Goal: Task Accomplishment & Management: Use online tool/utility

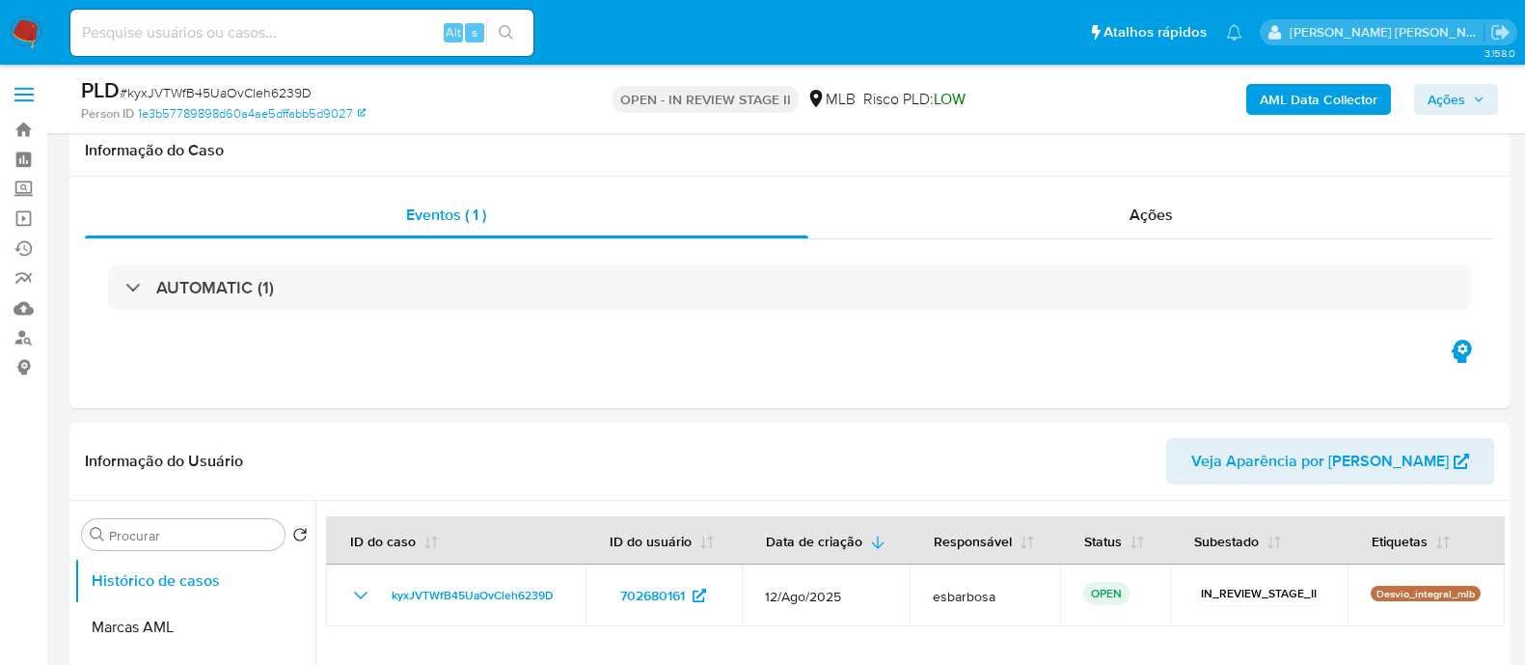
scroll to position [2050, 0]
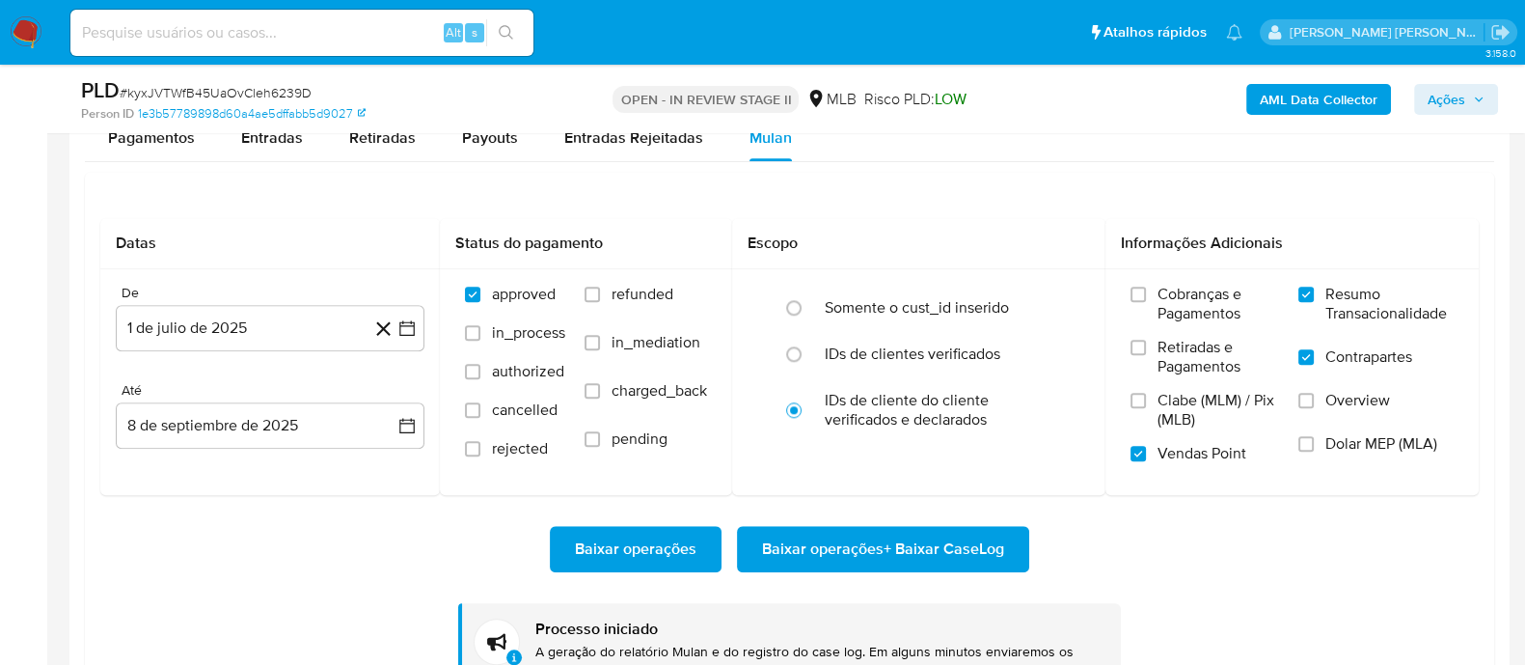
click at [280, 96] on span "# kyxJVTWfB45UaOvCleh6239D" at bounding box center [216, 92] width 192 height 19
copy span "kyxJVTWfB45UaOvCleh6239D"
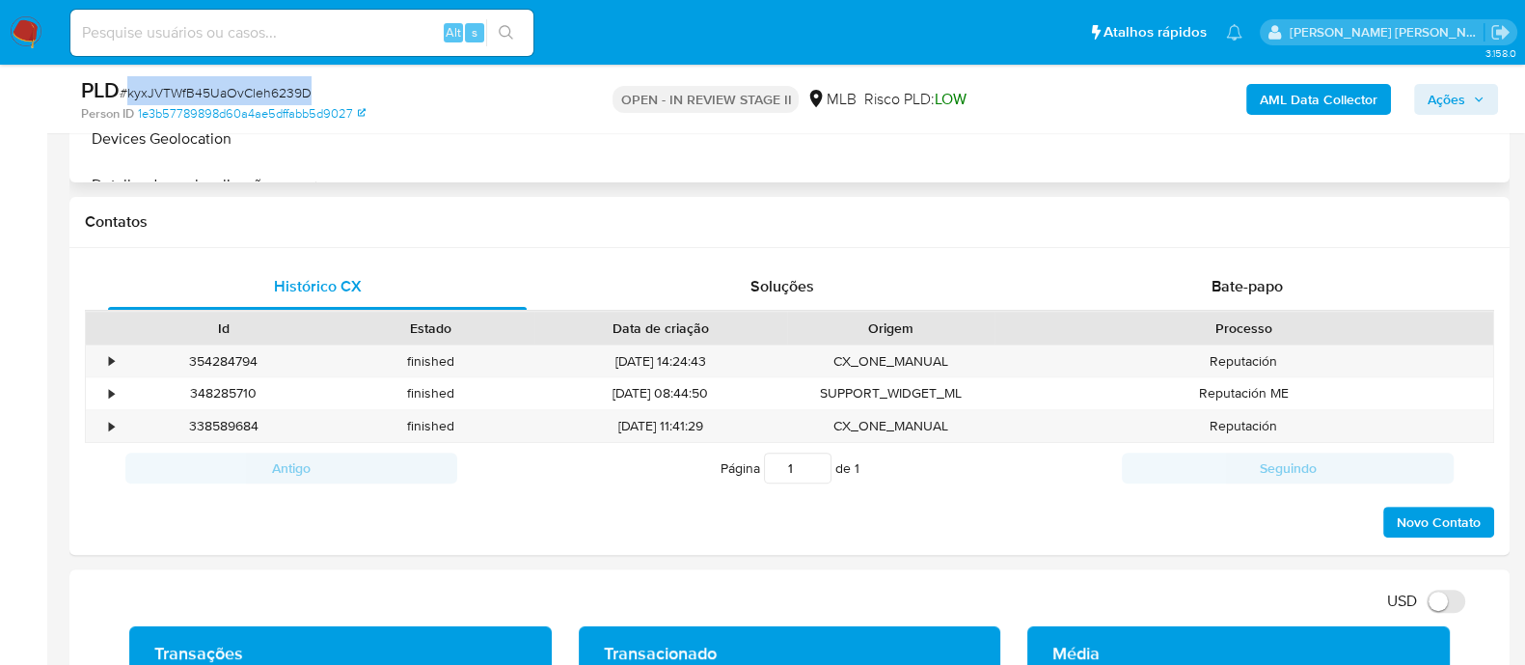
scroll to position [481, 0]
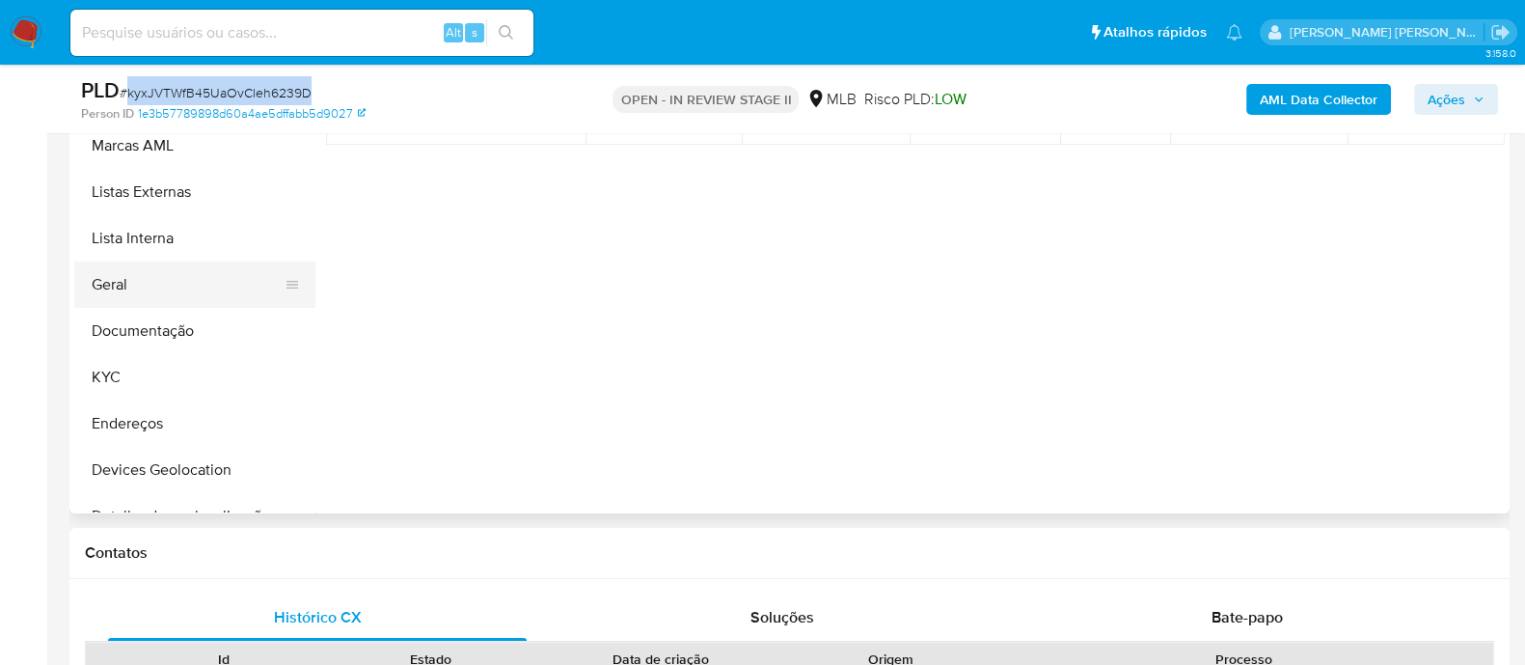
click at [187, 293] on button "Geral" at bounding box center [187, 284] width 226 height 46
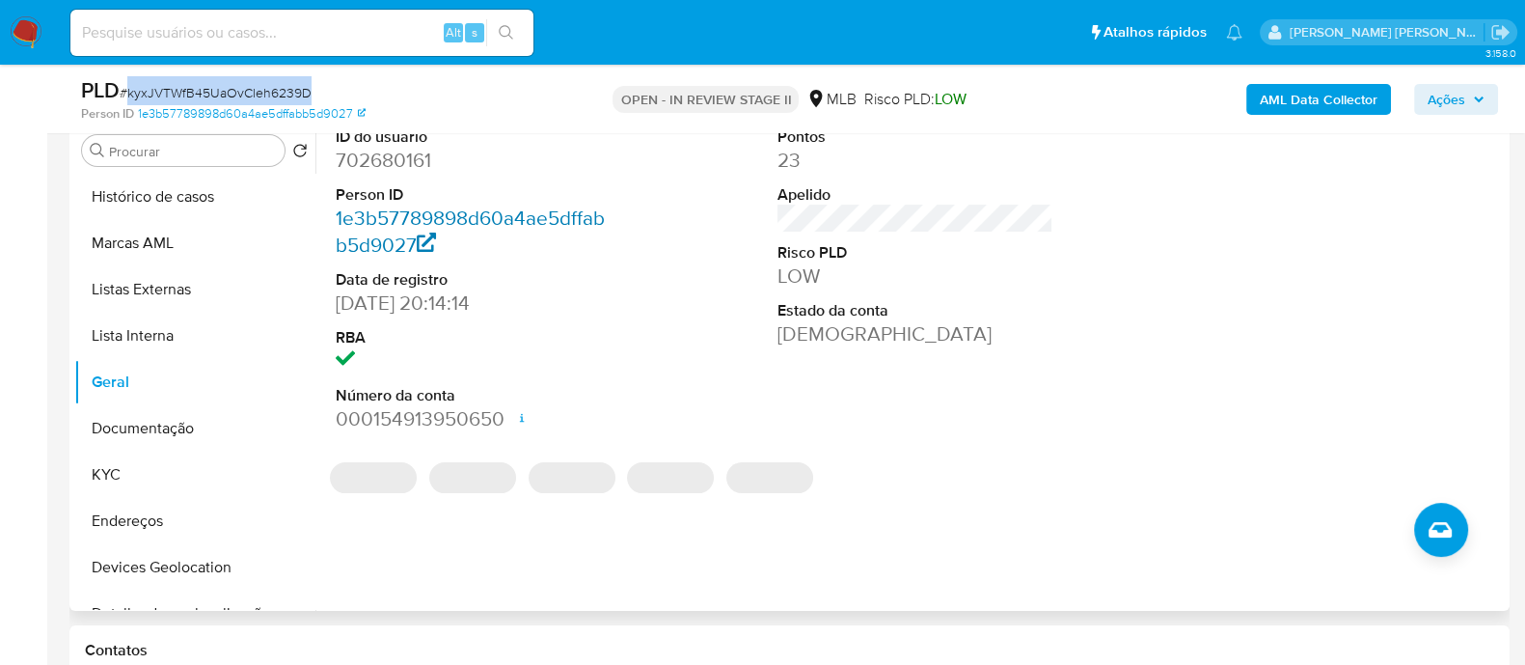
scroll to position [362, 0]
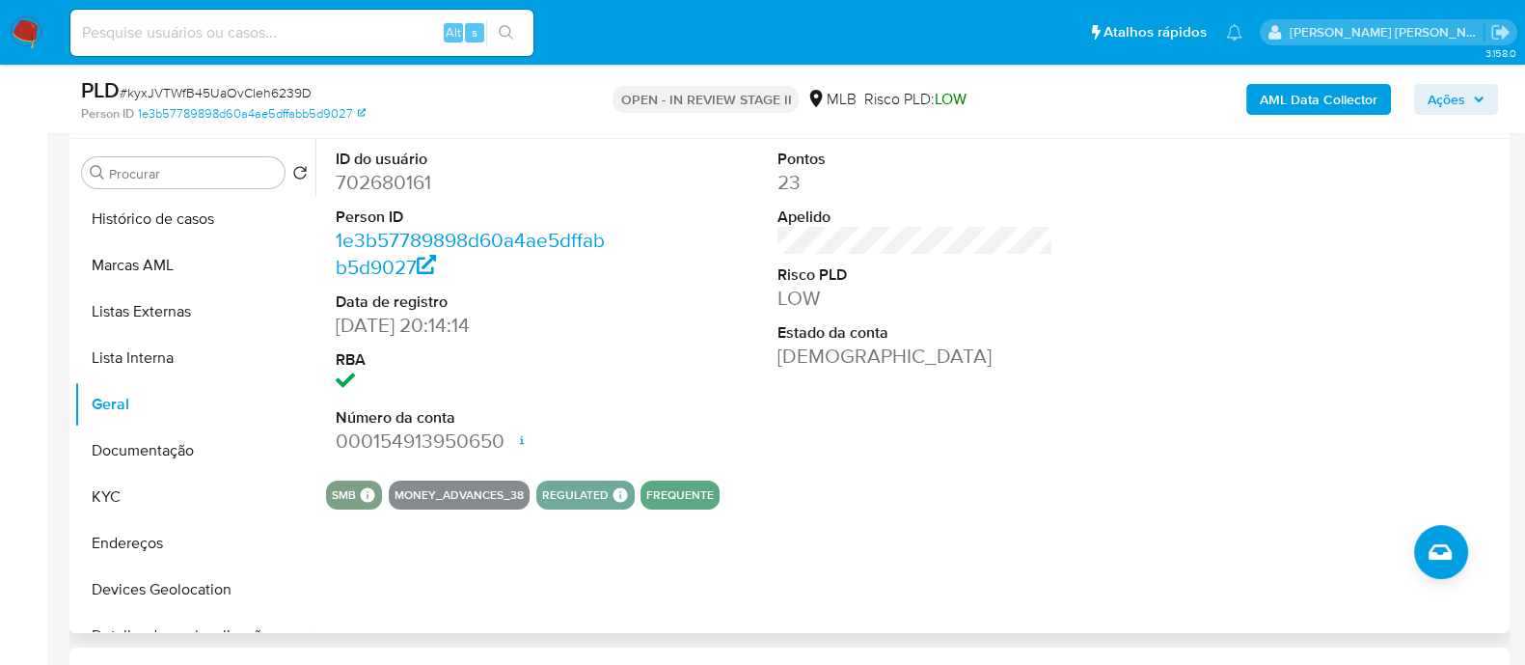
click at [400, 185] on dd "702680161" at bounding box center [474, 182] width 276 height 27
copy dd "702680161"
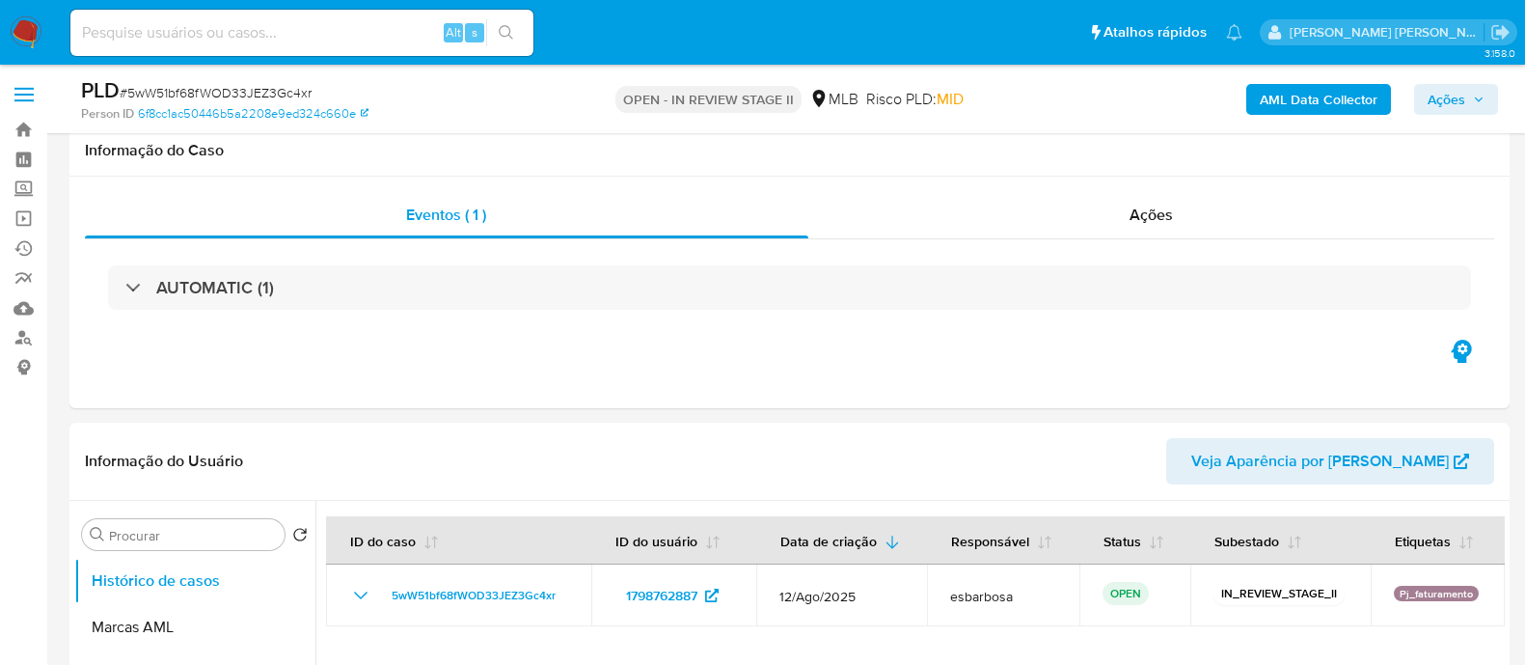
scroll to position [2050, 0]
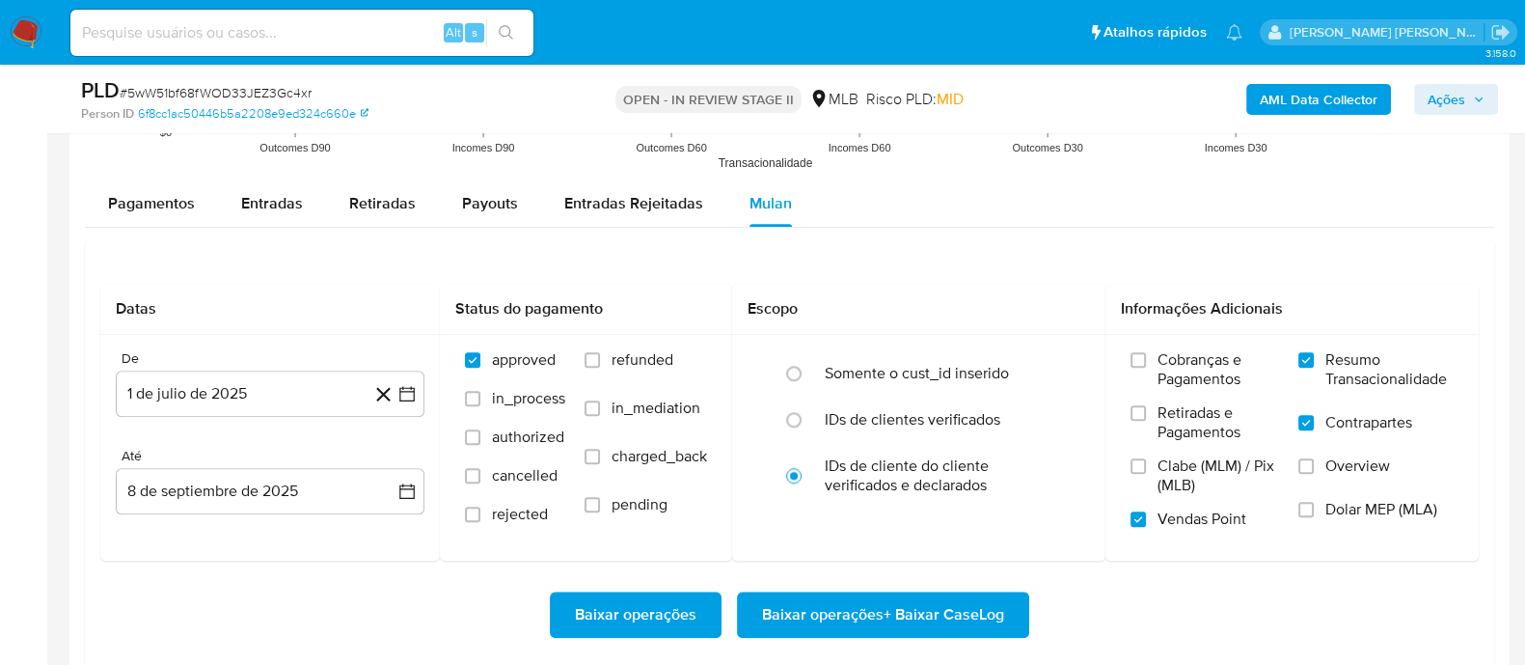
click at [258, 92] on span "# 5wW51bf68fWOD33JEZ3Gc4xr" at bounding box center [216, 92] width 192 height 19
copy span "5wW51bf68fWOD33JEZ3Gc4xr"
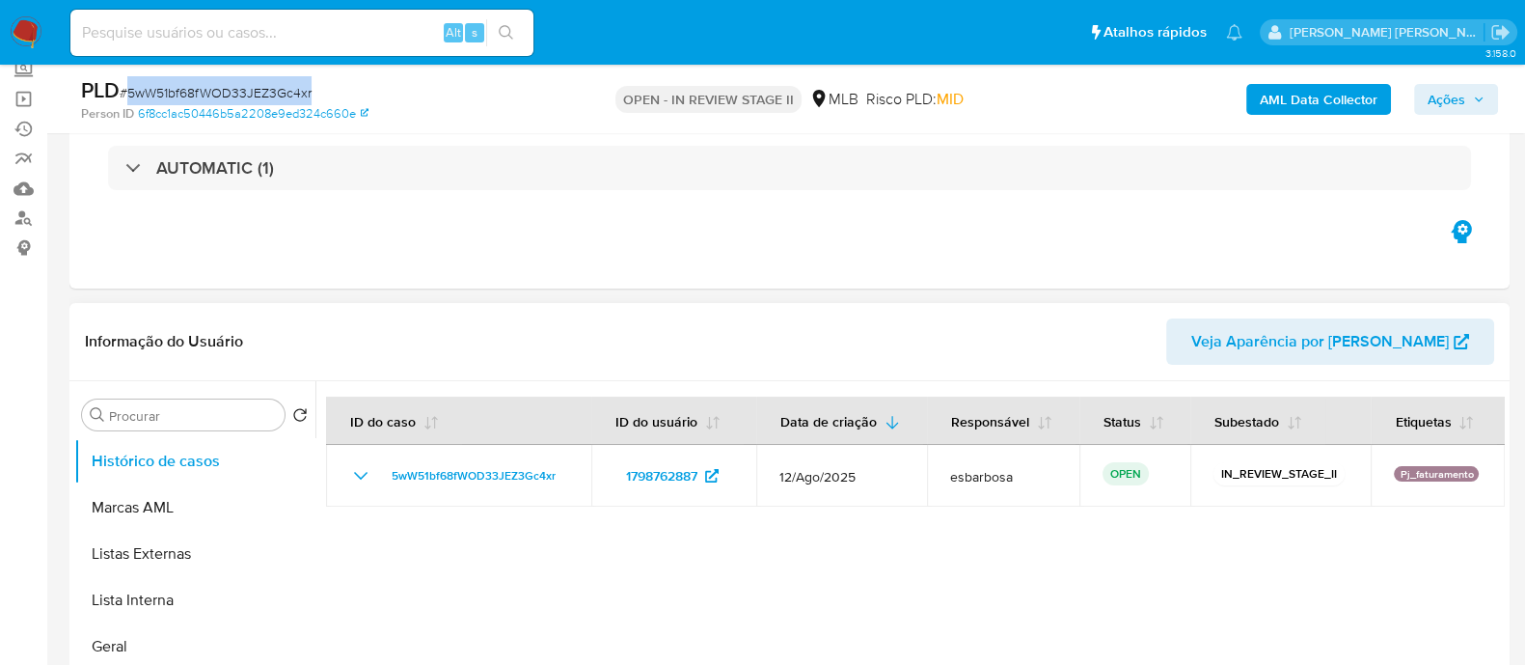
scroll to position [362, 0]
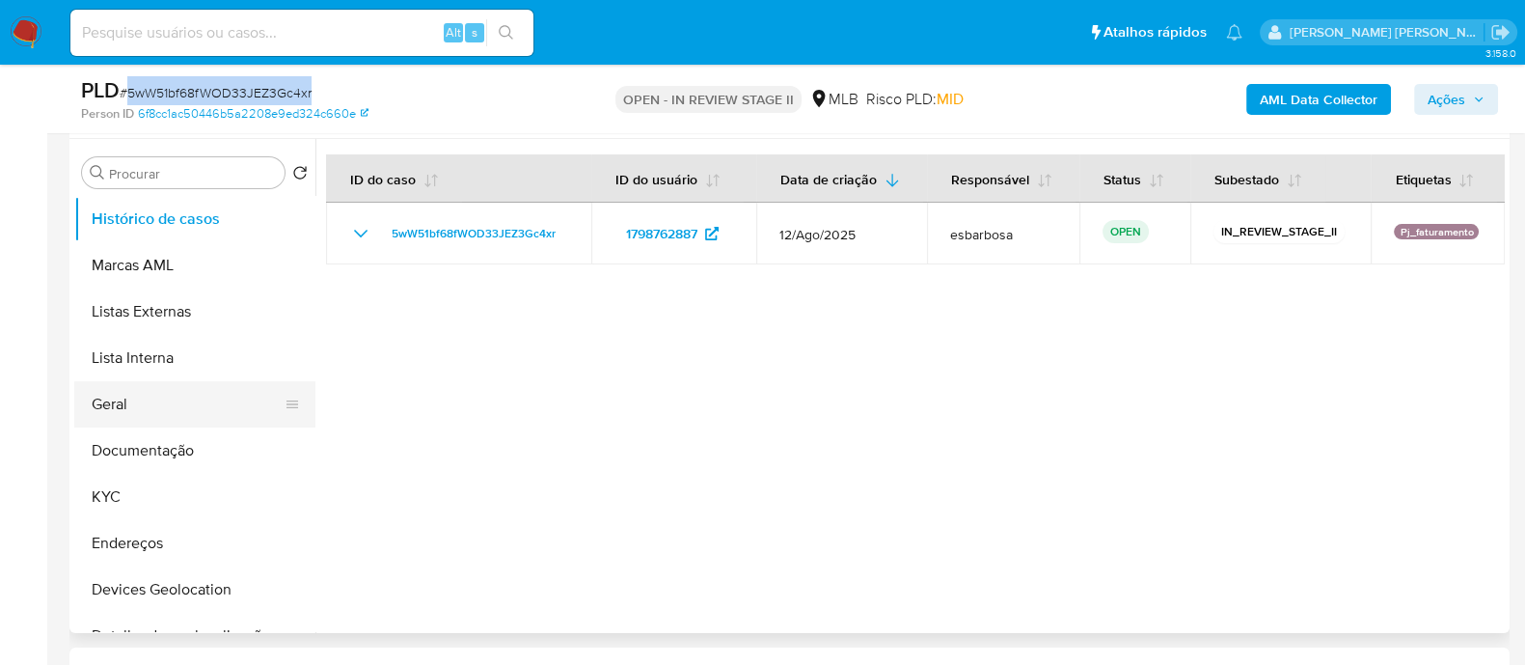
click at [135, 407] on button "Geral" at bounding box center [187, 404] width 226 height 46
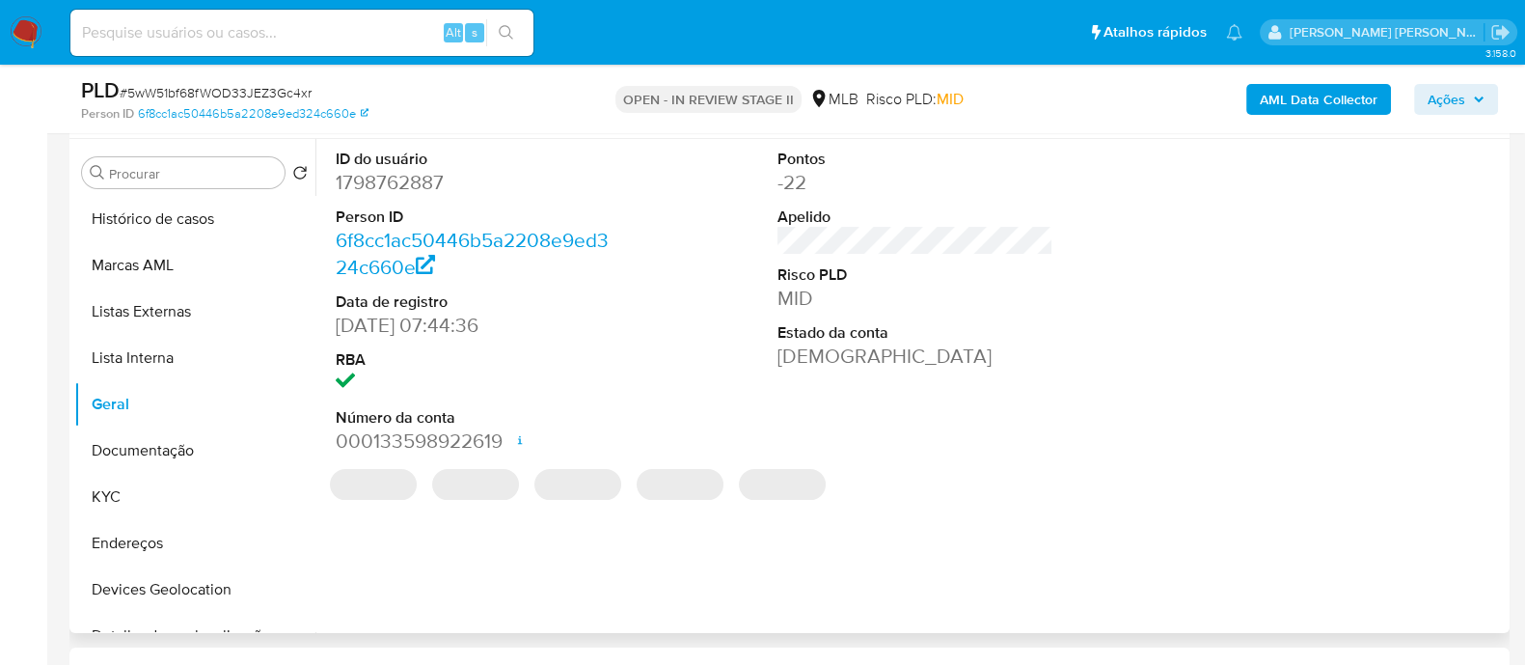
click at [417, 185] on dd "1798762887" at bounding box center [474, 182] width 276 height 27
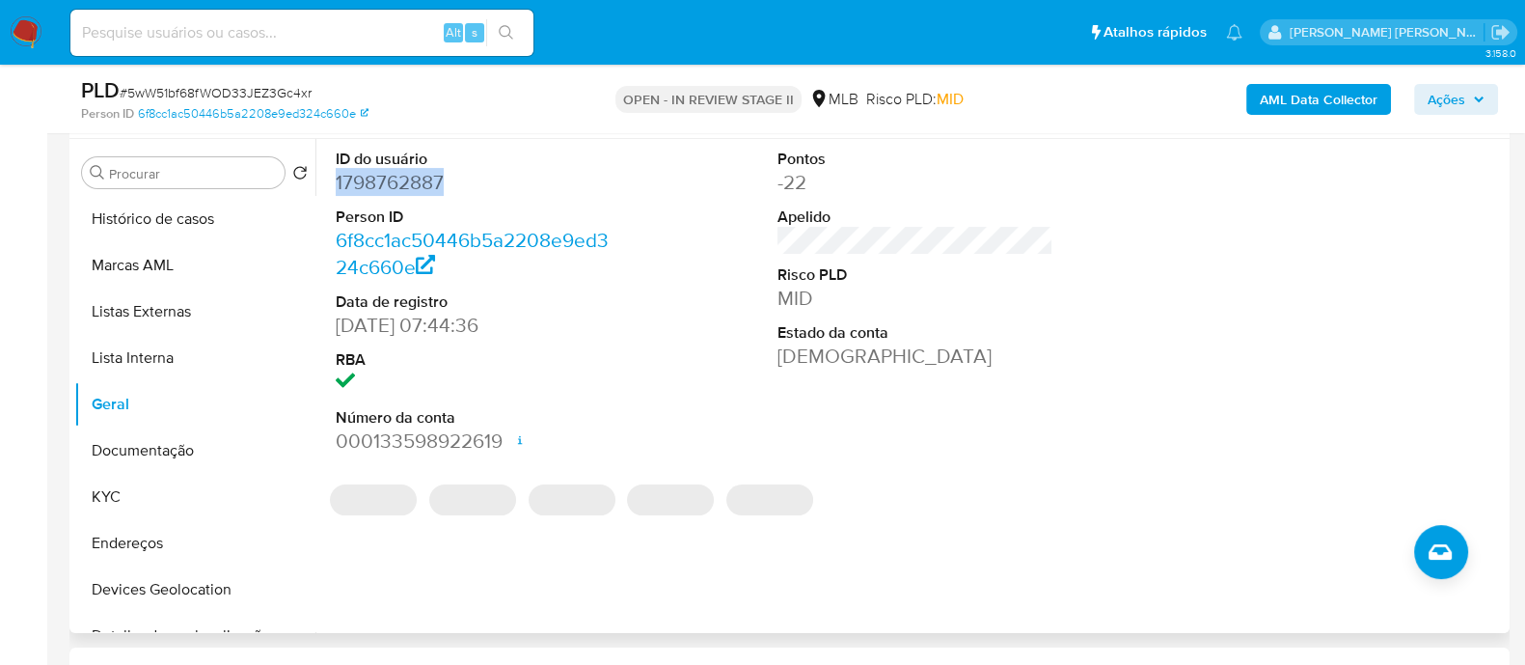
copy dd "1798762887"
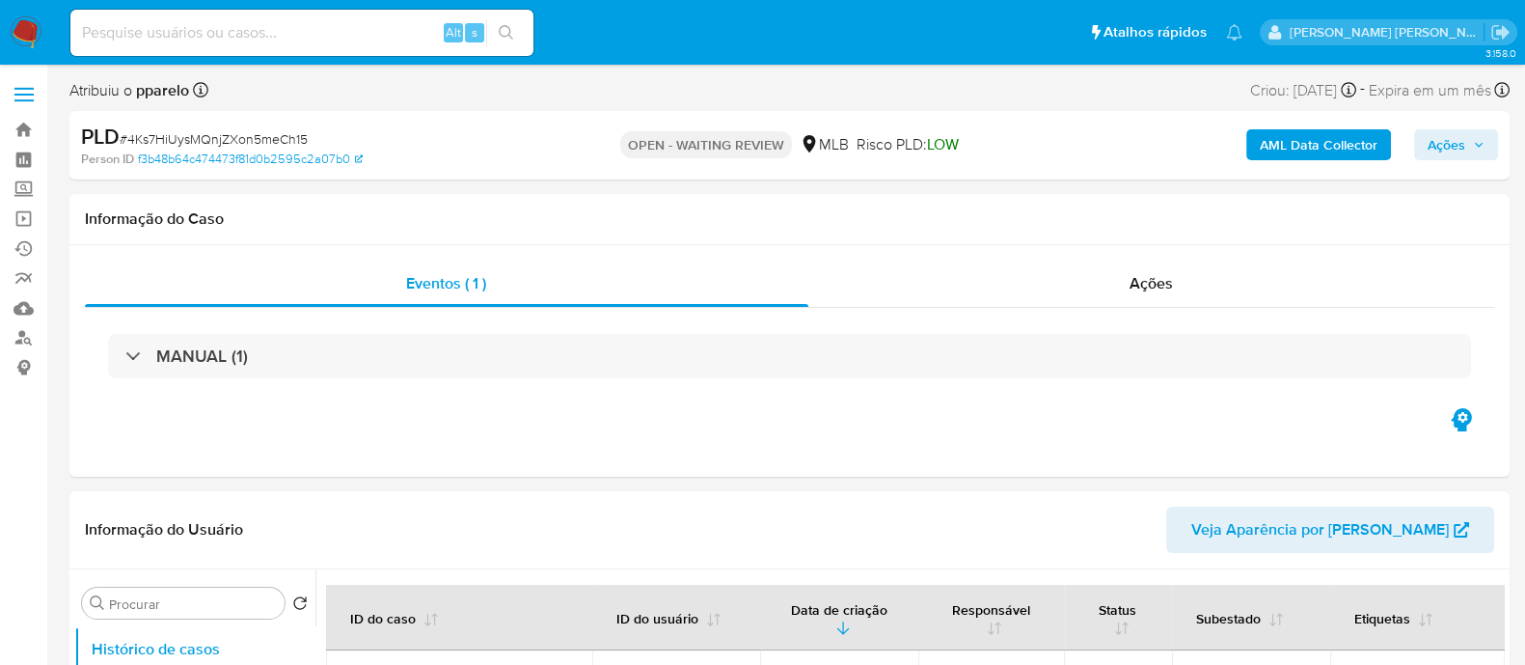
select select "10"
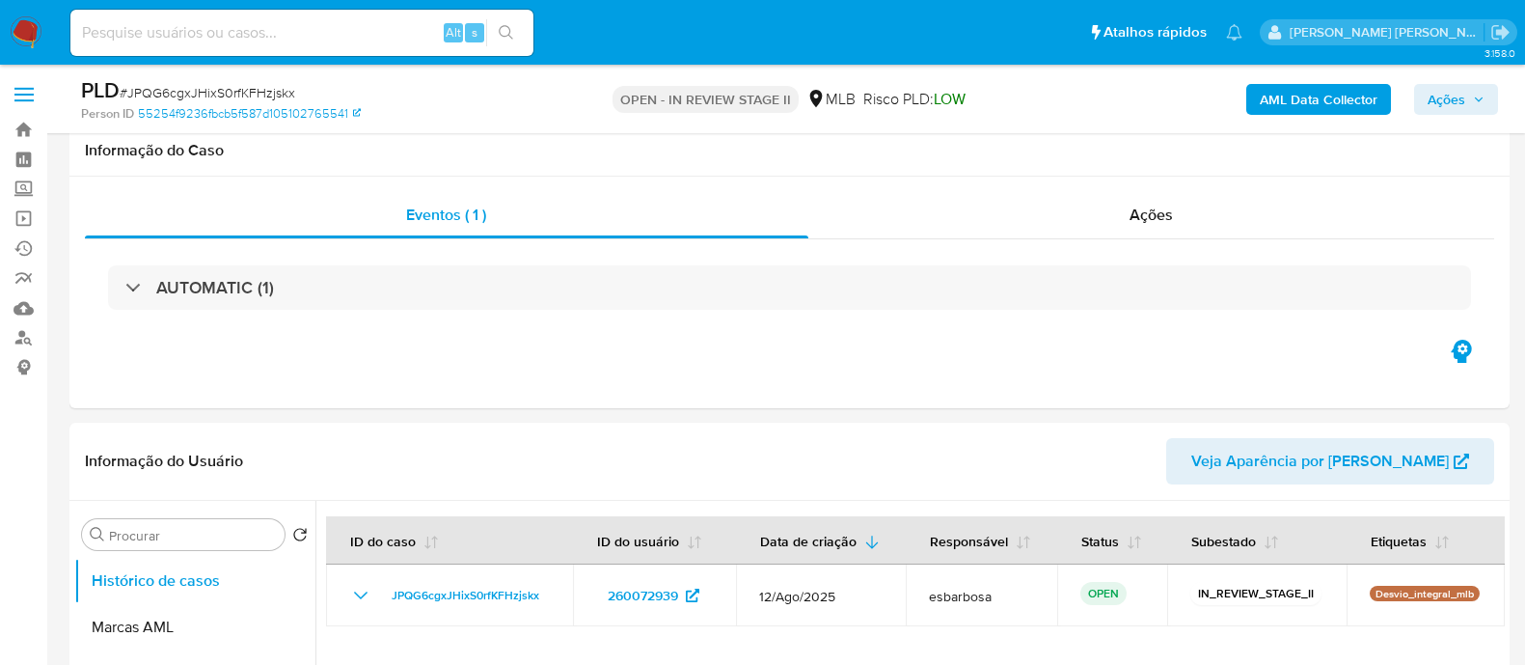
scroll to position [2171, 0]
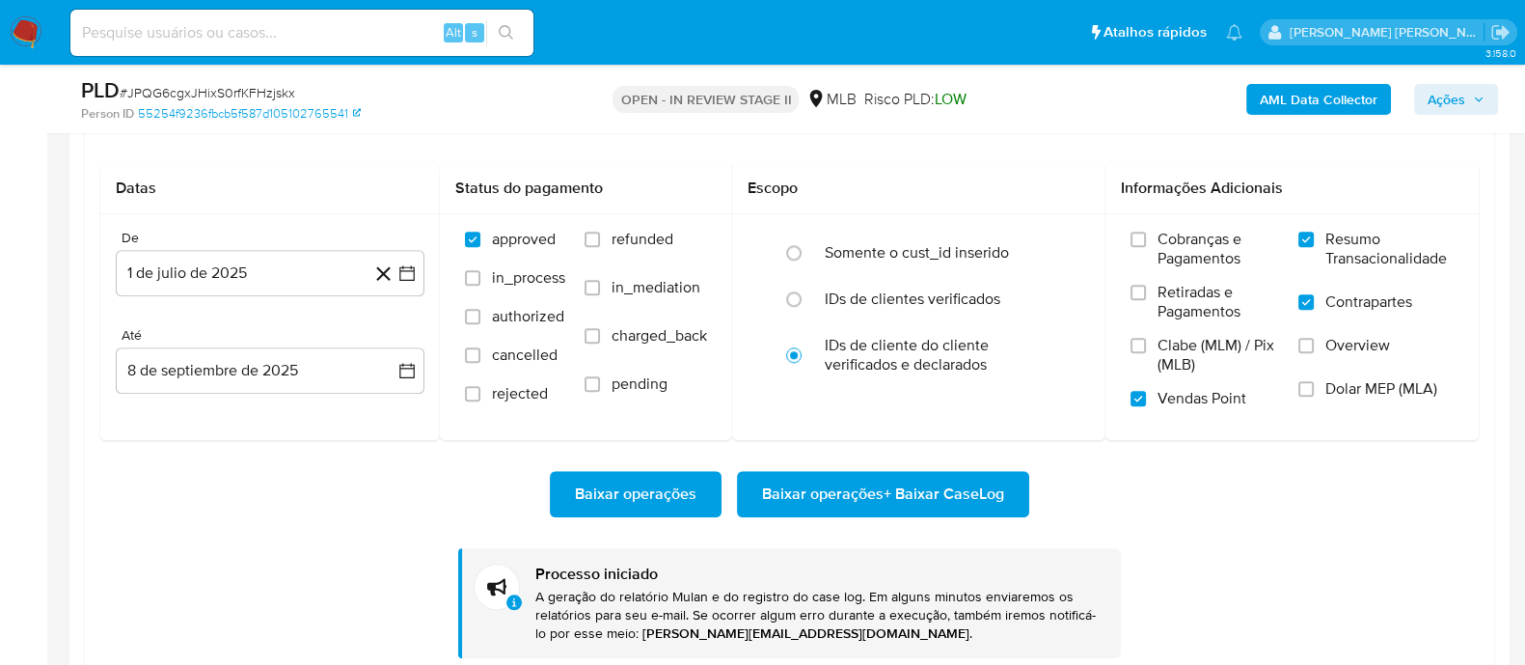
click at [234, 96] on span "# JPQG6cgxJHixS0rfKFHzjskx" at bounding box center [208, 92] width 176 height 19
copy span "JPQG6cgxJHixS0rfKFHzjskx"
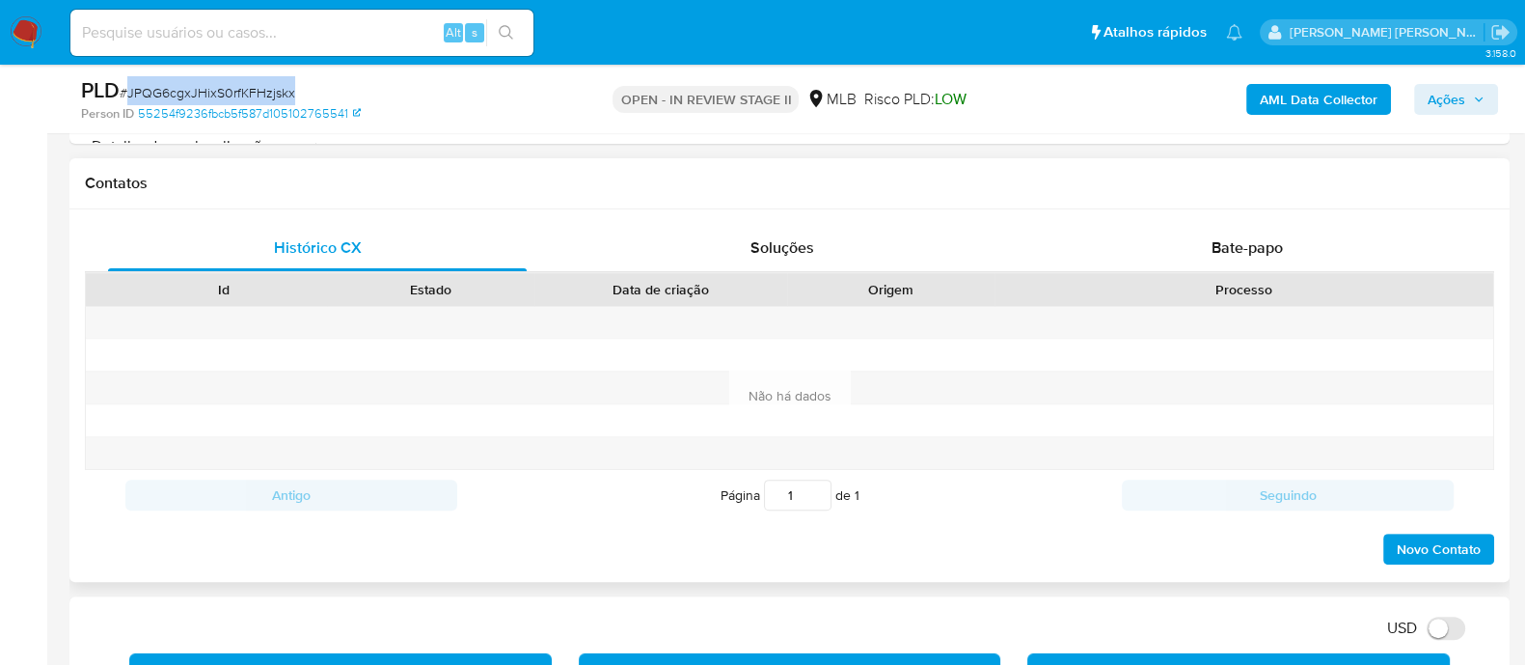
scroll to position [481, 0]
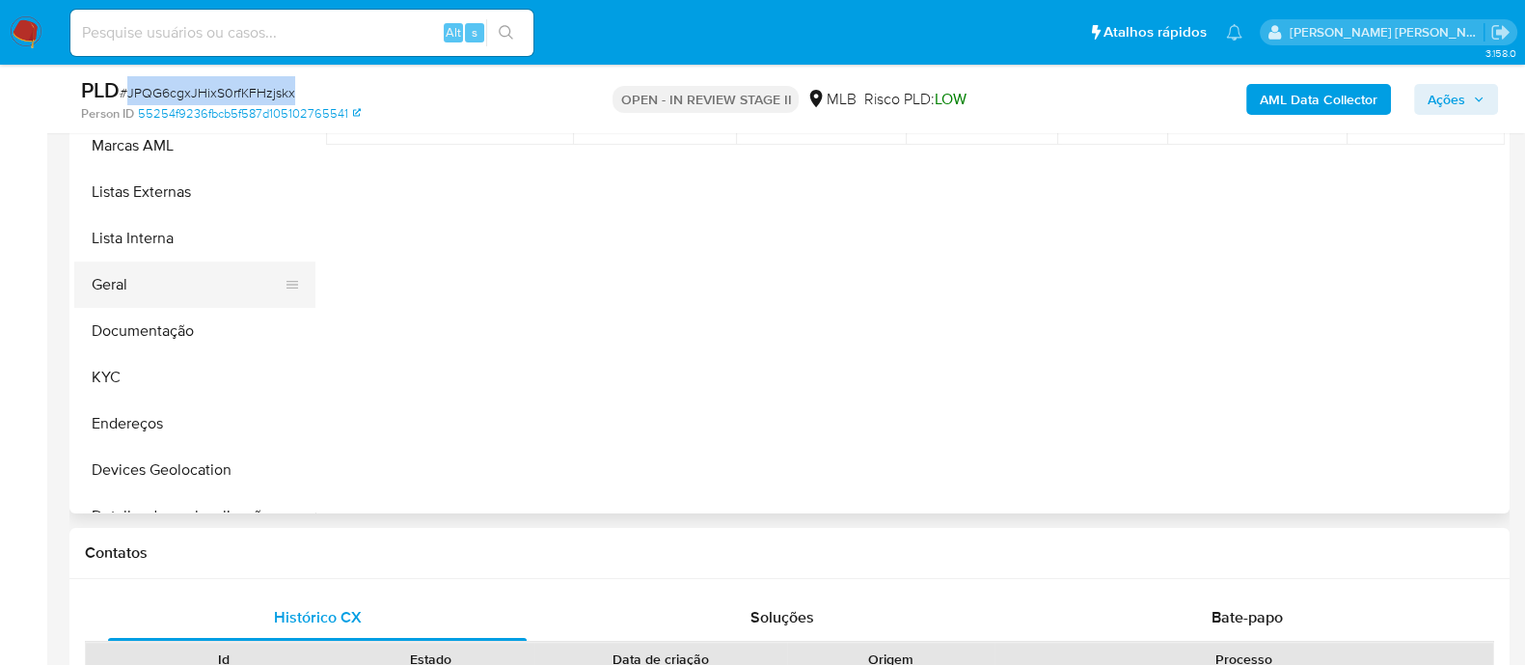
click at [97, 292] on button "Geral" at bounding box center [187, 284] width 226 height 46
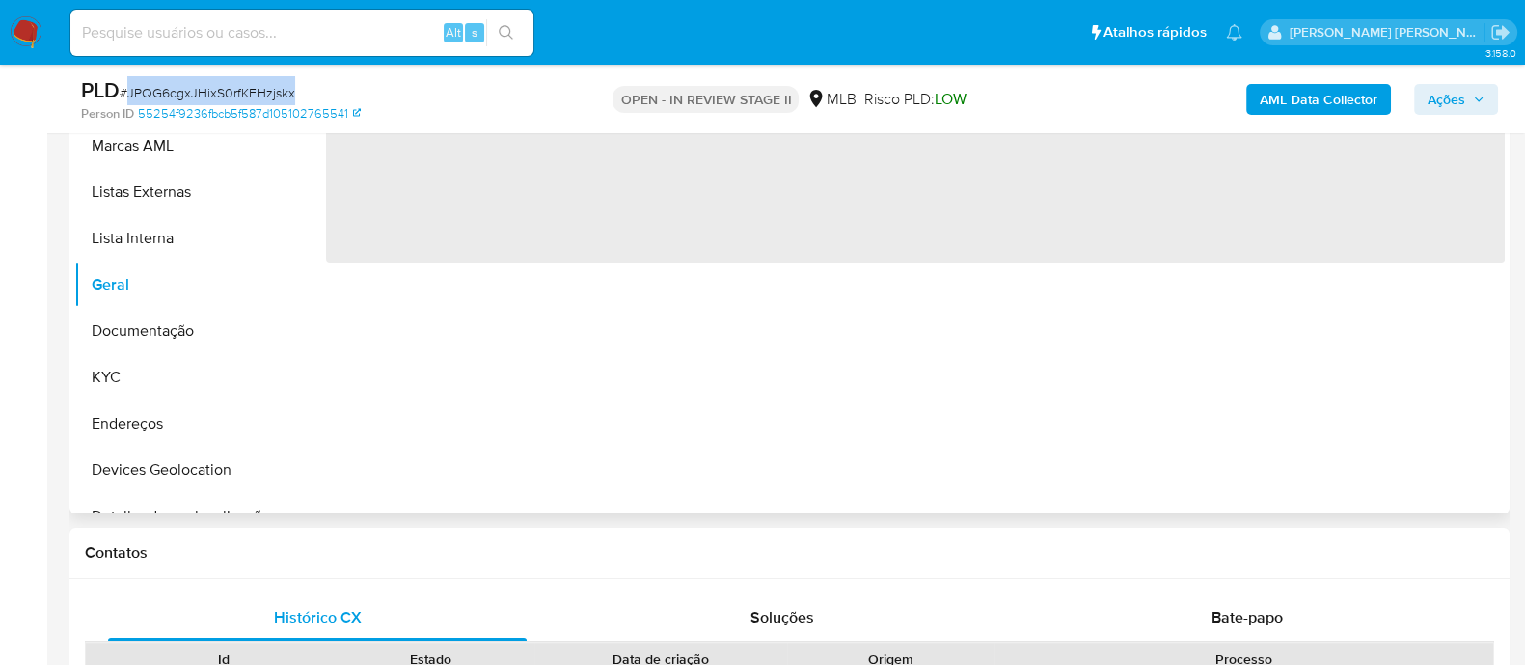
scroll to position [362, 0]
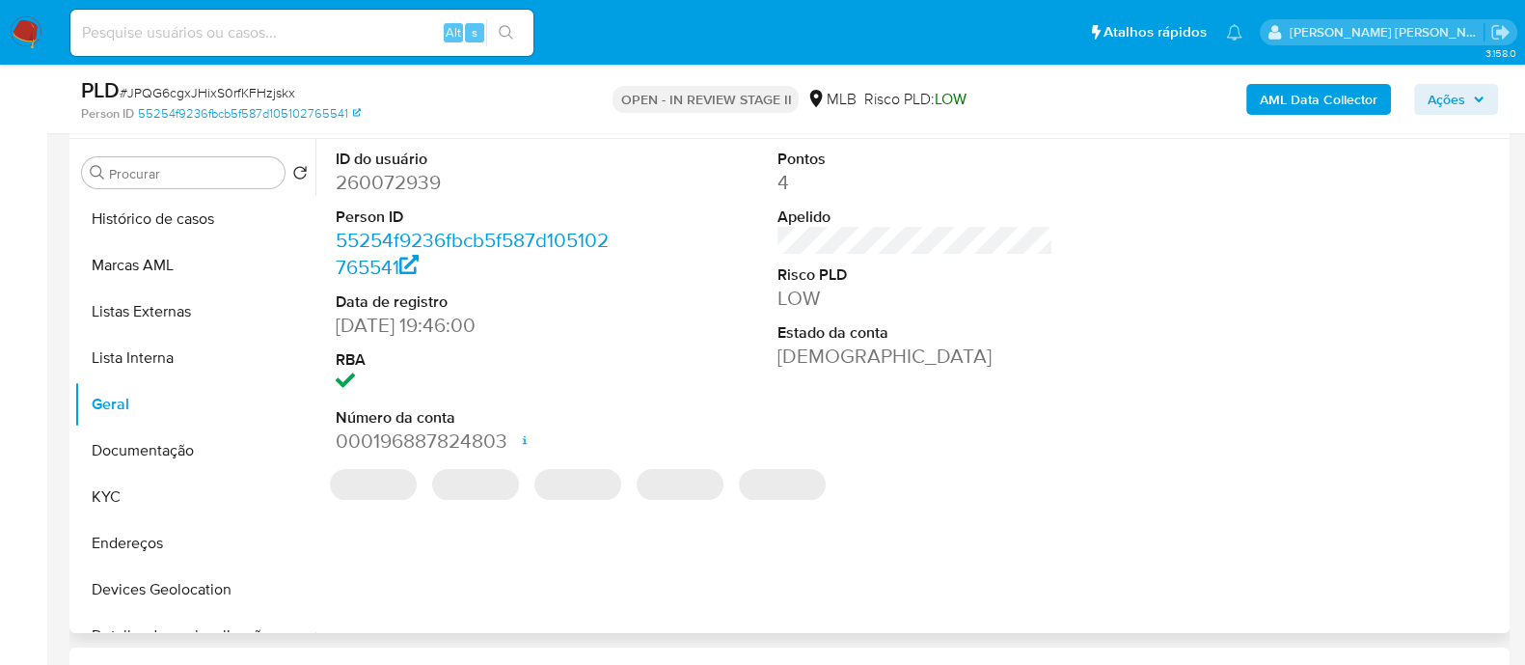
click at [434, 173] on dd "260072939" at bounding box center [474, 182] width 276 height 27
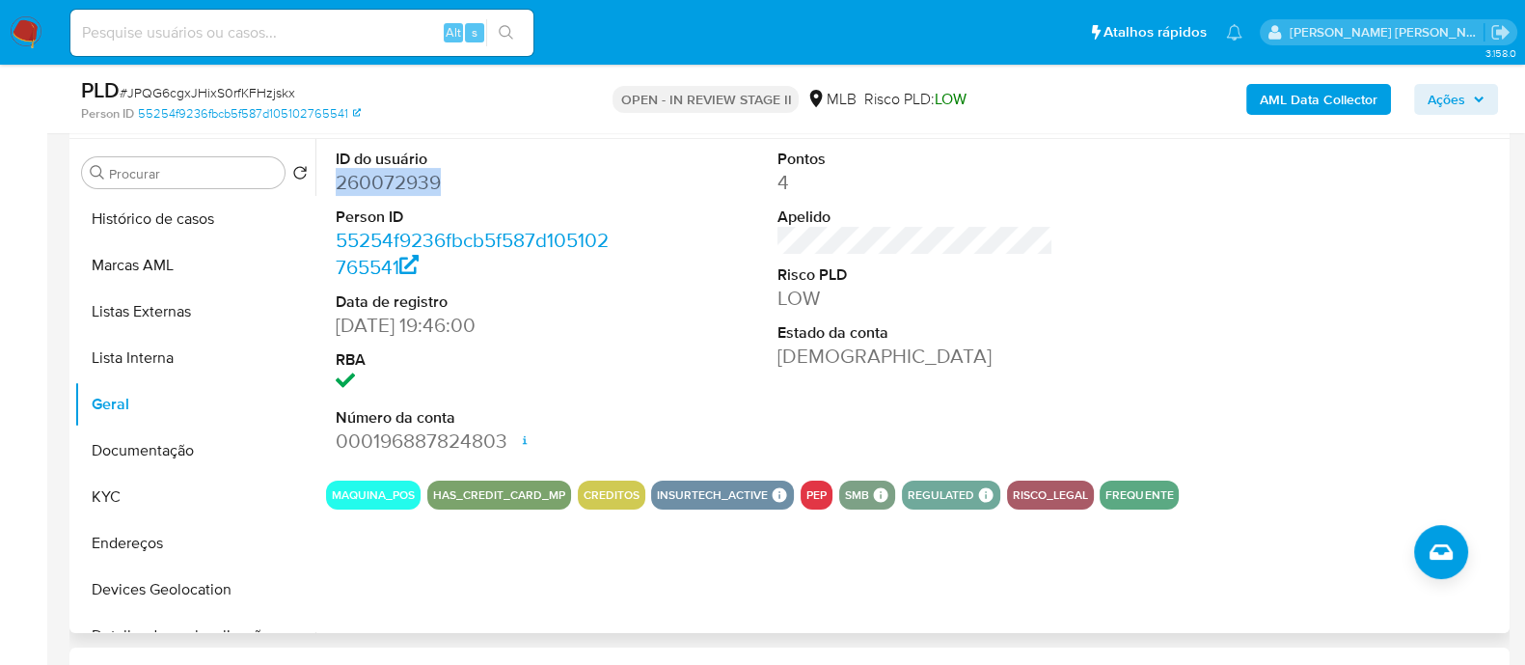
copy dd "260072939"
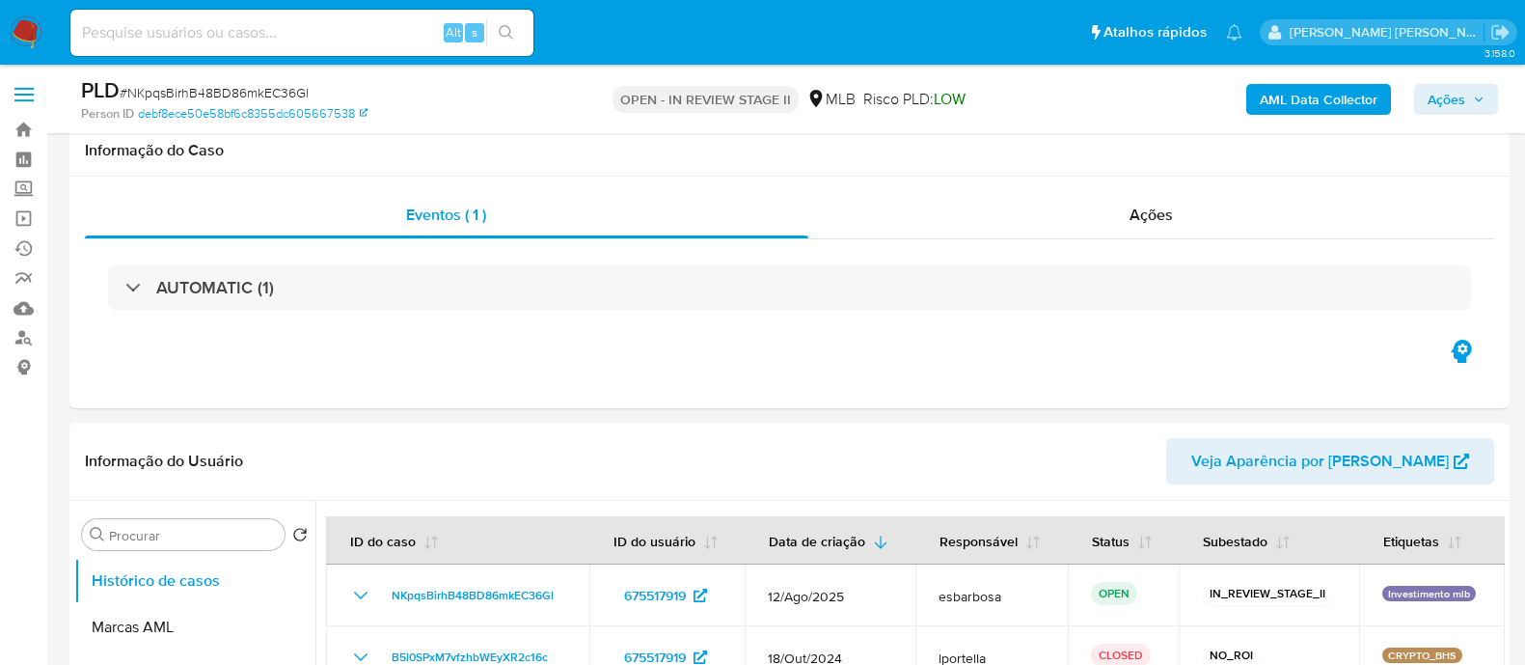
scroll to position [2050, 0]
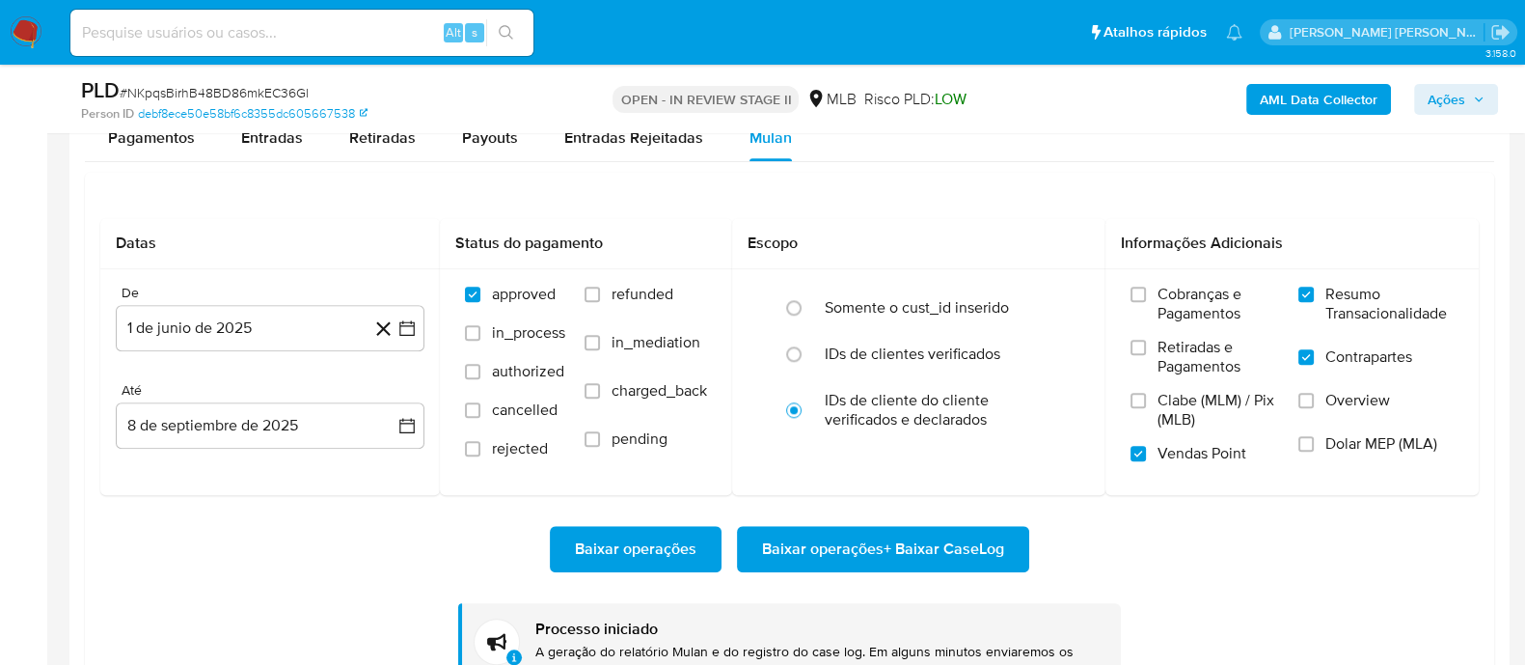
click at [278, 91] on span "# NKpqsBirhB48BD86mkEC36Gl" at bounding box center [214, 92] width 189 height 19
copy span "NKpqsBirhB48BD86mkEC36Gl"
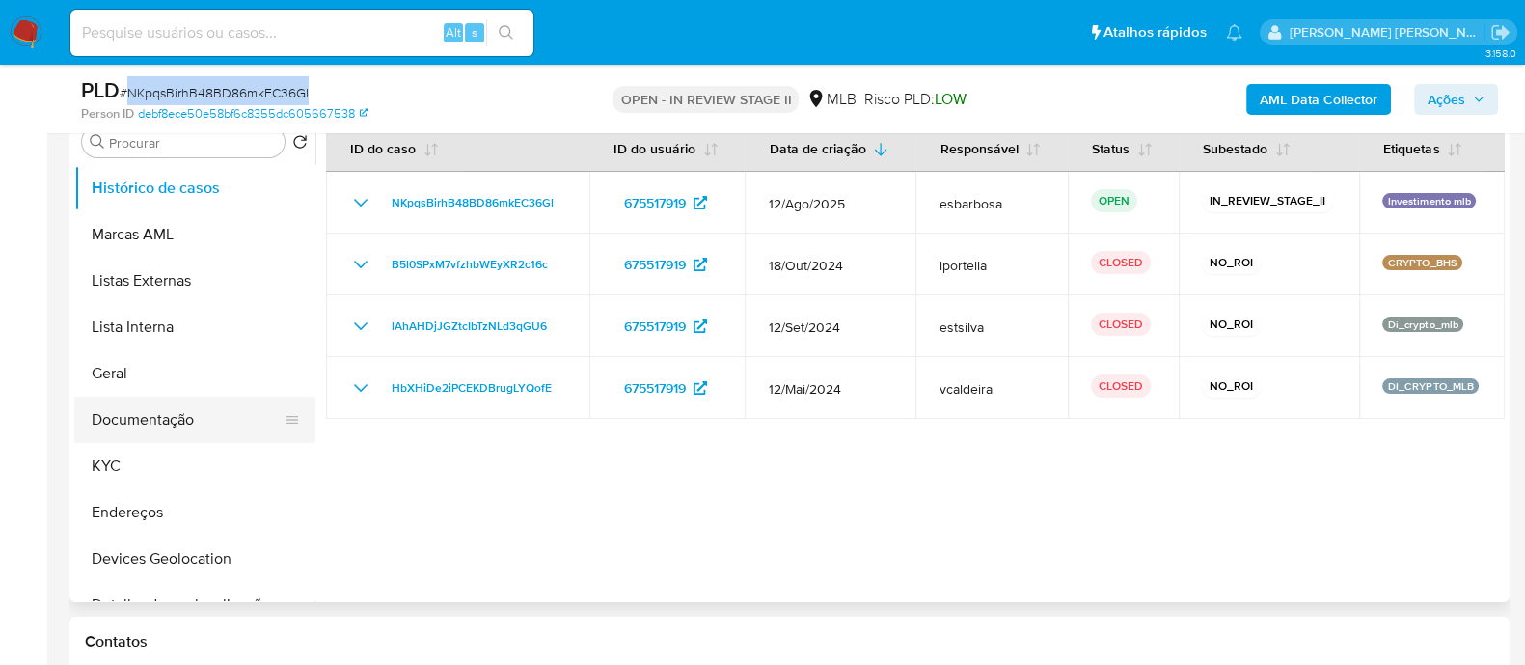
scroll to position [362, 0]
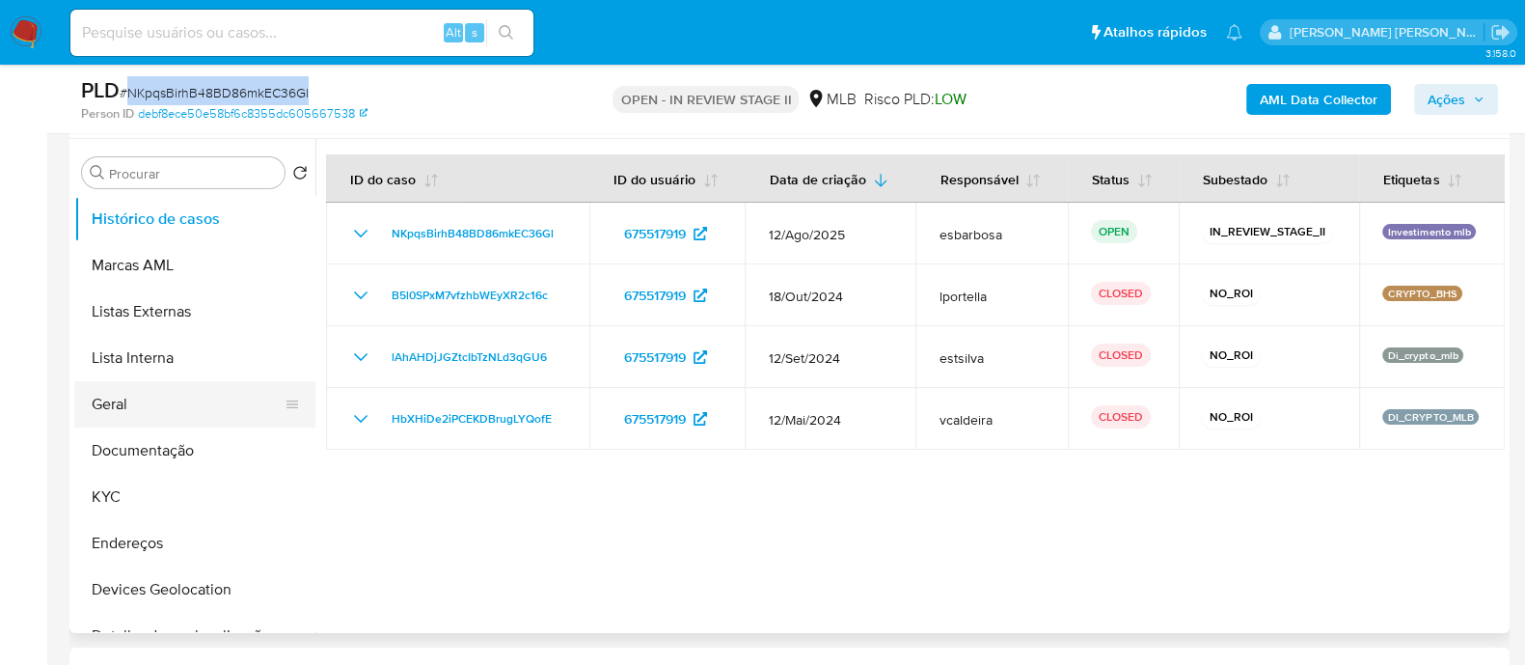
click at [109, 409] on button "Geral" at bounding box center [187, 404] width 226 height 46
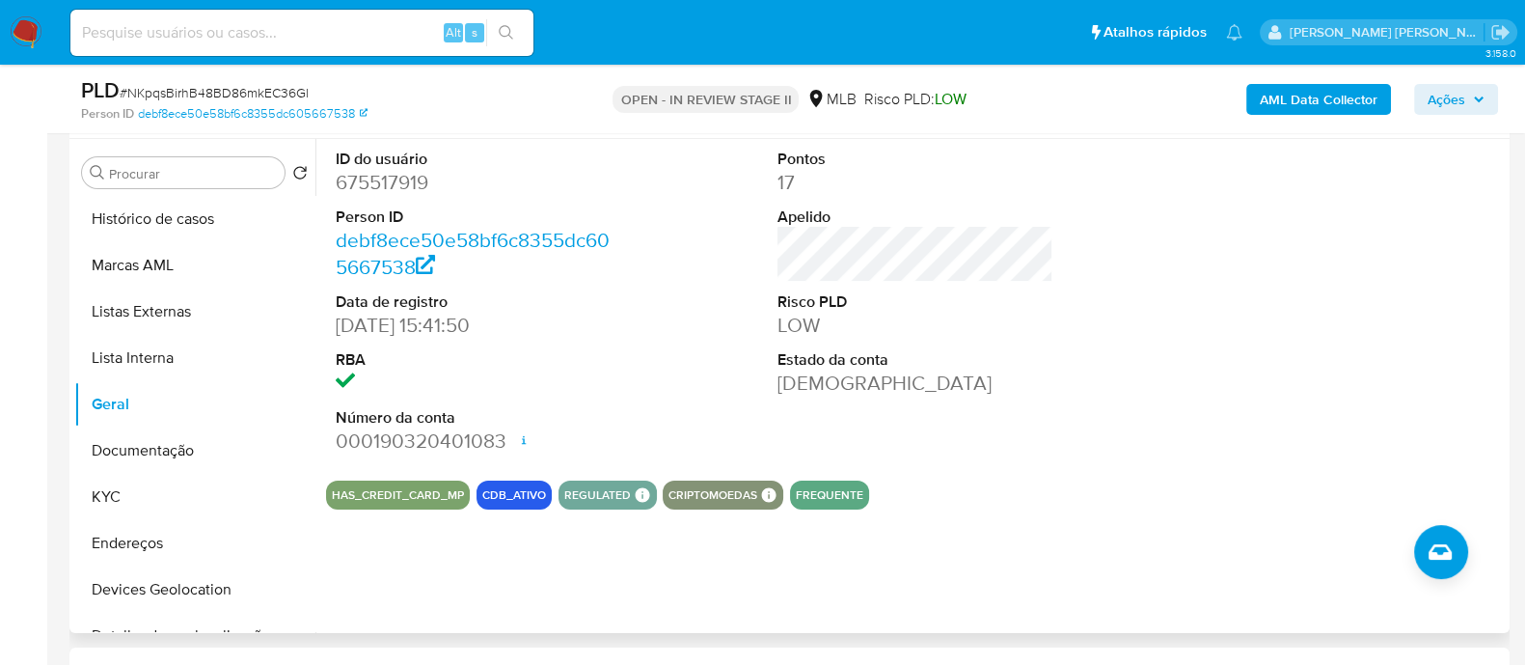
click at [396, 177] on dd "675517919" at bounding box center [474, 182] width 276 height 27
copy dd "675517919"
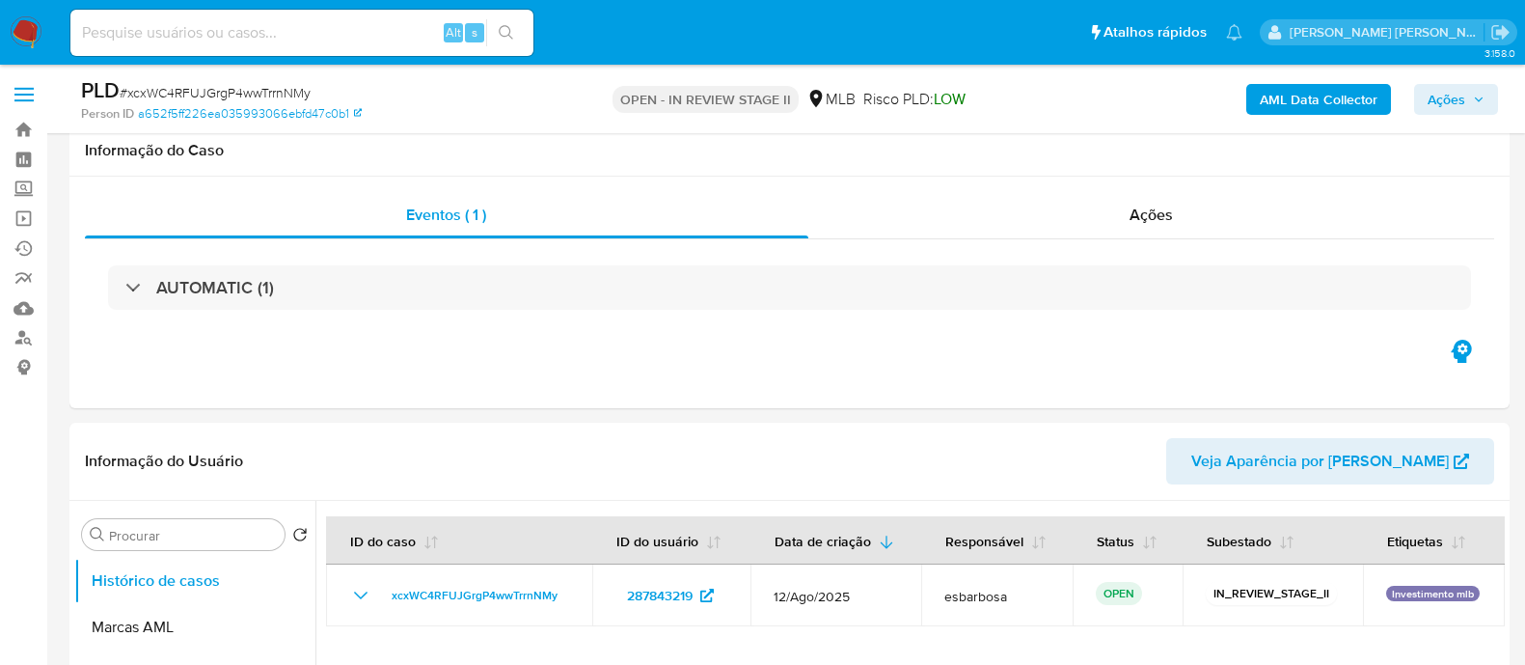
scroll to position [2050, 0]
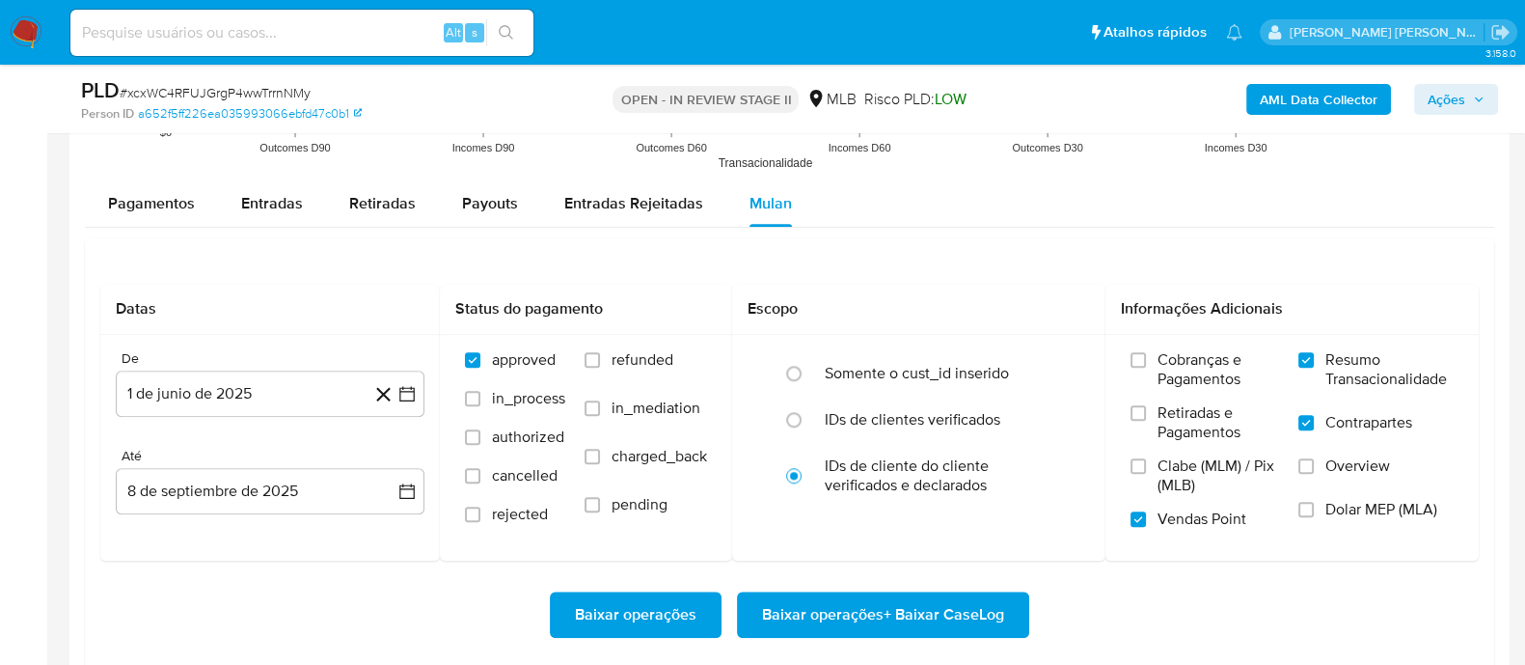
click at [260, 84] on span "# xcxWC4RFUJGrgP4wwTrrnNMy" at bounding box center [215, 92] width 191 height 19
copy span "xcxWC4RFUJGrgP4wwTrrnNMy"
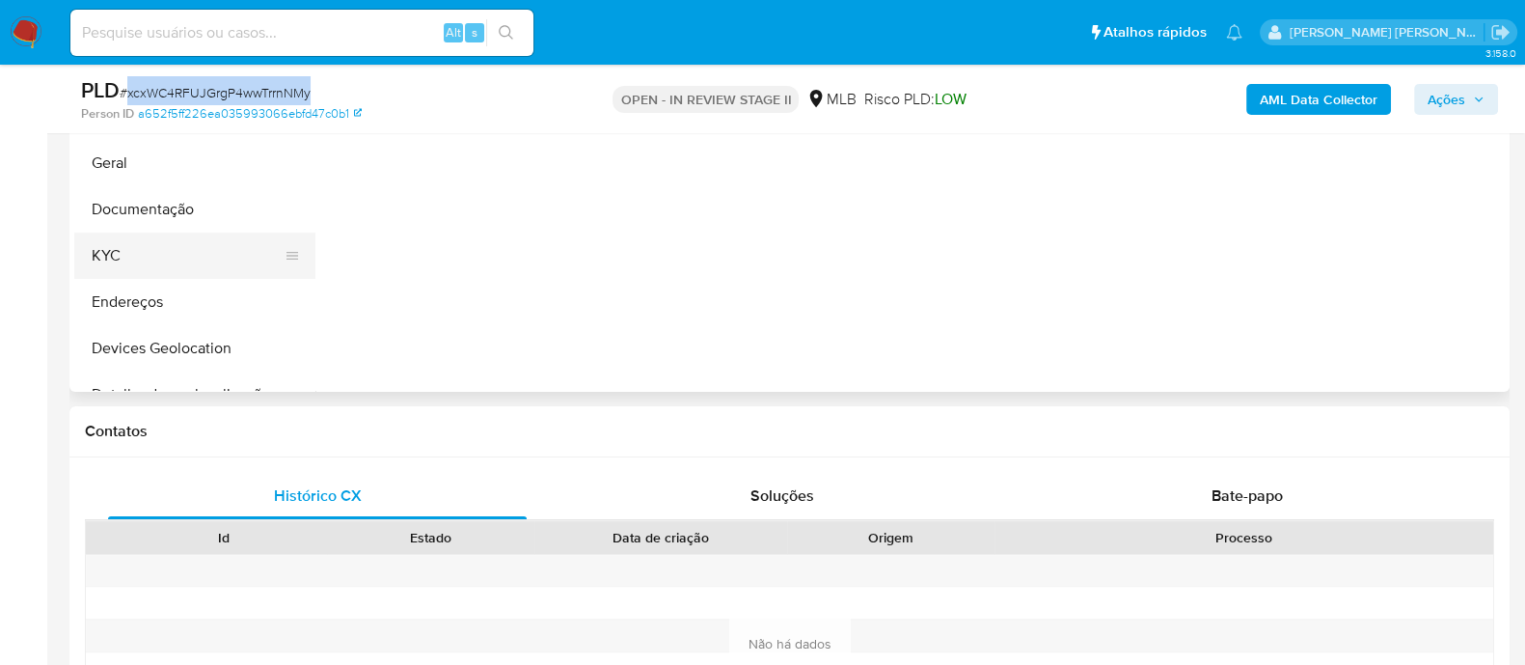
scroll to position [481, 0]
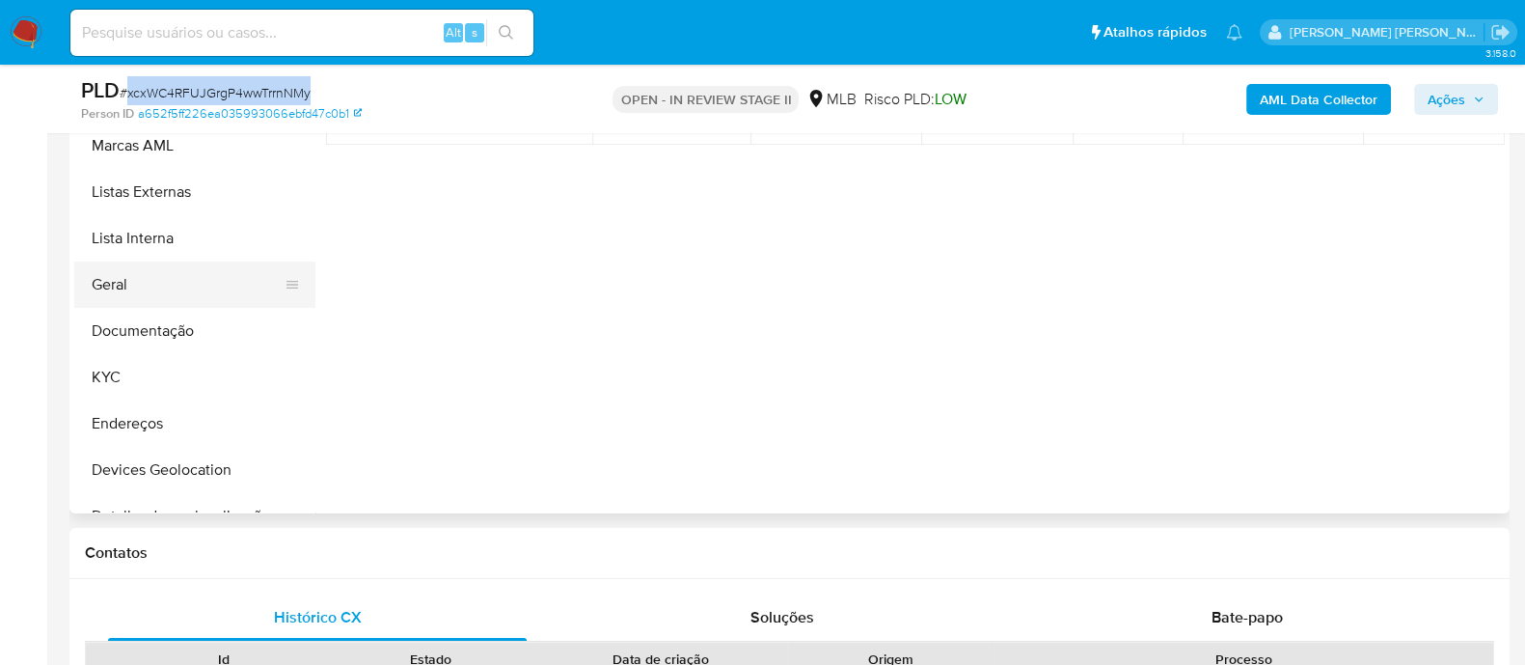
click at [155, 288] on button "Geral" at bounding box center [187, 284] width 226 height 46
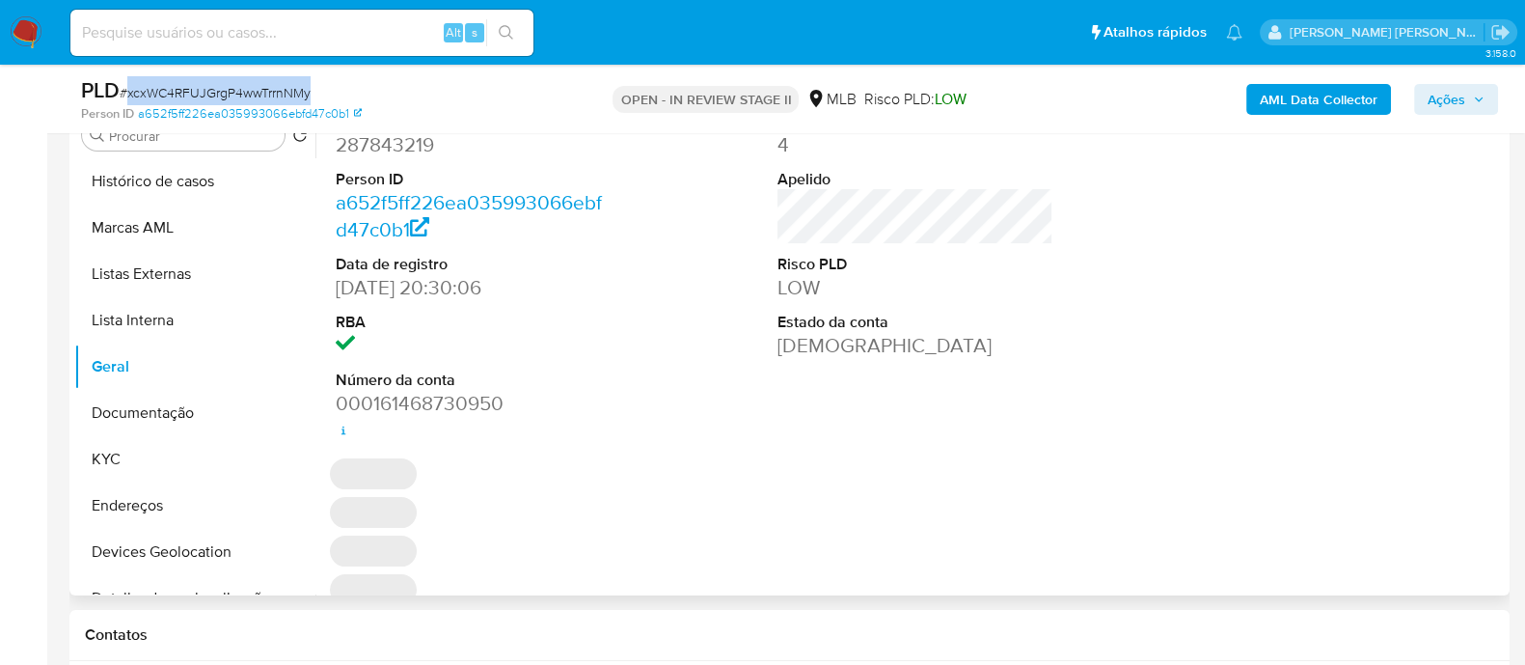
scroll to position [362, 0]
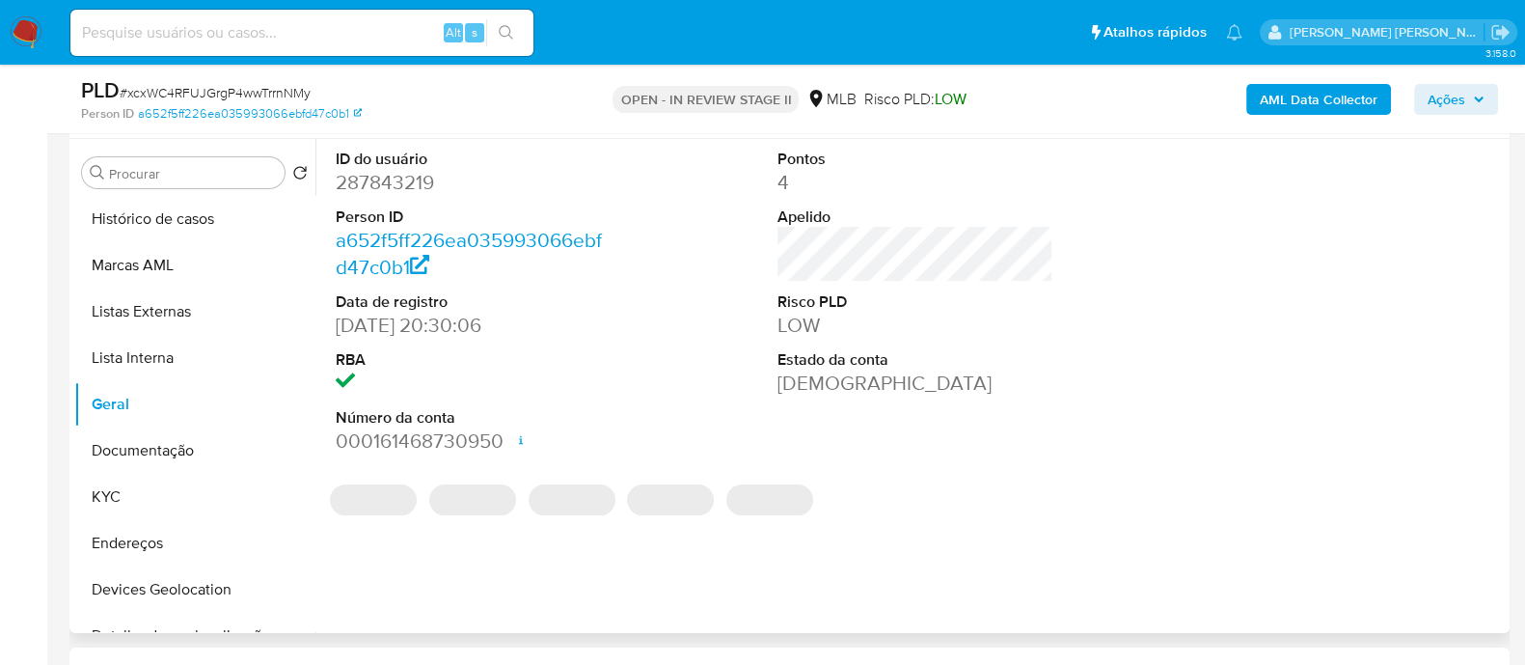
click at [416, 183] on dd "287843219" at bounding box center [474, 182] width 276 height 27
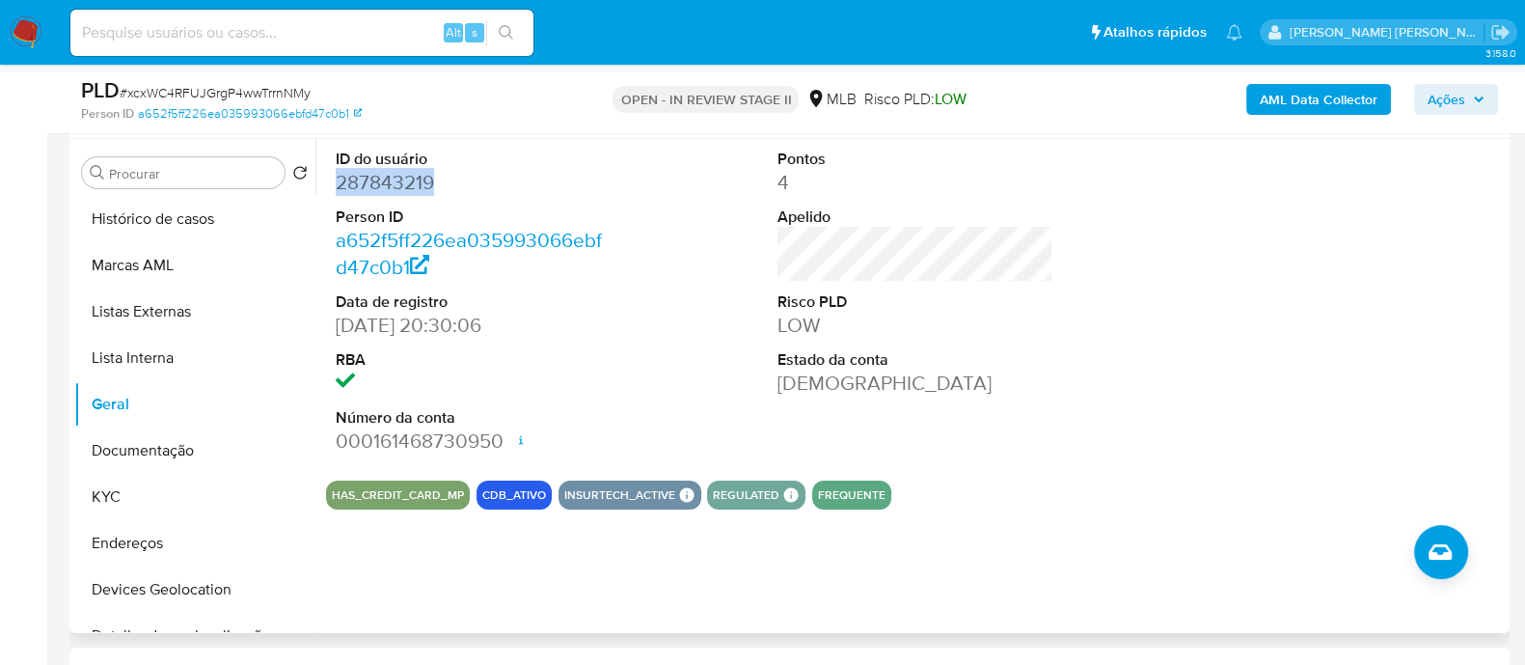
copy dd "287843219"
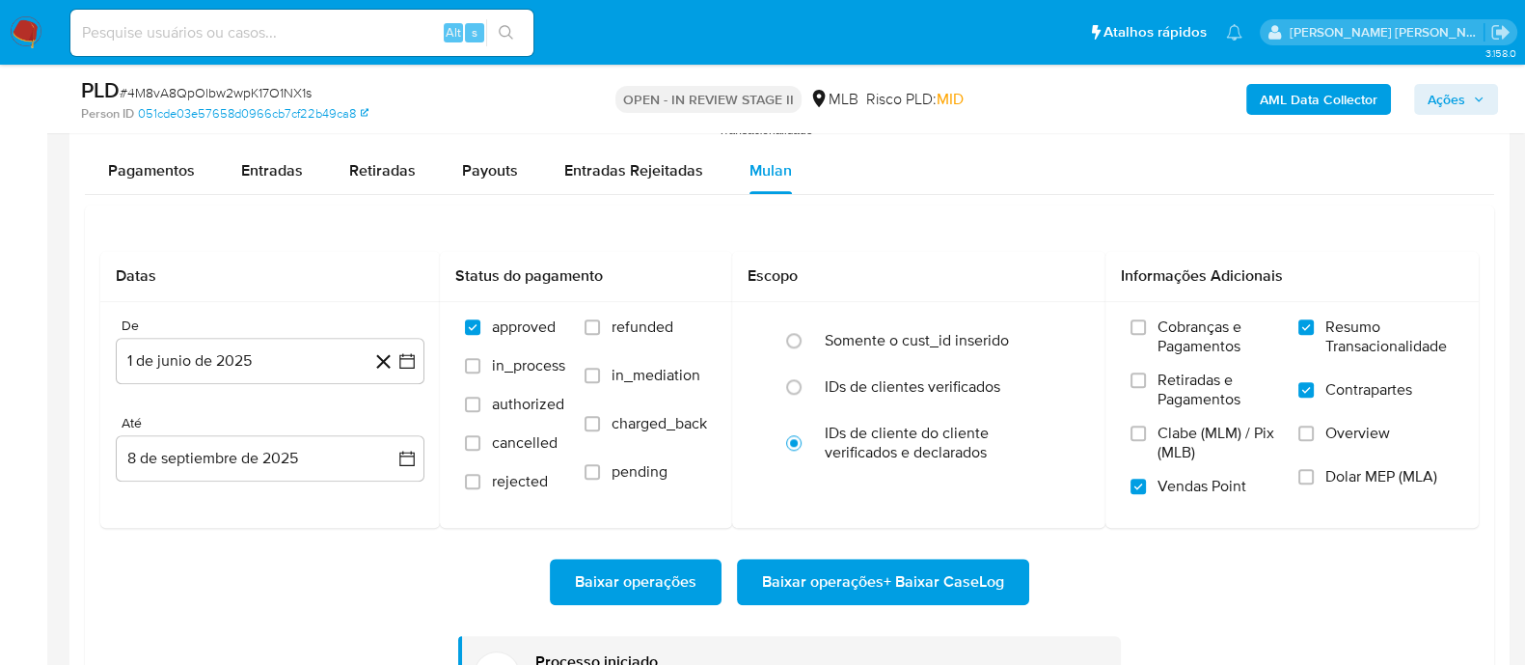
scroll to position [120, 0]
click at [260, 94] on span "# 4M8vA8QpOlbw2wpK17O1NX1s" at bounding box center [216, 92] width 192 height 19
copy span "4M8vA8QpOlbw2wpK17O1NX1s"
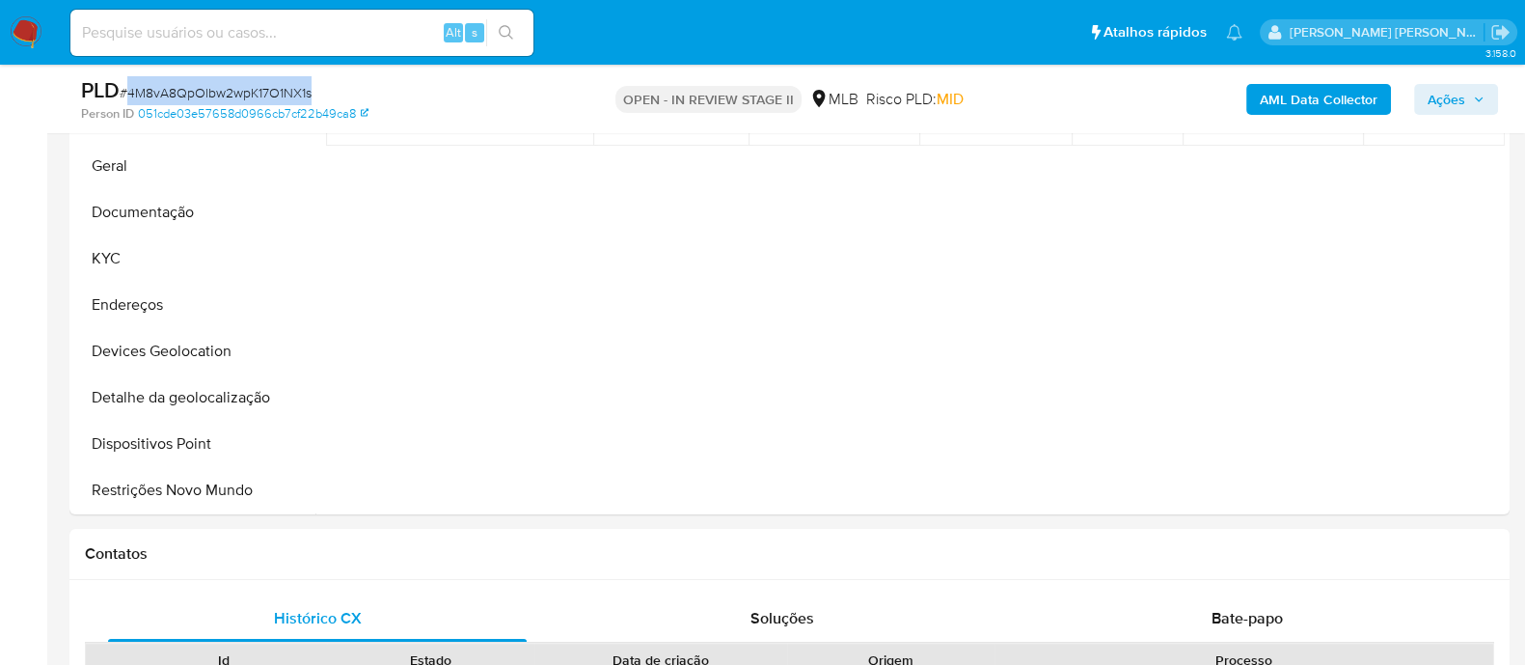
scroll to position [362, 0]
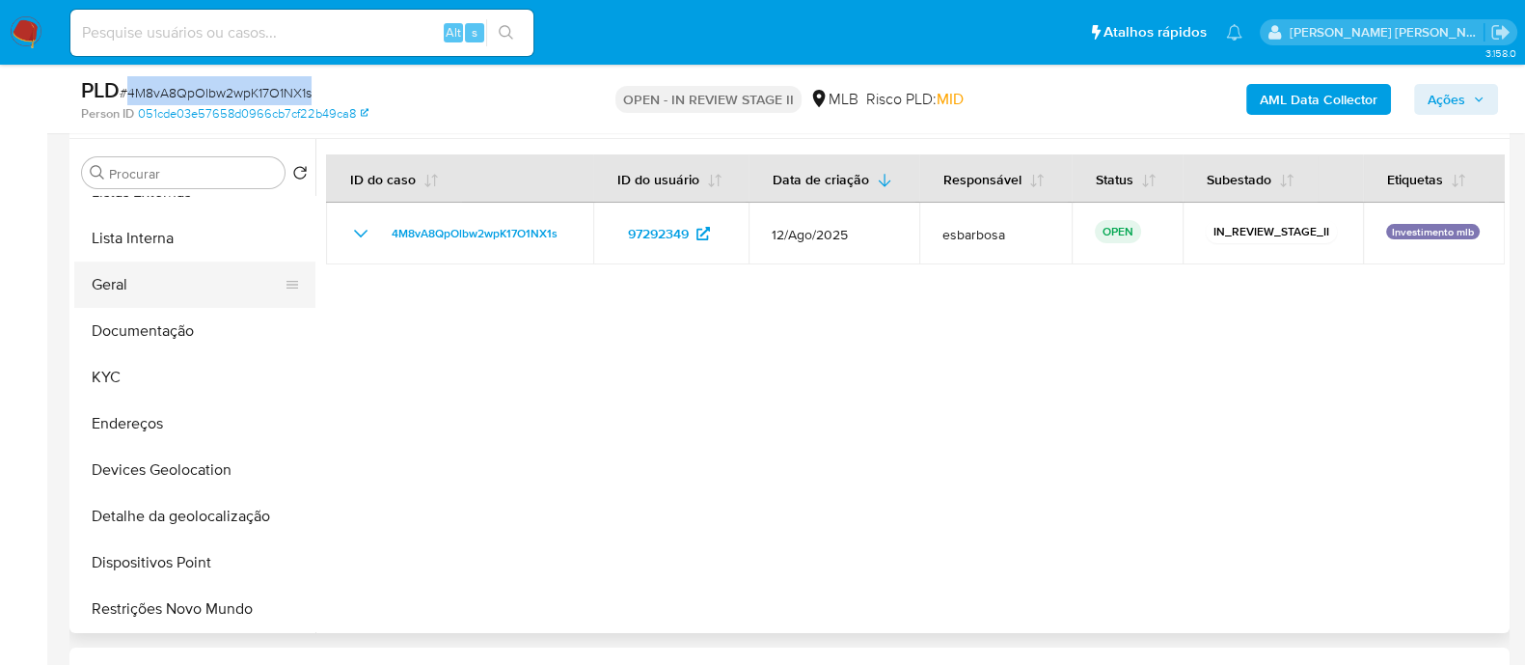
click at [145, 288] on button "Geral" at bounding box center [187, 284] width 226 height 46
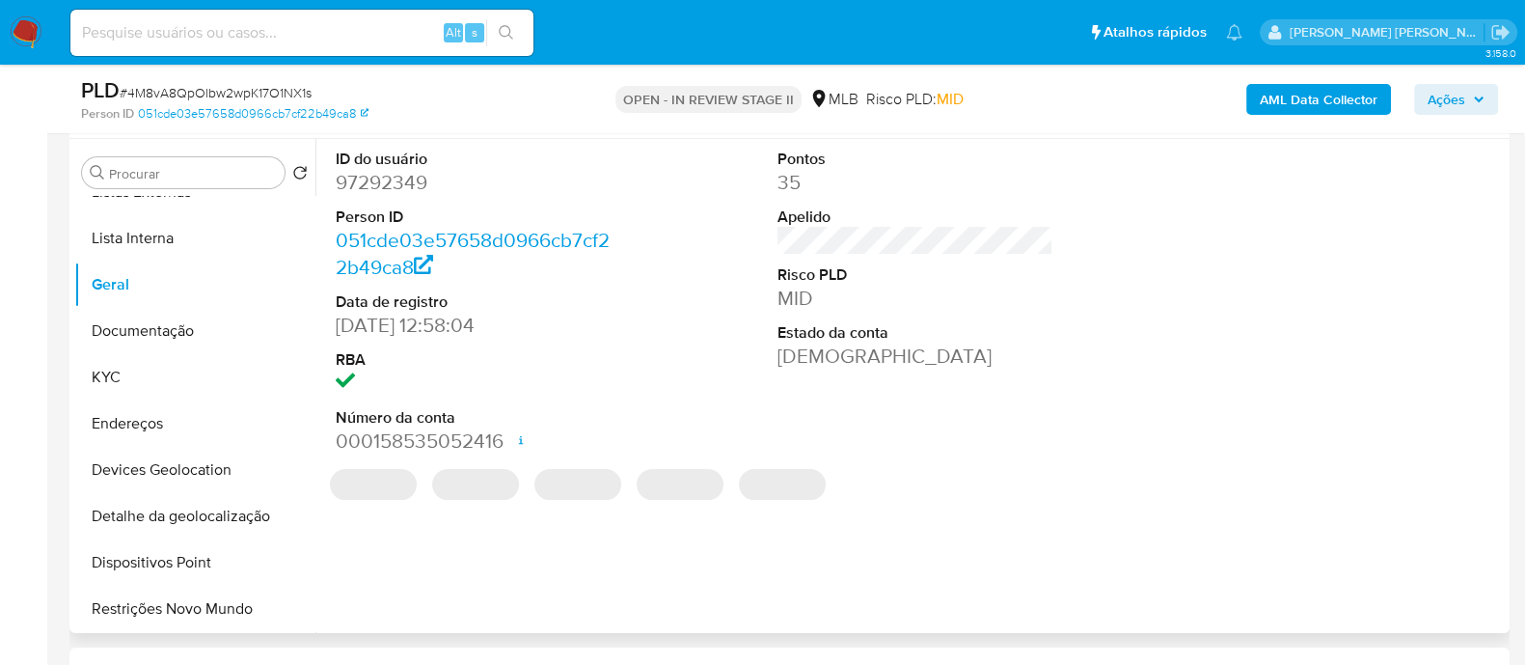
click at [415, 185] on dd "97292349" at bounding box center [474, 182] width 276 height 27
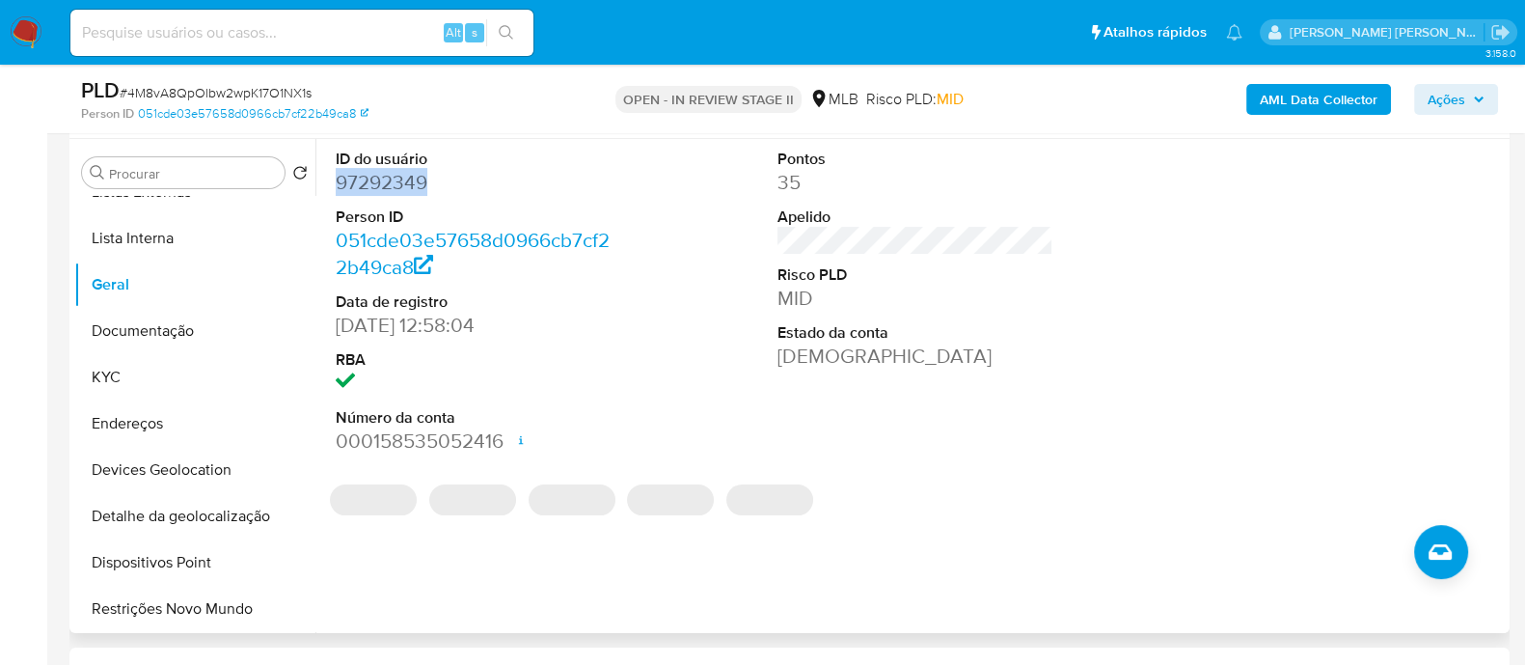
copy dd "97292349"
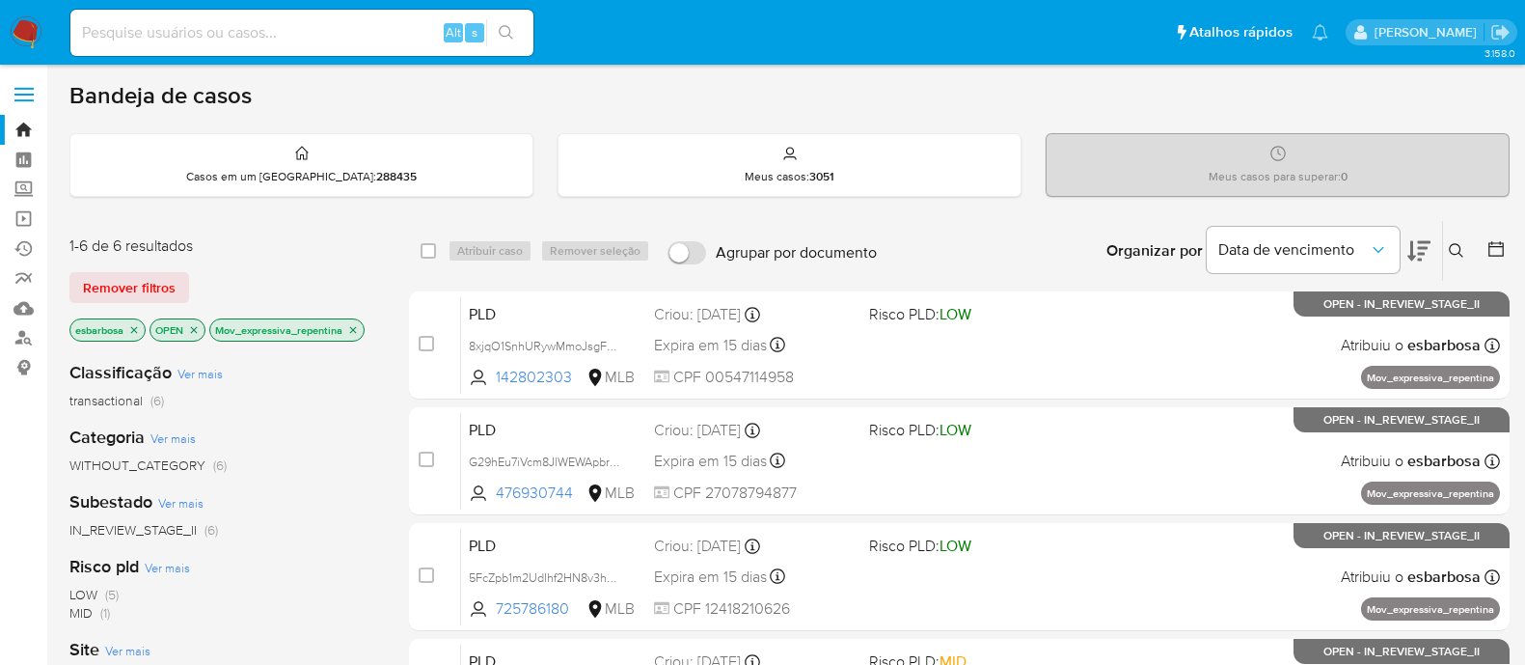
scroll to position [120, 0]
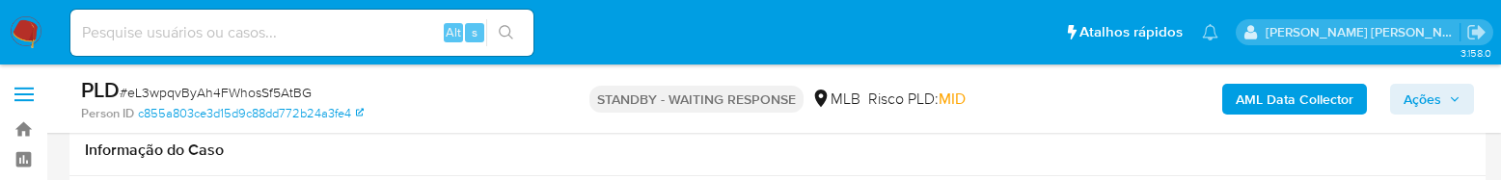
select select "10"
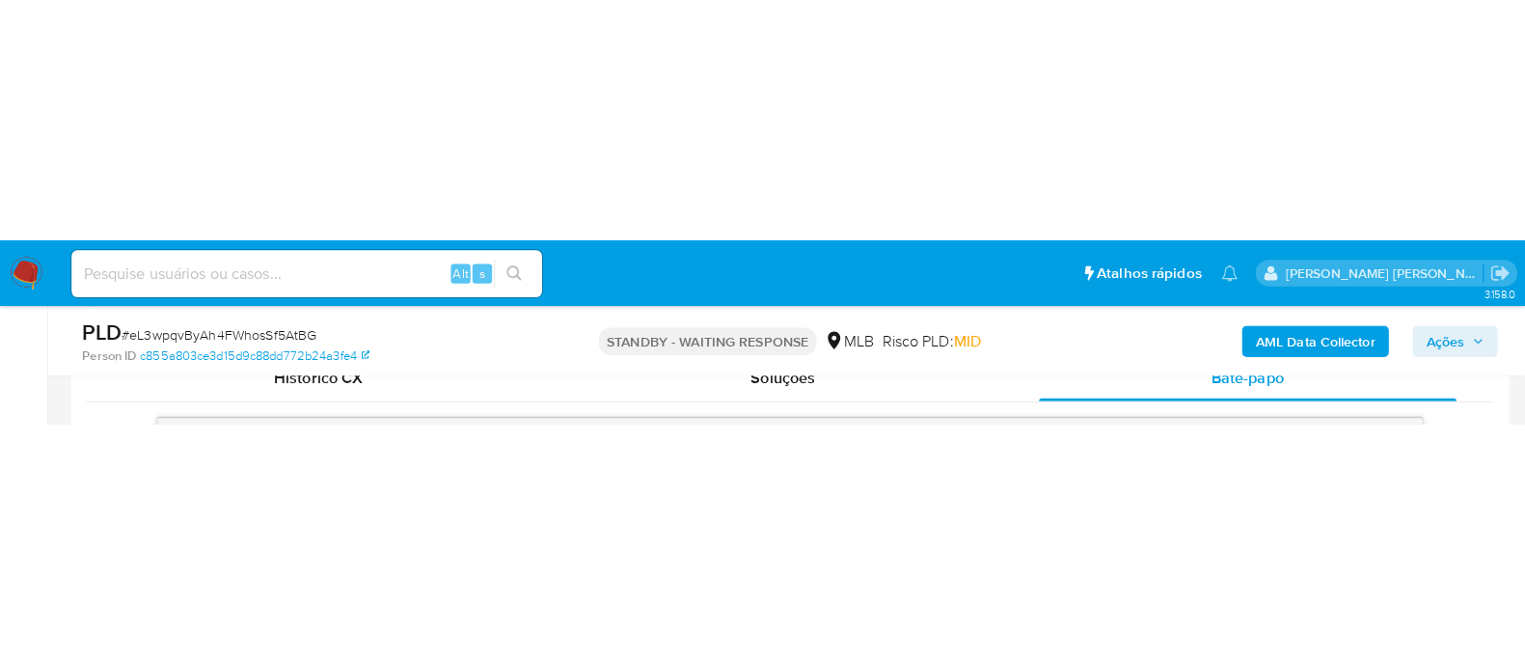
scroll to position [287, 0]
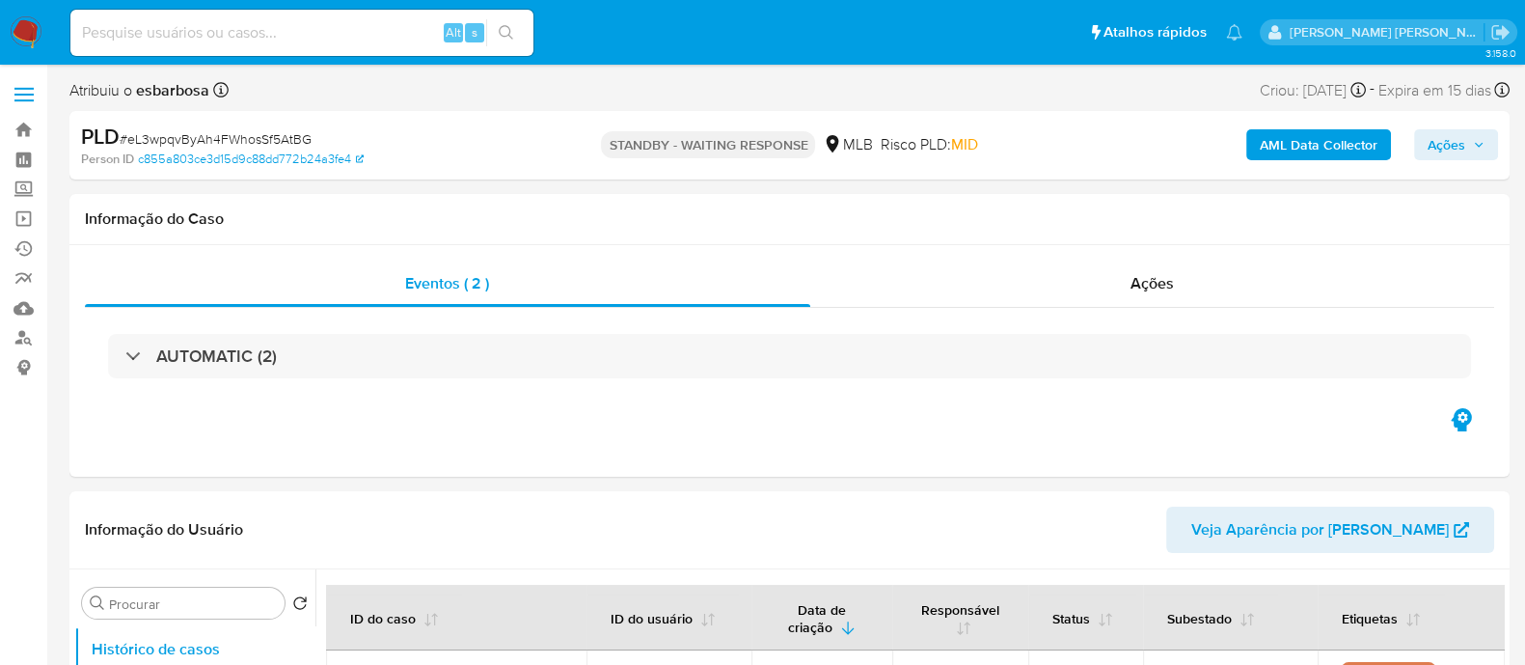
select select "10"
click at [289, 142] on span "# eL3wpqvByAh4FWhosSf5AtBG" at bounding box center [216, 138] width 192 height 19
copy span "eL3wpqvByAh4FWhosSf5AtBG"
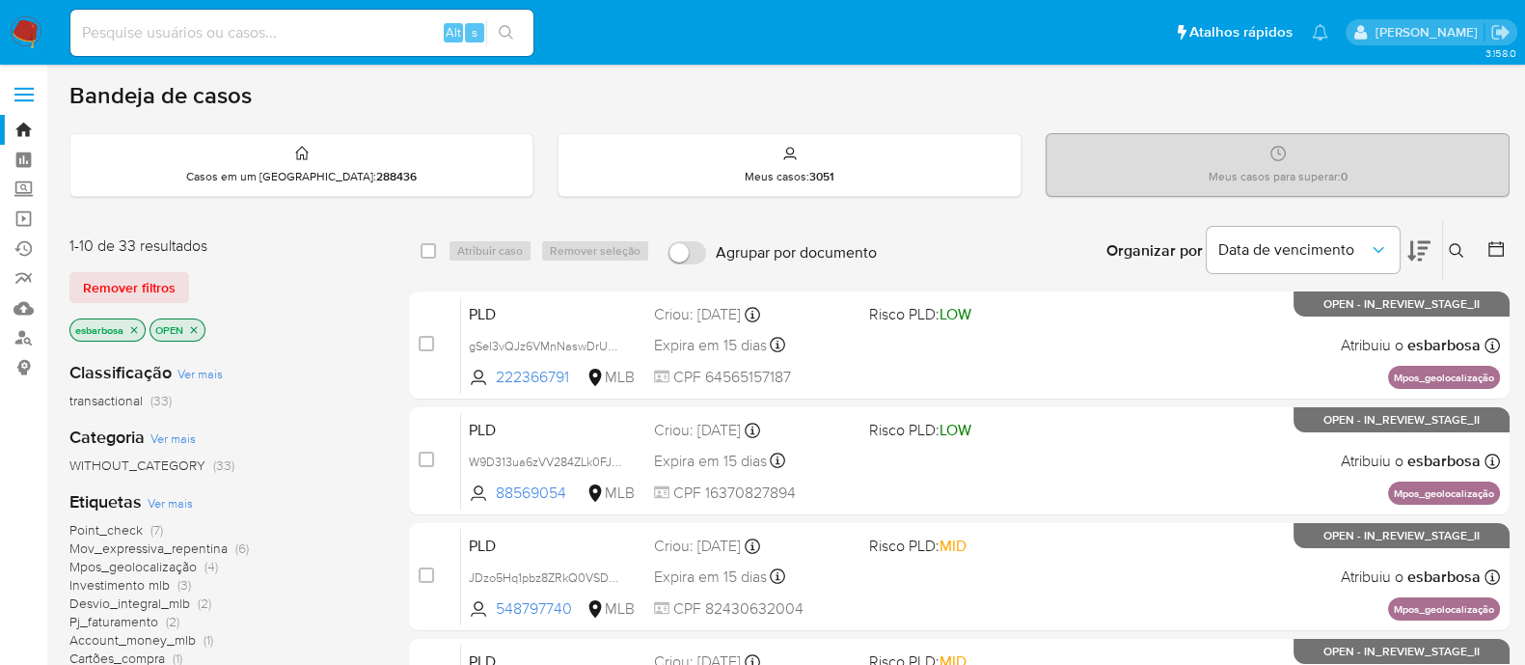
click at [1454, 249] on icon at bounding box center [1456, 250] width 15 height 15
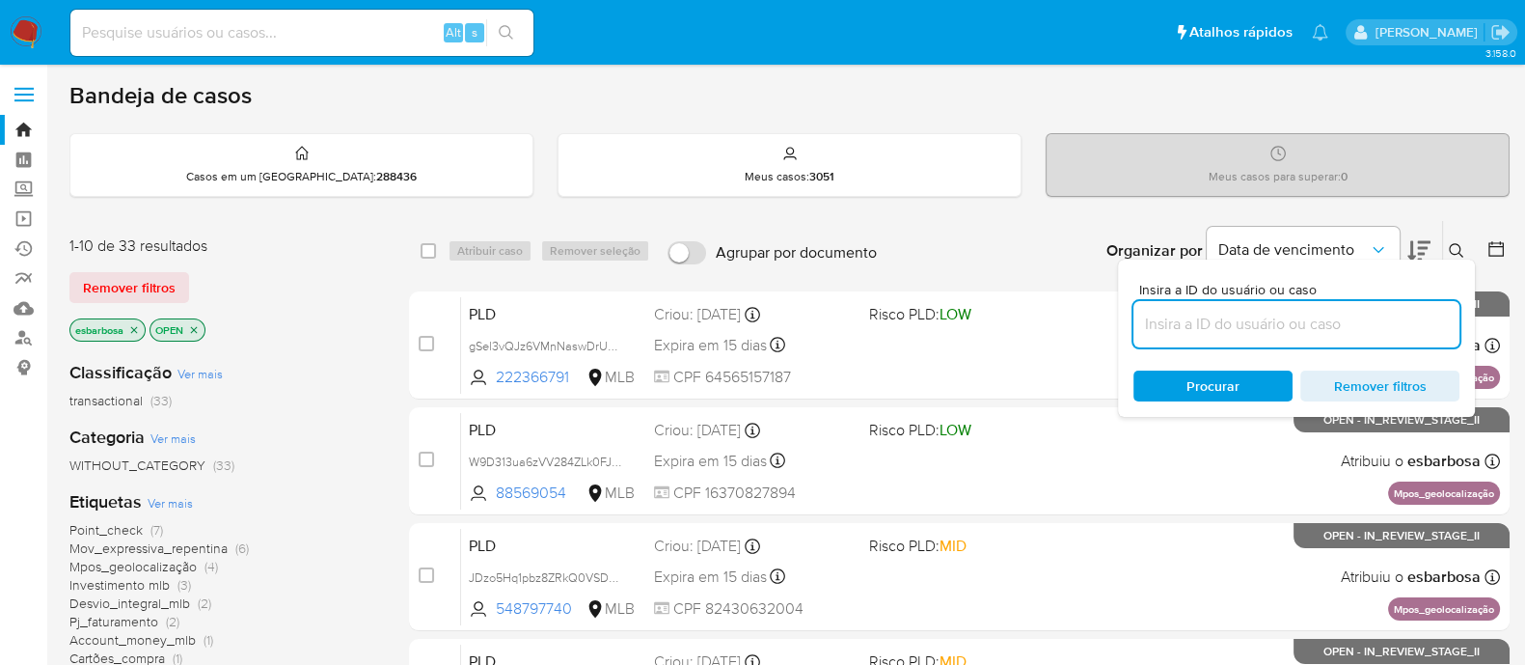
click at [1241, 324] on input at bounding box center [1297, 324] width 326 height 25
type input "eL3wpqvByAh4FWhosSf5AtBG"
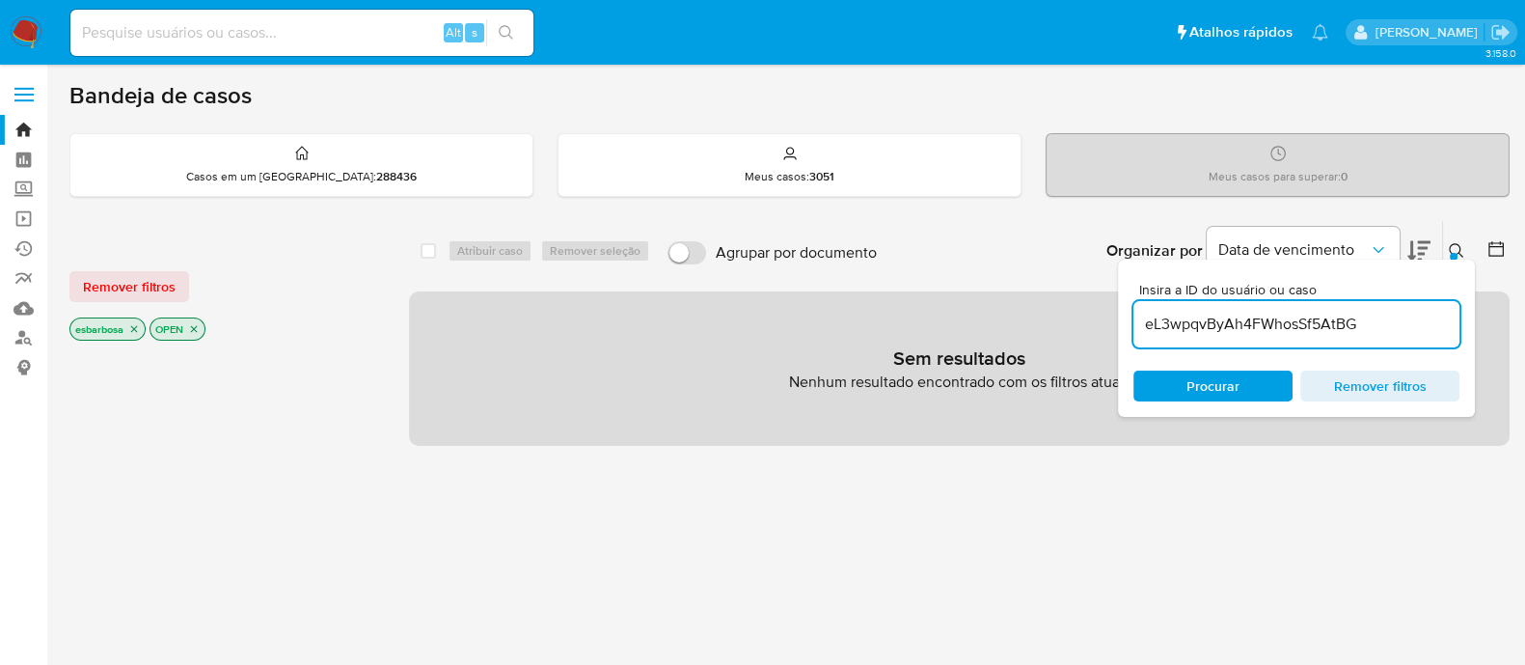
click at [197, 326] on icon "close-filter" at bounding box center [194, 329] width 7 height 7
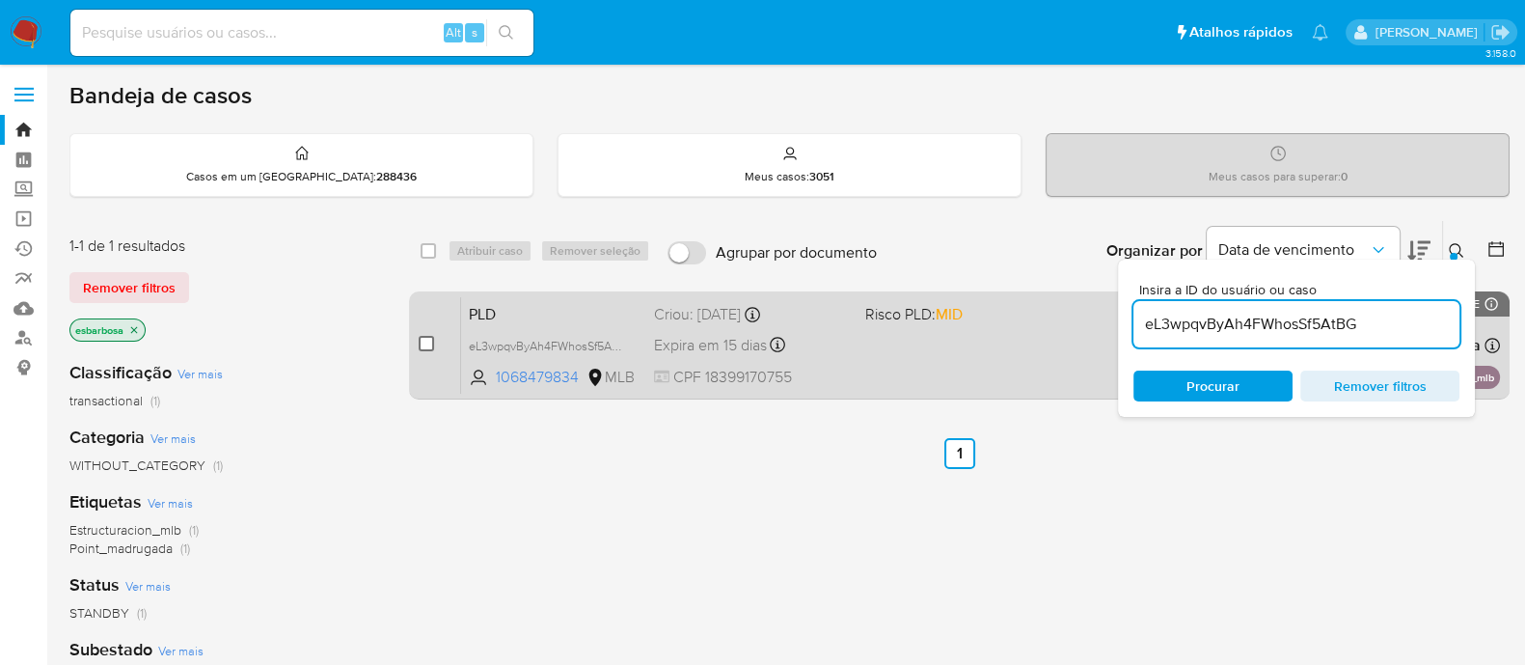
click at [426, 341] on input "checkbox" at bounding box center [426, 343] width 15 height 15
checkbox input "true"
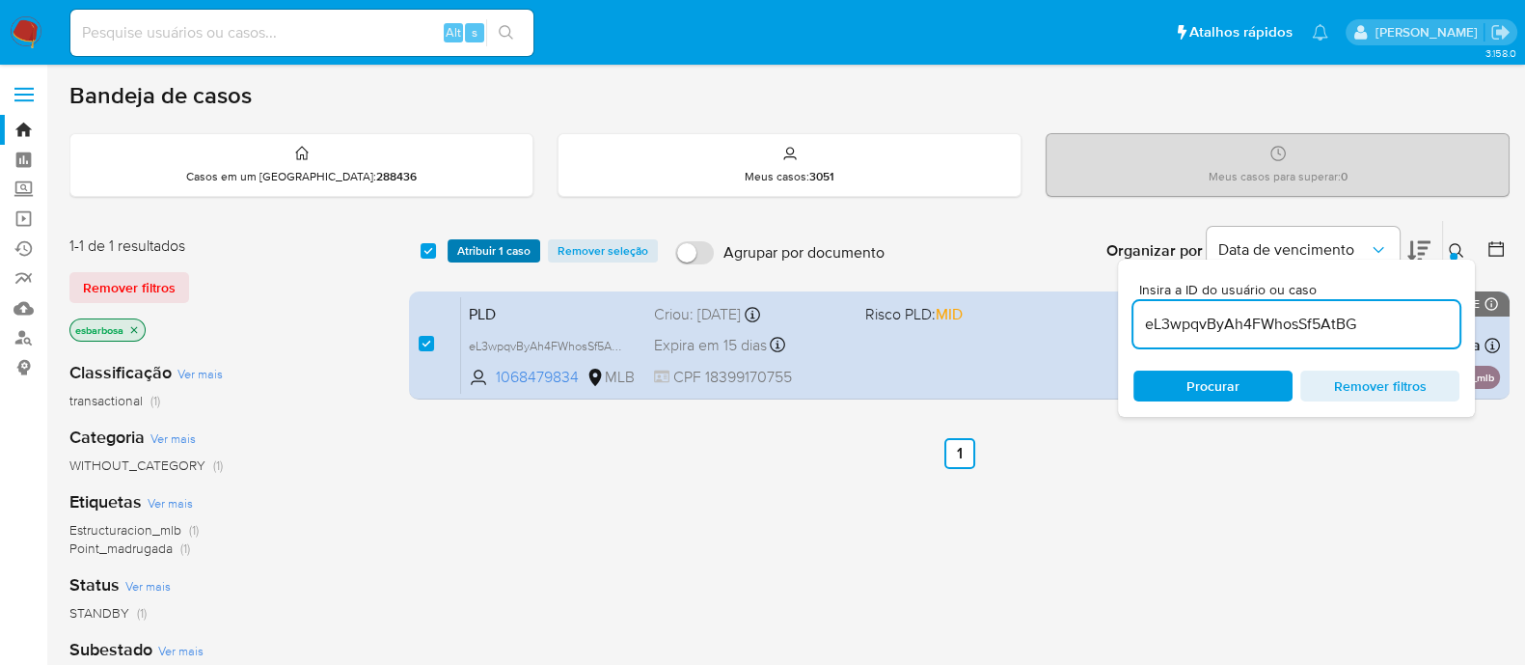
click at [516, 253] on span "Atribuir 1 caso" at bounding box center [493, 250] width 73 height 19
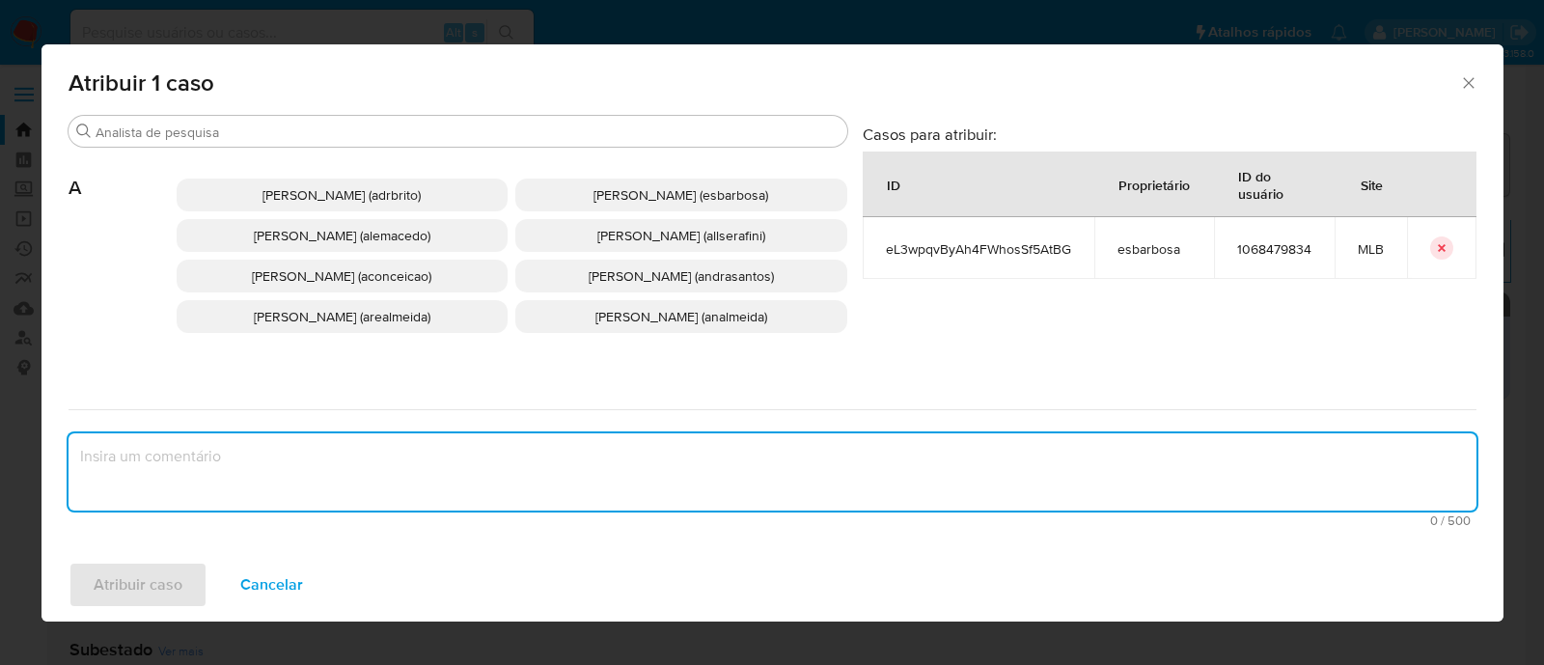
click at [672, 461] on textarea "assign-modal" at bounding box center [772, 471] width 1408 height 77
paste textarea "eL3wpqvByAh4FWhosSf5AtBG"
type textarea "eL3wpqvByAh4FWhosSf5AtBG"
click at [642, 185] on span "Alessandra Da Silva Barbosa (esbarbosa)" at bounding box center [680, 194] width 175 height 19
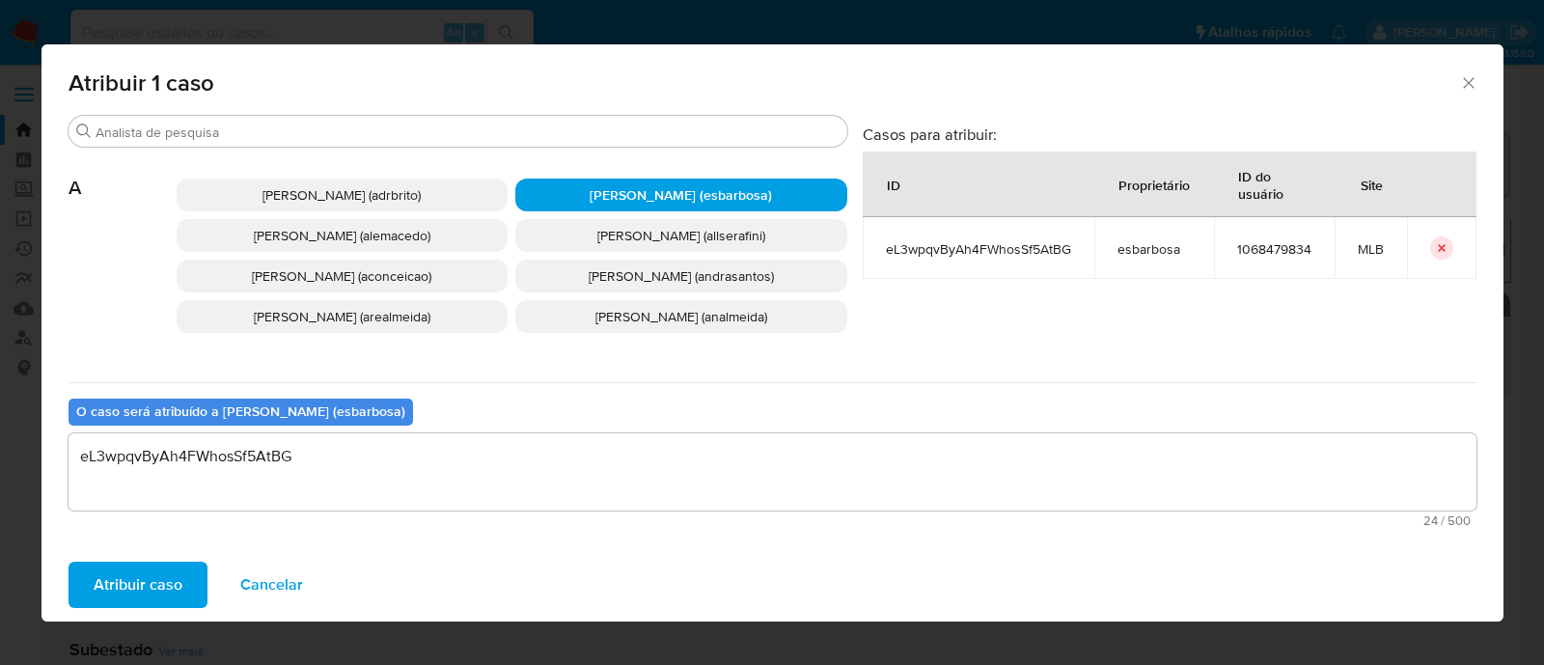
click at [144, 580] on span "Atribuir caso" at bounding box center [138, 584] width 89 height 42
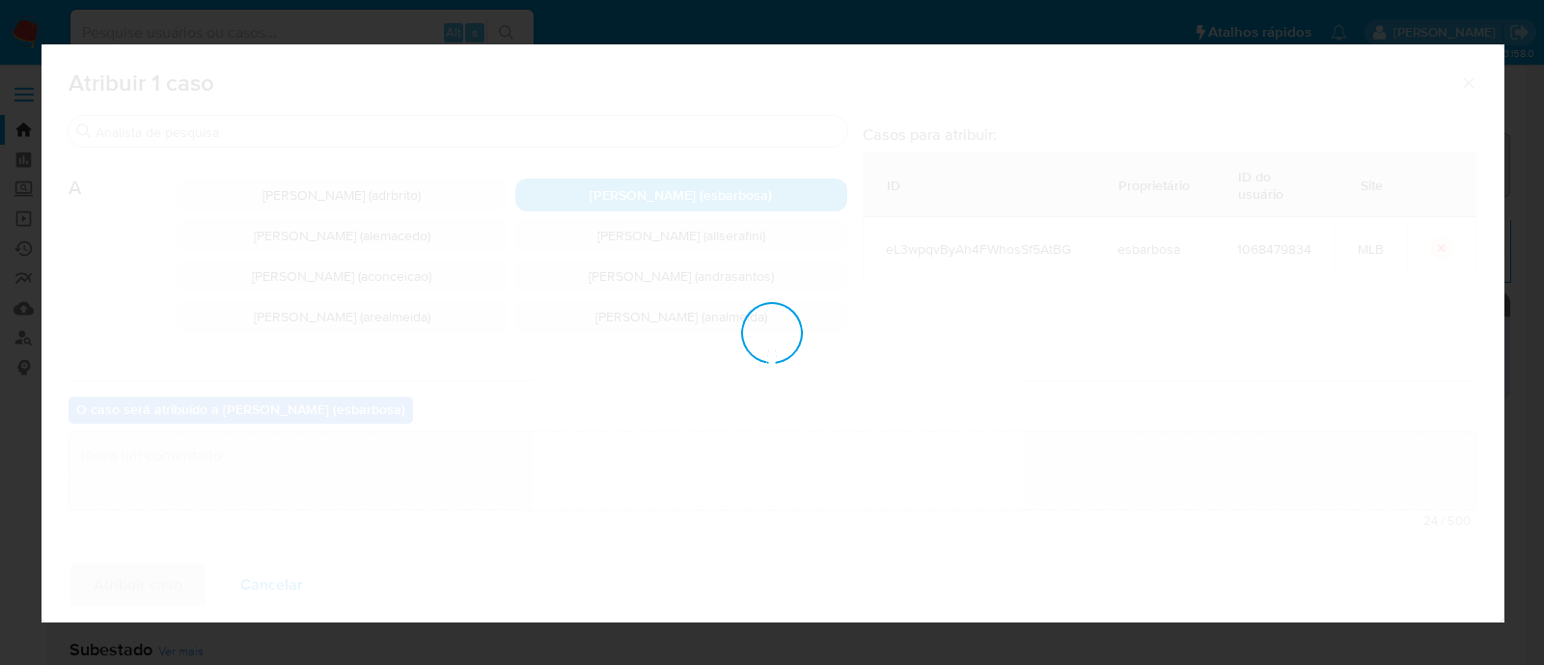
checkbox input "false"
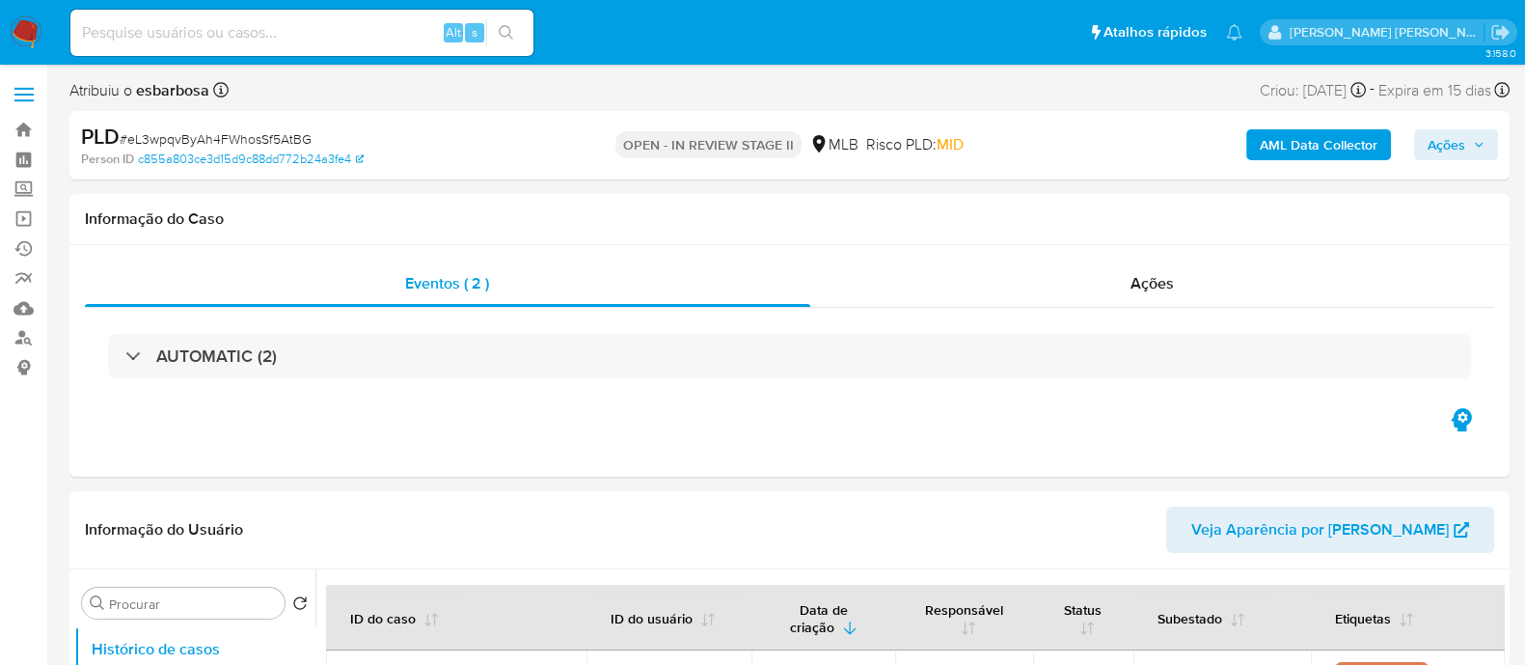
select select "10"
click at [1436, 152] on span "Ações" at bounding box center [1447, 144] width 38 height 31
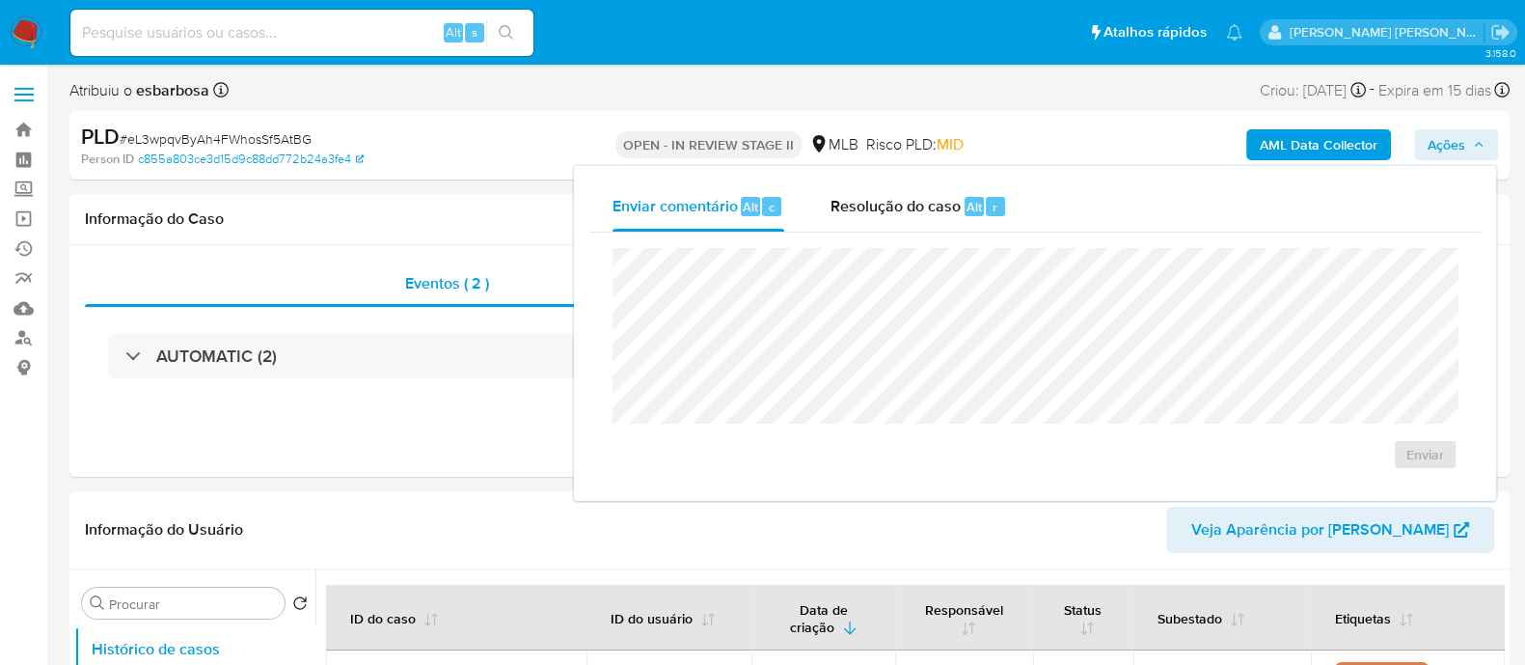
drag, startPoint x: 906, startPoint y: 213, endPoint x: 903, endPoint y: 235, distance: 22.4
click at [906, 214] on span "Resolução do caso" at bounding box center [896, 206] width 130 height 22
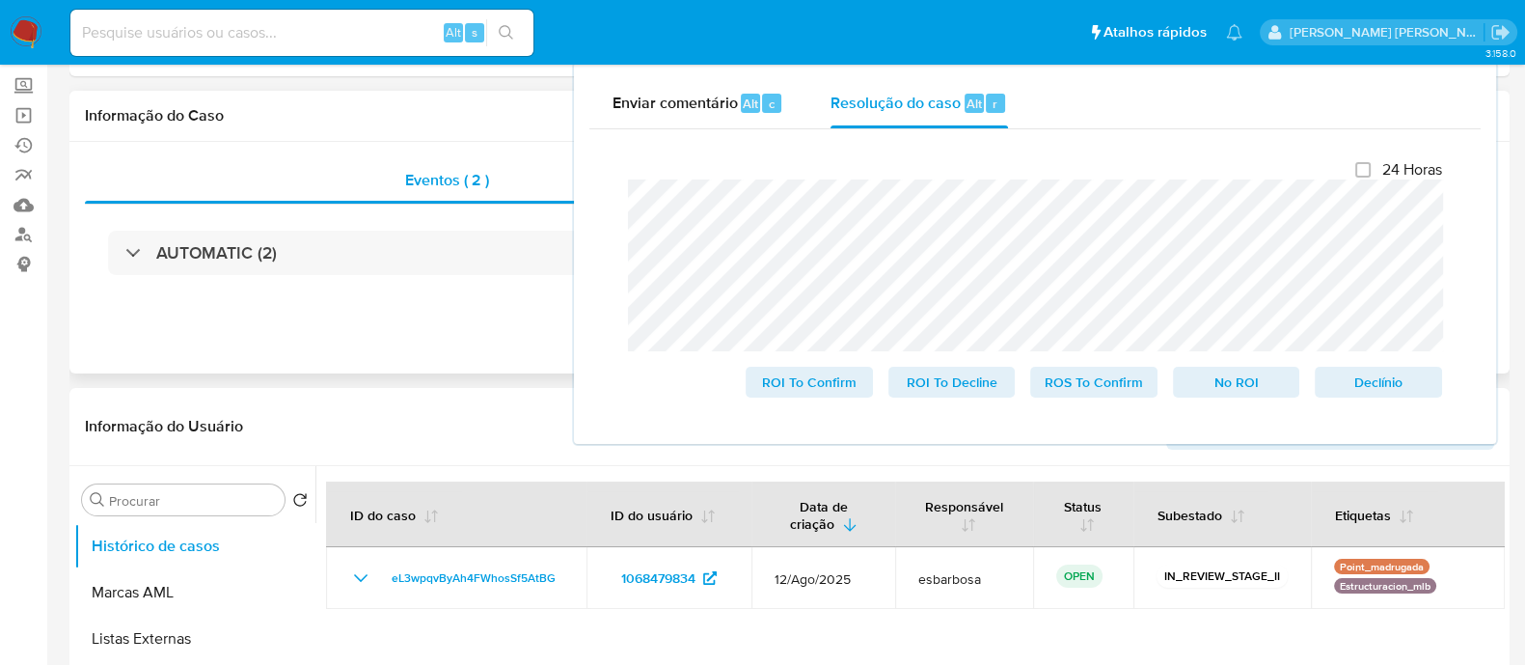
scroll to position [240, 0]
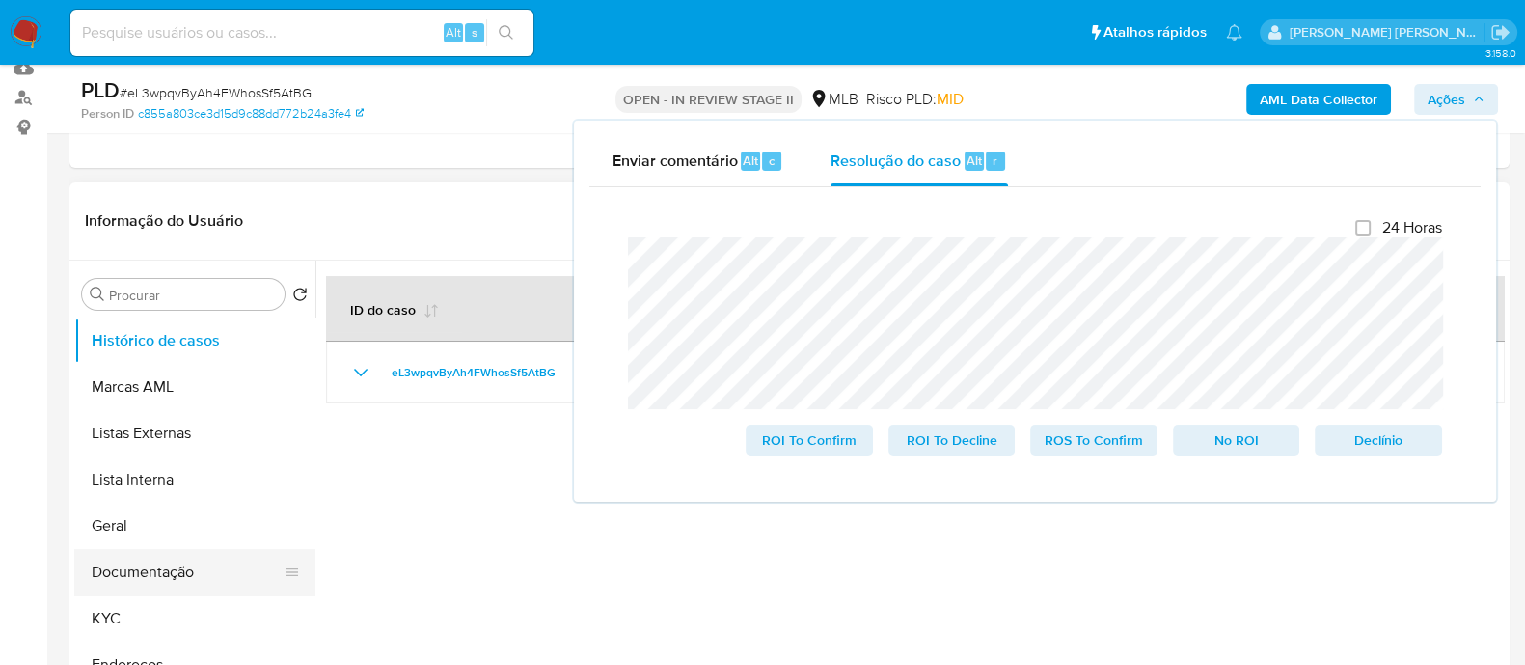
click at [133, 571] on button "Documentação" at bounding box center [187, 572] width 226 height 46
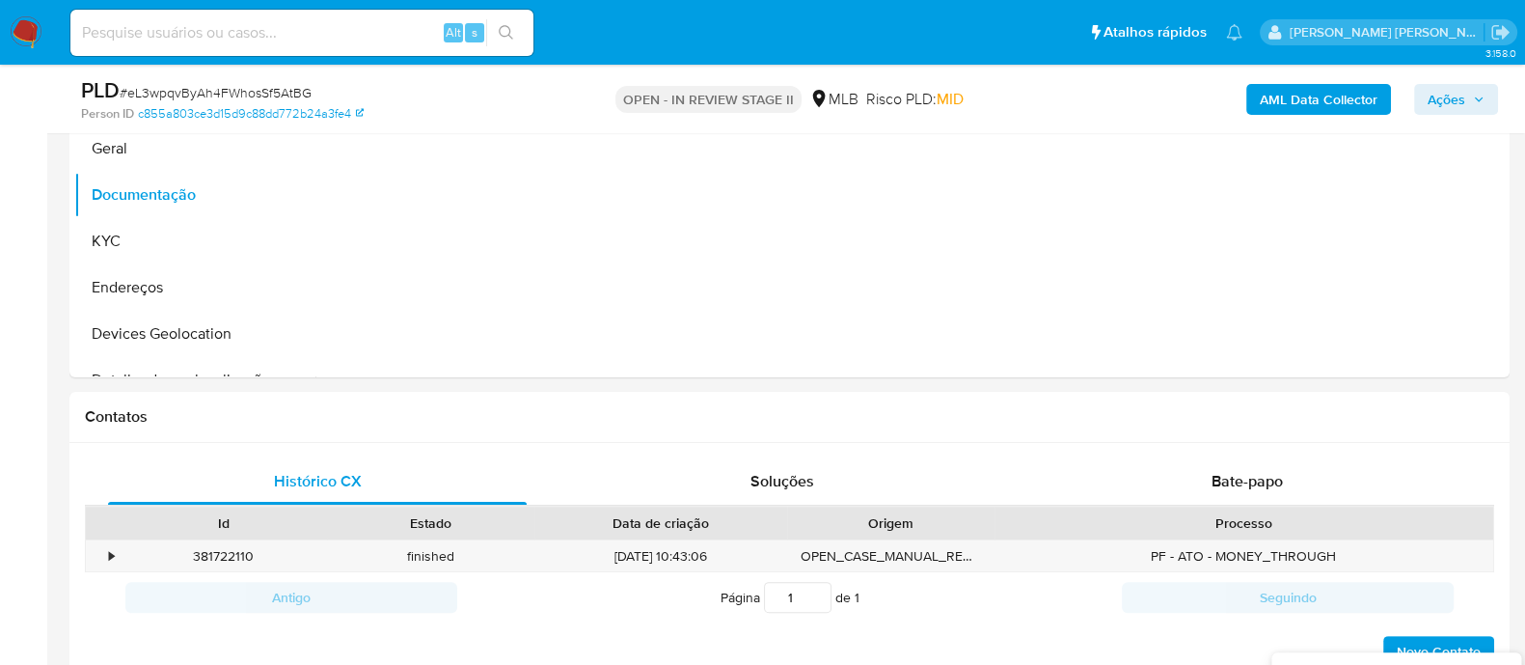
scroll to position [843, 0]
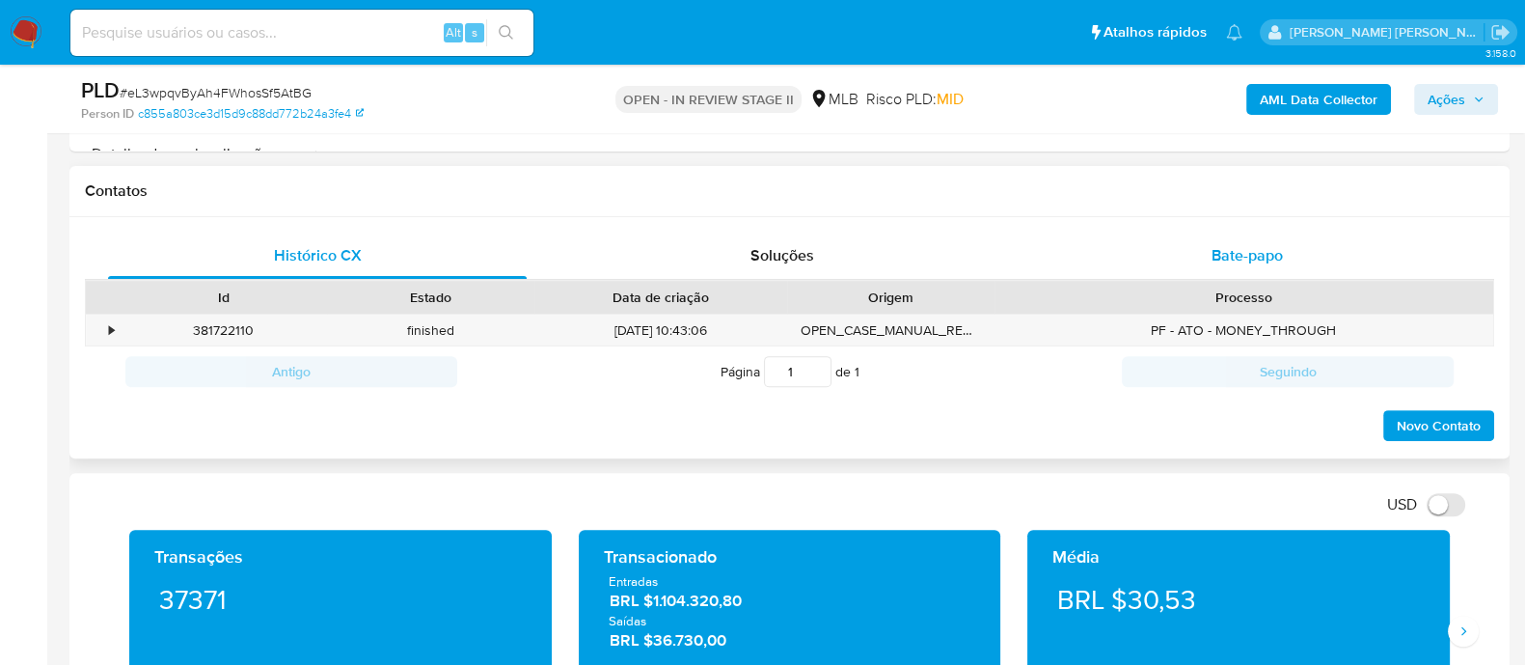
click at [1244, 253] on span "Bate-papo" at bounding box center [1247, 255] width 71 height 22
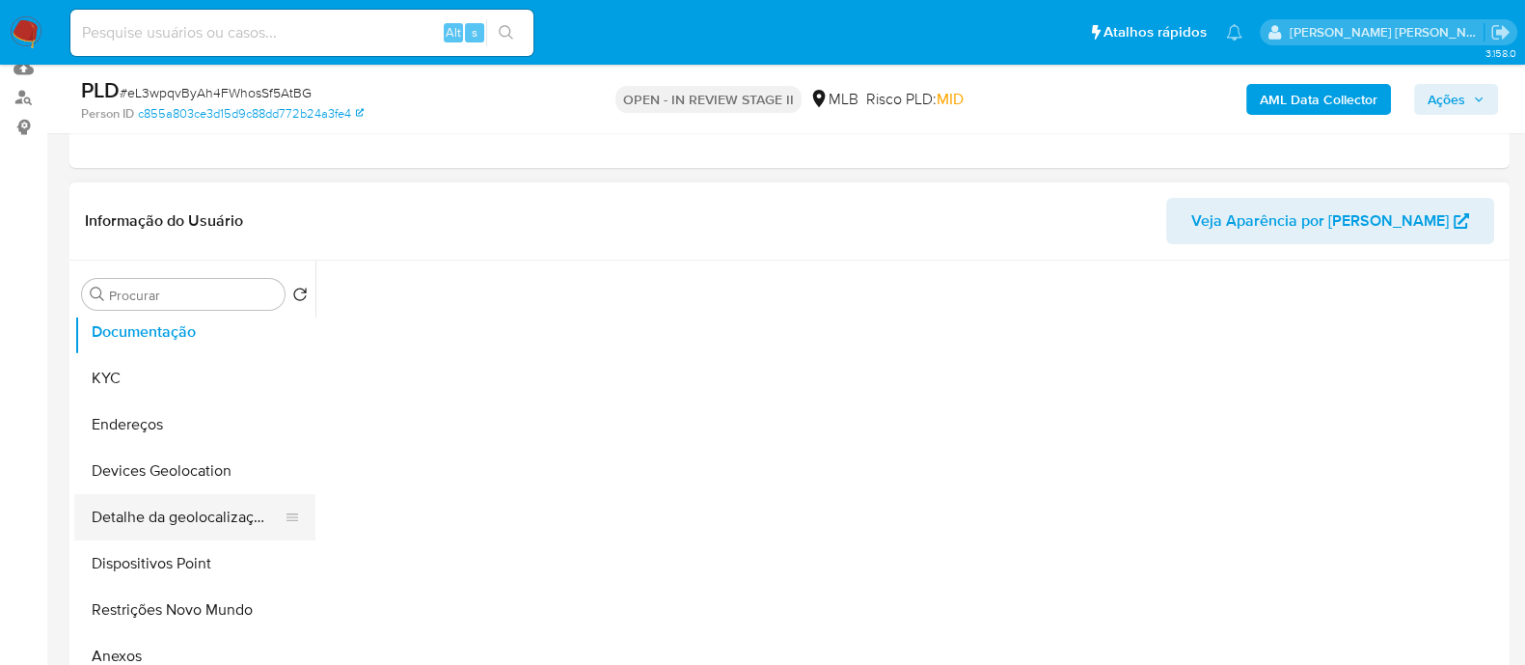
scroll to position [362, 0]
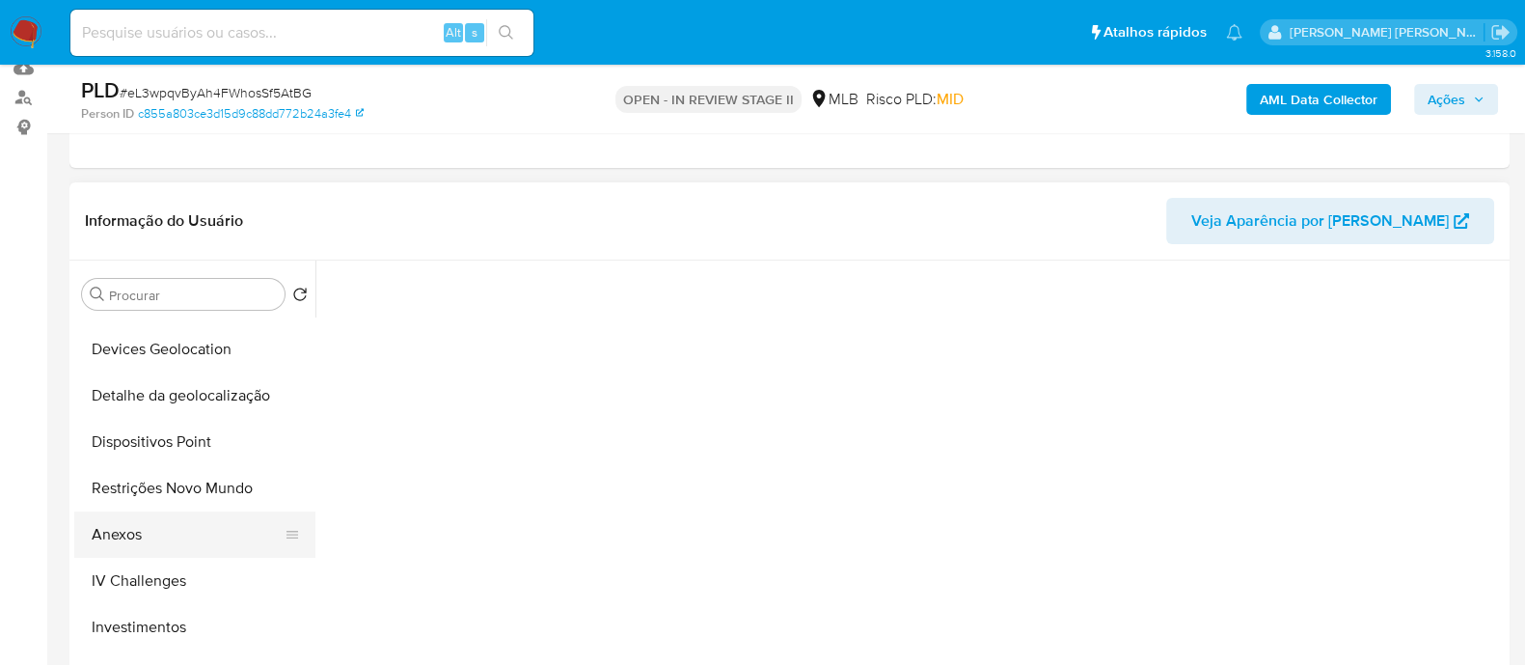
click at [130, 528] on button "Anexos" at bounding box center [187, 534] width 226 height 46
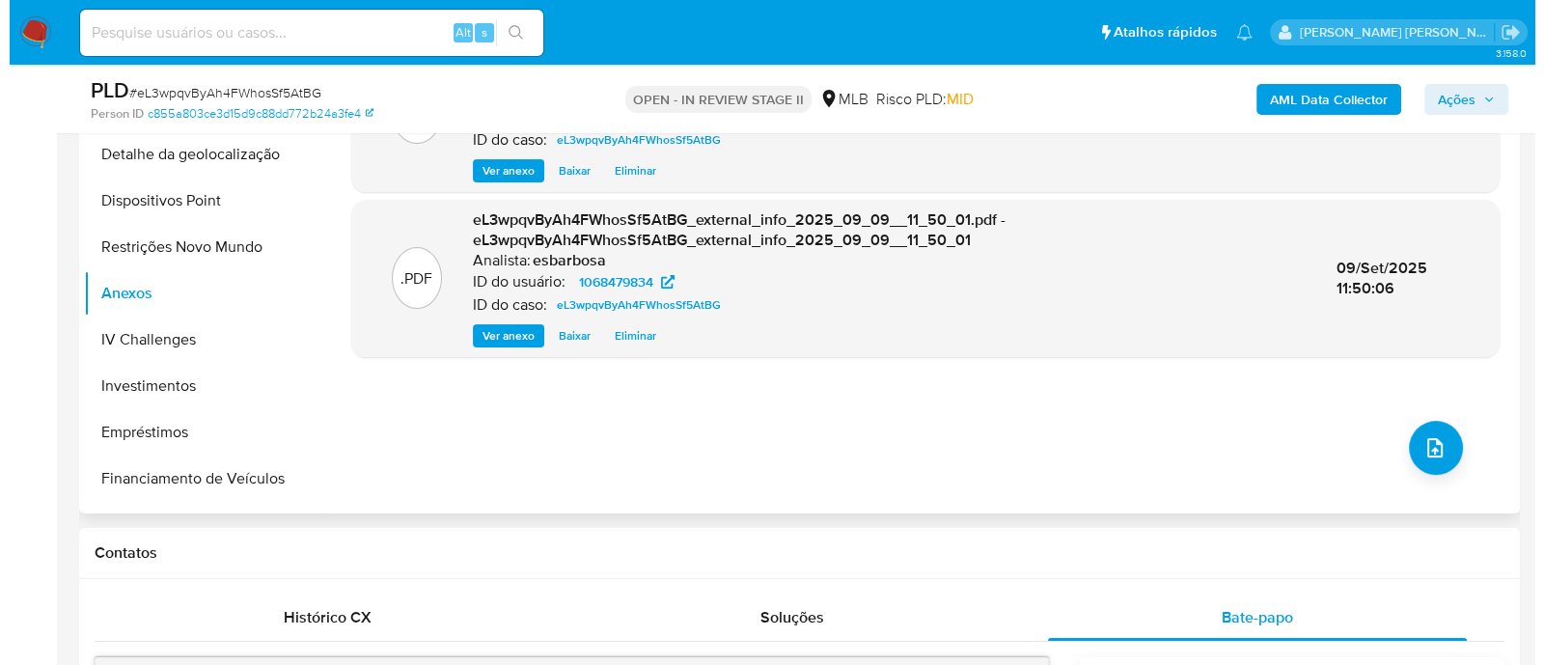
scroll to position [481, 0]
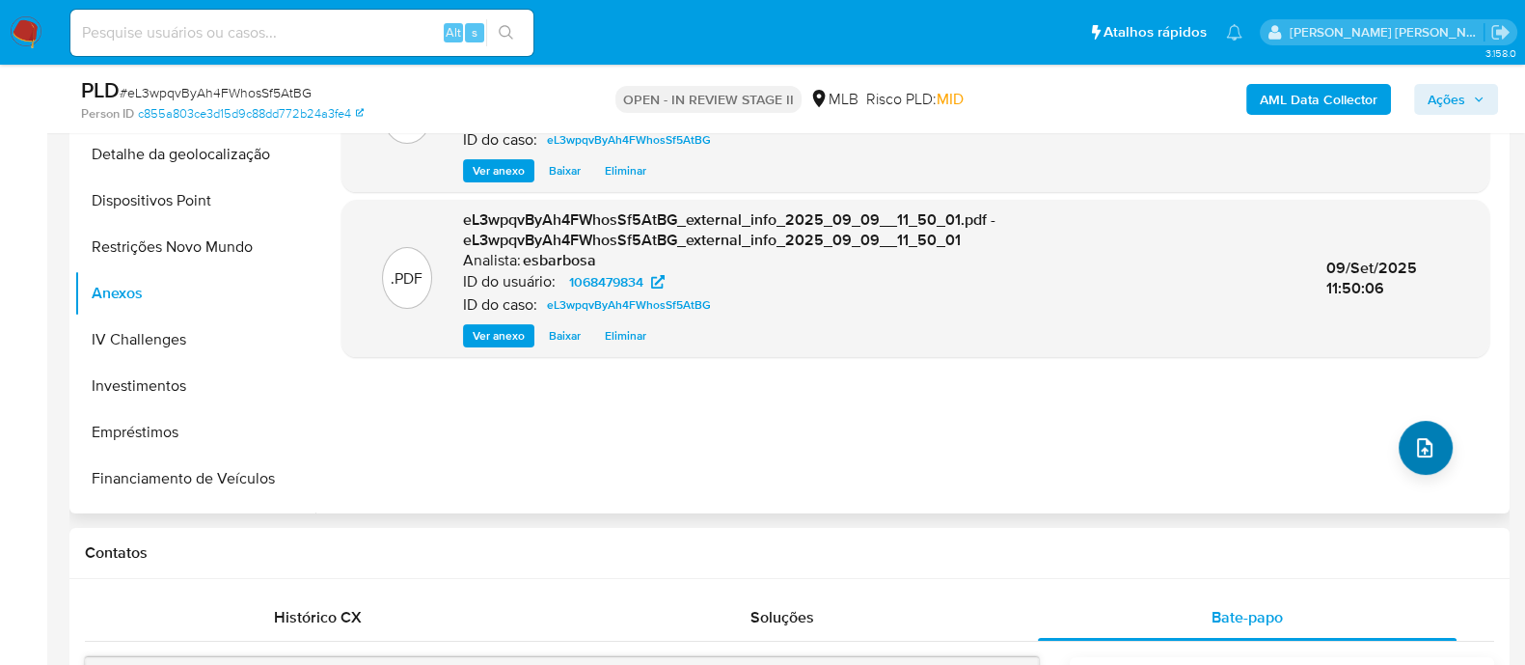
click at [1413, 446] on icon "upload-file" at bounding box center [1424, 447] width 23 height 23
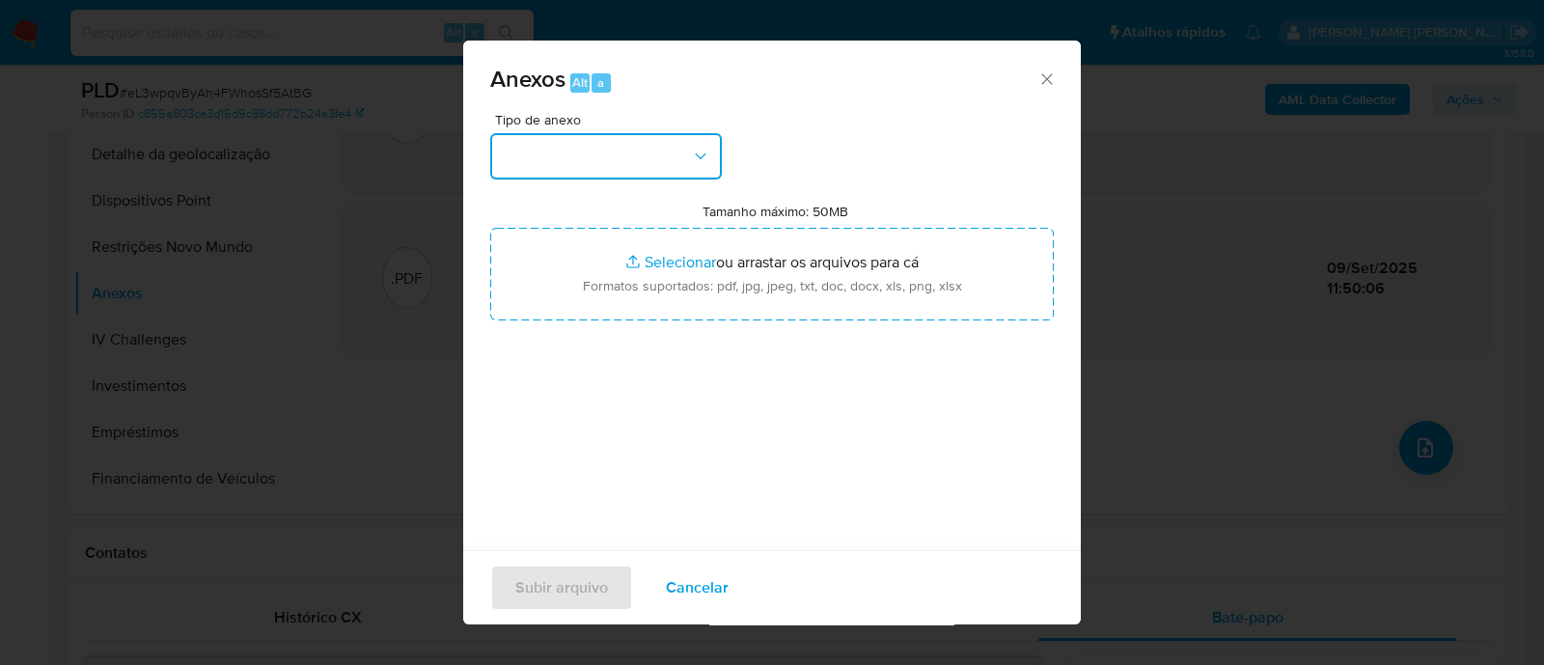
click at [653, 161] on button "button" at bounding box center [606, 156] width 232 height 46
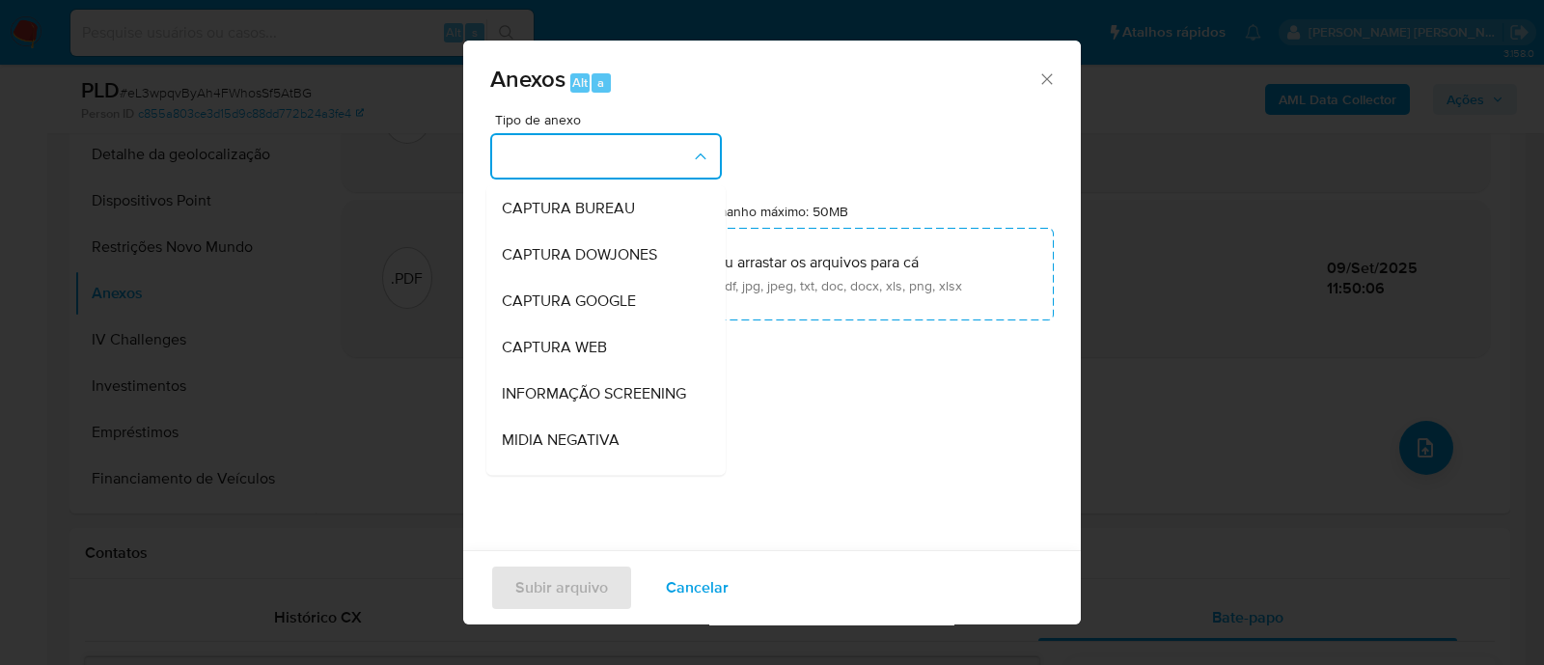
drag, startPoint x: 995, startPoint y: 115, endPoint x: 974, endPoint y: 114, distance: 20.3
click at [995, 115] on div "Tipo de anexo CAPTURA BUREAU CAPTURA DOWJONES CAPTURA GOOGLE CAPTURA WEB INFORM…" at bounding box center [771, 340] width 563 height 455
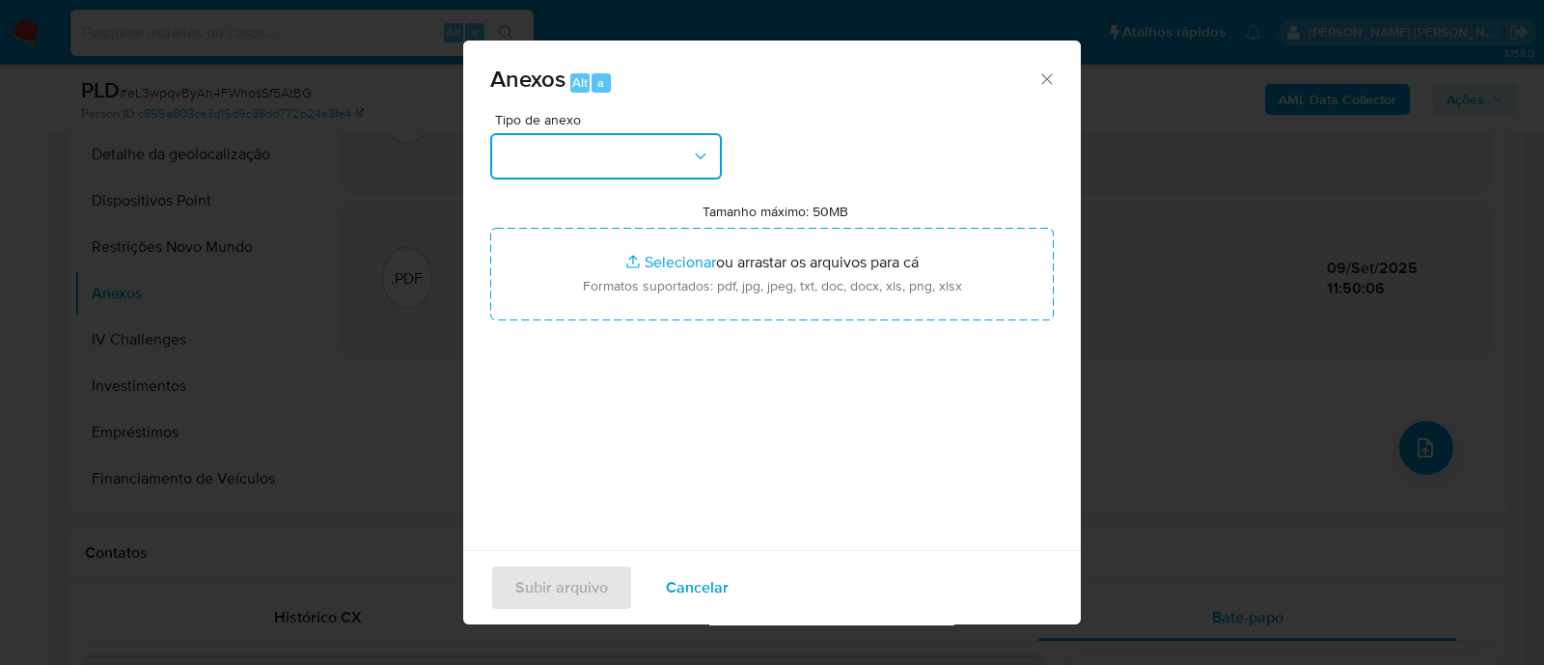
click at [686, 161] on button "button" at bounding box center [606, 156] width 232 height 46
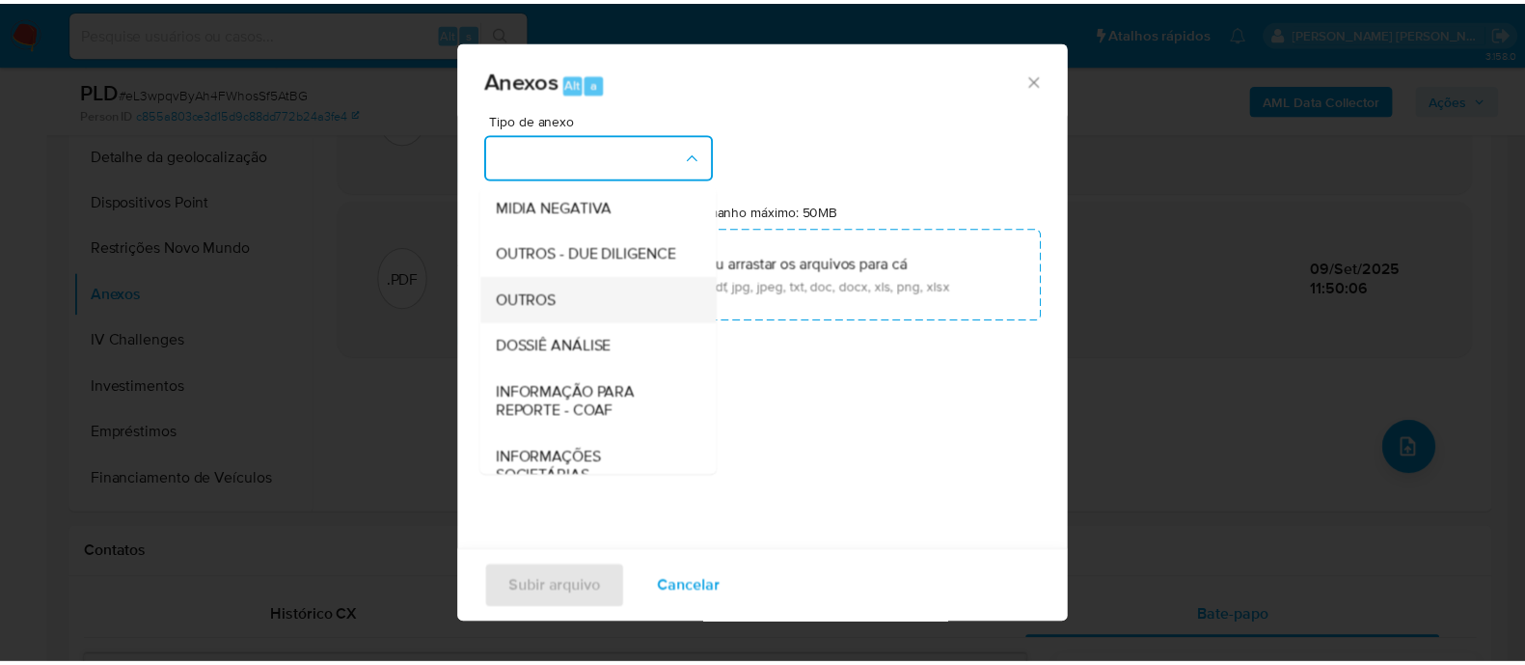
scroll to position [297, 0]
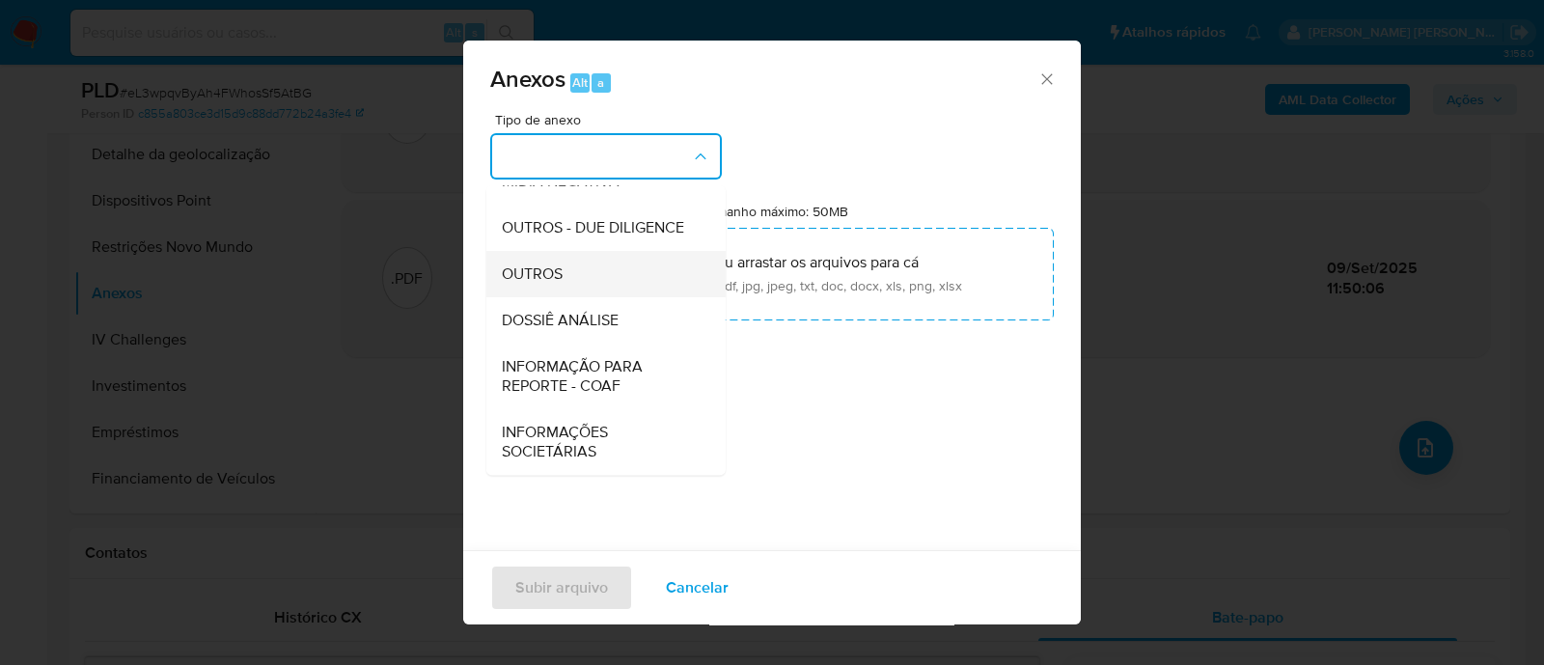
click at [560, 285] on div "OUTROS" at bounding box center [600, 274] width 197 height 46
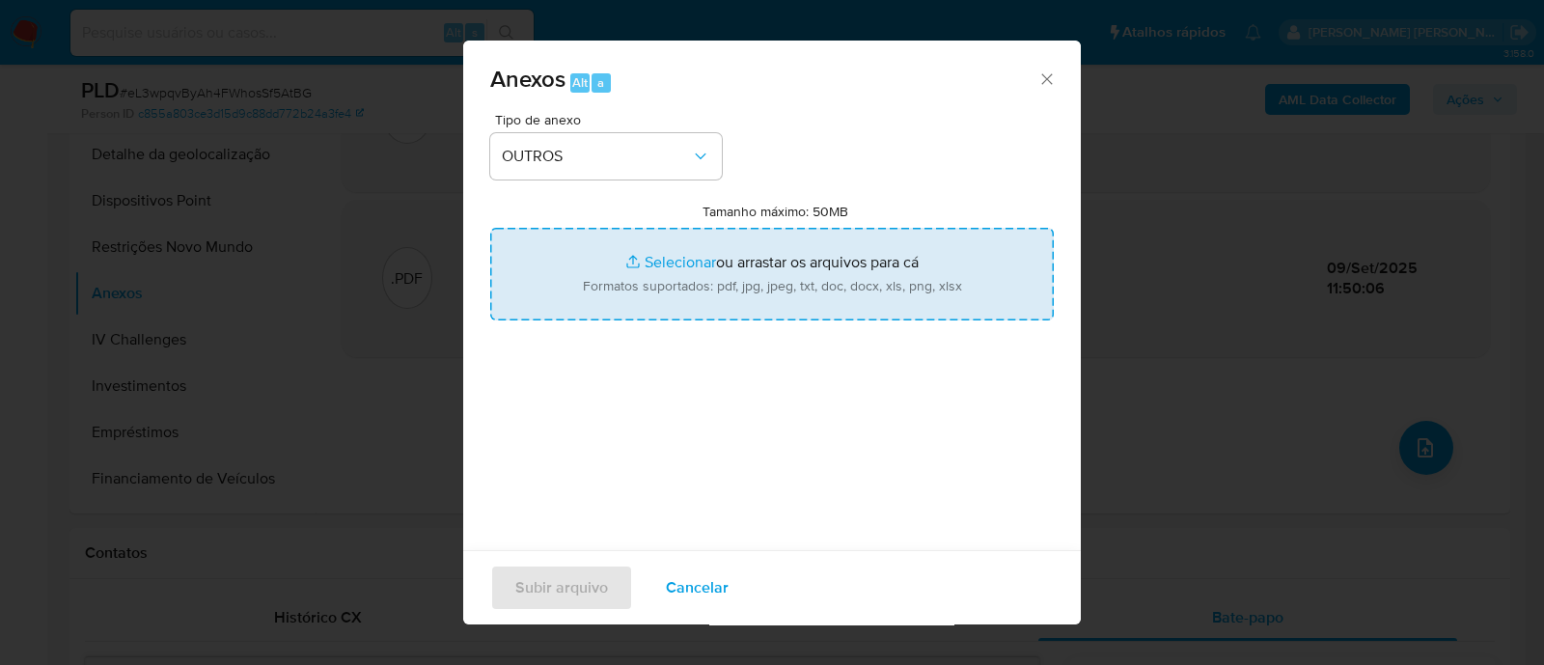
type input "C:\fakepath\SAR - XXXXX- CPF 18399170755 - LIDIANE DA SILVA DOMINGOS.pdf"
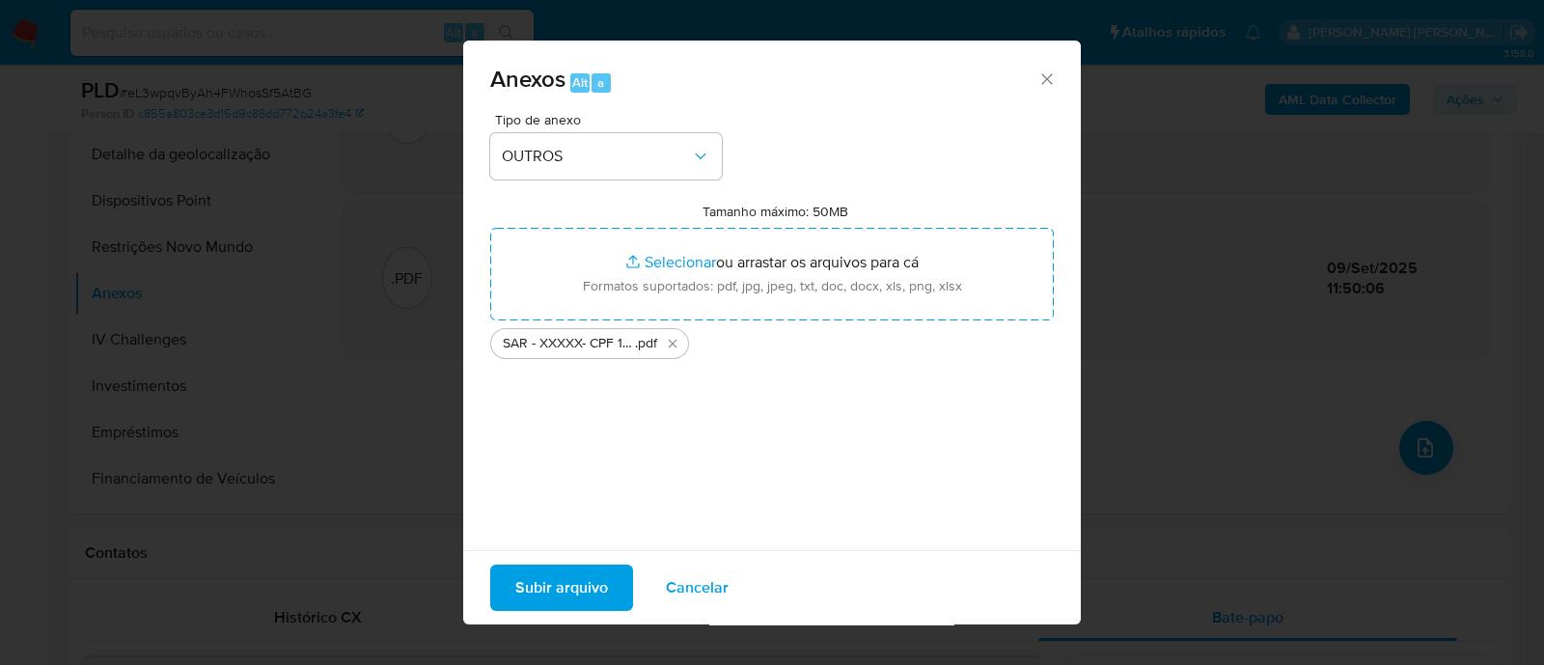
click at [553, 586] on span "Subir arquivo" at bounding box center [561, 587] width 93 height 42
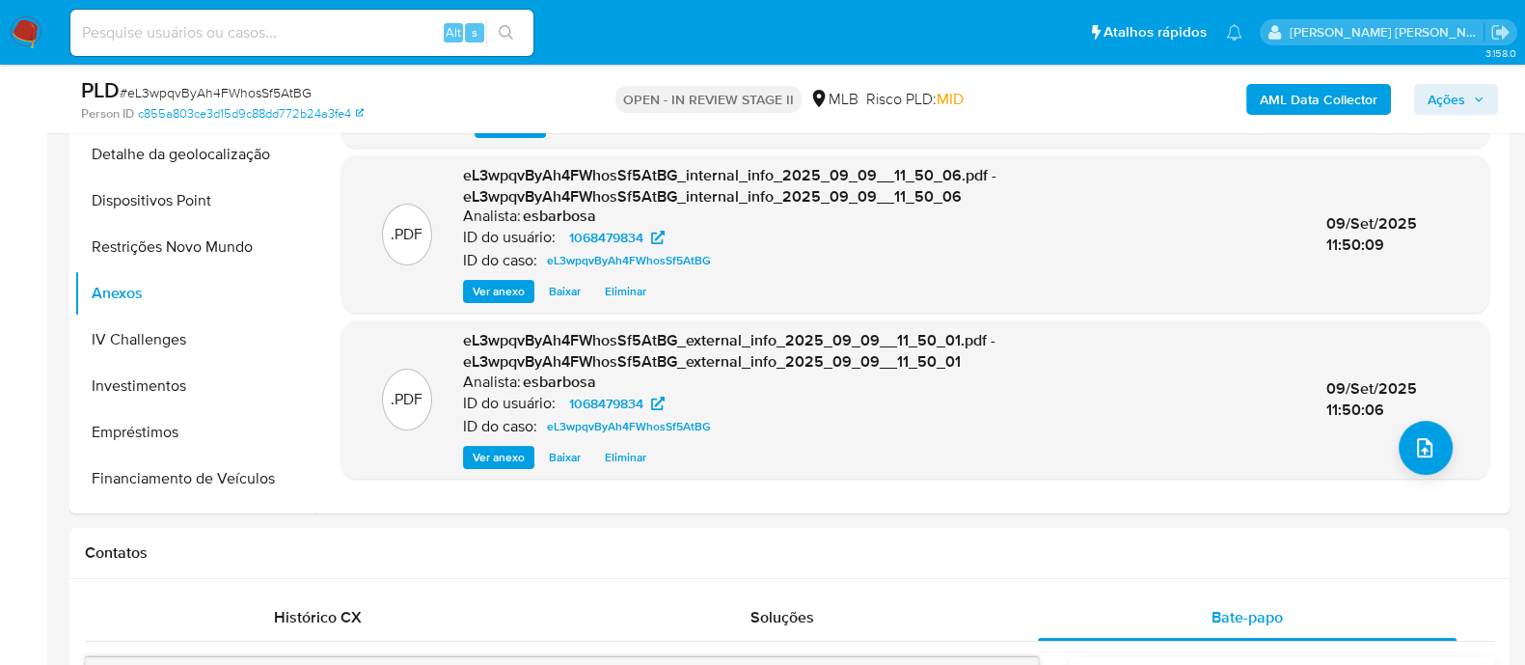
click at [1446, 96] on span "Ações" at bounding box center [1447, 99] width 38 height 31
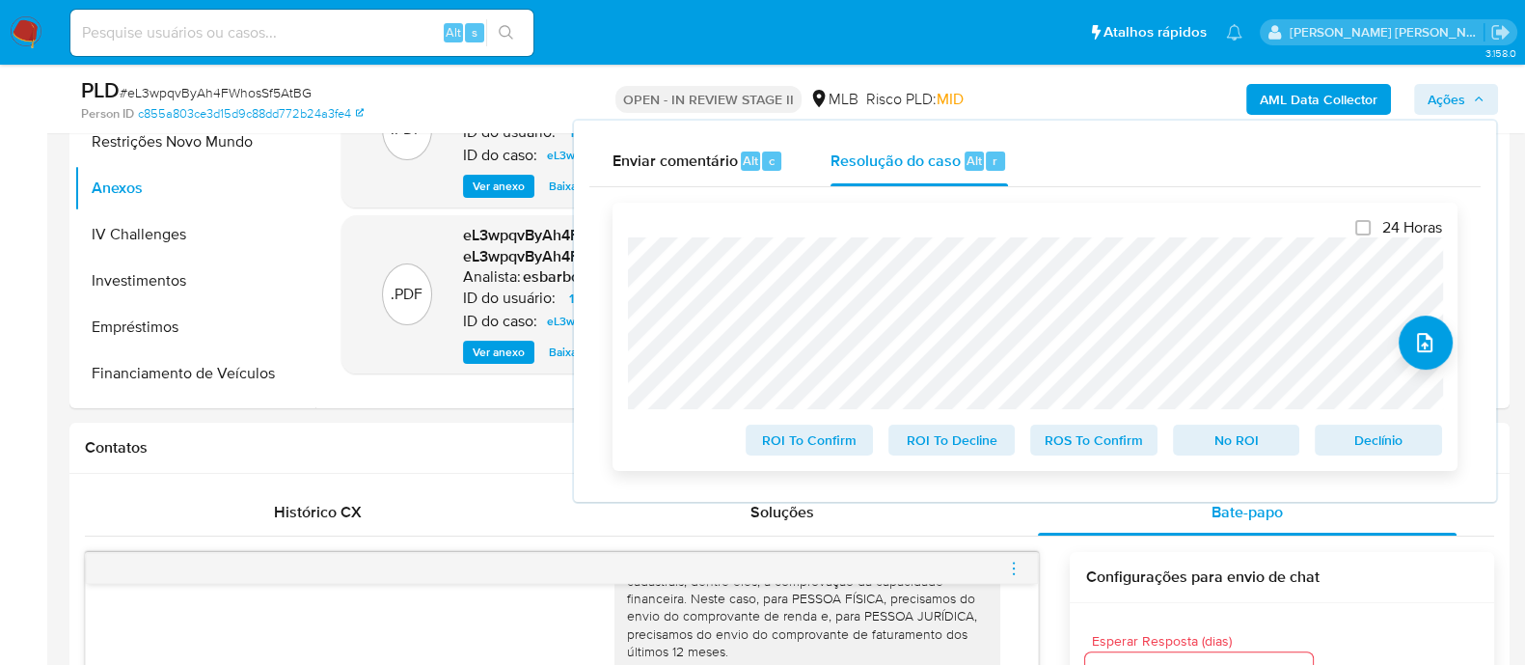
scroll to position [843, 0]
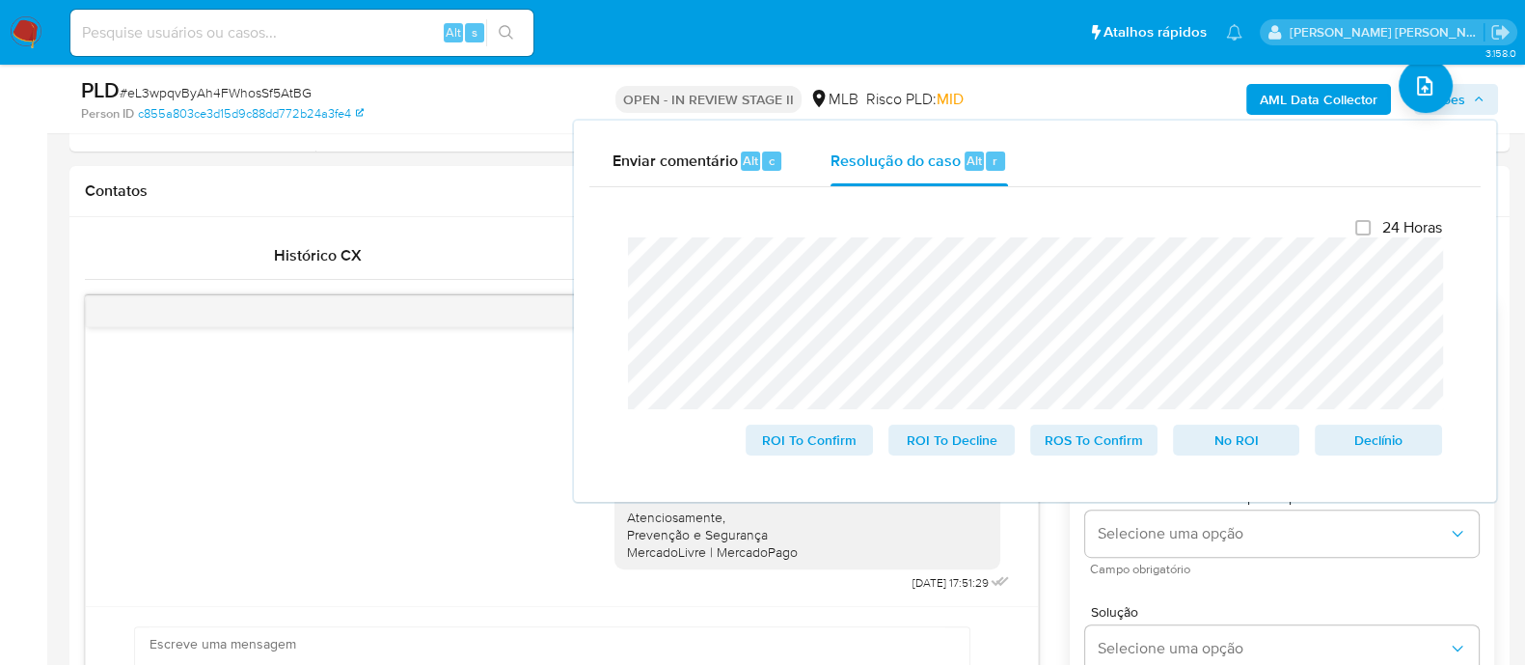
click at [0, 0] on lt-span "direcion a da" at bounding box center [0, 0] width 0 height 0
click at [1115, 446] on span "ROS To Confirm" at bounding box center [1094, 439] width 100 height 27
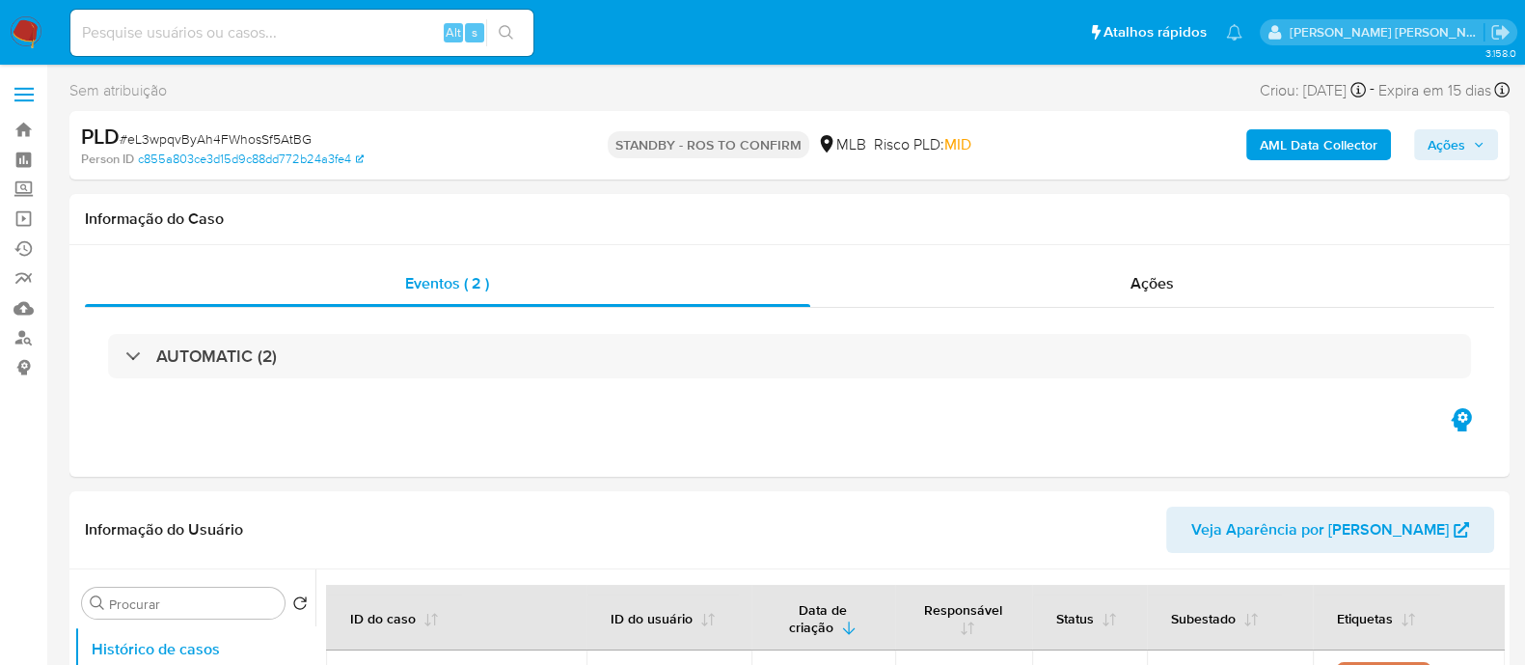
select select "10"
click at [985, 289] on div "Ações" at bounding box center [1152, 283] width 685 height 46
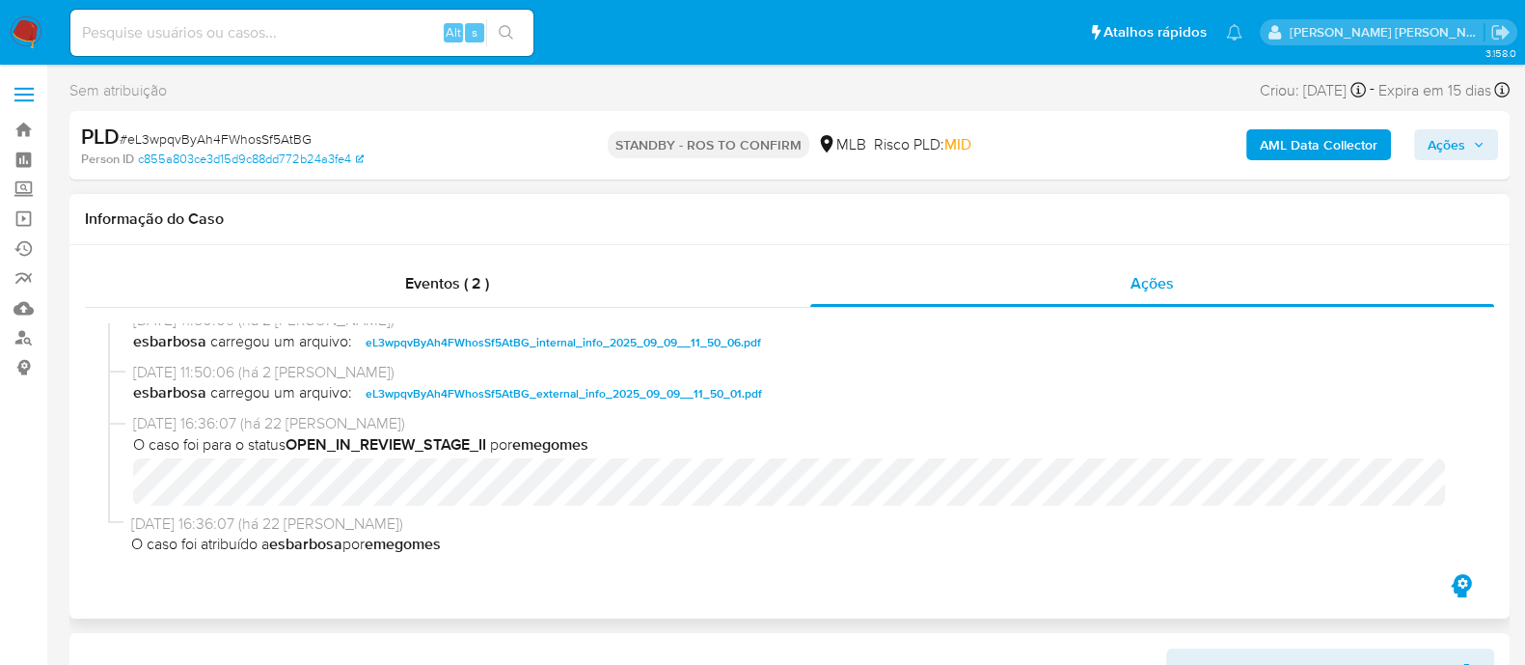
scroll to position [880, 0]
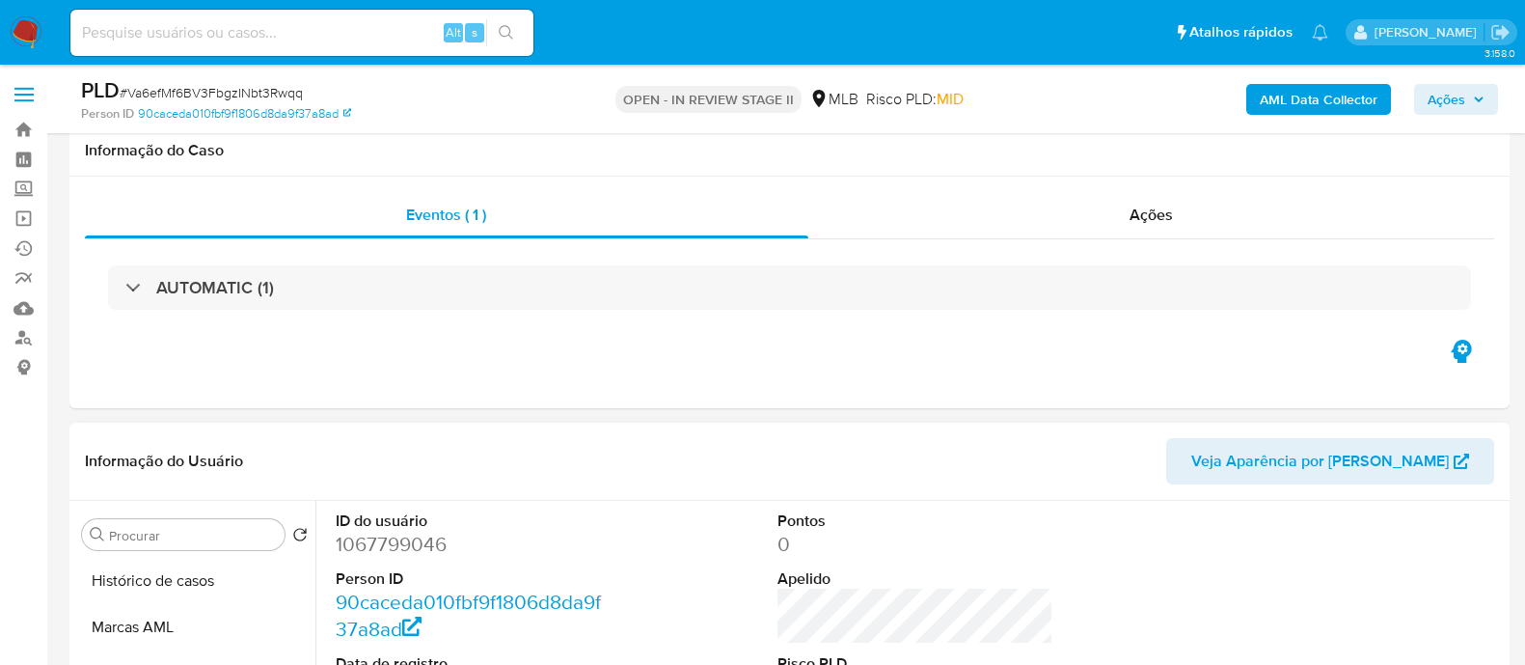
scroll to position [362, 0]
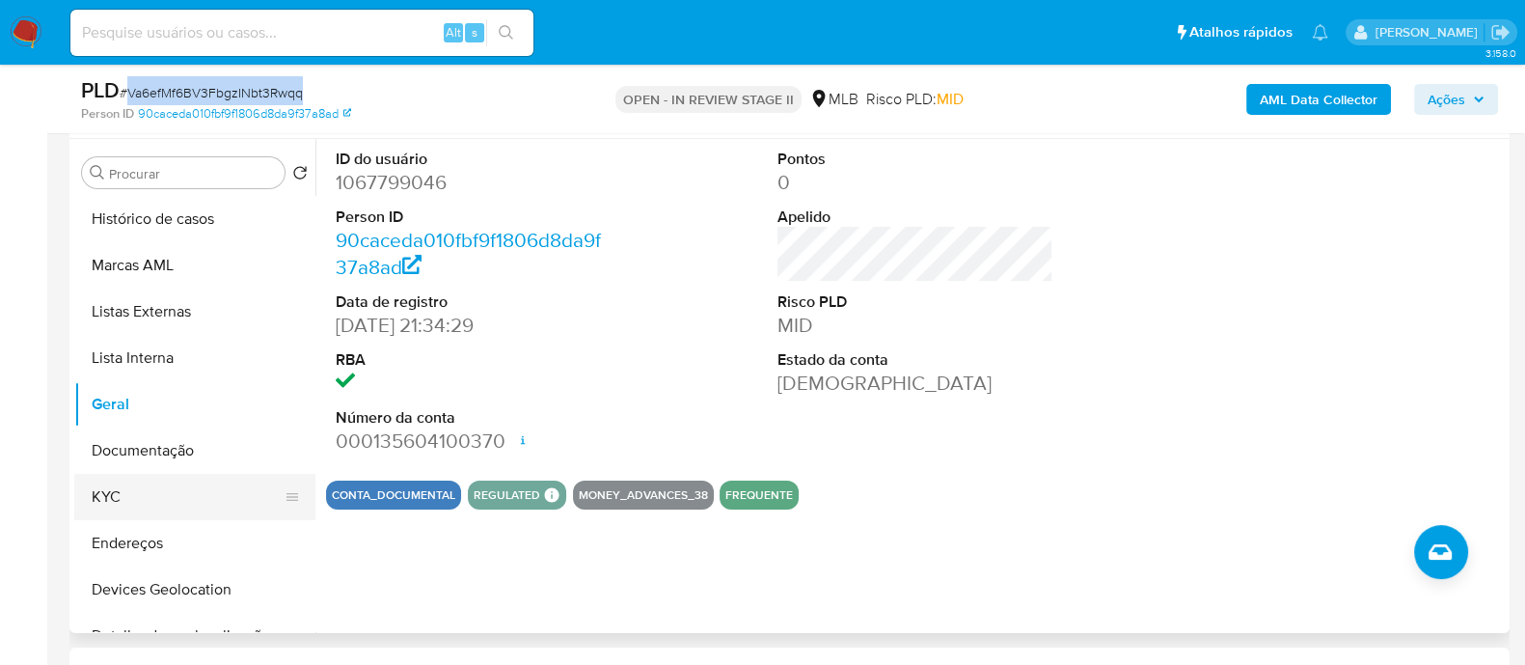
click at [188, 479] on button "KYC" at bounding box center [187, 497] width 226 height 46
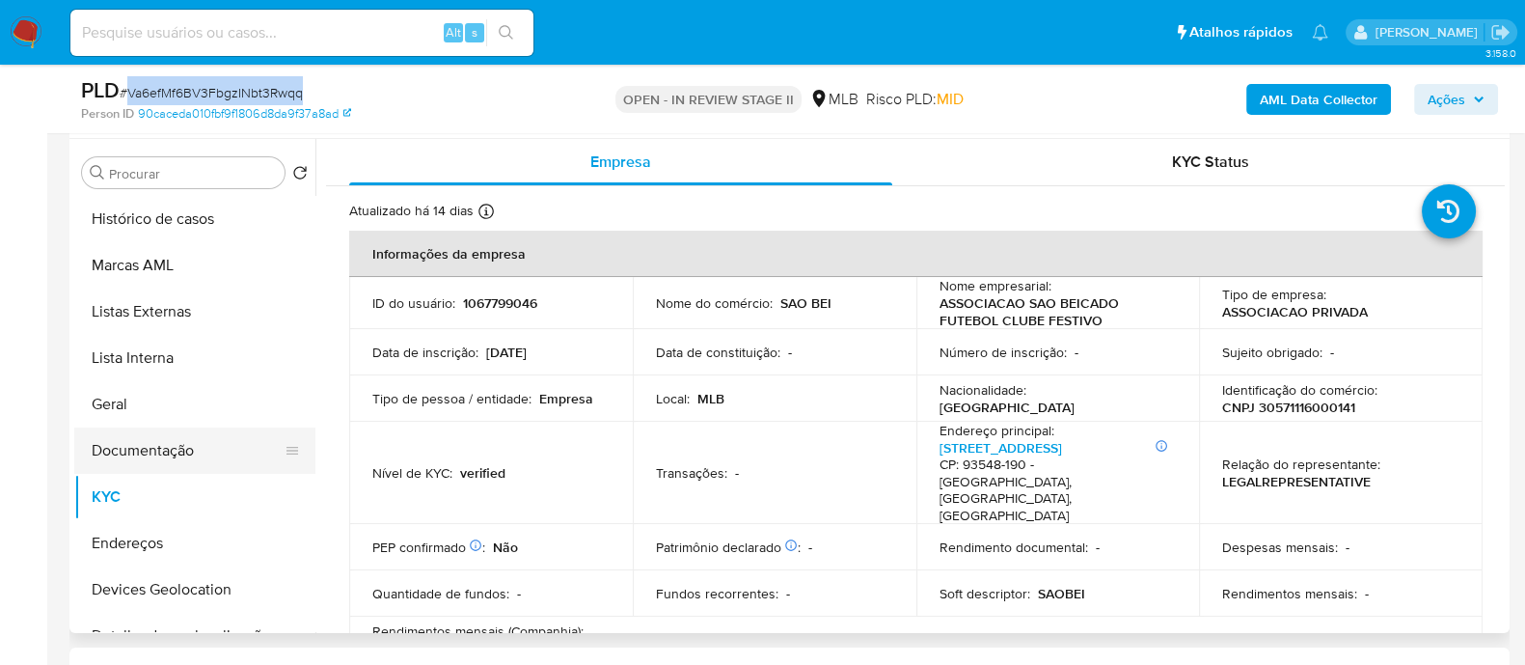
click at [183, 462] on button "Documentação" at bounding box center [187, 450] width 226 height 46
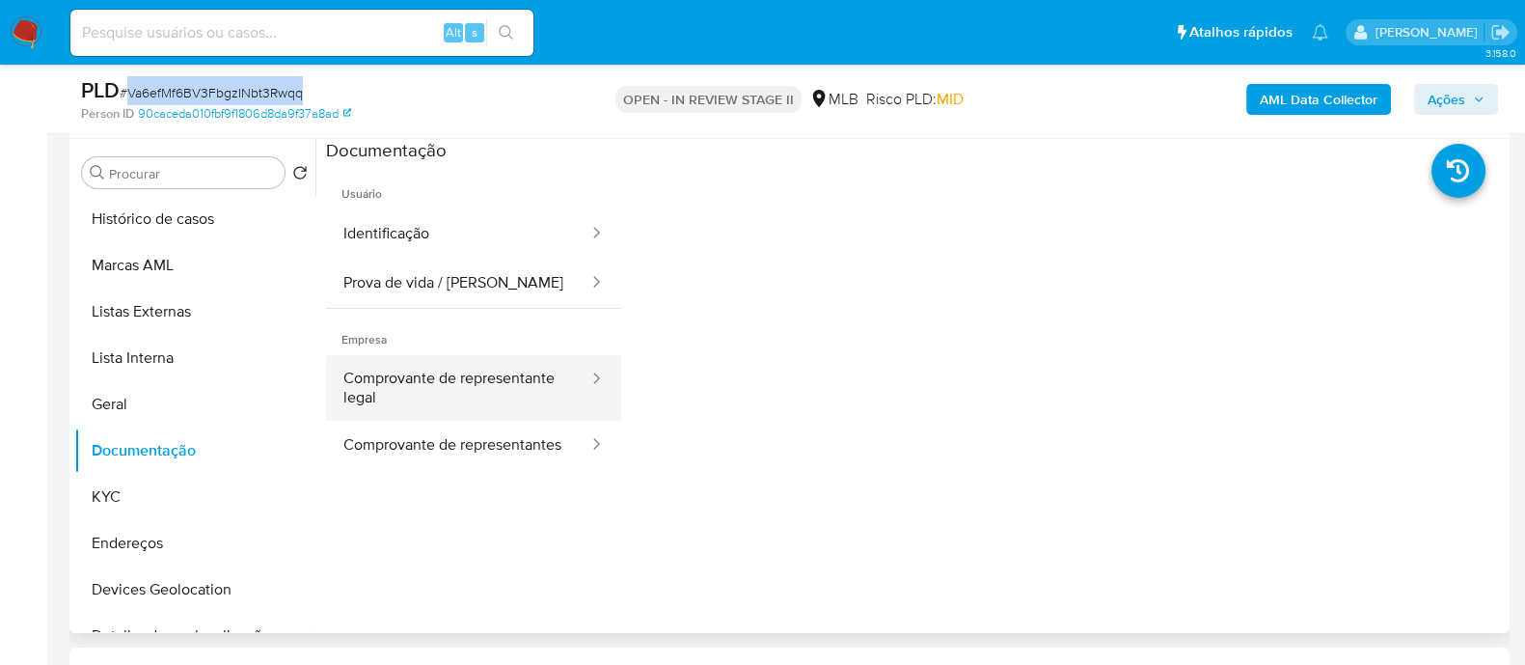
click at [455, 392] on button "Comprovante de representante legal" at bounding box center [458, 388] width 264 height 66
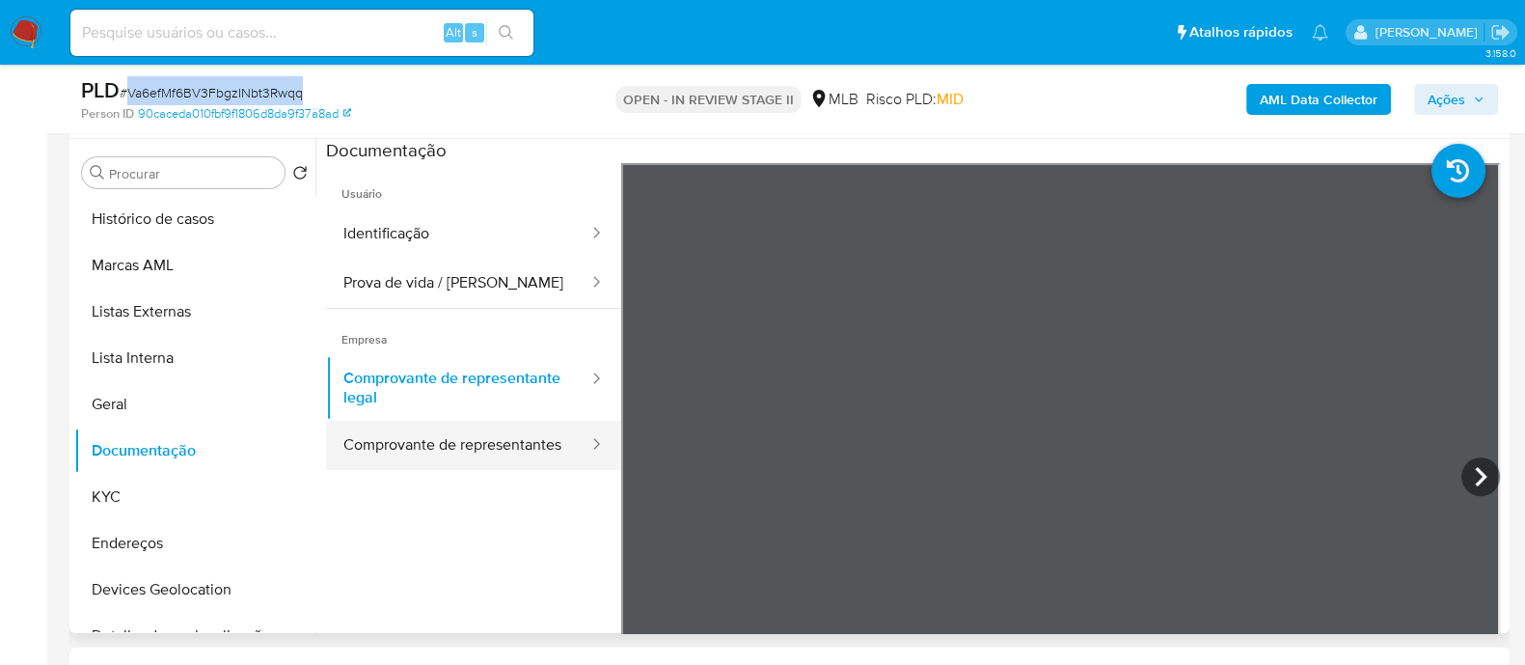
click at [447, 469] on button "Comprovante de representantes" at bounding box center [458, 445] width 264 height 49
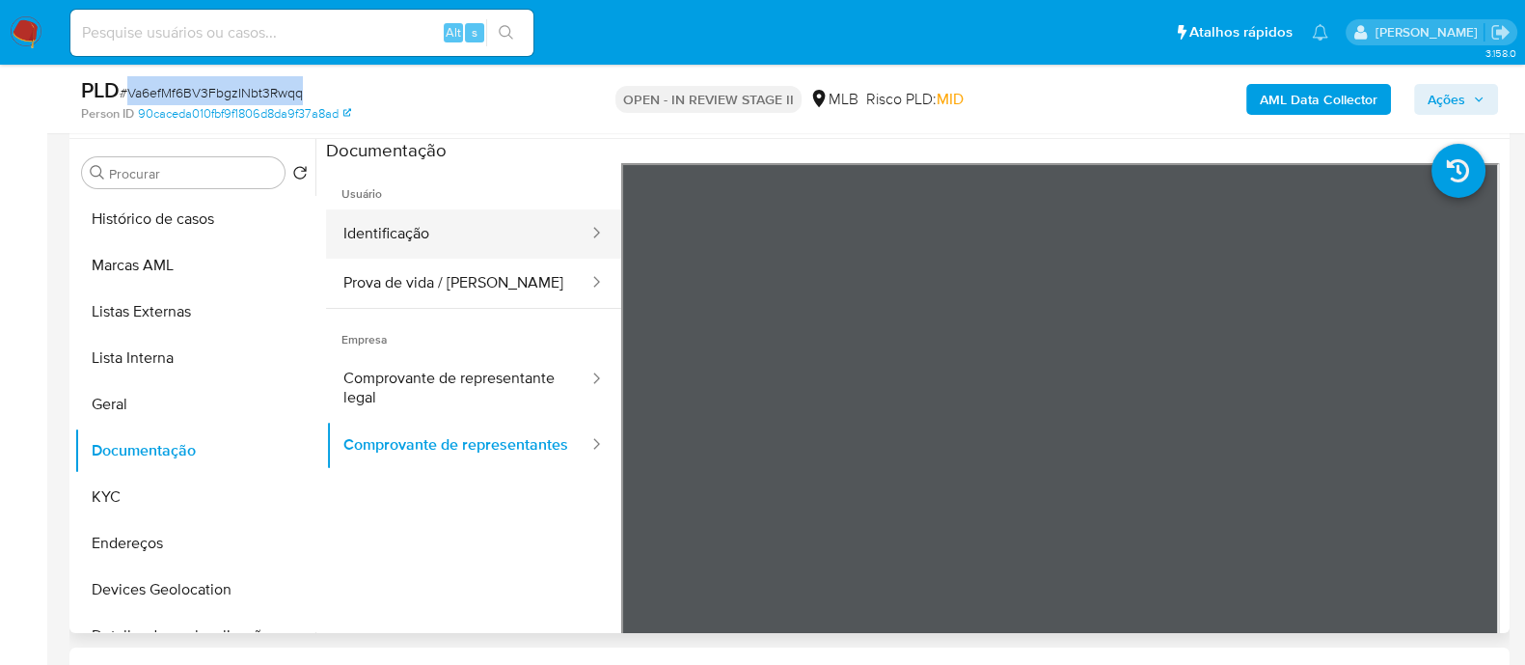
click at [456, 230] on button "Identificação" at bounding box center [458, 233] width 264 height 49
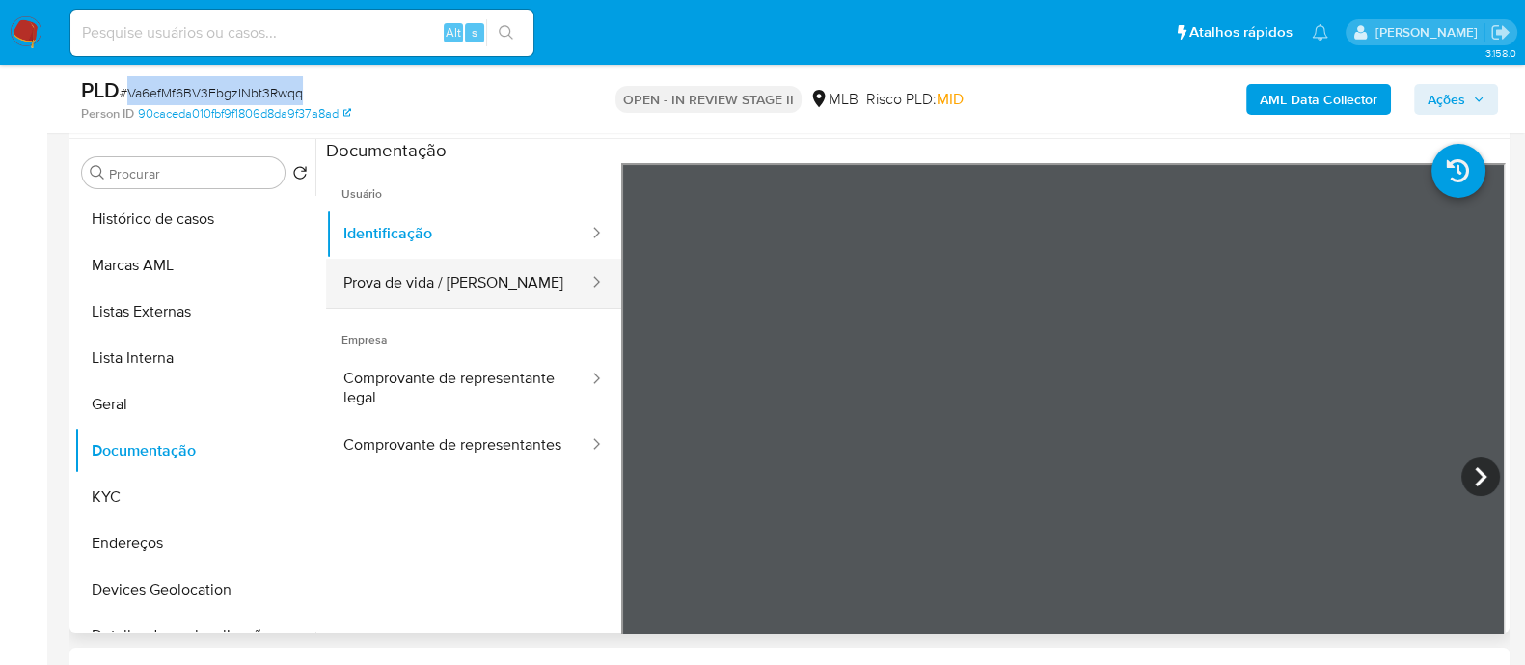
click at [444, 283] on button "Prova de vida / [PERSON_NAME]" at bounding box center [458, 283] width 264 height 49
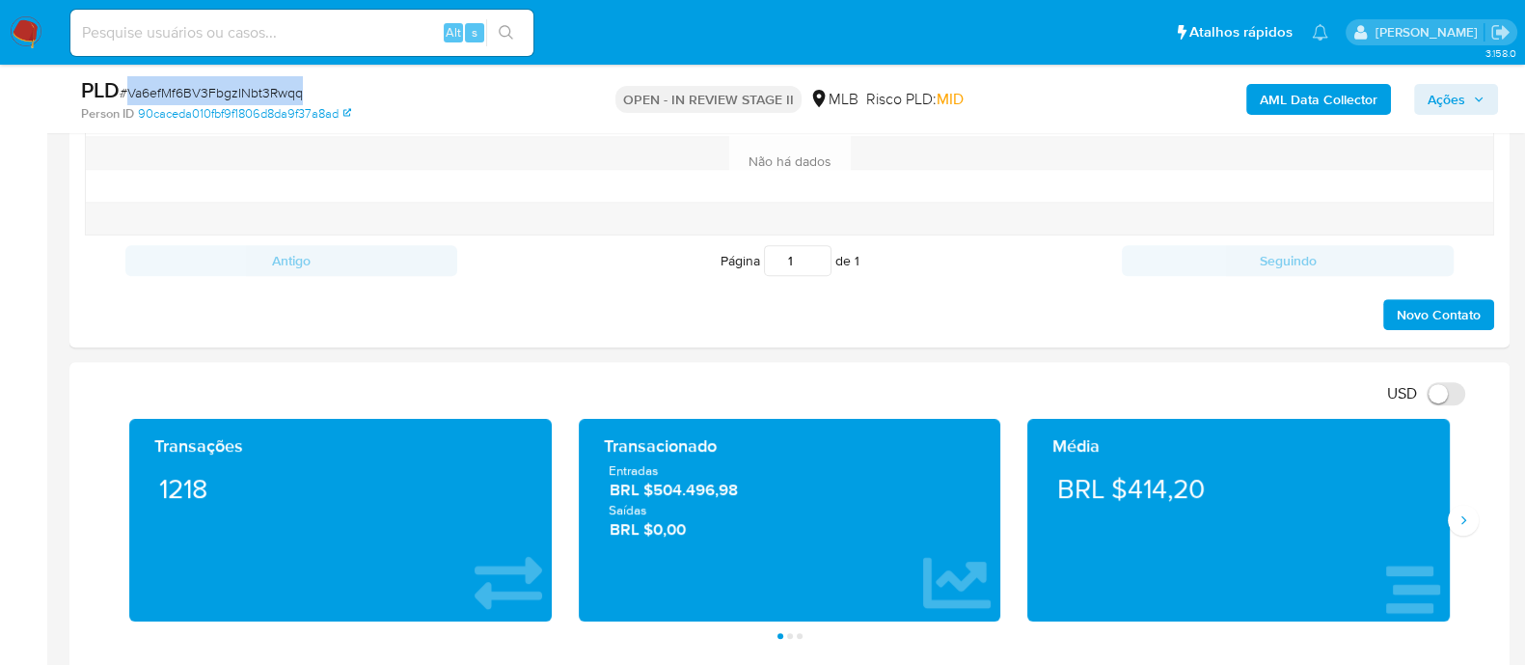
scroll to position [1206, 0]
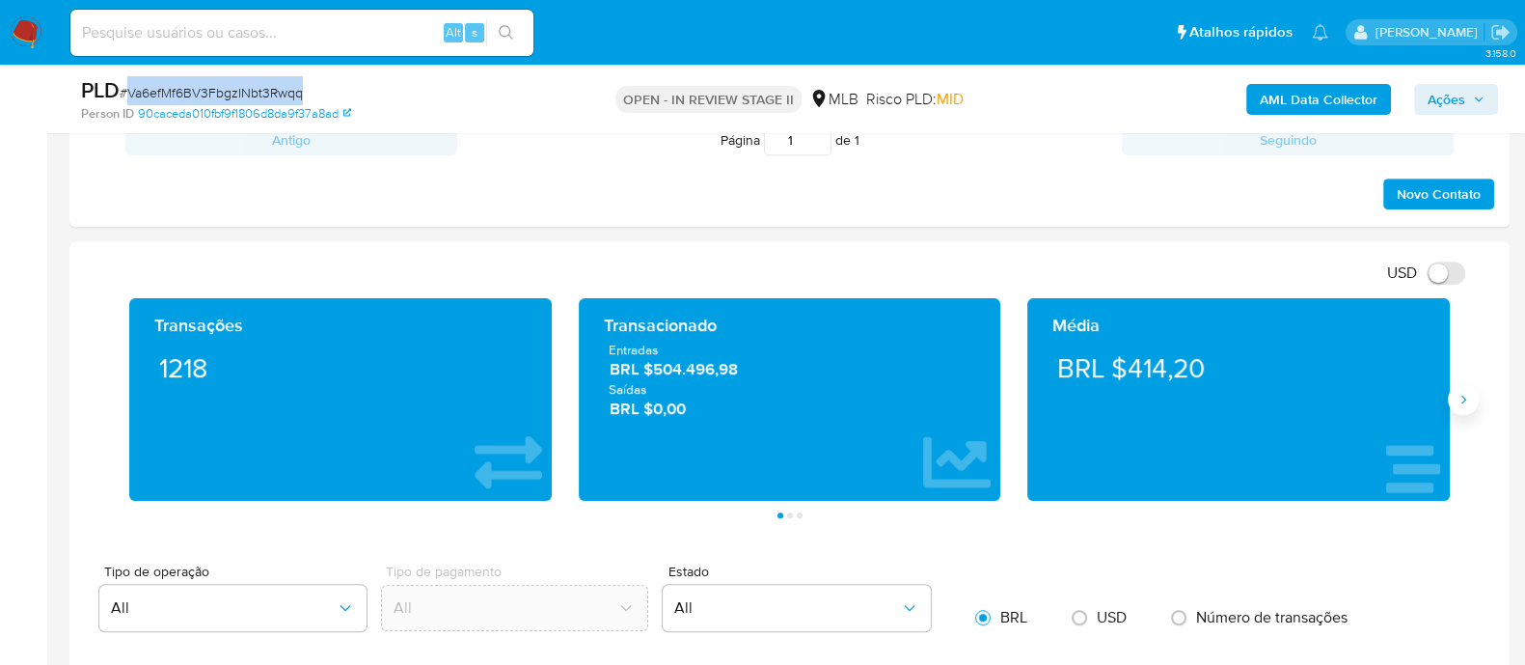
click at [1466, 396] on icon "Siguiente" at bounding box center [1463, 399] width 15 height 15
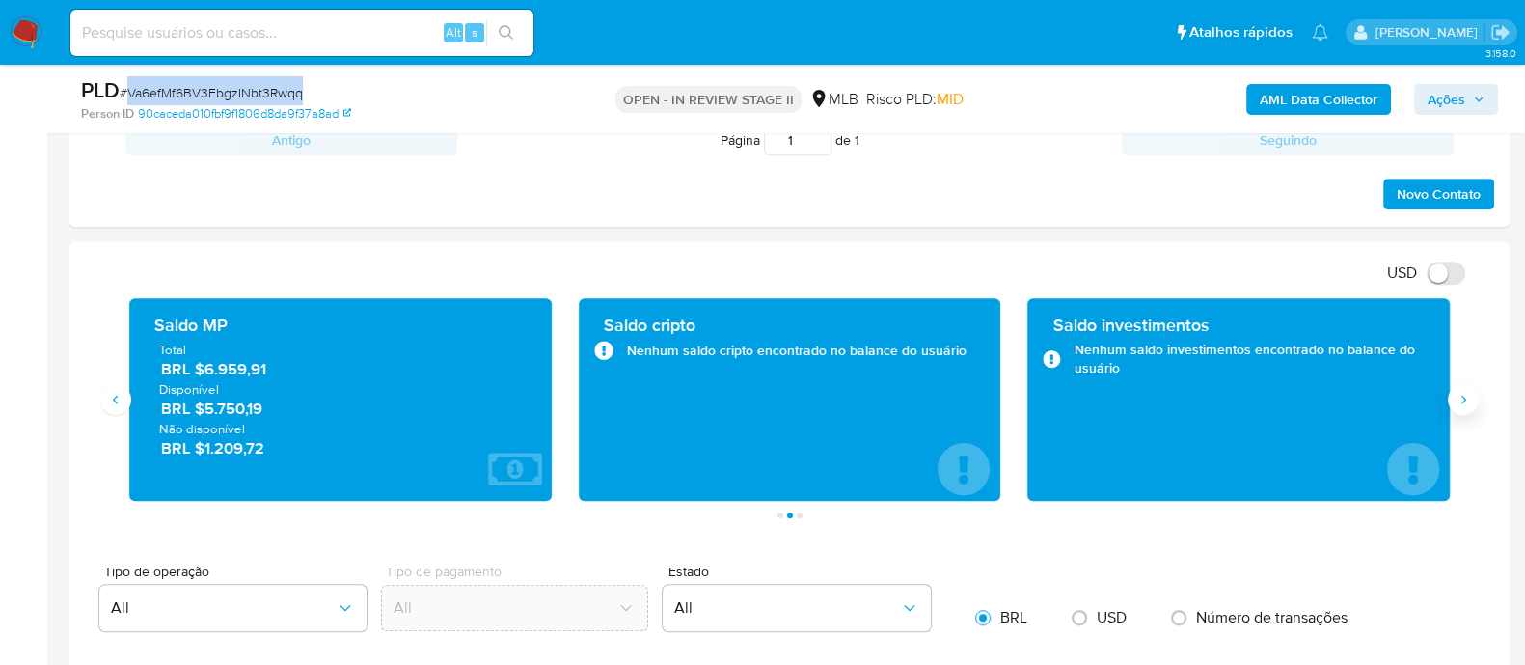
click at [1466, 396] on icon "Siguiente" at bounding box center [1463, 399] width 15 height 15
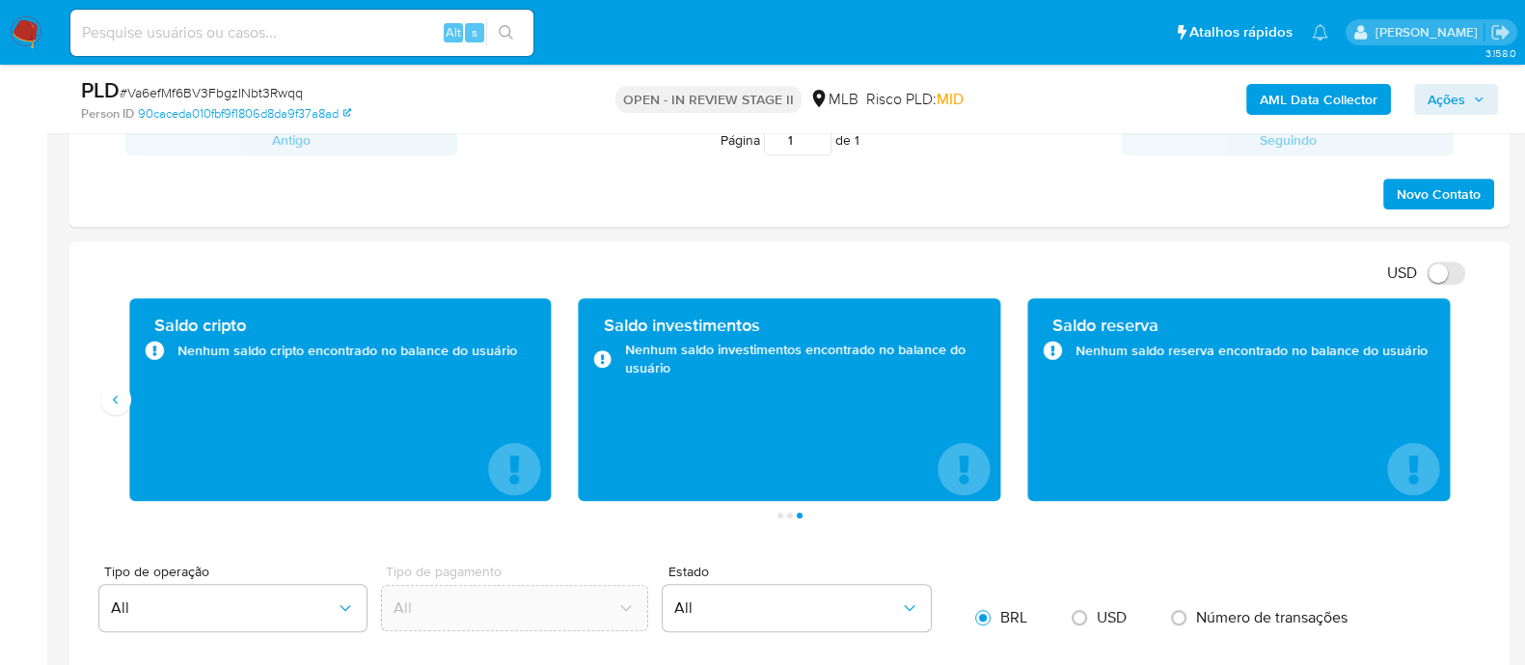
click at [130, 405] on div "Saldo cripto Nenhum saldo cripto encontrado no balance do usuário" at bounding box center [340, 399] width 423 height 203
click at [112, 400] on icon "Anterior" at bounding box center [115, 399] width 15 height 15
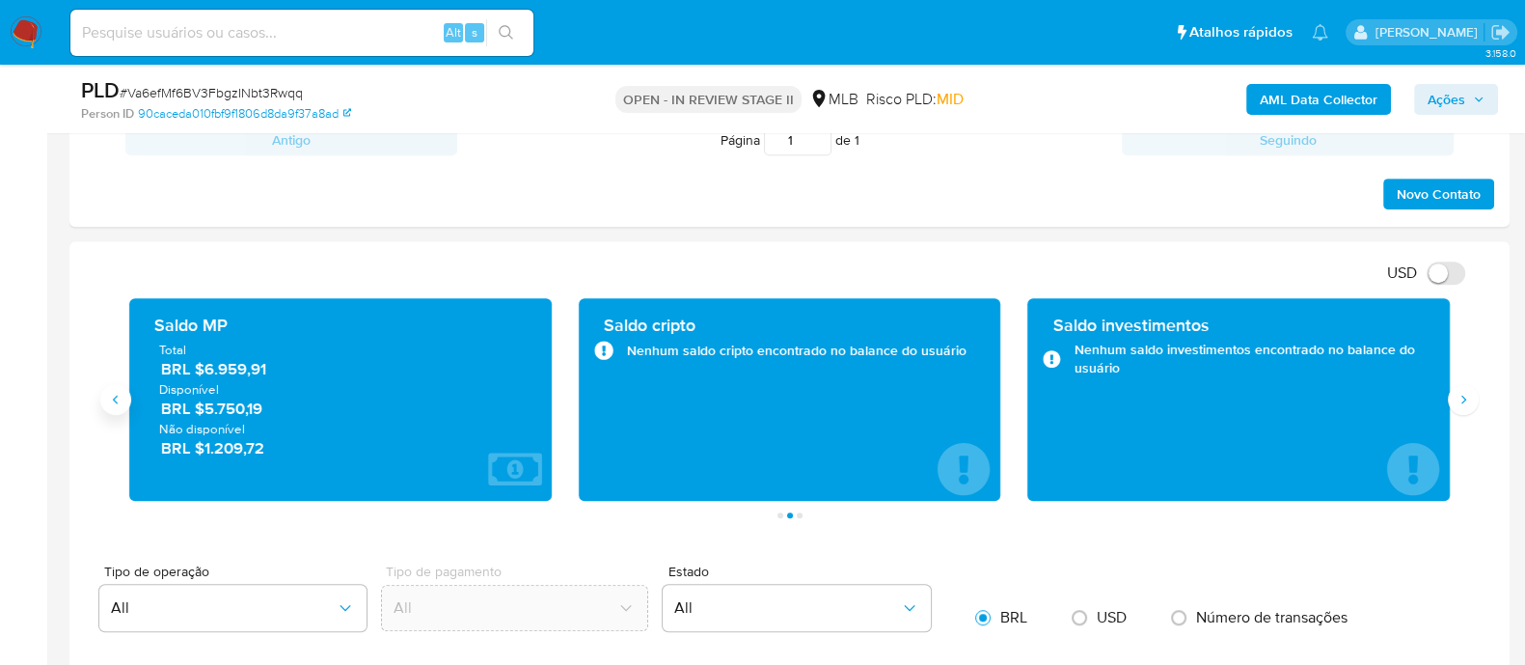
click at [112, 400] on icon "Anterior" at bounding box center [115, 399] width 15 height 15
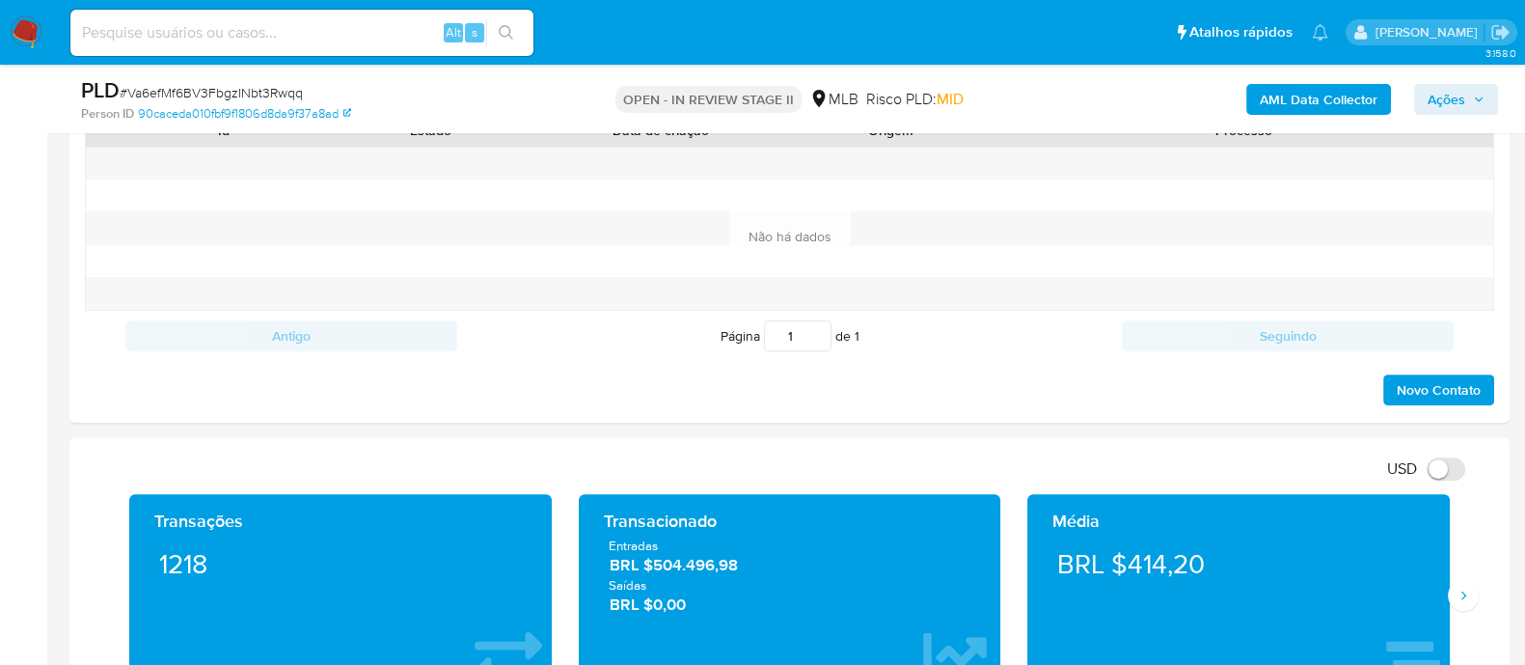
scroll to position [843, 0]
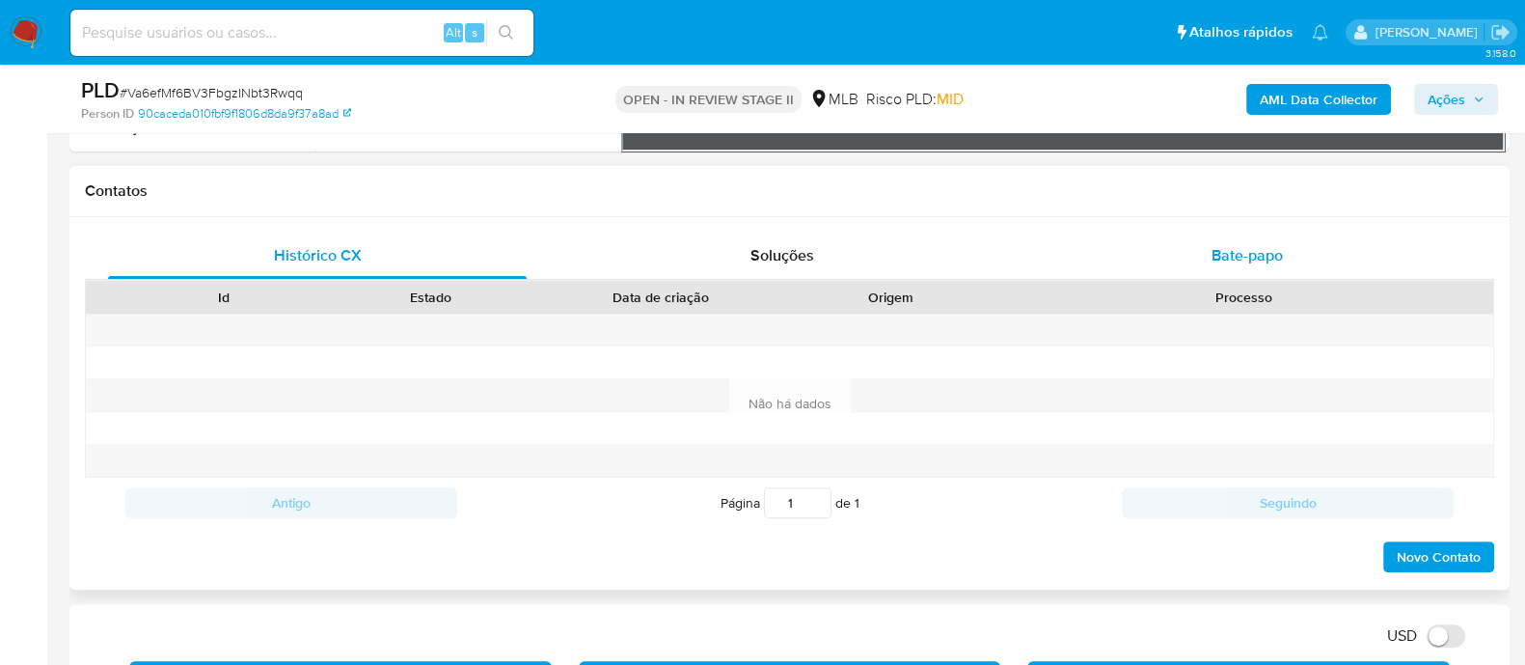
click at [1192, 248] on div "Bate-papo" at bounding box center [1247, 255] width 419 height 46
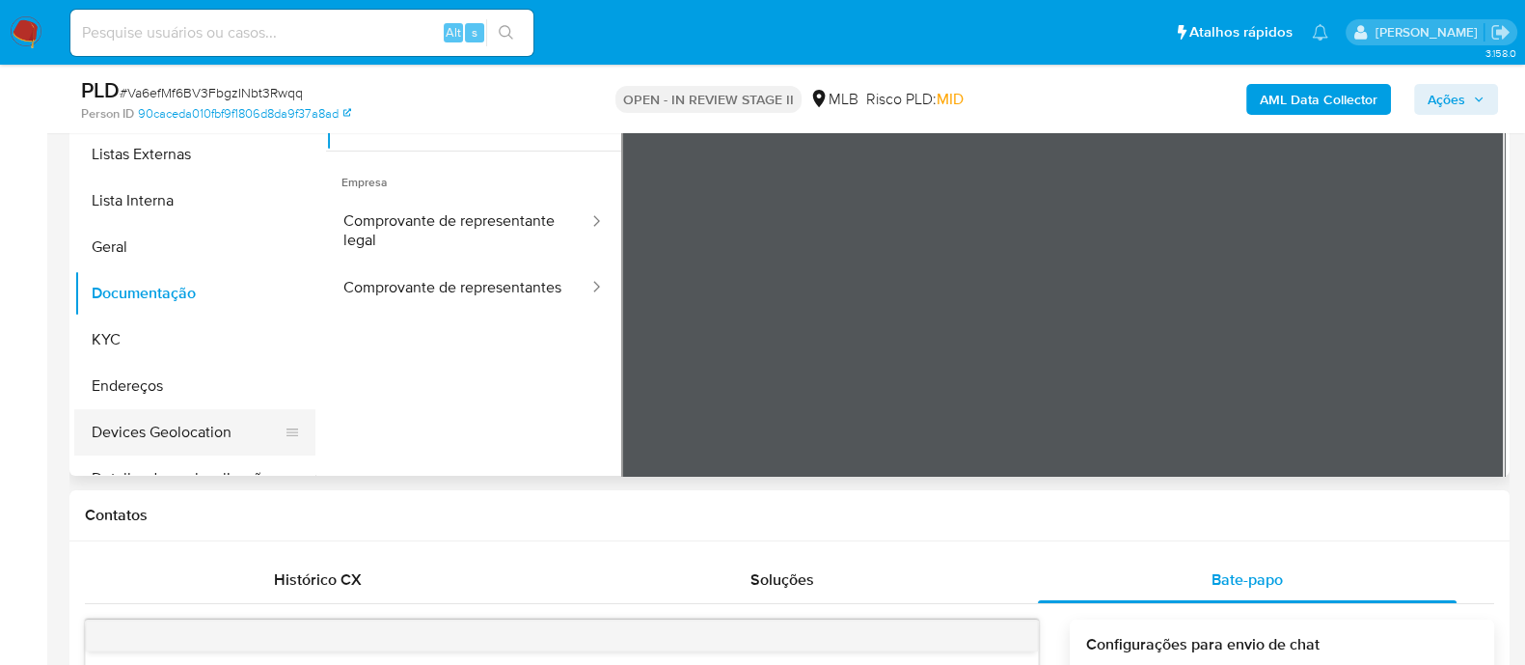
scroll to position [481, 0]
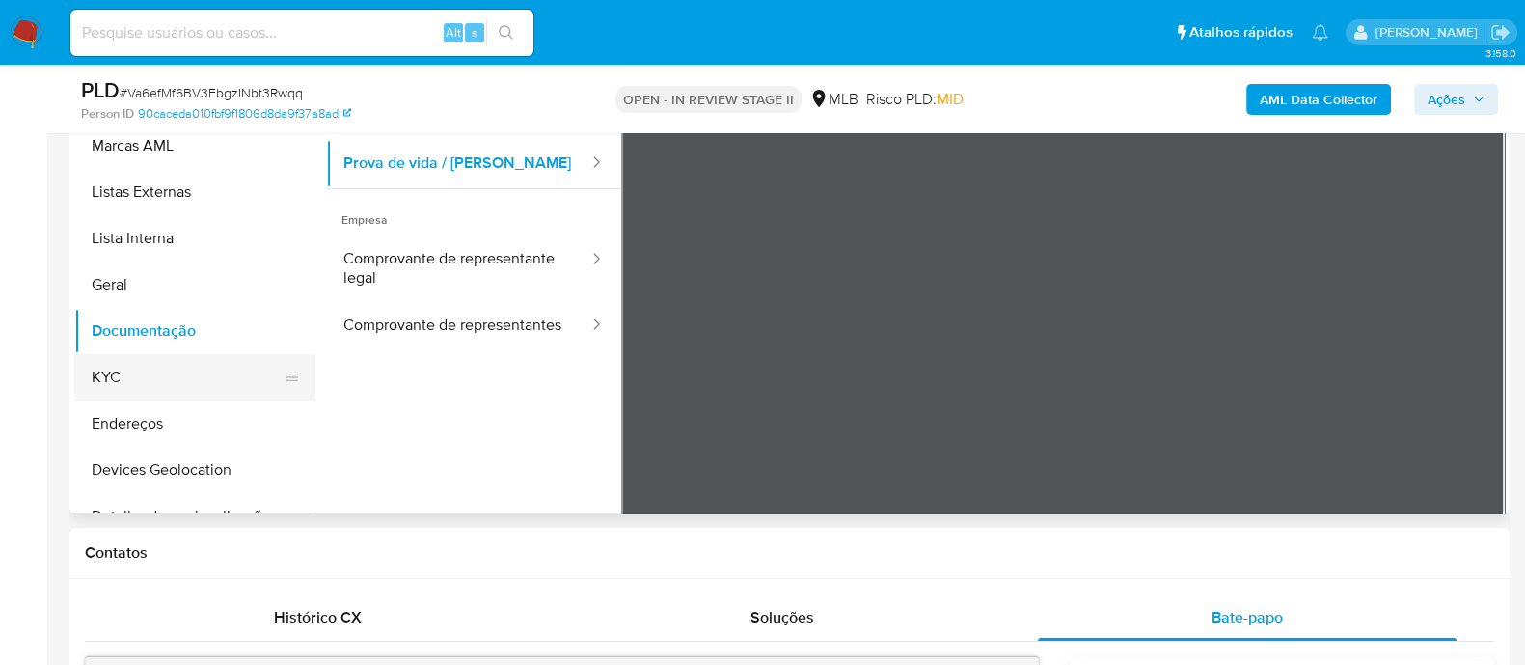
click at [166, 354] on button "KYC" at bounding box center [187, 377] width 226 height 46
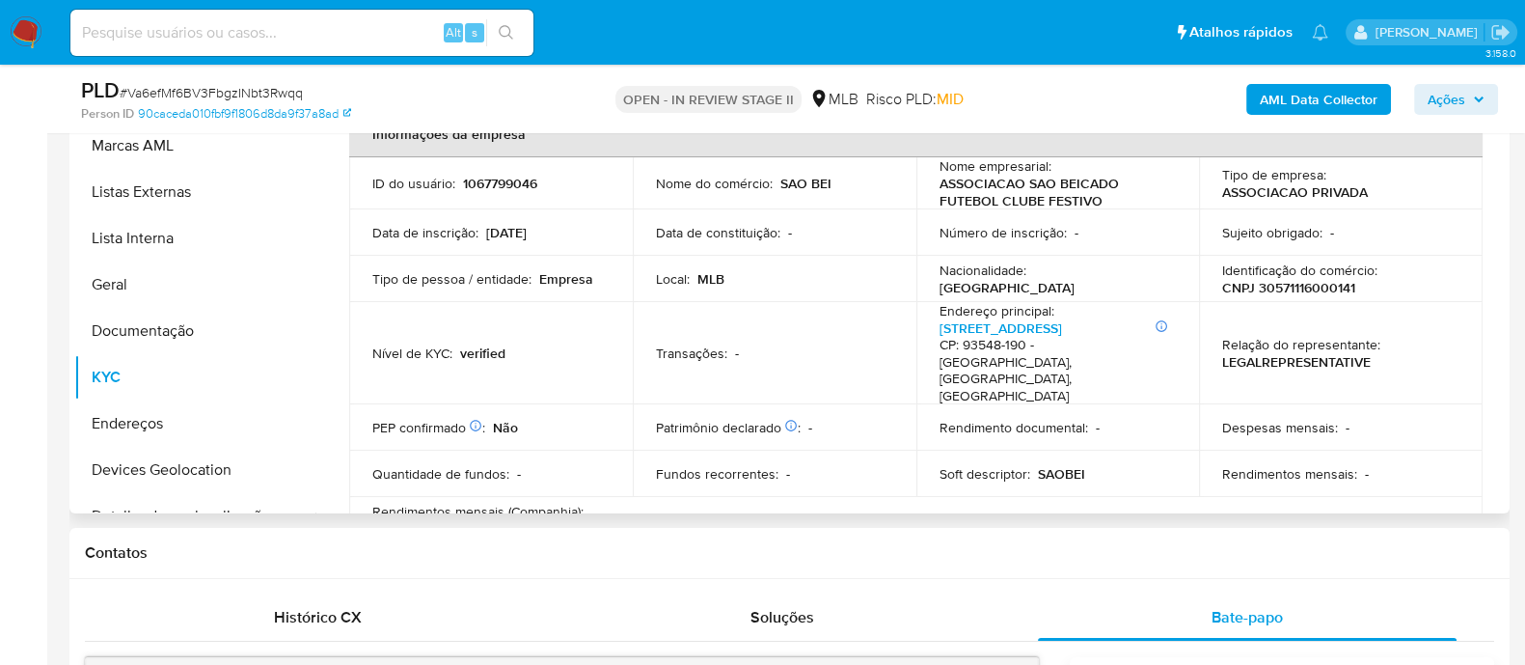
scroll to position [362, 0]
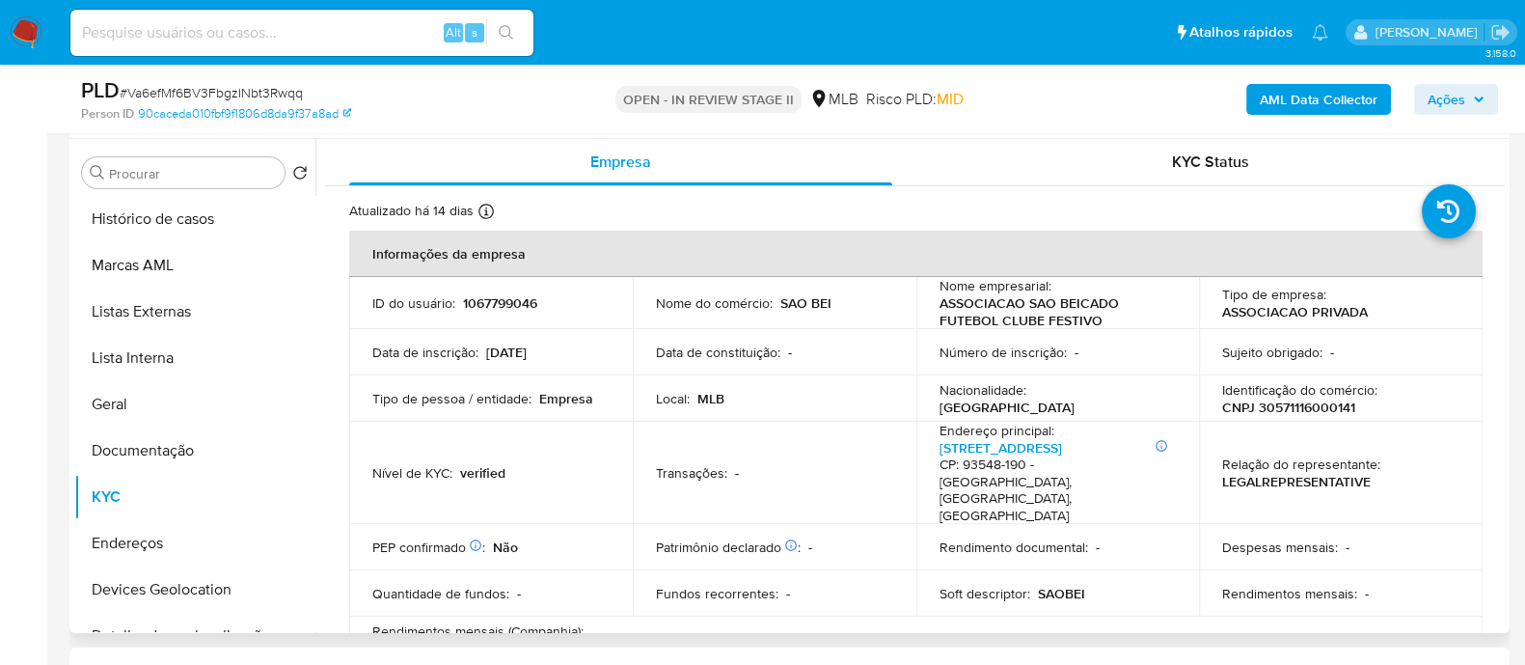
click at [1290, 404] on p "CNPJ 30571116000141" at bounding box center [1288, 406] width 133 height 17
copy p "30571116000141"
click at [144, 222] on button "Histórico de casos" at bounding box center [187, 219] width 226 height 46
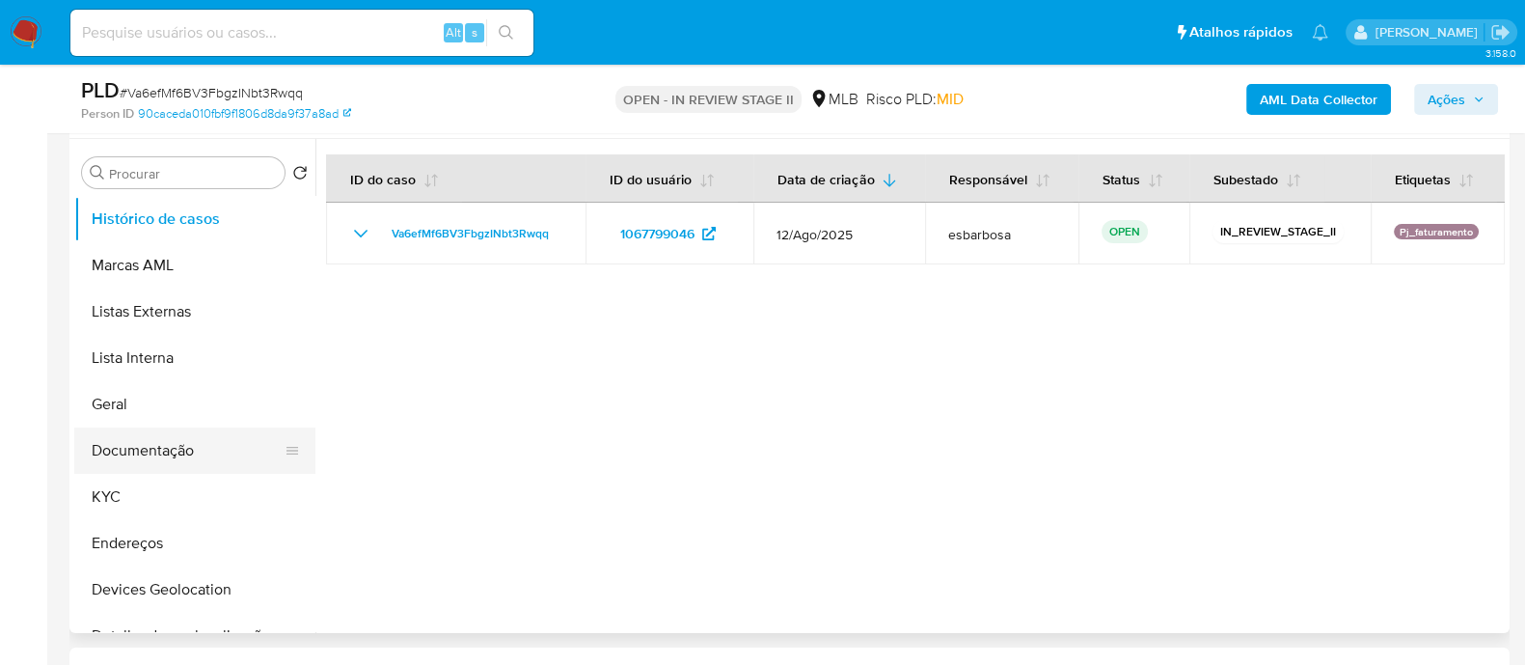
click at [155, 444] on button "Documentação" at bounding box center [187, 450] width 226 height 46
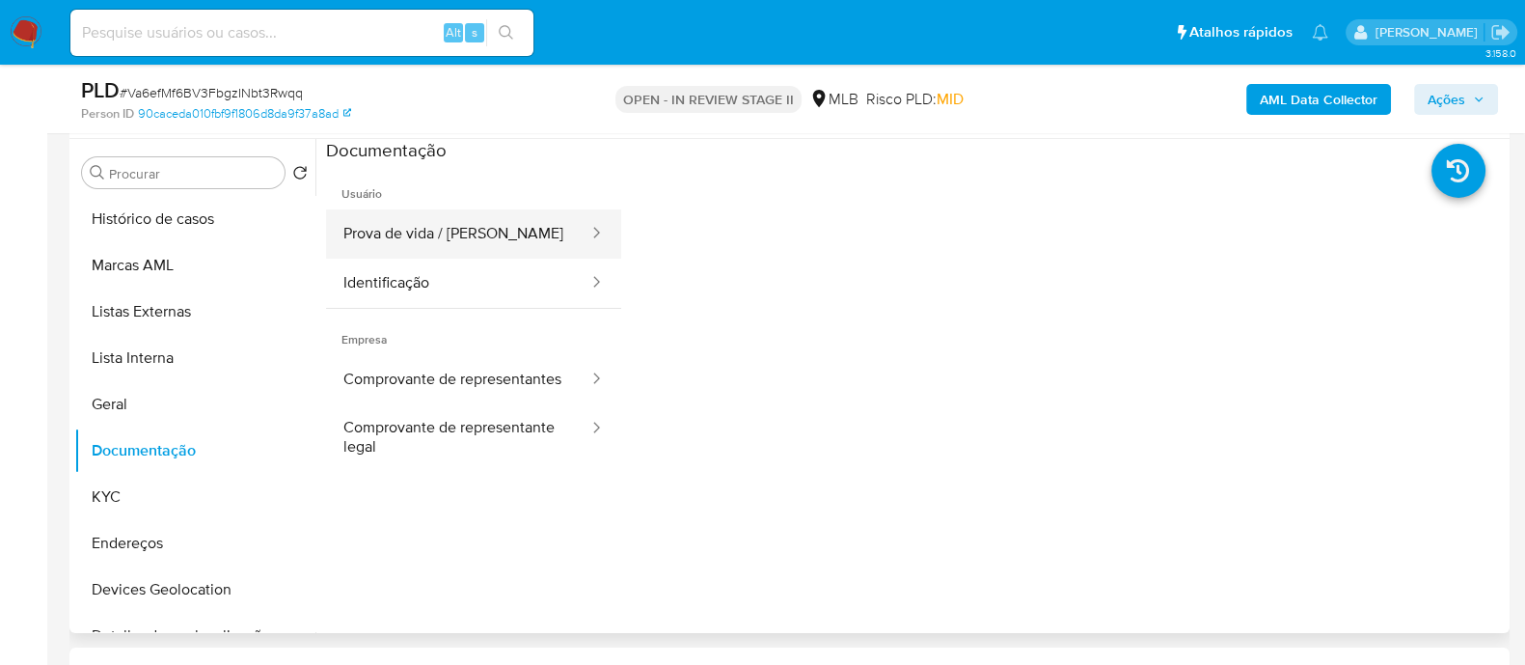
click at [443, 230] on button "Prova de vida / [PERSON_NAME]" at bounding box center [458, 233] width 264 height 49
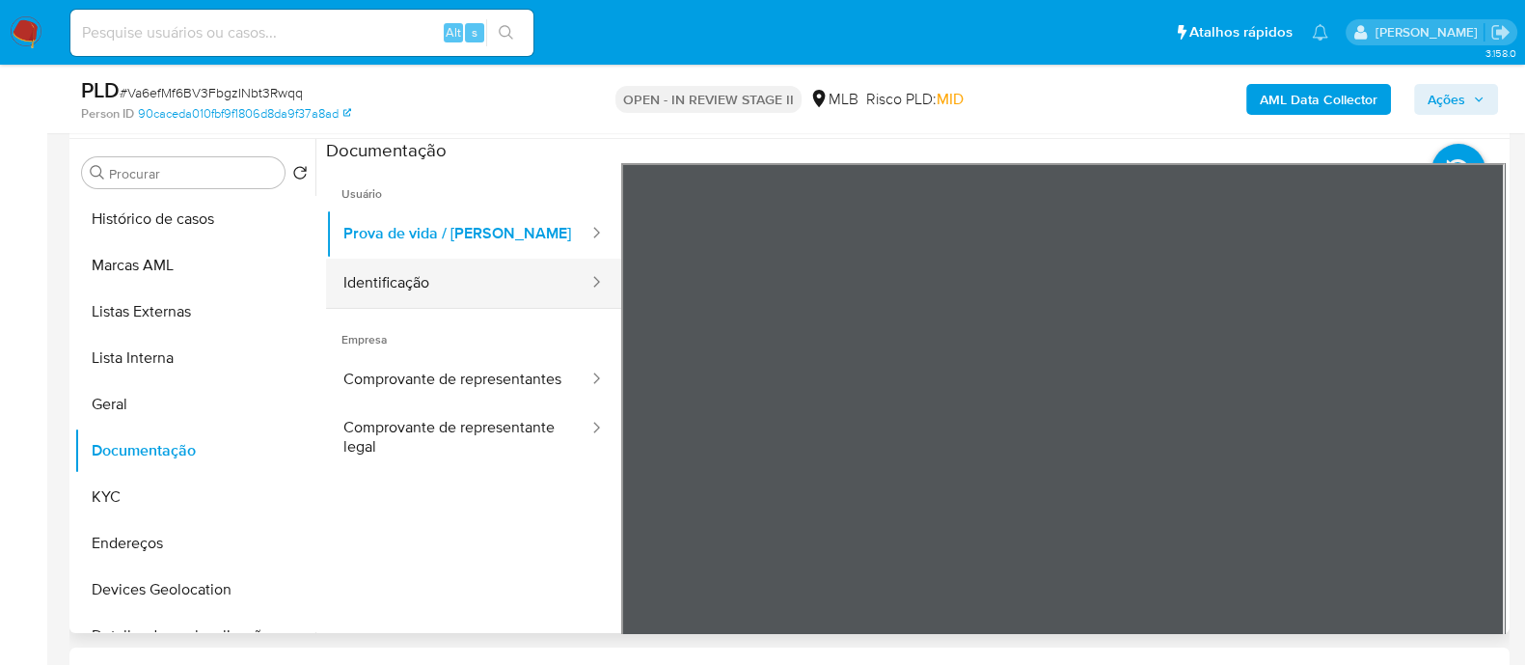
click at [444, 285] on button "Identificação" at bounding box center [458, 283] width 264 height 49
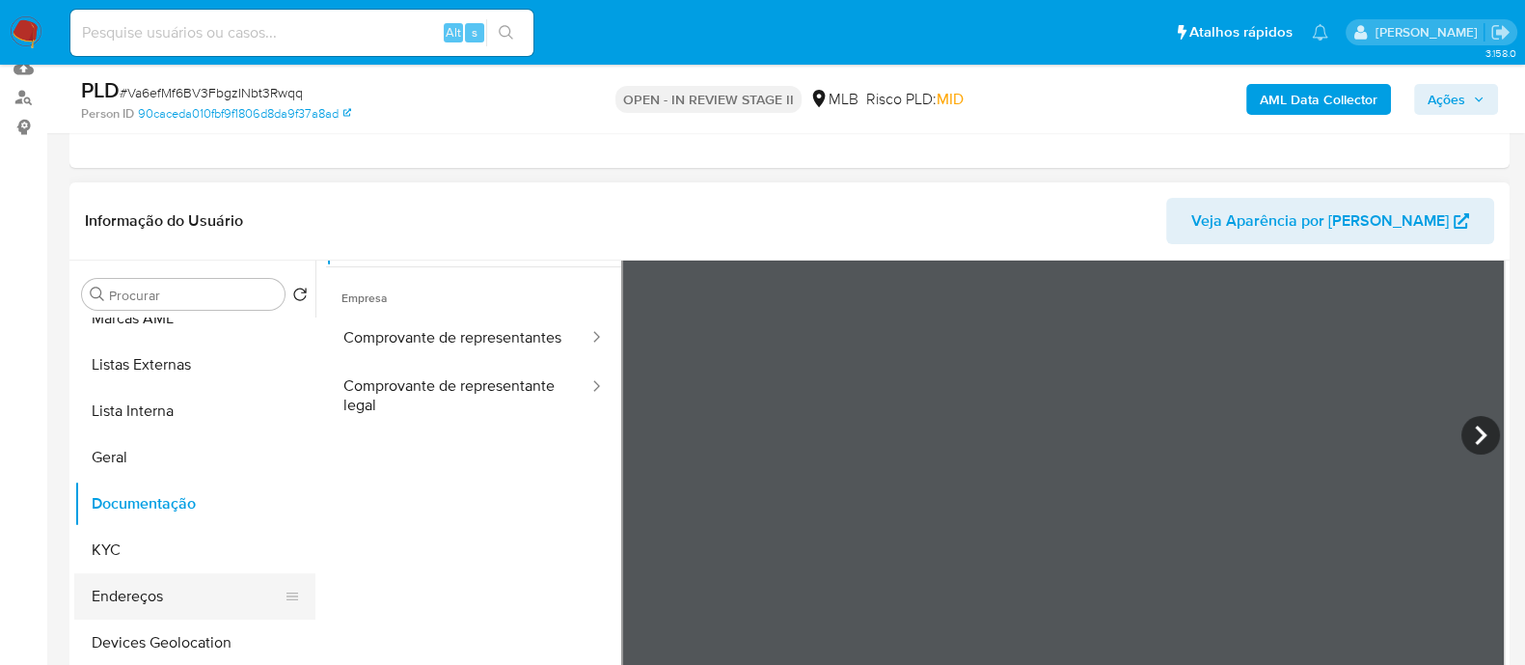
scroll to position [0, 0]
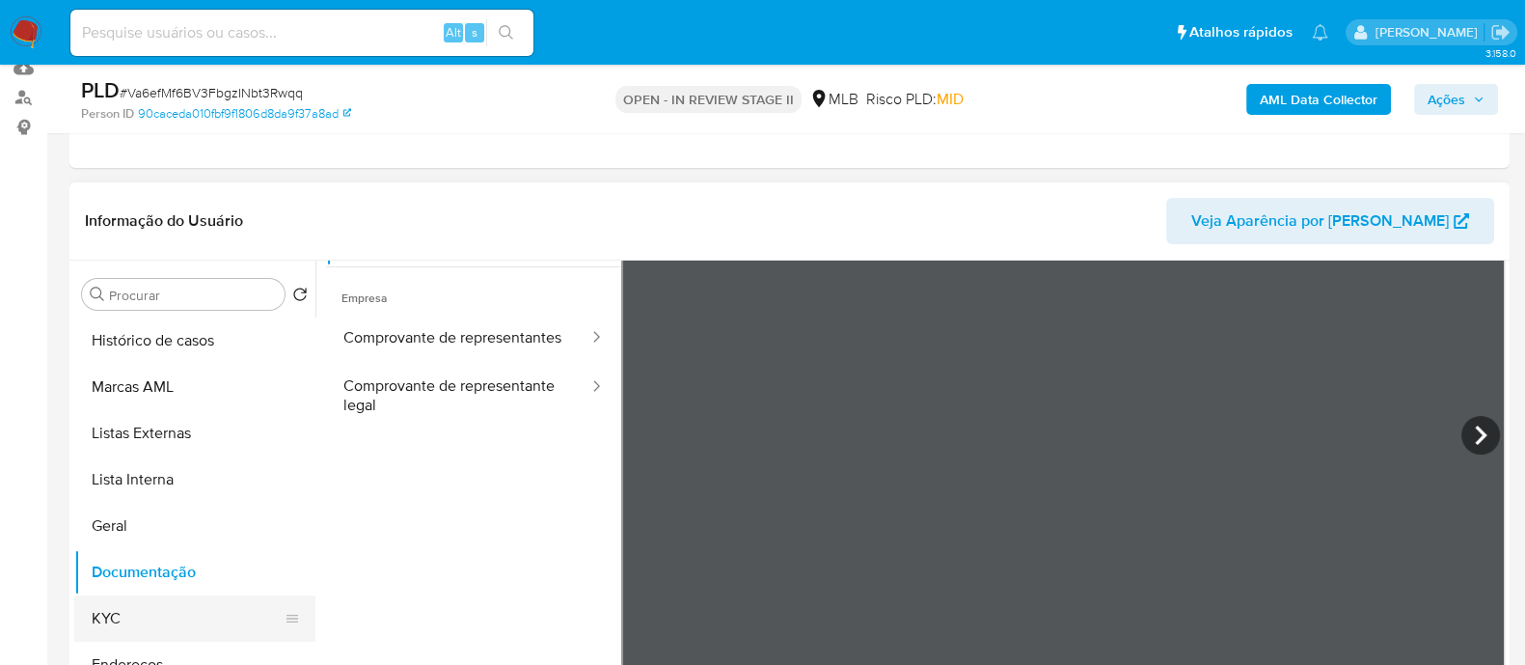
click at [126, 616] on button "KYC" at bounding box center [187, 618] width 226 height 46
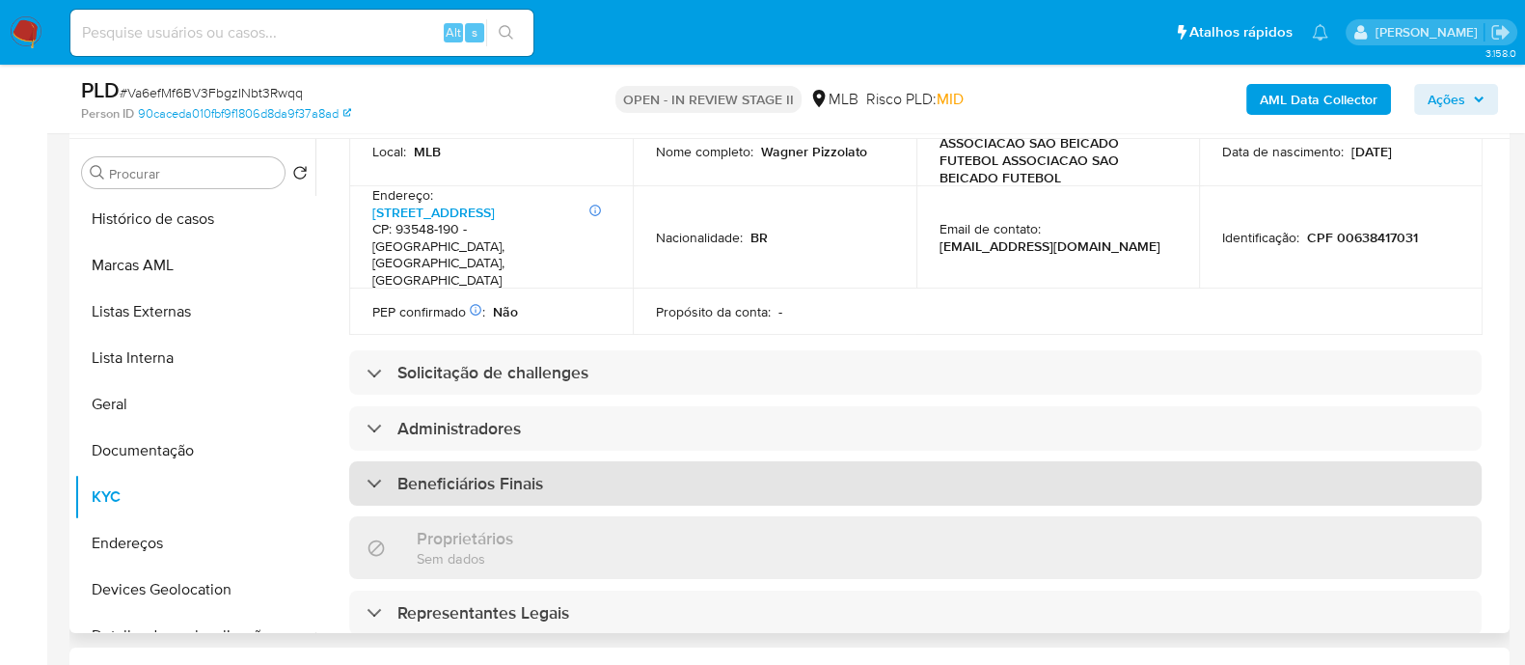
scroll to position [724, 0]
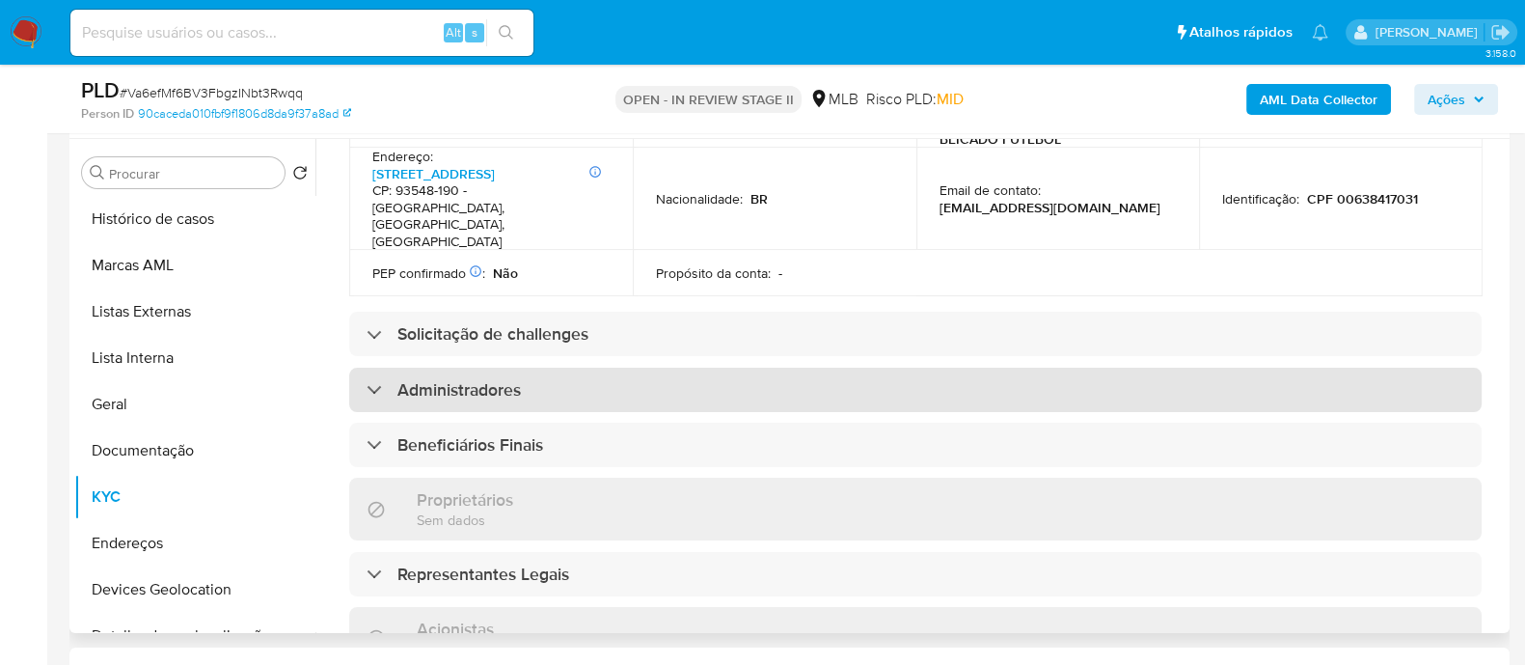
click at [534, 368] on div "Administradores" at bounding box center [915, 390] width 1133 height 44
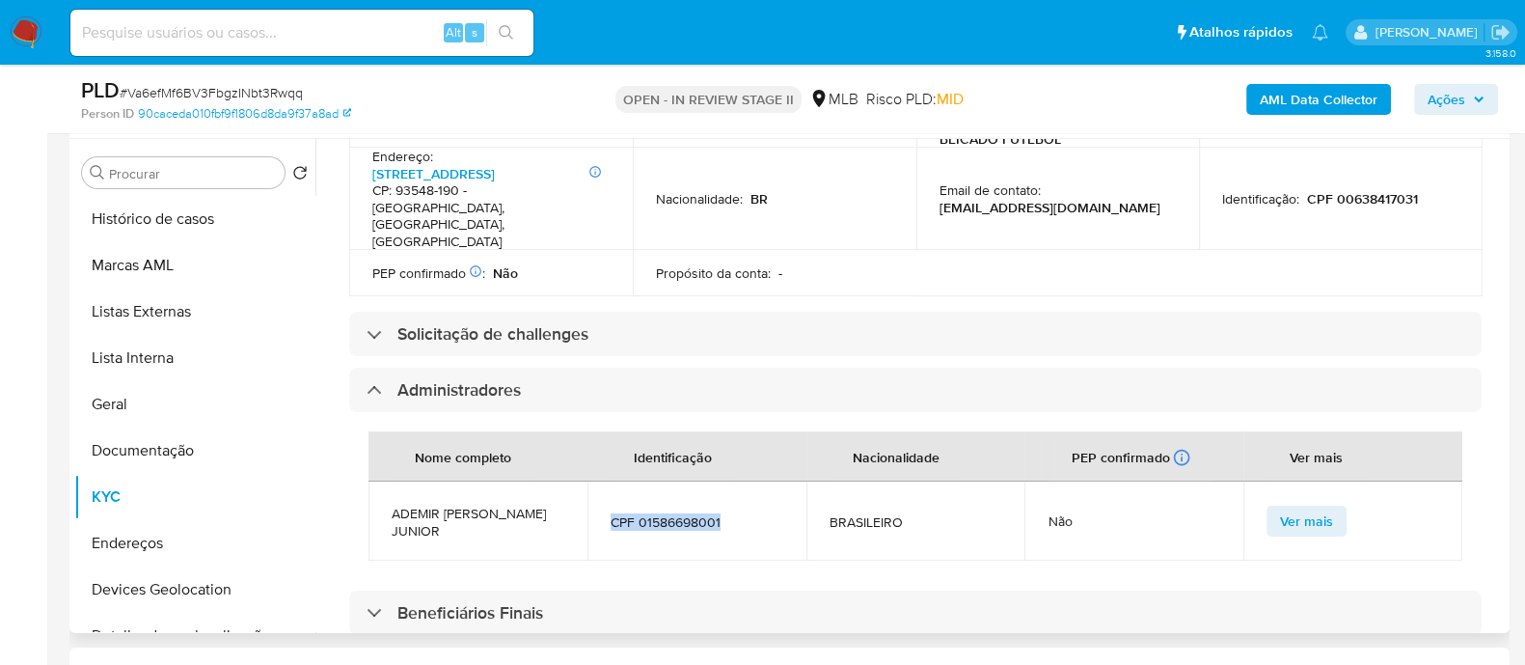
drag, startPoint x: 725, startPoint y: 488, endPoint x: 608, endPoint y: 491, distance: 116.8
click at [608, 491] on td "CPF 01586698001" at bounding box center [697, 520] width 219 height 79
copy span "CPF 01586698001"
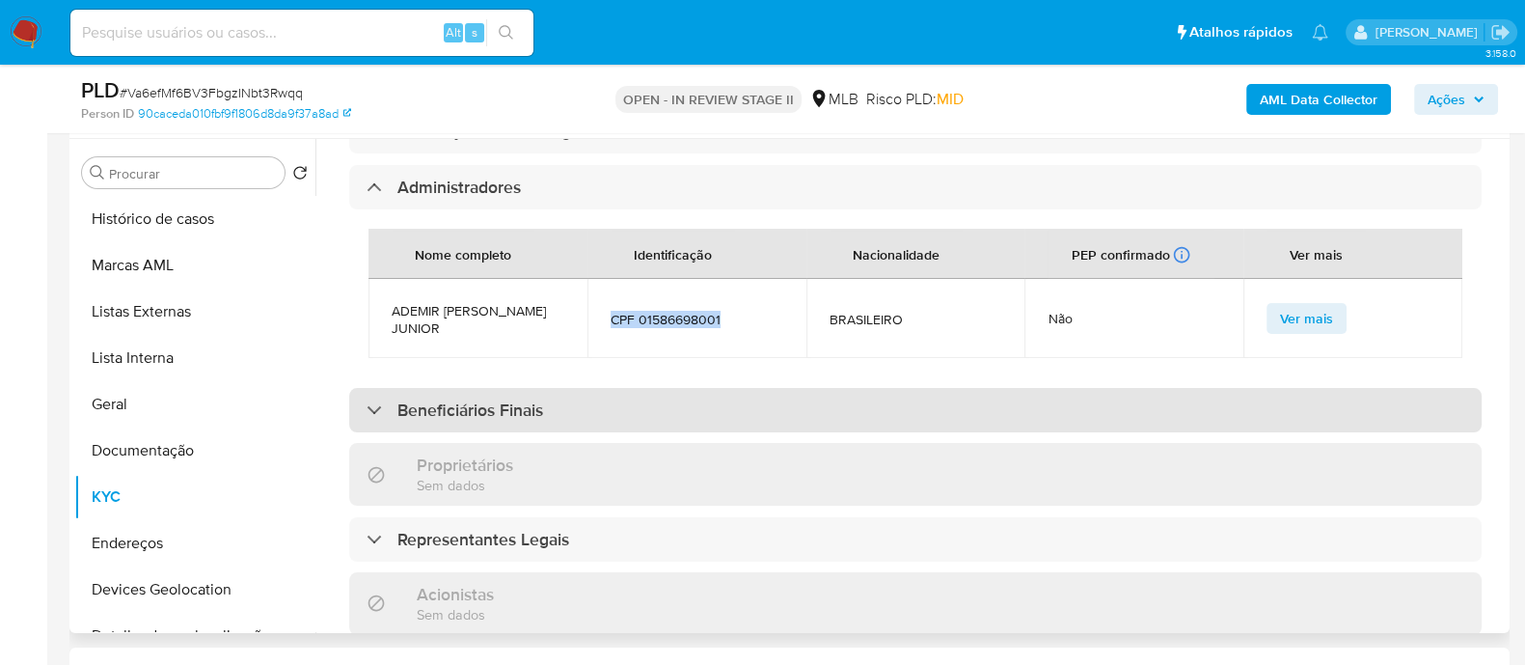
scroll to position [964, 0]
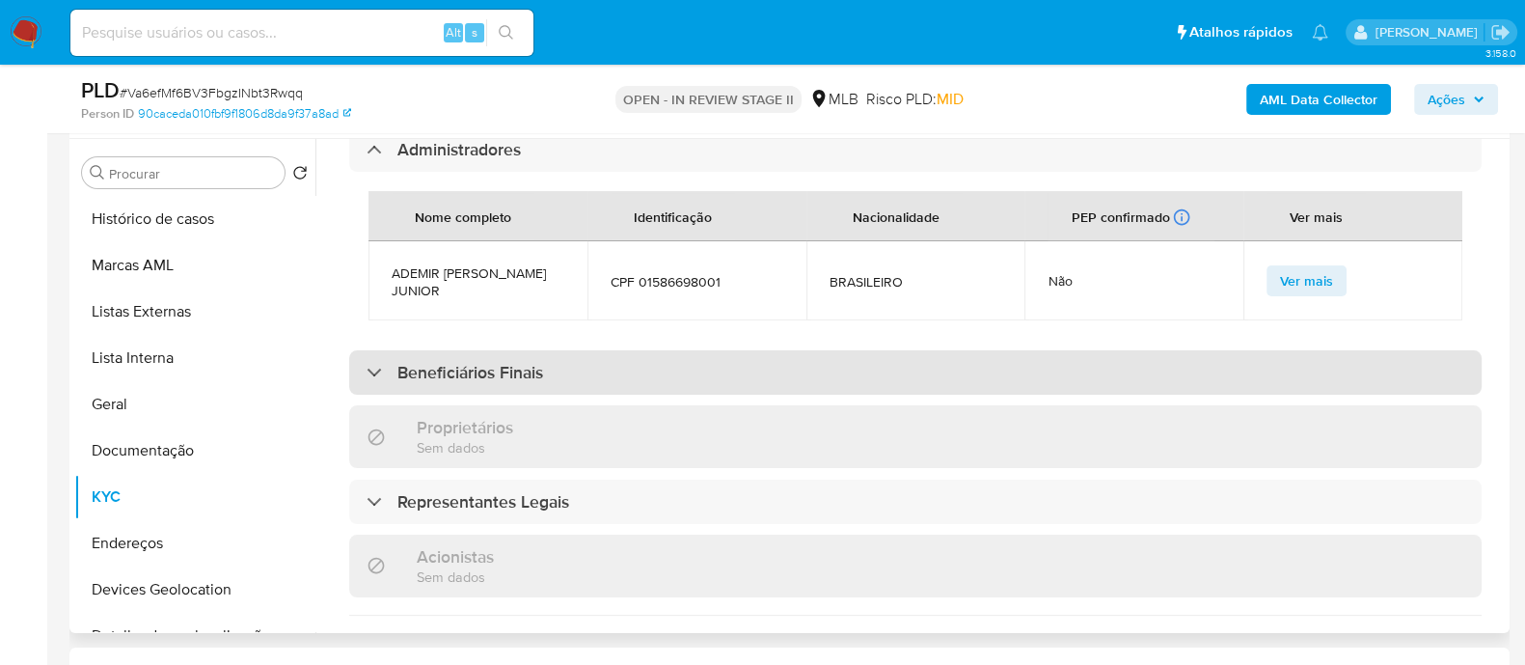
click at [634, 350] on div "Beneficiários Finais" at bounding box center [915, 372] width 1133 height 44
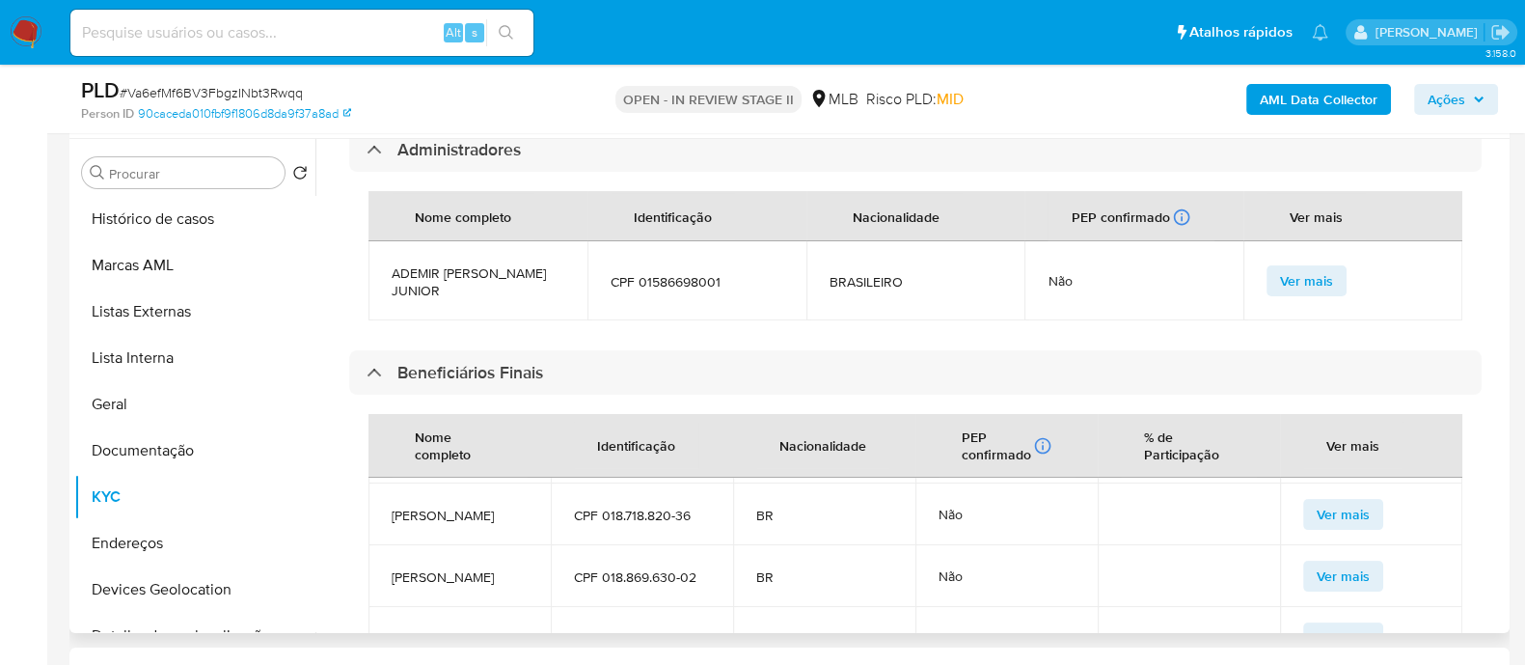
scroll to position [0, 0]
drag, startPoint x: 699, startPoint y: 479, endPoint x: 391, endPoint y: 477, distance: 308.7
click at [391, 479] on tr "Wagner Pizzolato CPF 006.384.170-31 BR Não Ver mais" at bounding box center [916, 510] width 1094 height 62
copy tr "Wagner Pizzolato CPF 006.384.170-31"
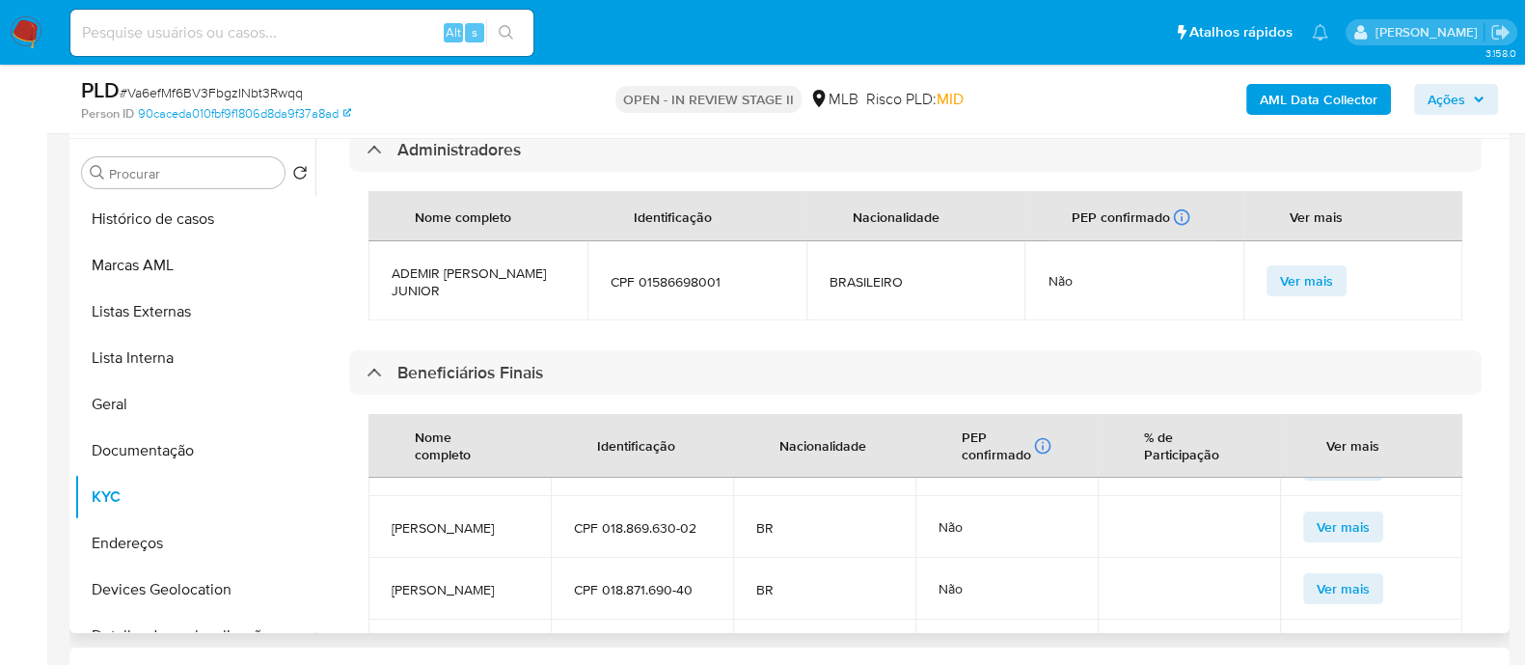
scroll to position [194, 0]
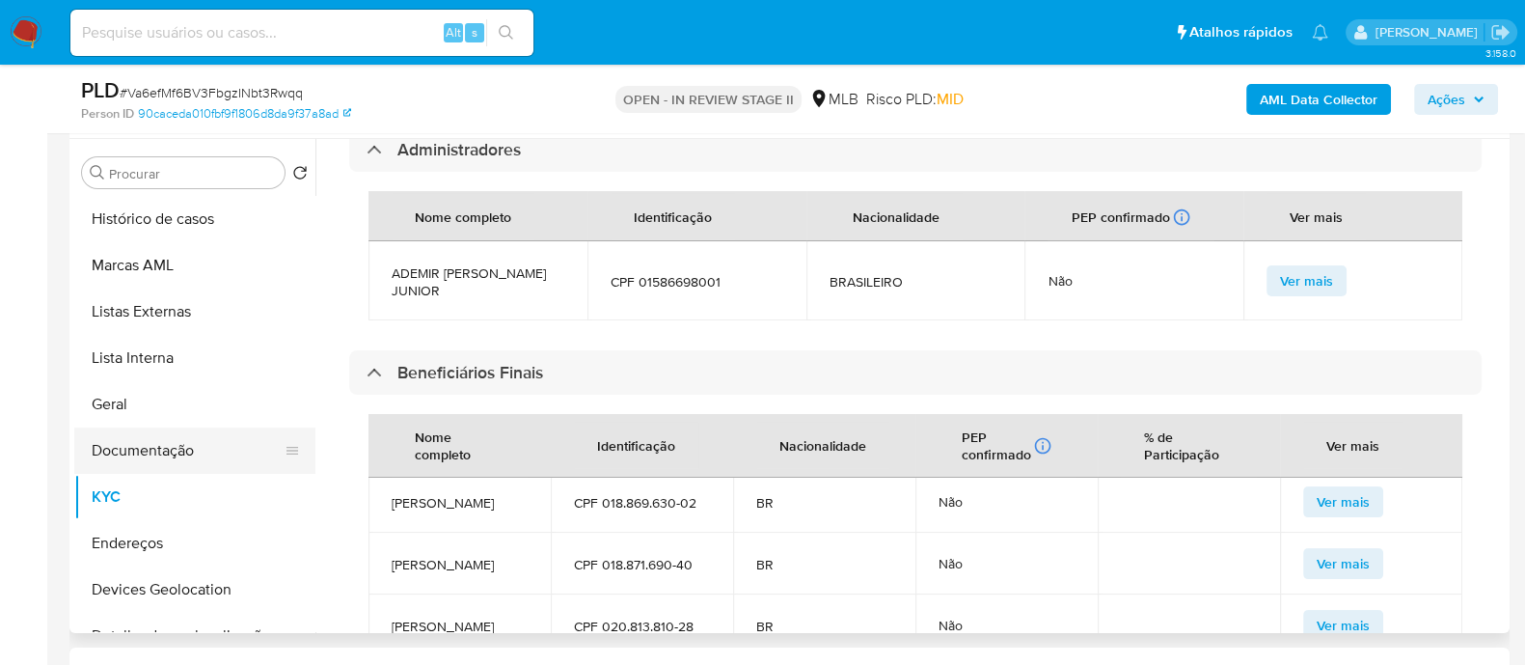
click at [163, 442] on button "Documentação" at bounding box center [187, 450] width 226 height 46
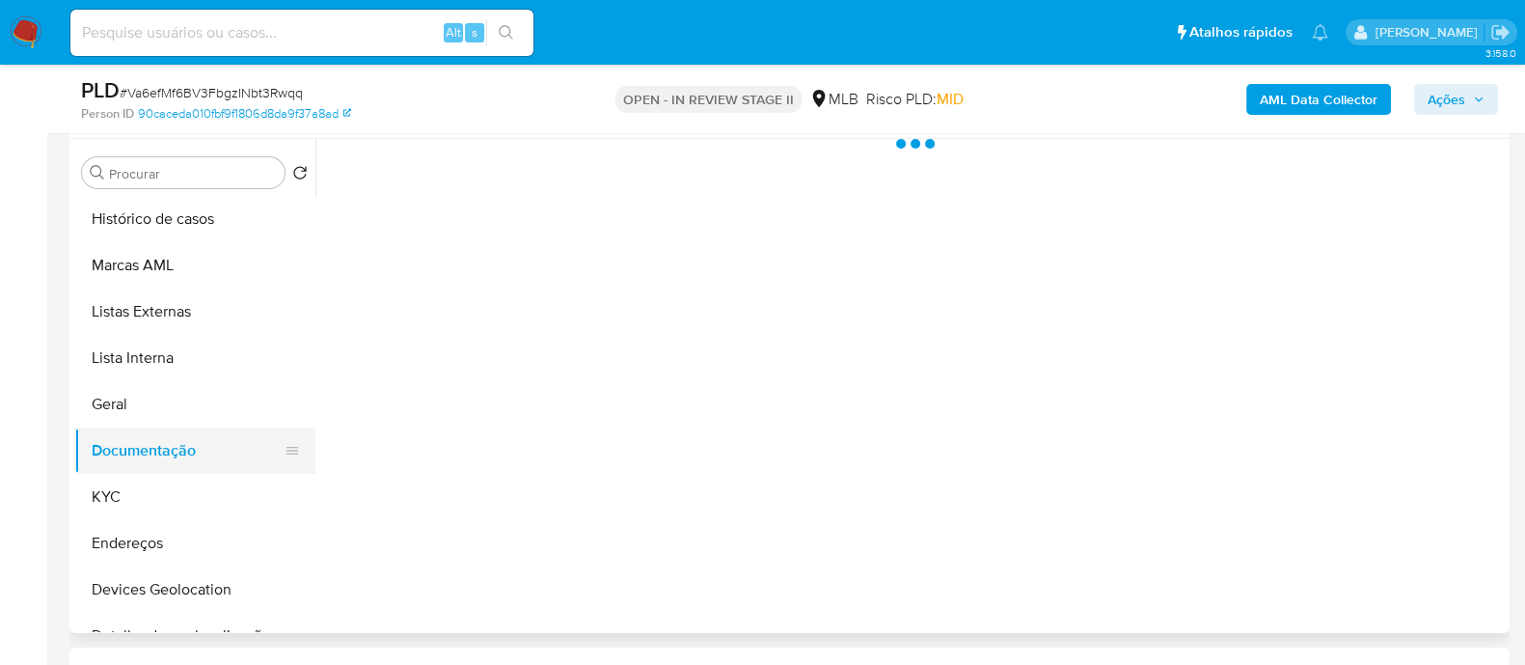
scroll to position [0, 0]
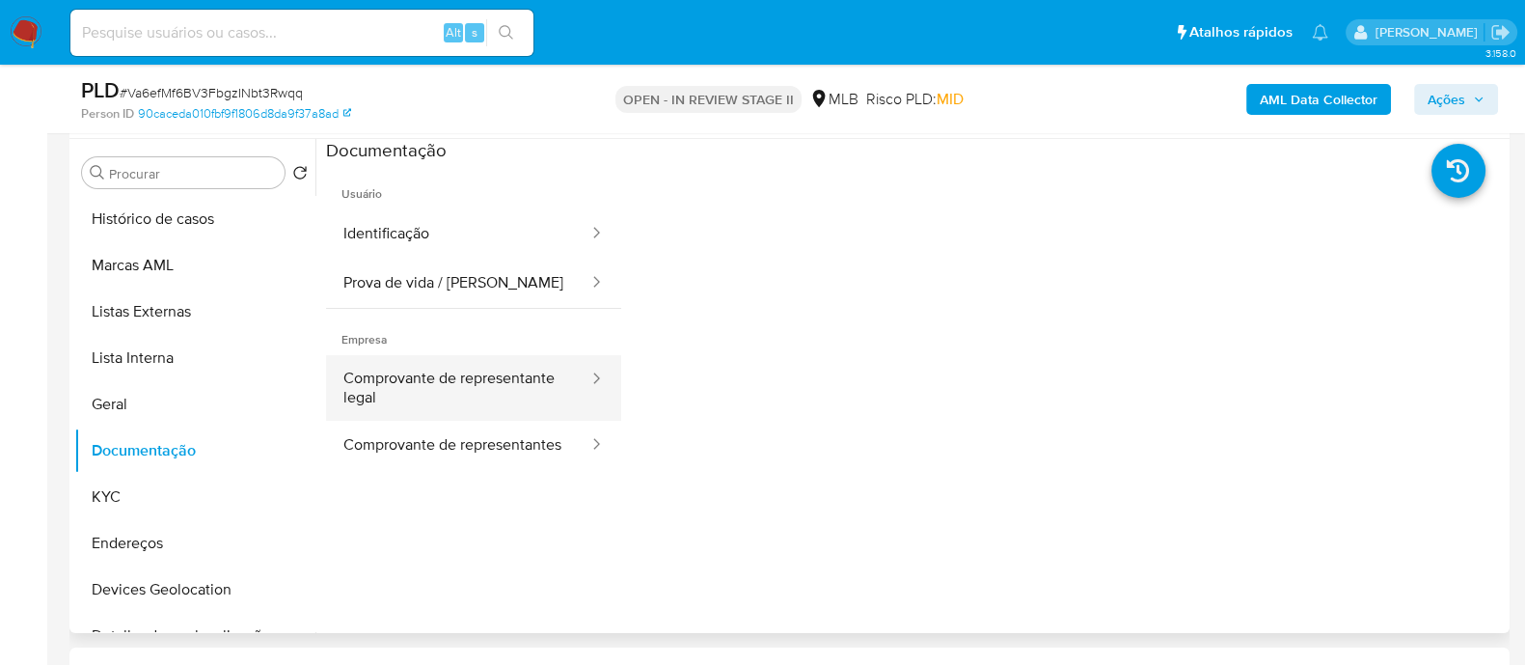
click at [447, 369] on button "Comprovante de representante legal" at bounding box center [458, 388] width 264 height 66
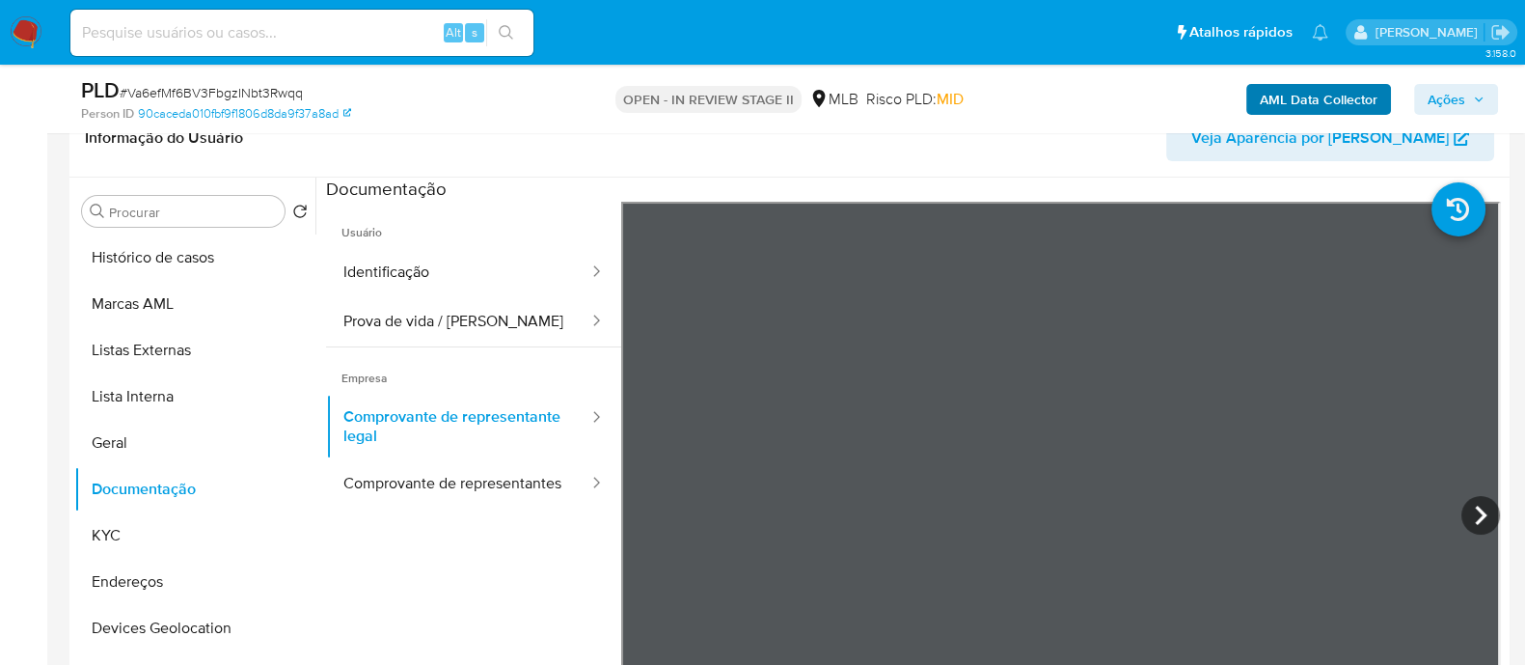
scroll to position [362, 0]
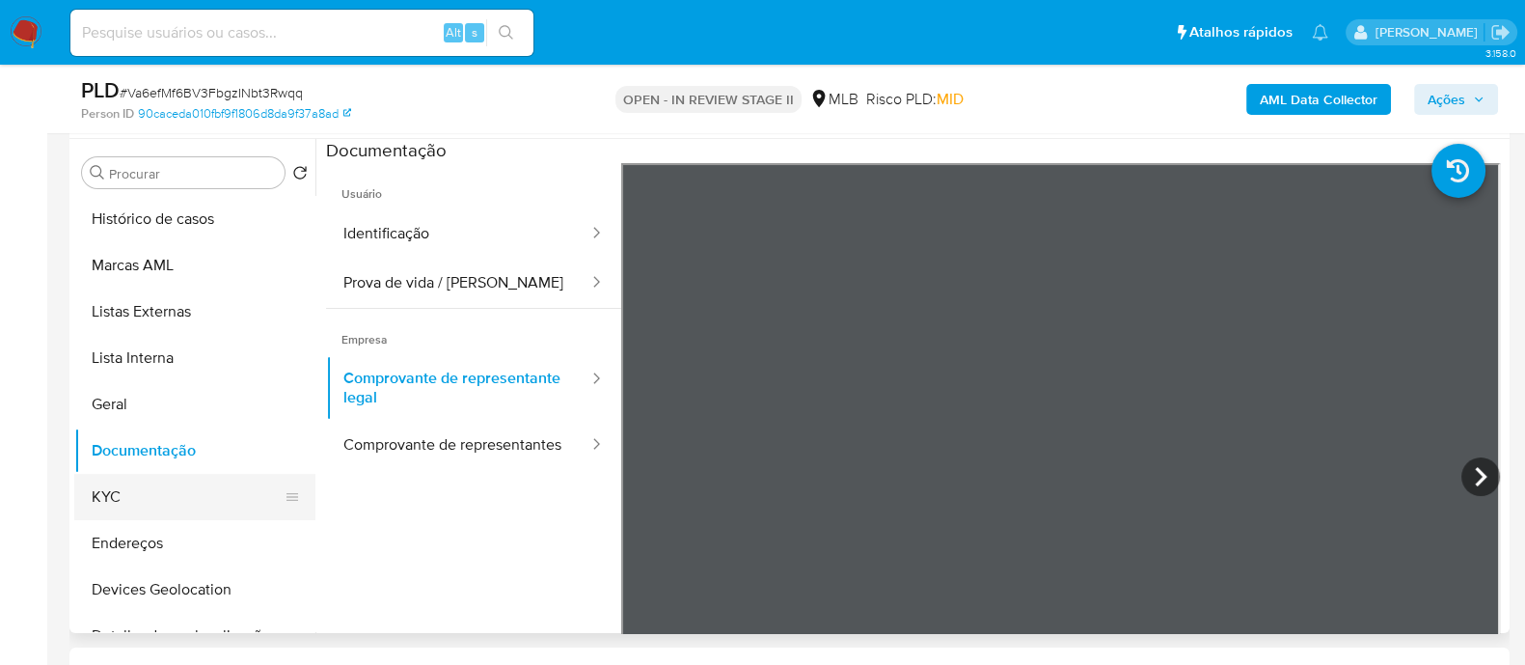
click at [158, 496] on button "KYC" at bounding box center [187, 497] width 226 height 46
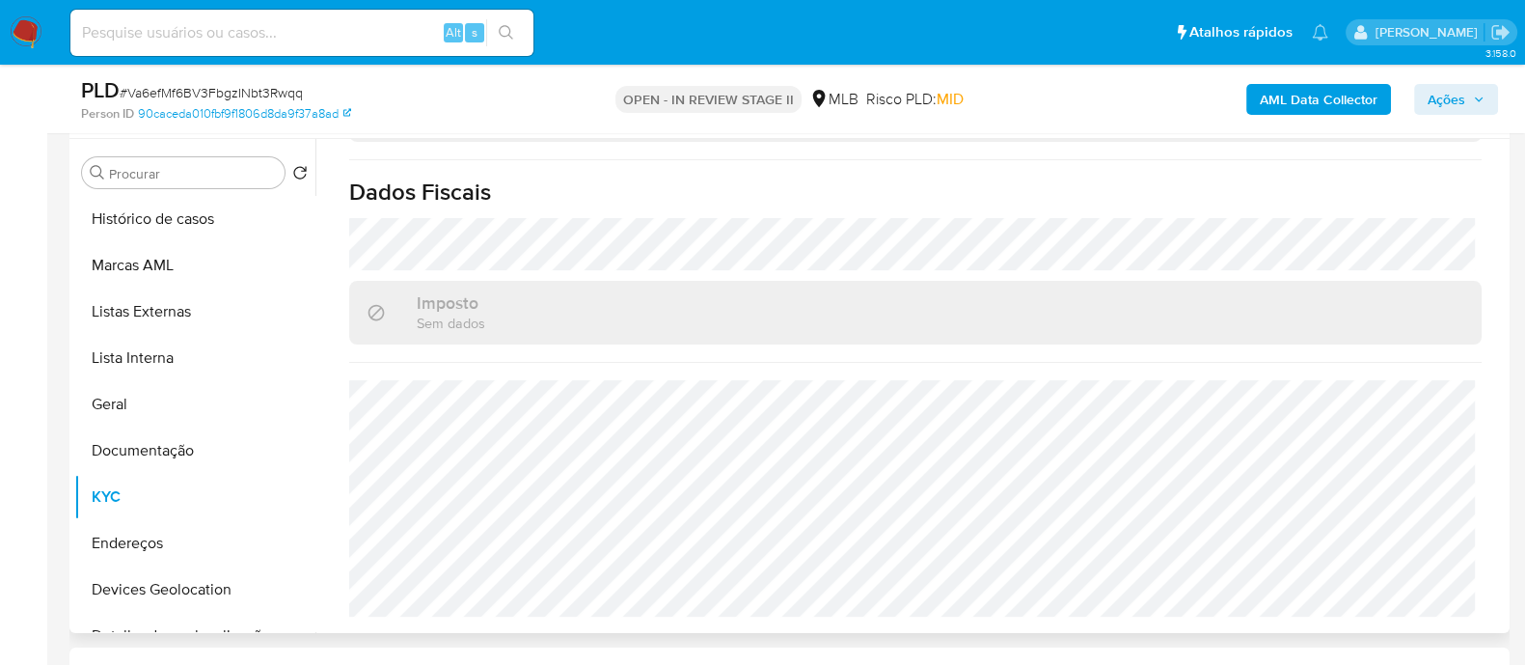
scroll to position [1218, 0]
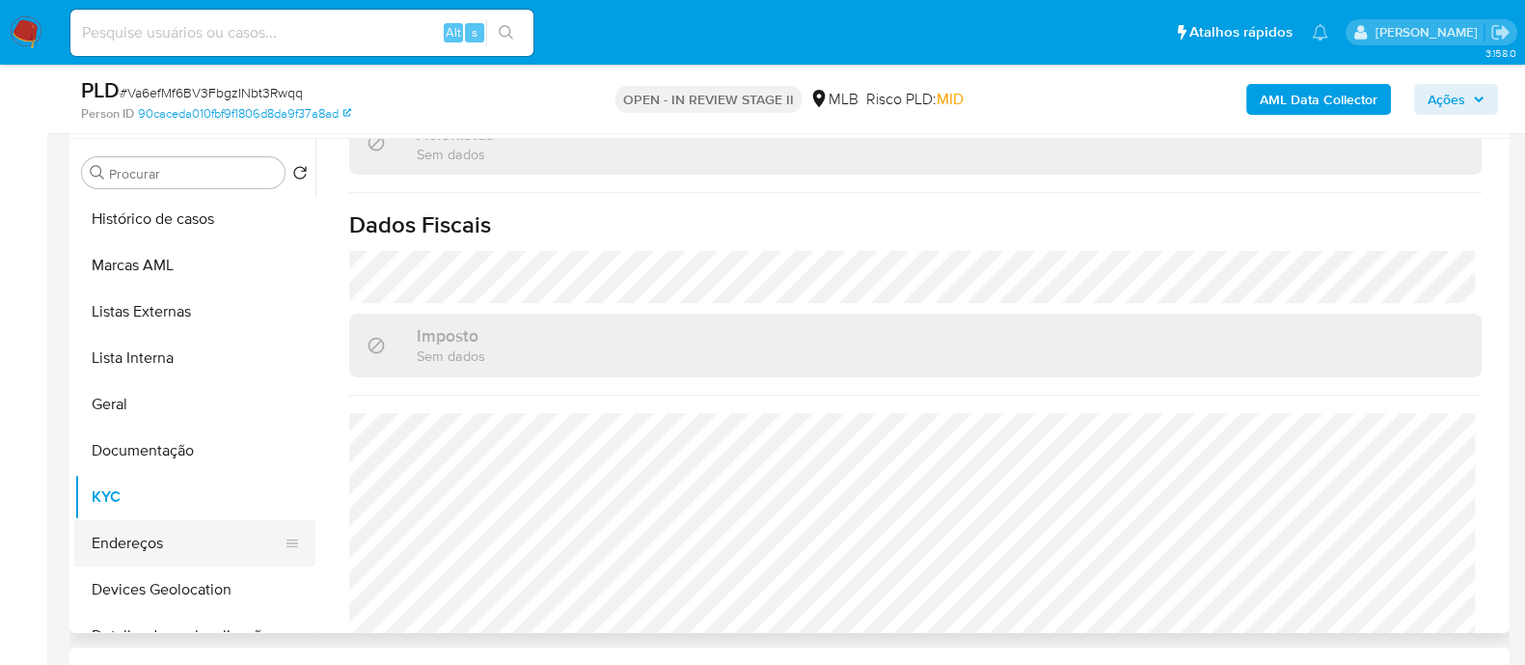
click at [126, 557] on button "Endereços" at bounding box center [187, 543] width 226 height 46
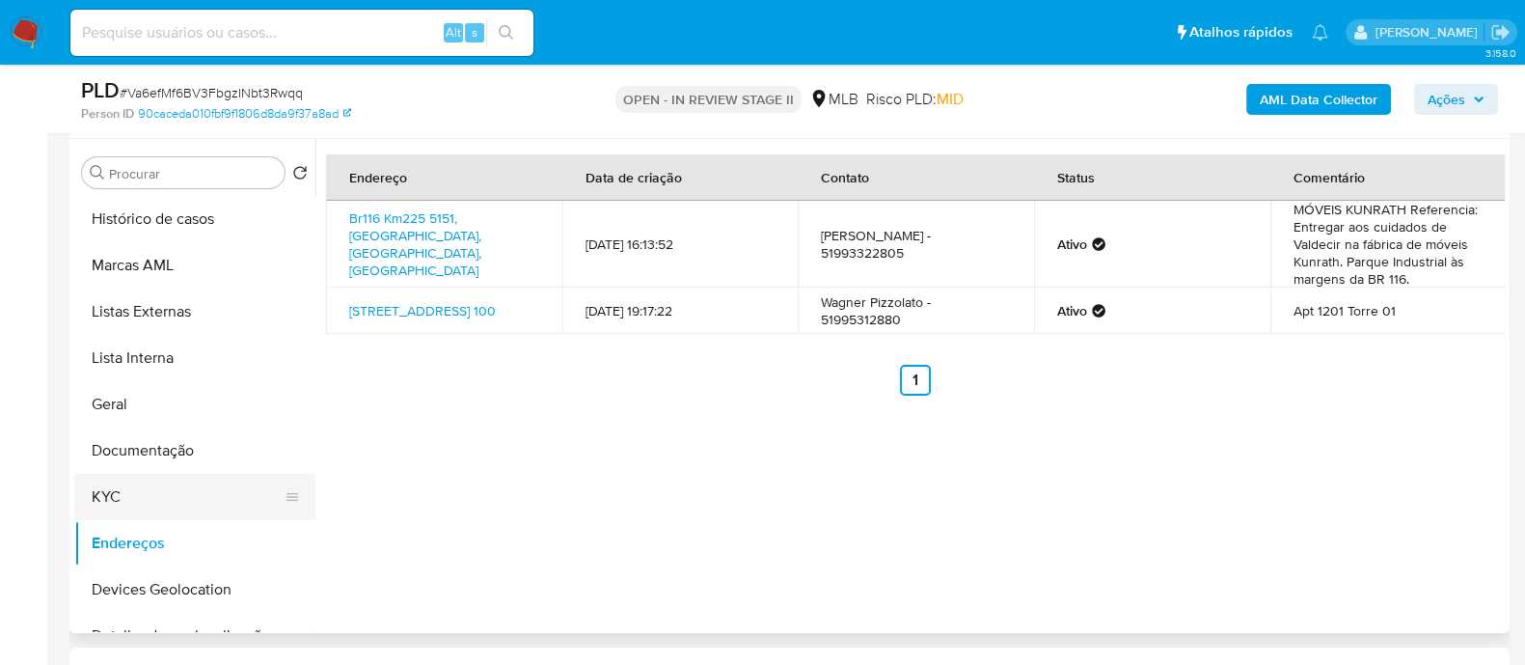
click at [135, 499] on button "KYC" at bounding box center [187, 497] width 226 height 46
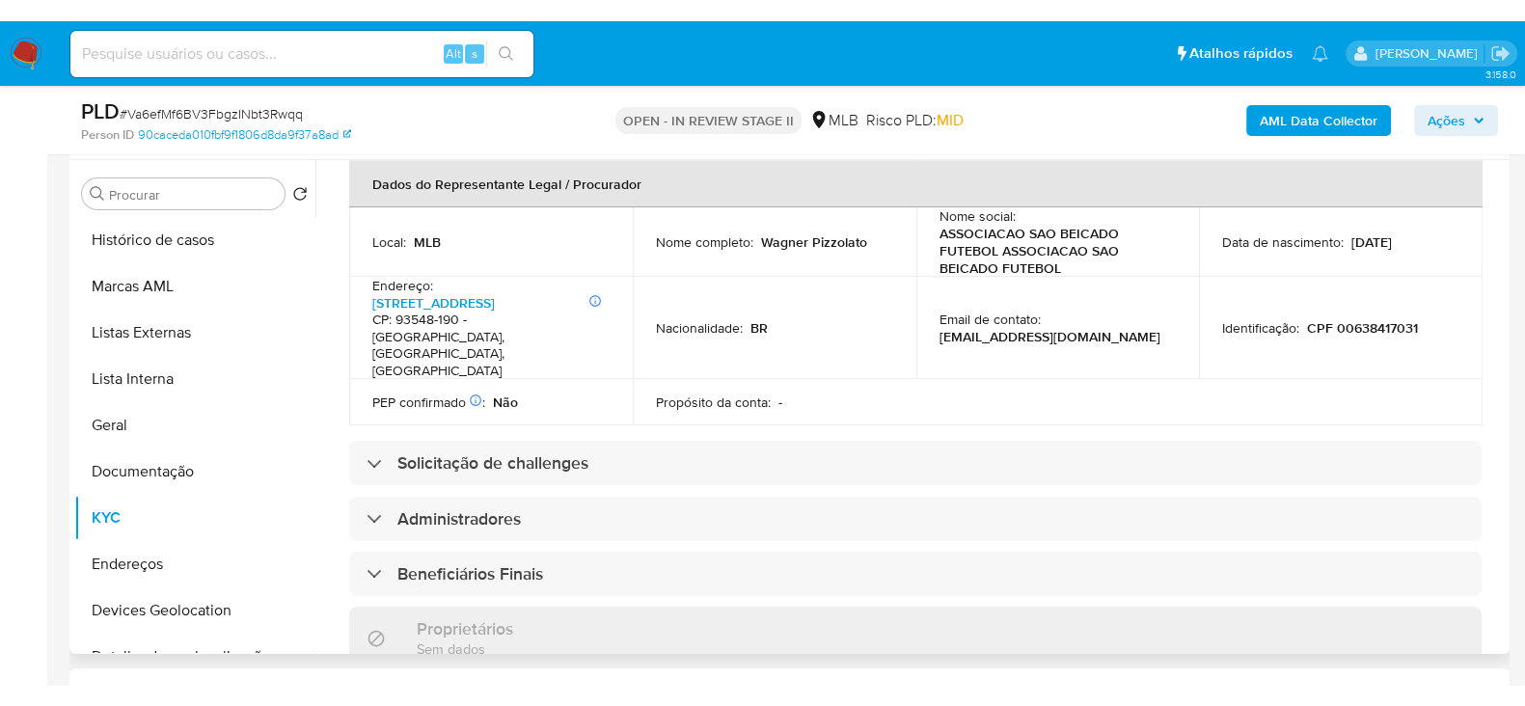
scroll to position [495, 0]
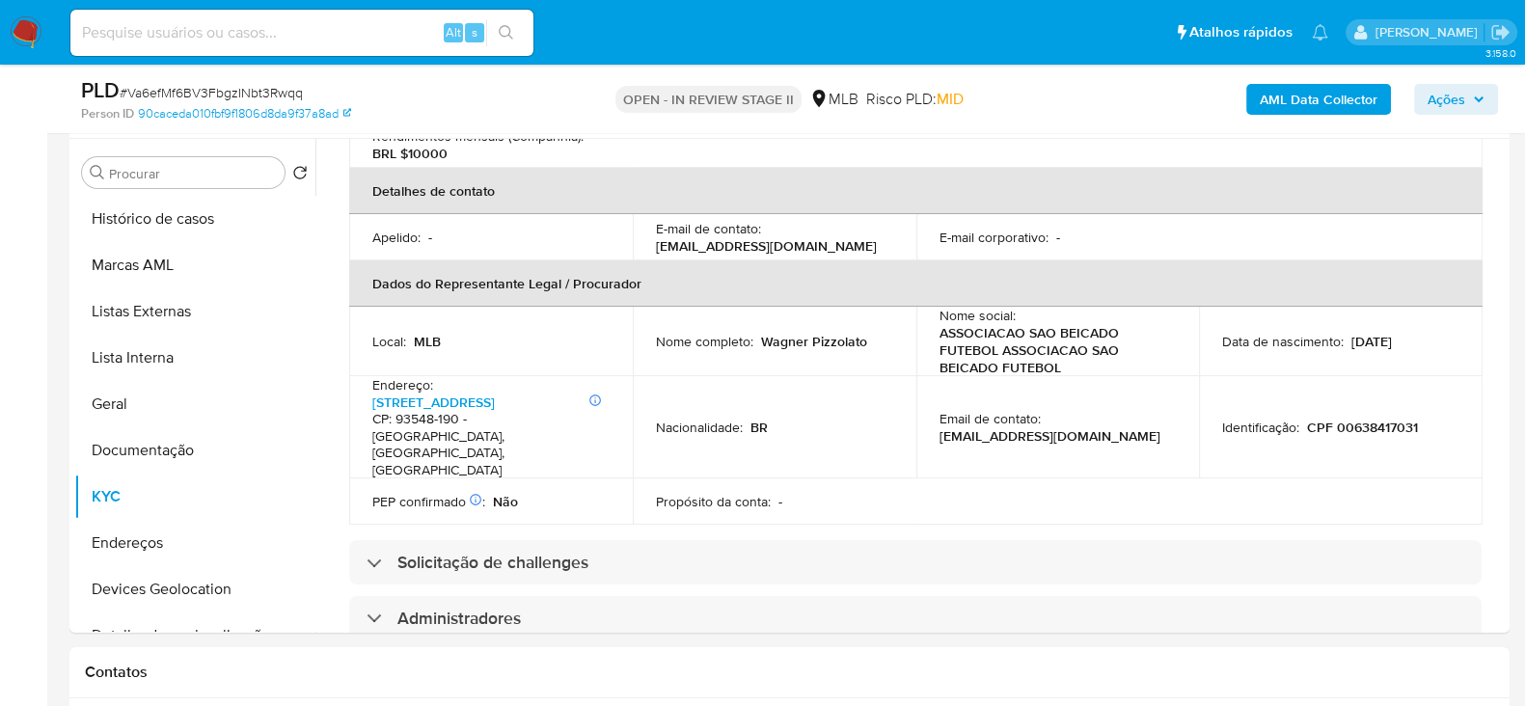
click at [1440, 96] on span "Ações" at bounding box center [1447, 99] width 38 height 31
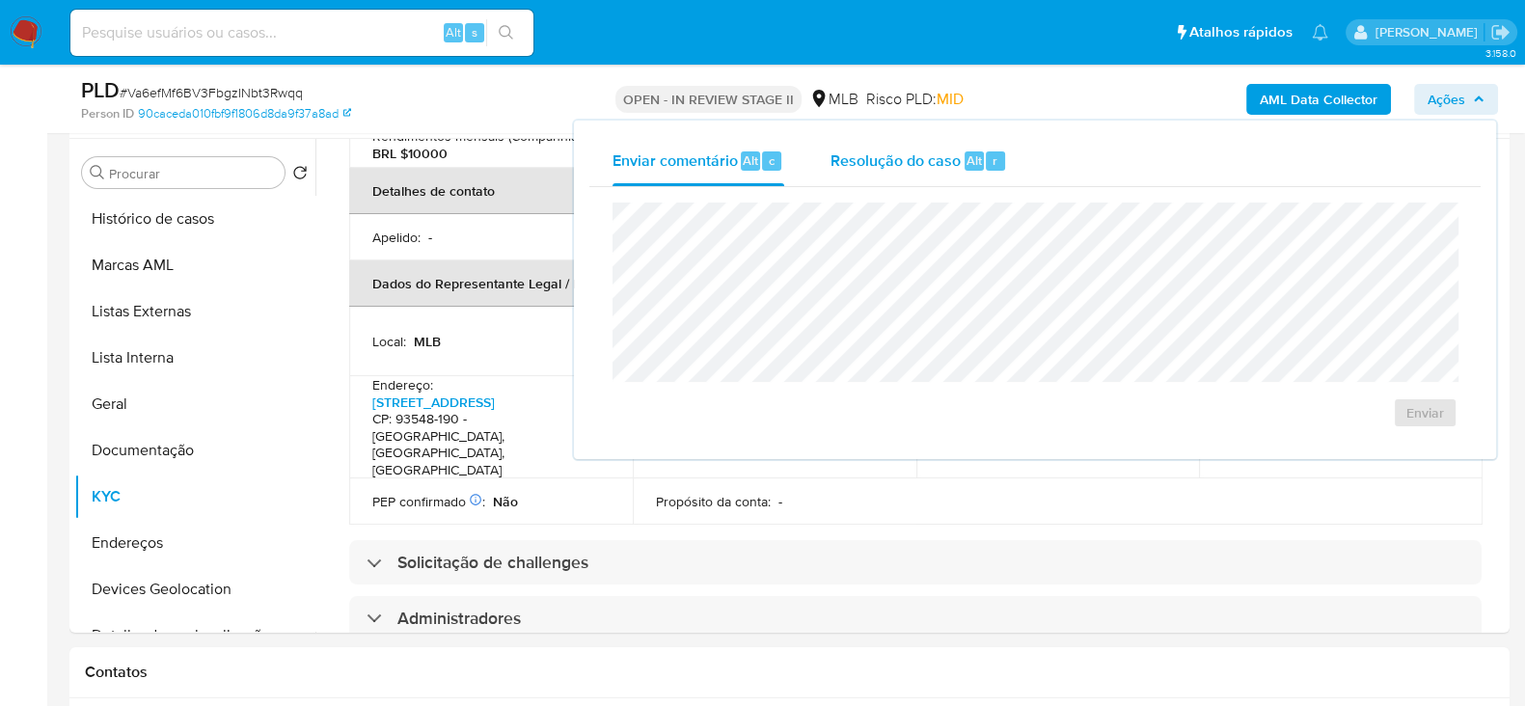
click at [896, 160] on span "Resolução do caso" at bounding box center [896, 160] width 130 height 22
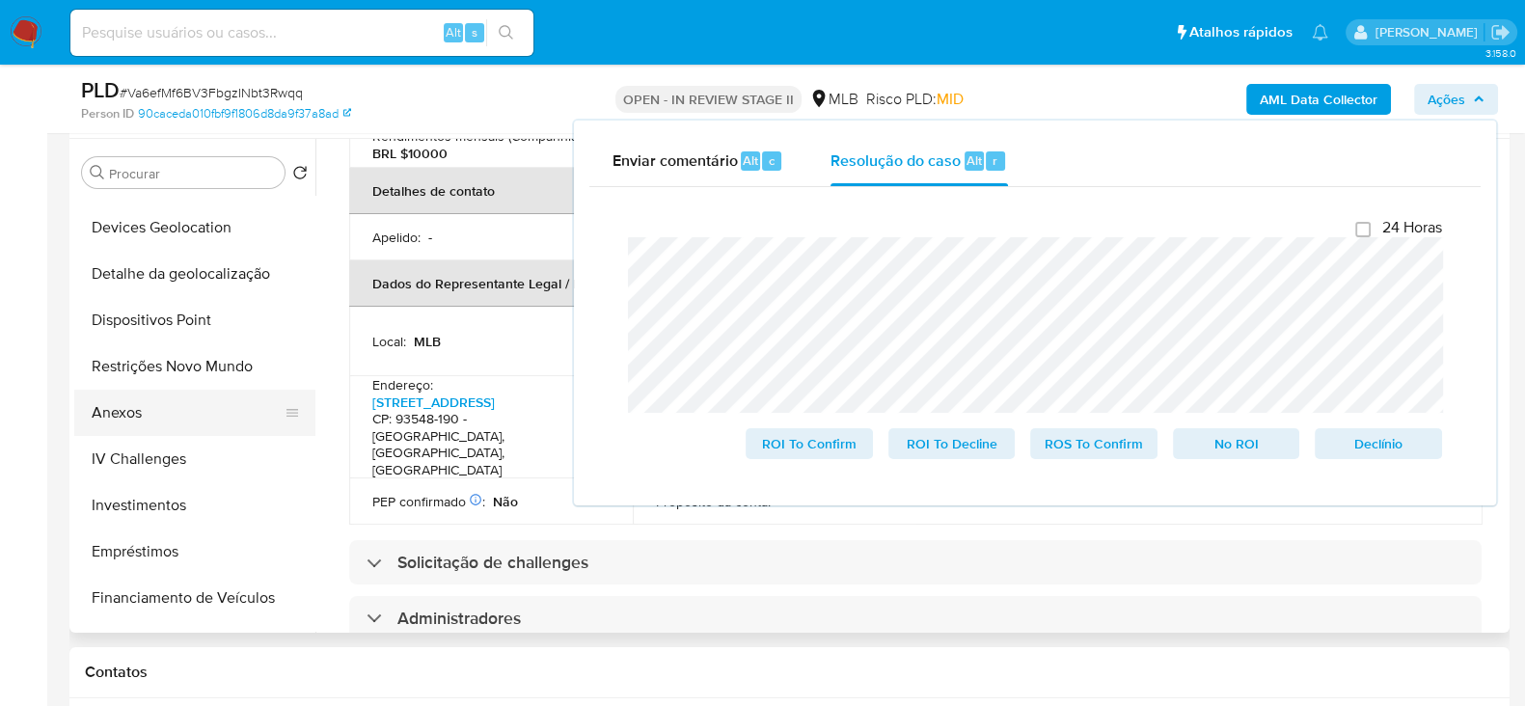
scroll to position [361, 0]
click at [175, 364] on button "Restrições Novo Mundo" at bounding box center [187, 367] width 226 height 46
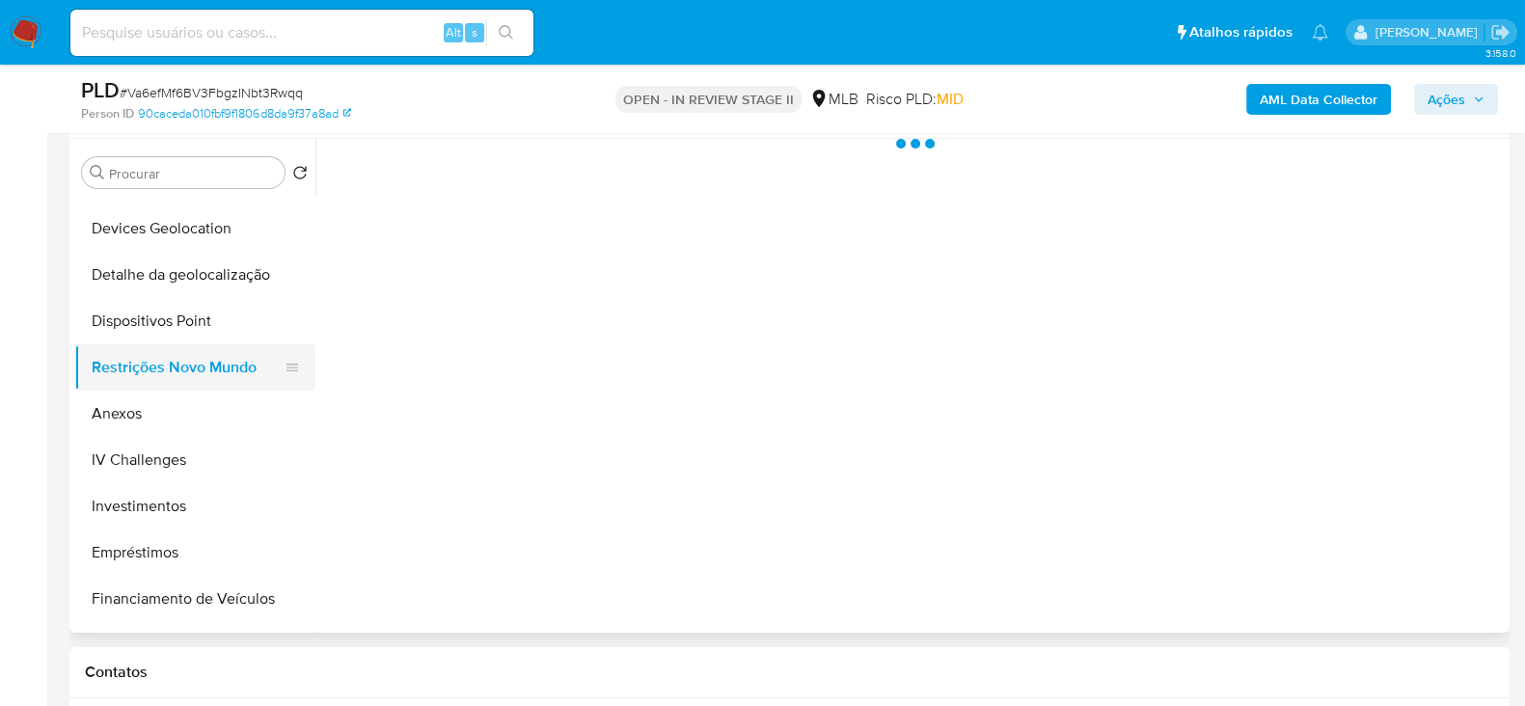
scroll to position [0, 0]
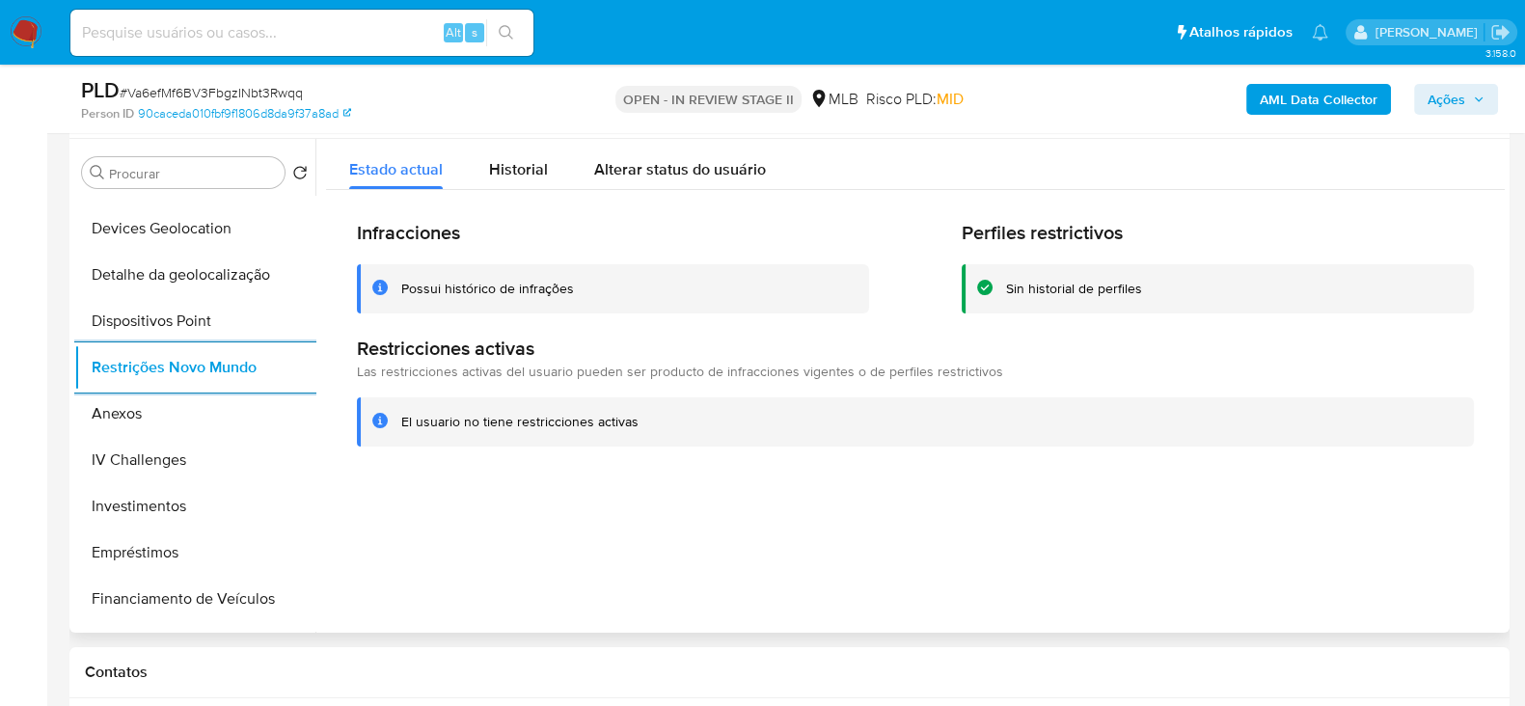
click at [485, 289] on div "Possui histórico de infrações" at bounding box center [487, 289] width 173 height 18
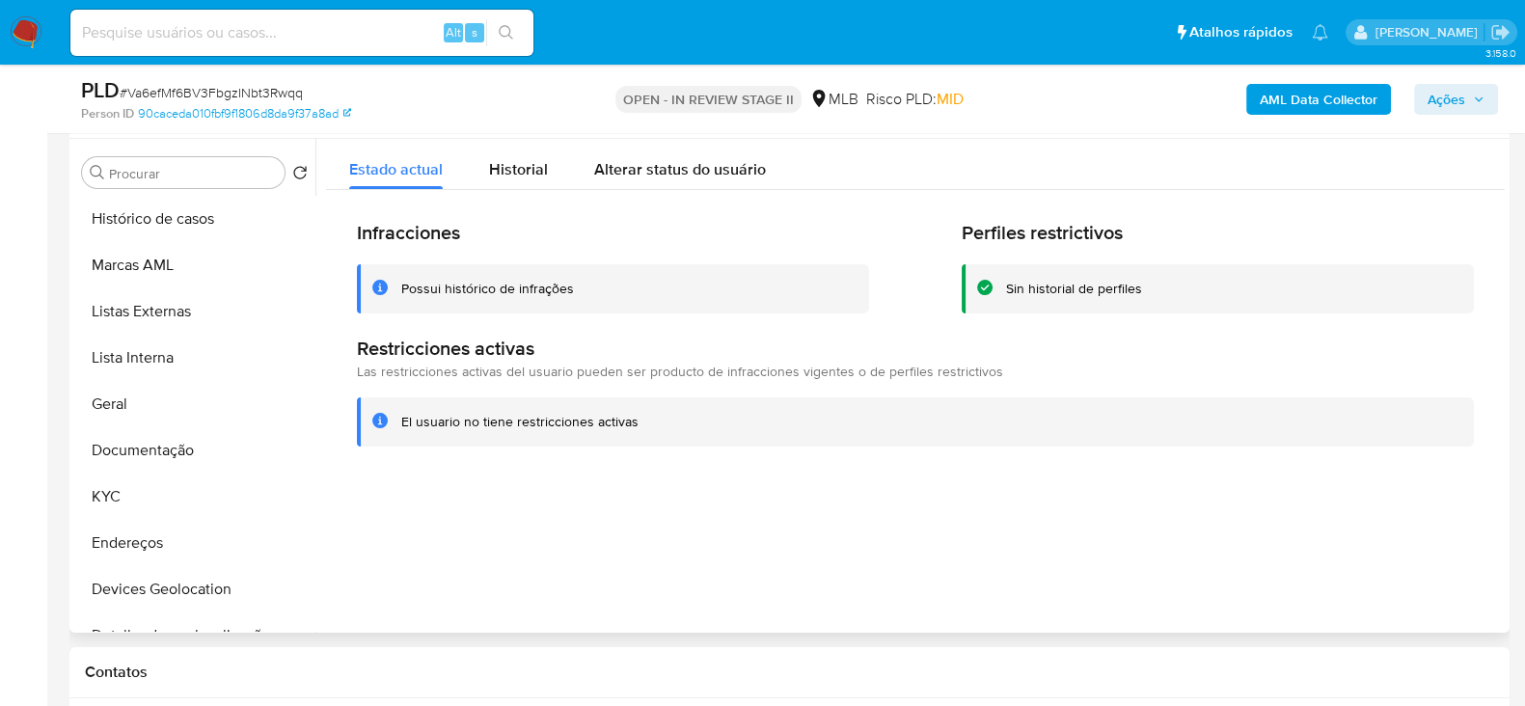
click at [544, 511] on div at bounding box center [909, 386] width 1189 height 494
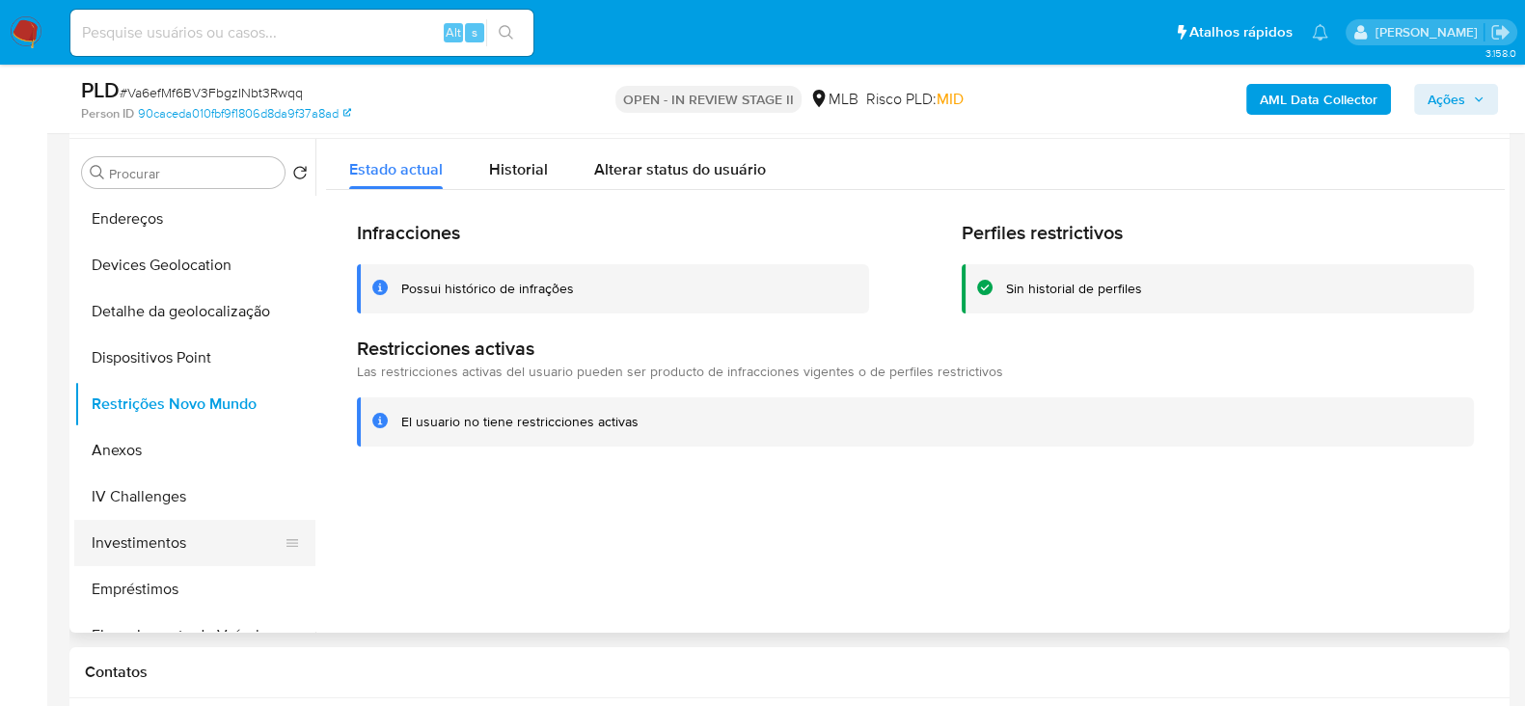
scroll to position [362, 0]
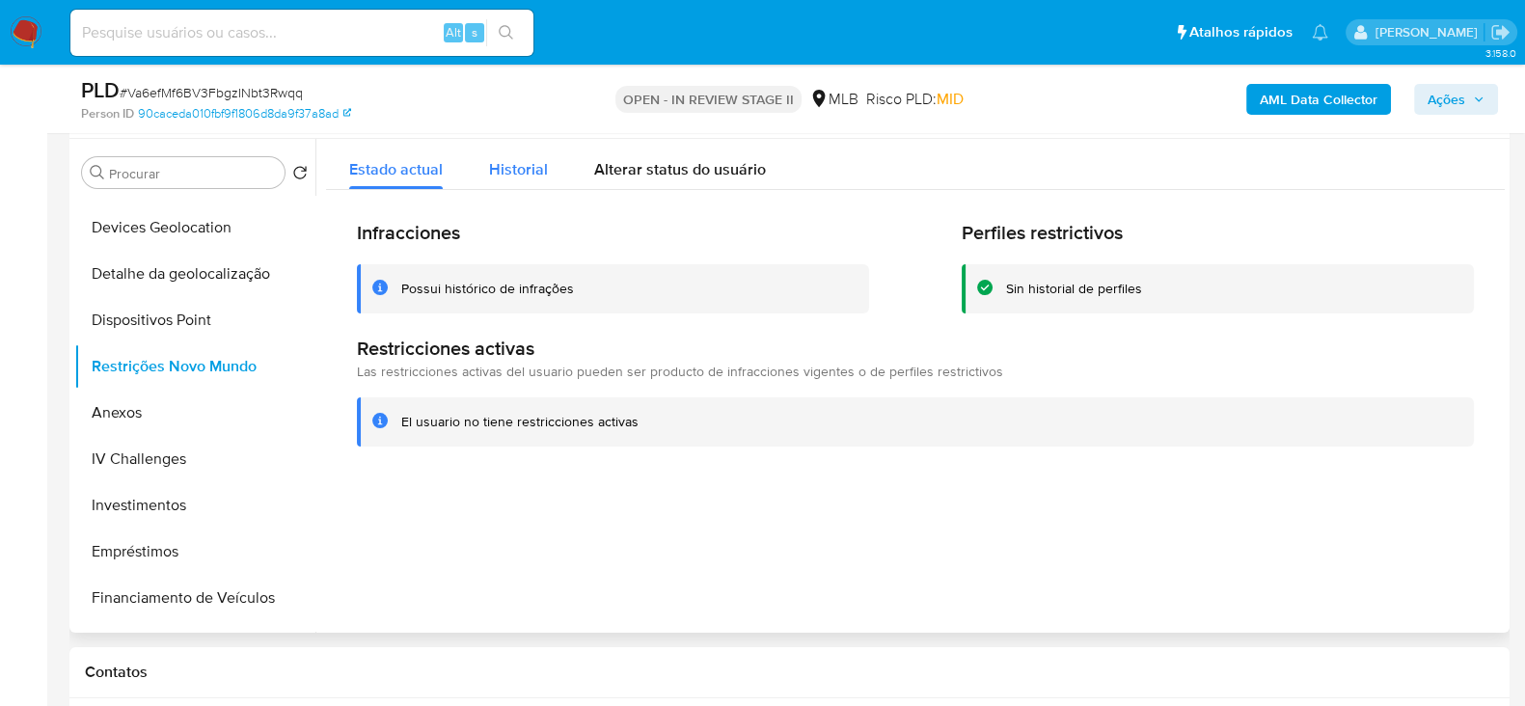
click at [529, 174] on span "Historial" at bounding box center [518, 169] width 59 height 22
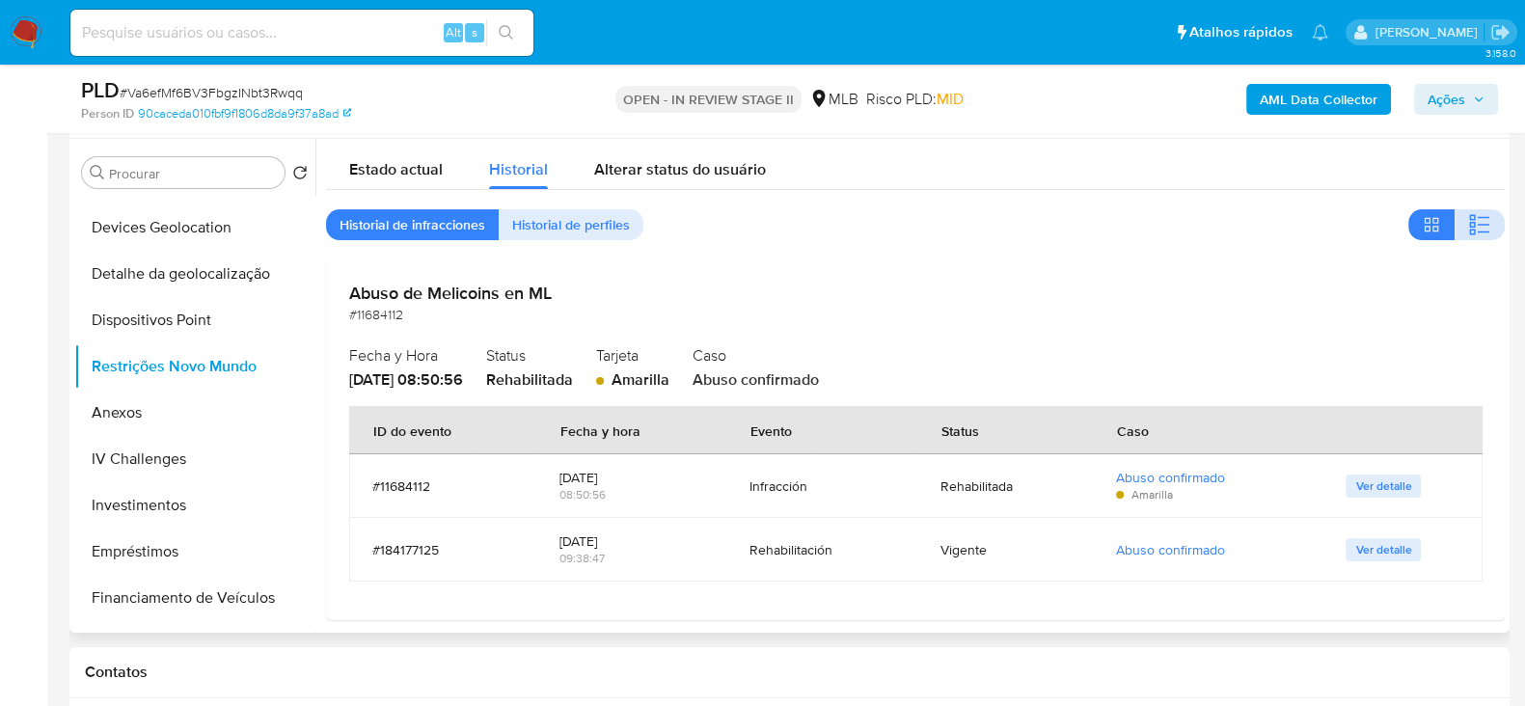
click at [1471, 238] on span "button" at bounding box center [1479, 224] width 23 height 27
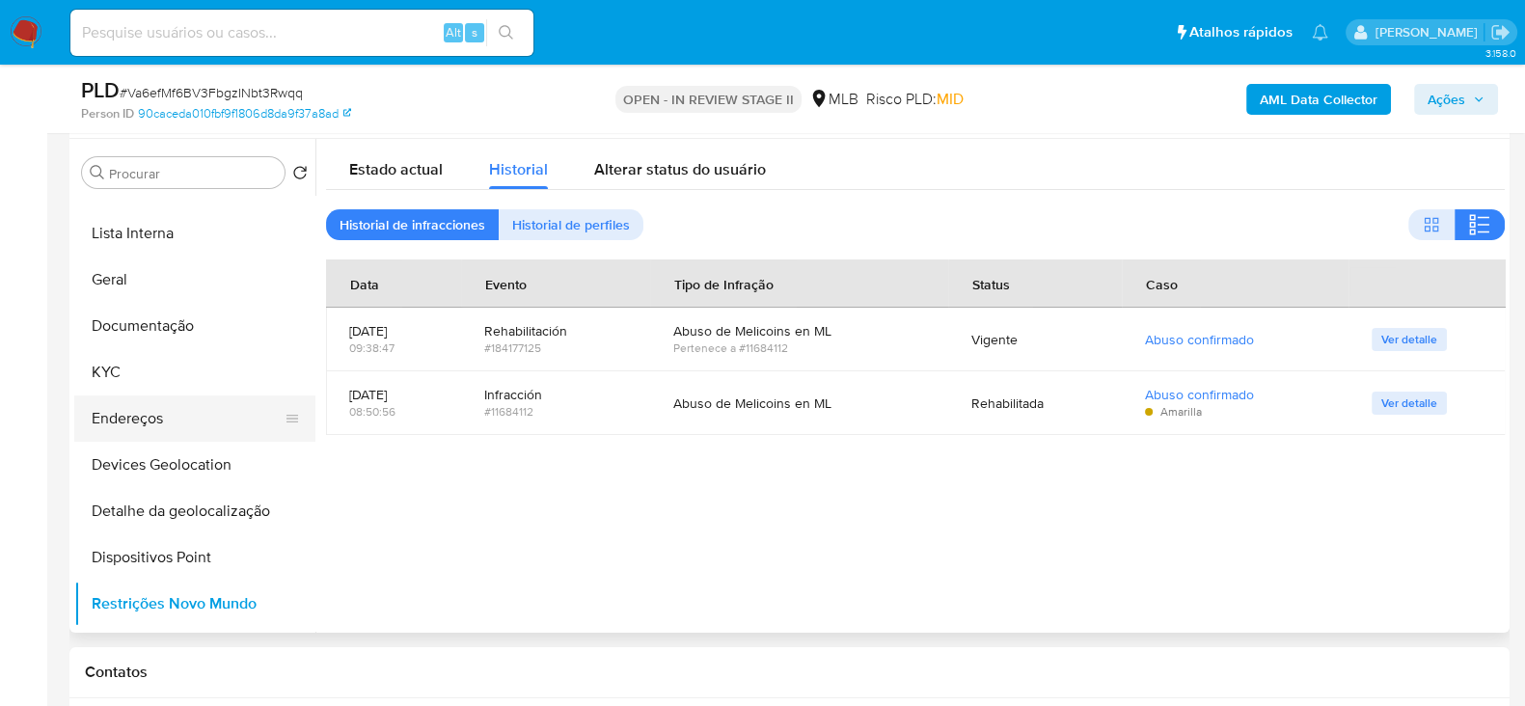
scroll to position [120, 0]
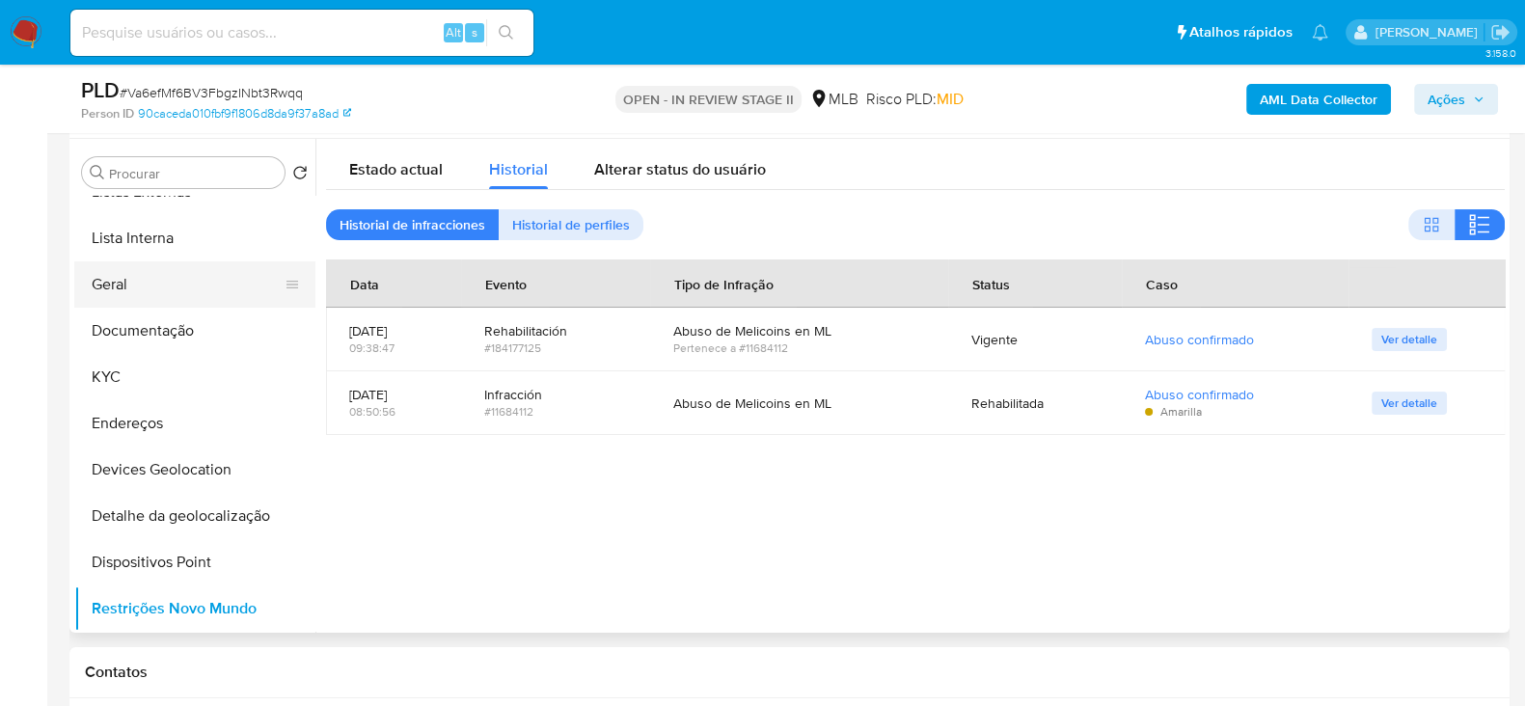
click at [166, 288] on button "Geral" at bounding box center [187, 284] width 226 height 46
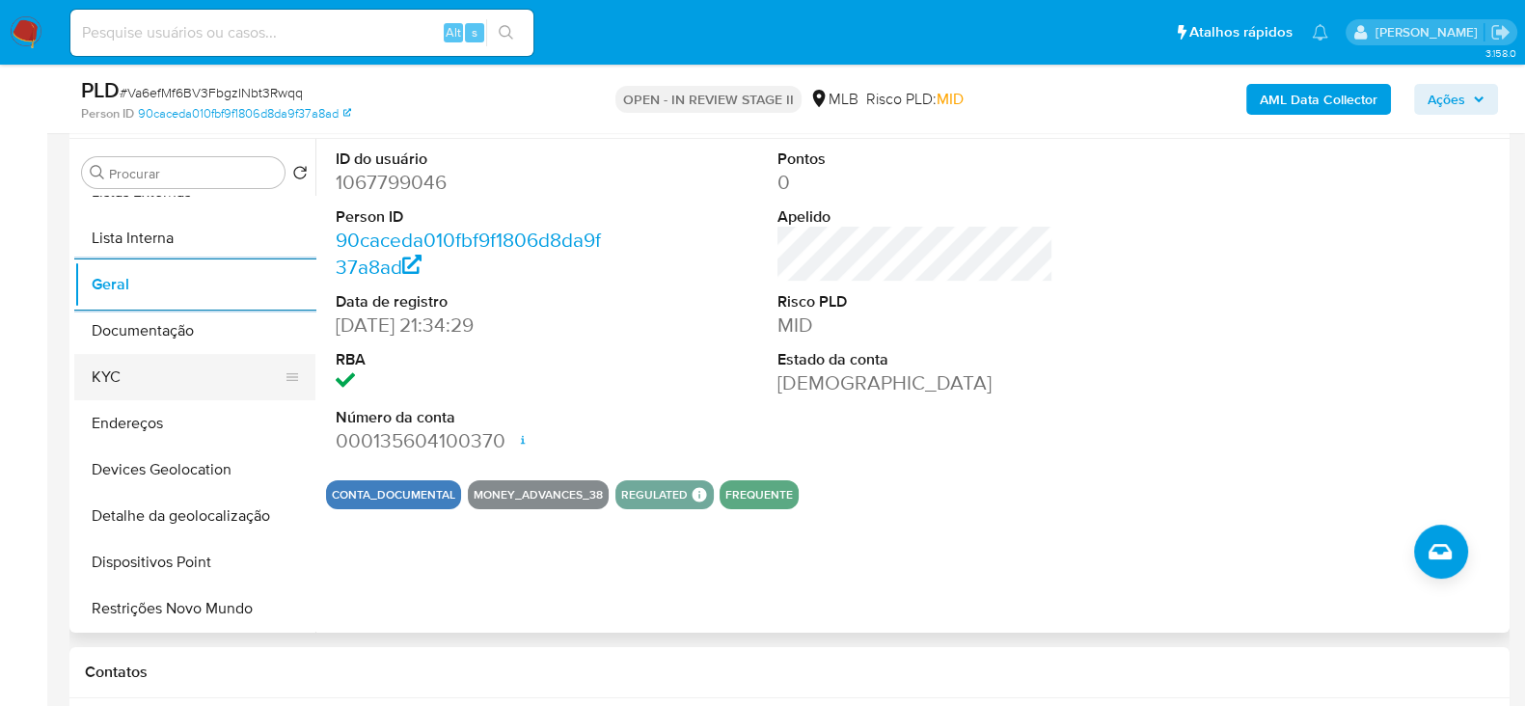
click at [188, 369] on button "KYC" at bounding box center [187, 377] width 226 height 46
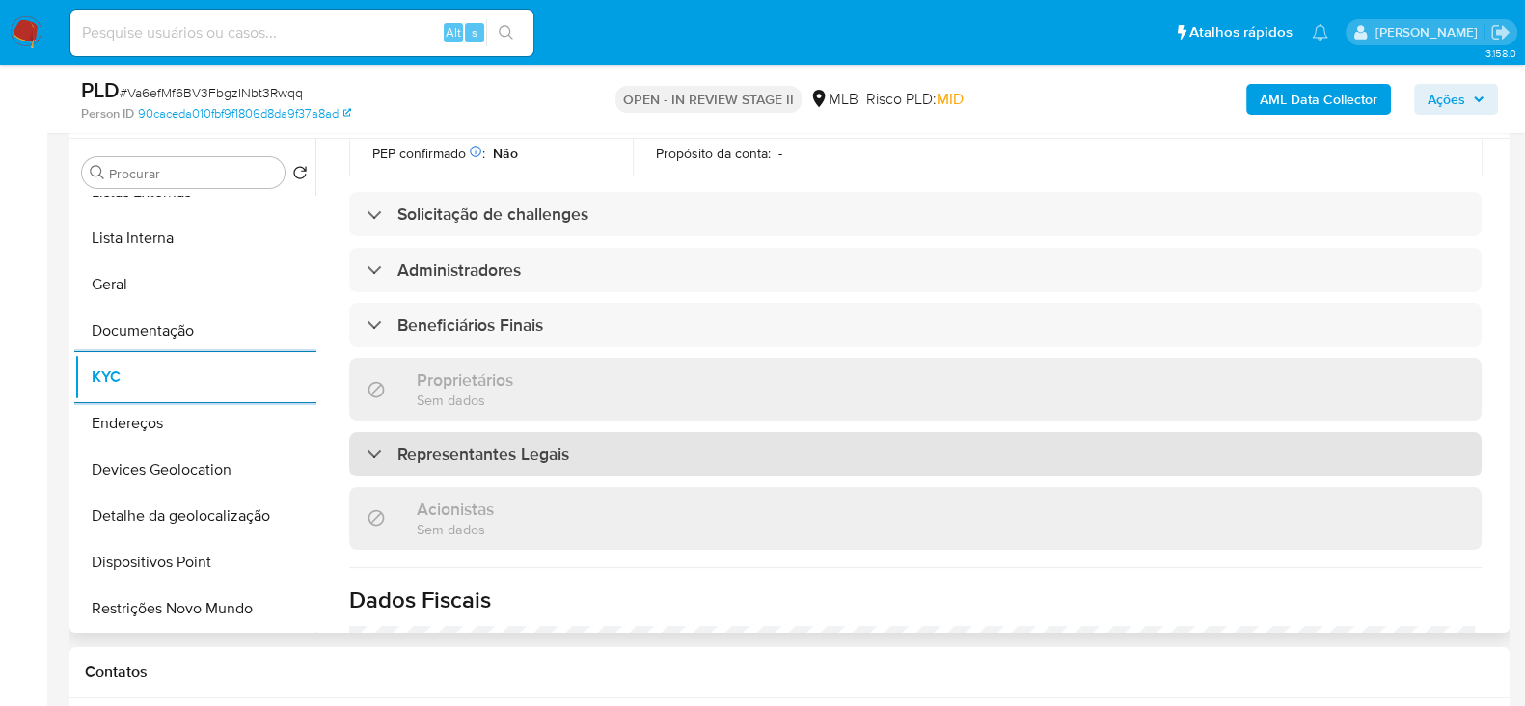
scroll to position [1206, 0]
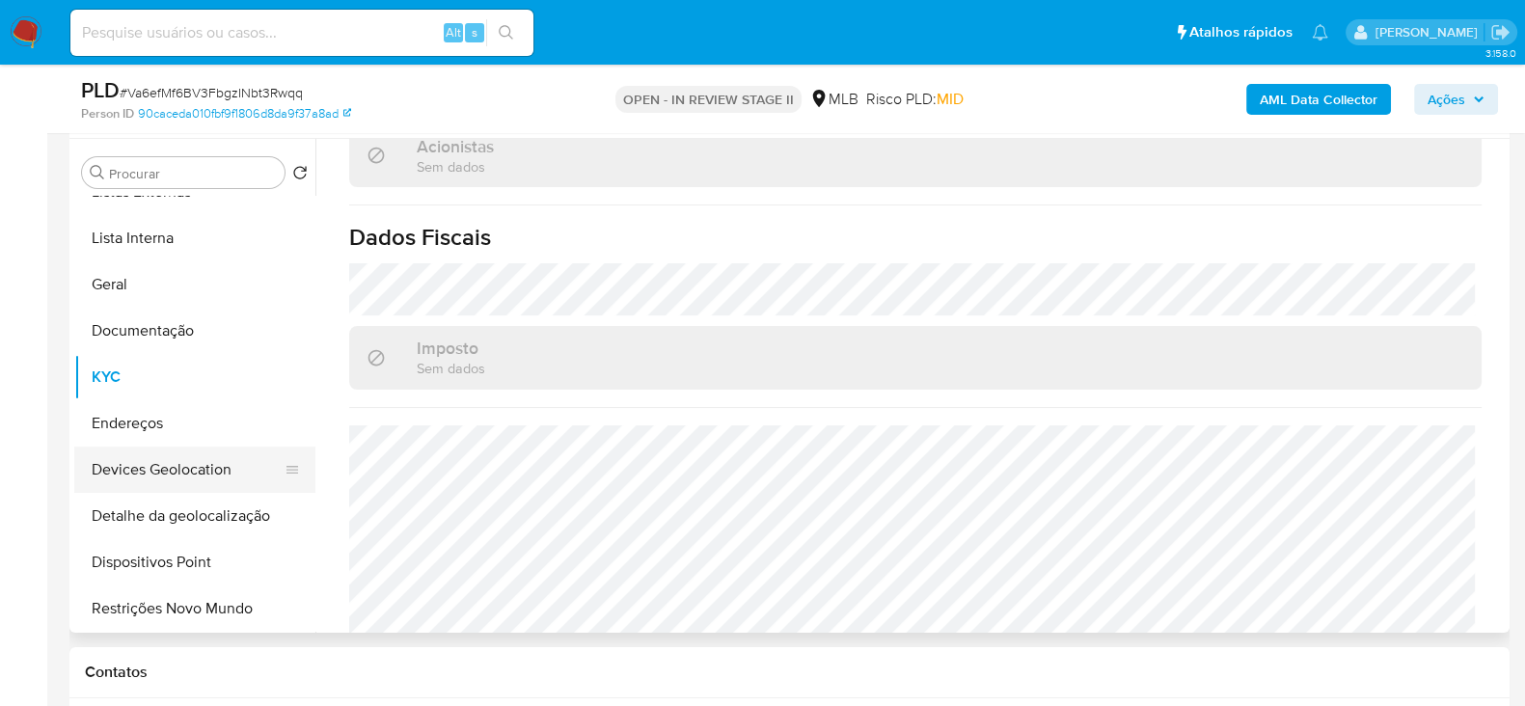
click at [203, 463] on button "Devices Geolocation" at bounding box center [187, 470] width 226 height 46
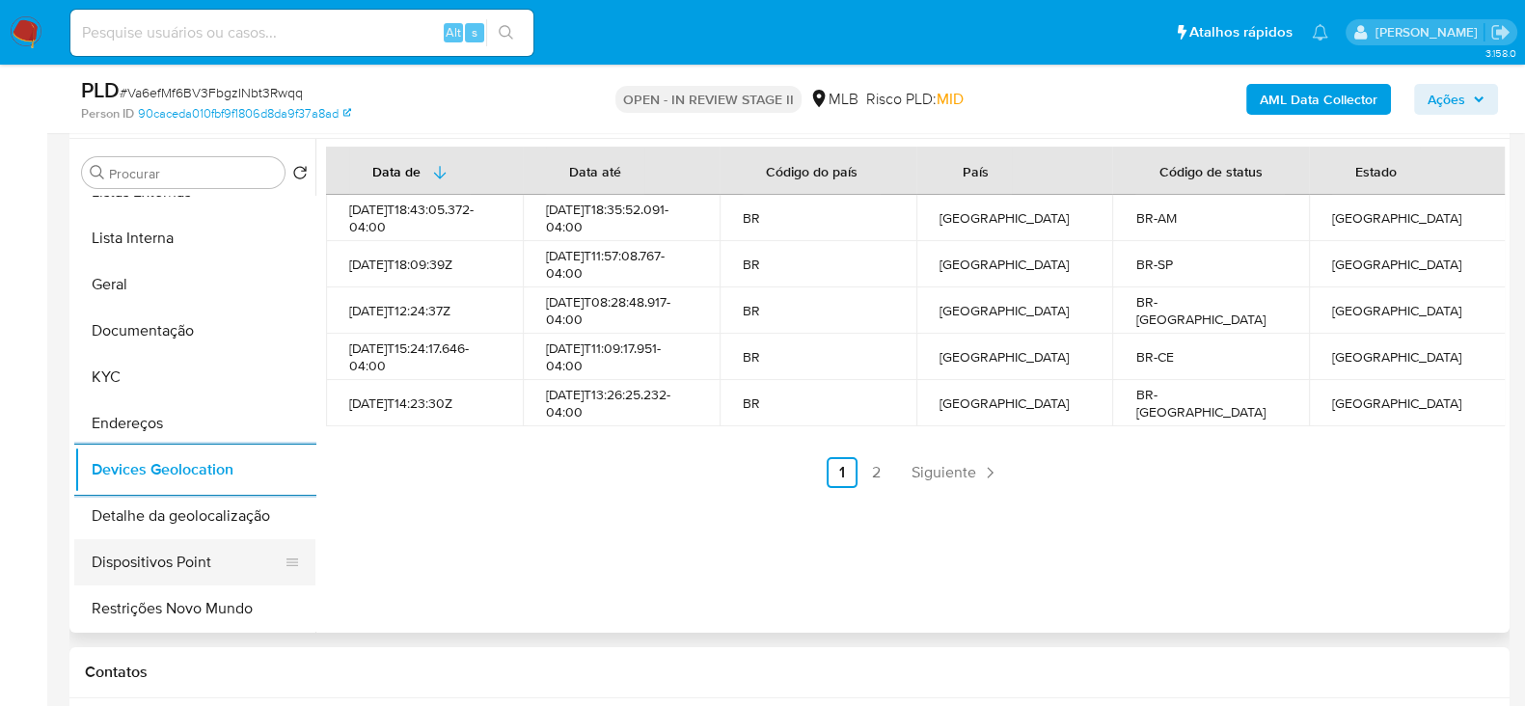
click at [188, 567] on button "Dispositivos Point" at bounding box center [187, 562] width 226 height 46
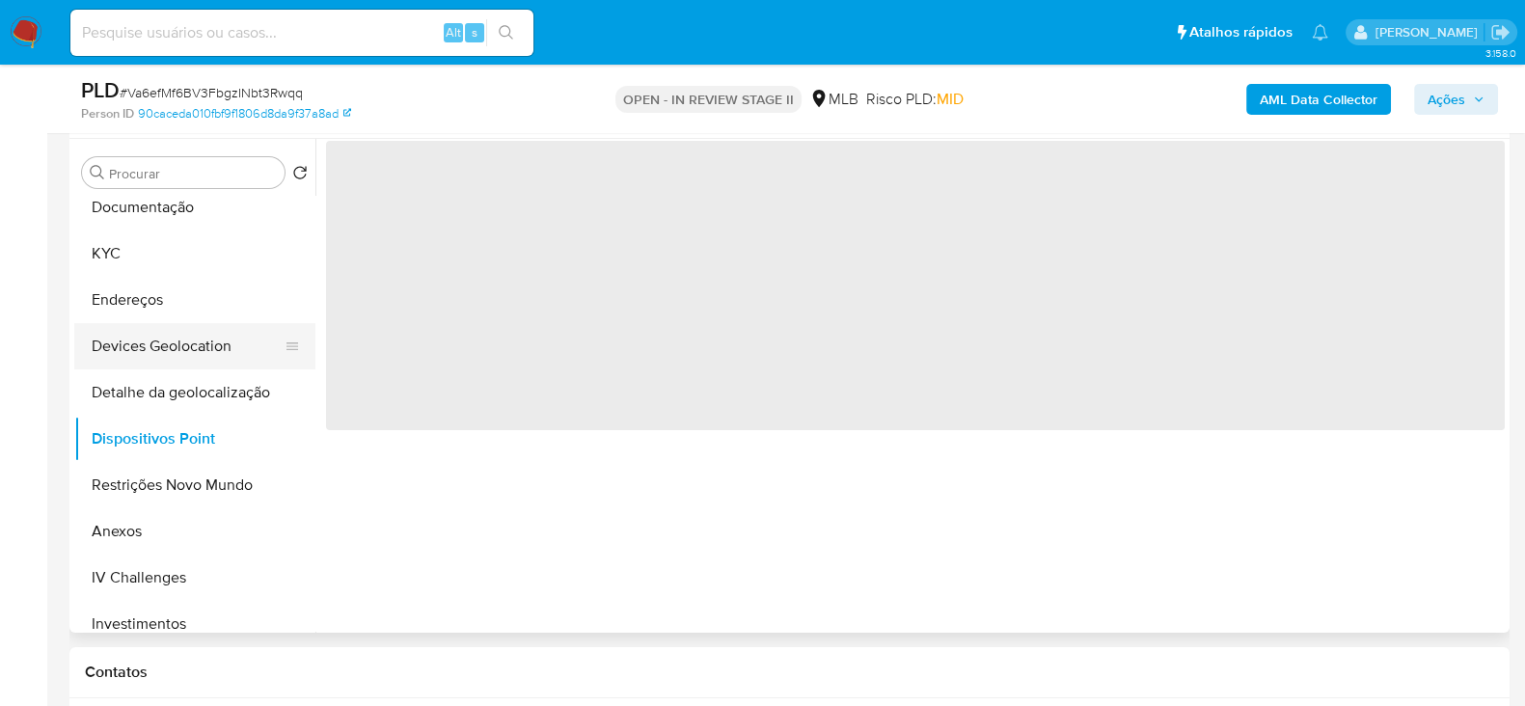
scroll to position [362, 0]
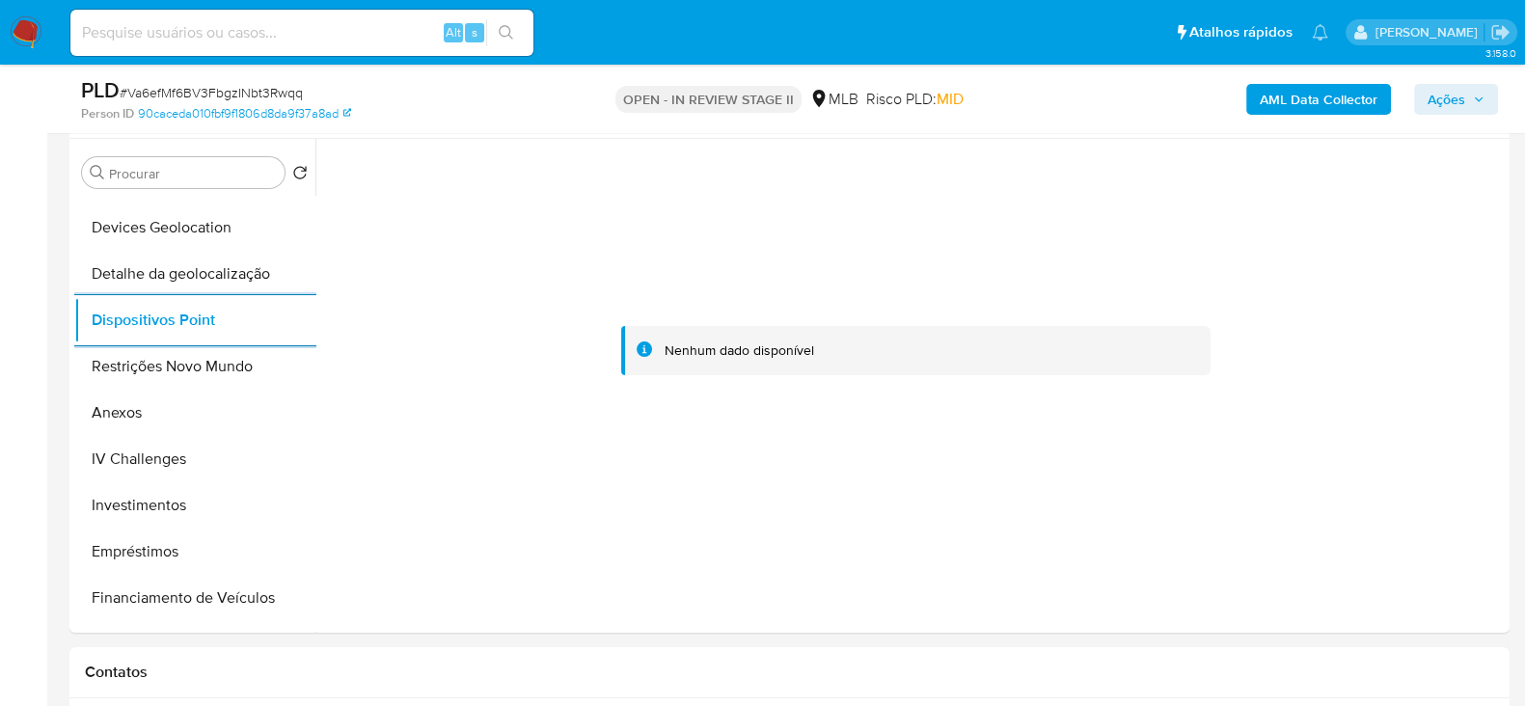
click at [1316, 88] on b "AML Data Collector" at bounding box center [1319, 99] width 118 height 31
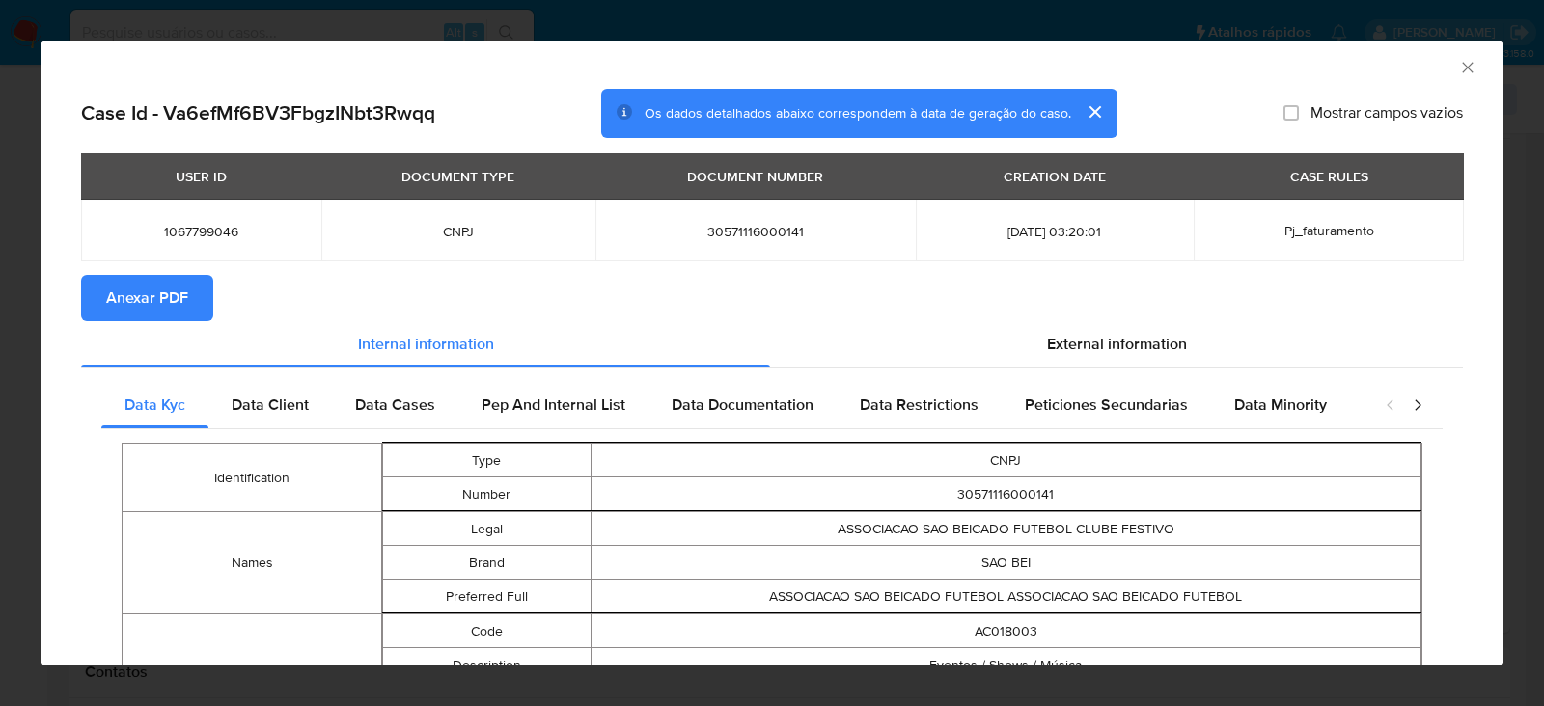
click at [174, 305] on span "Anexar PDF" at bounding box center [147, 298] width 82 height 42
click at [1458, 60] on icon "Fechar a janela" at bounding box center [1467, 67] width 19 height 19
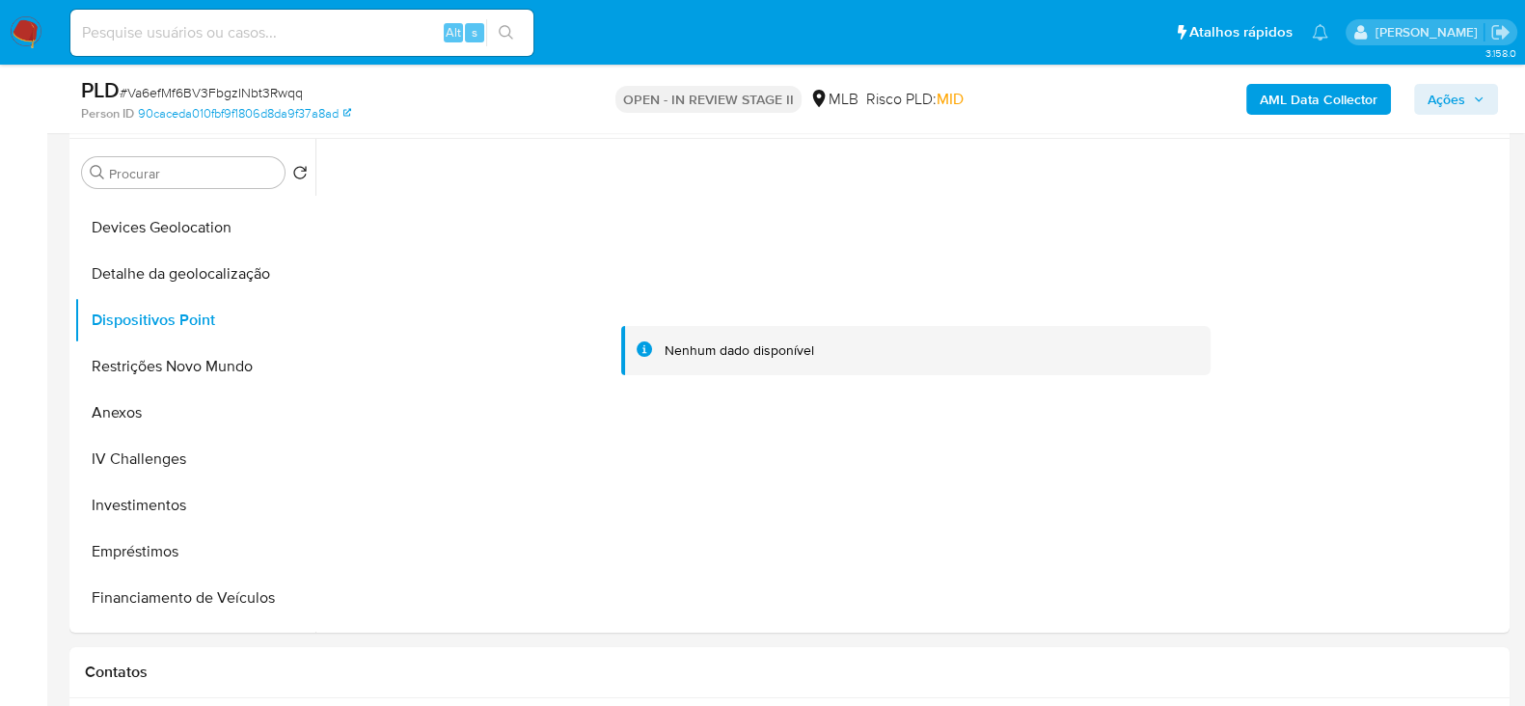
click at [1438, 111] on span "Ações" at bounding box center [1447, 99] width 38 height 31
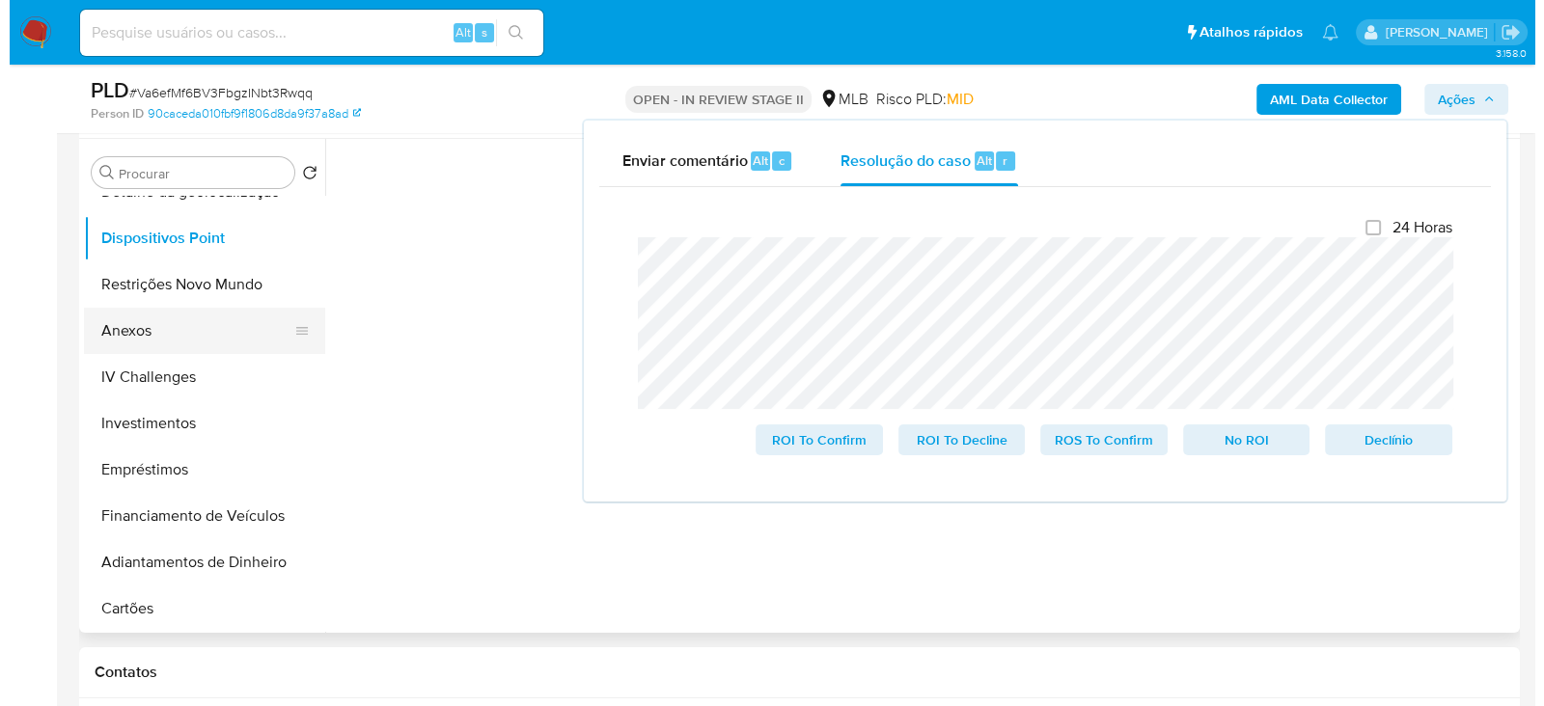
scroll to position [481, 0]
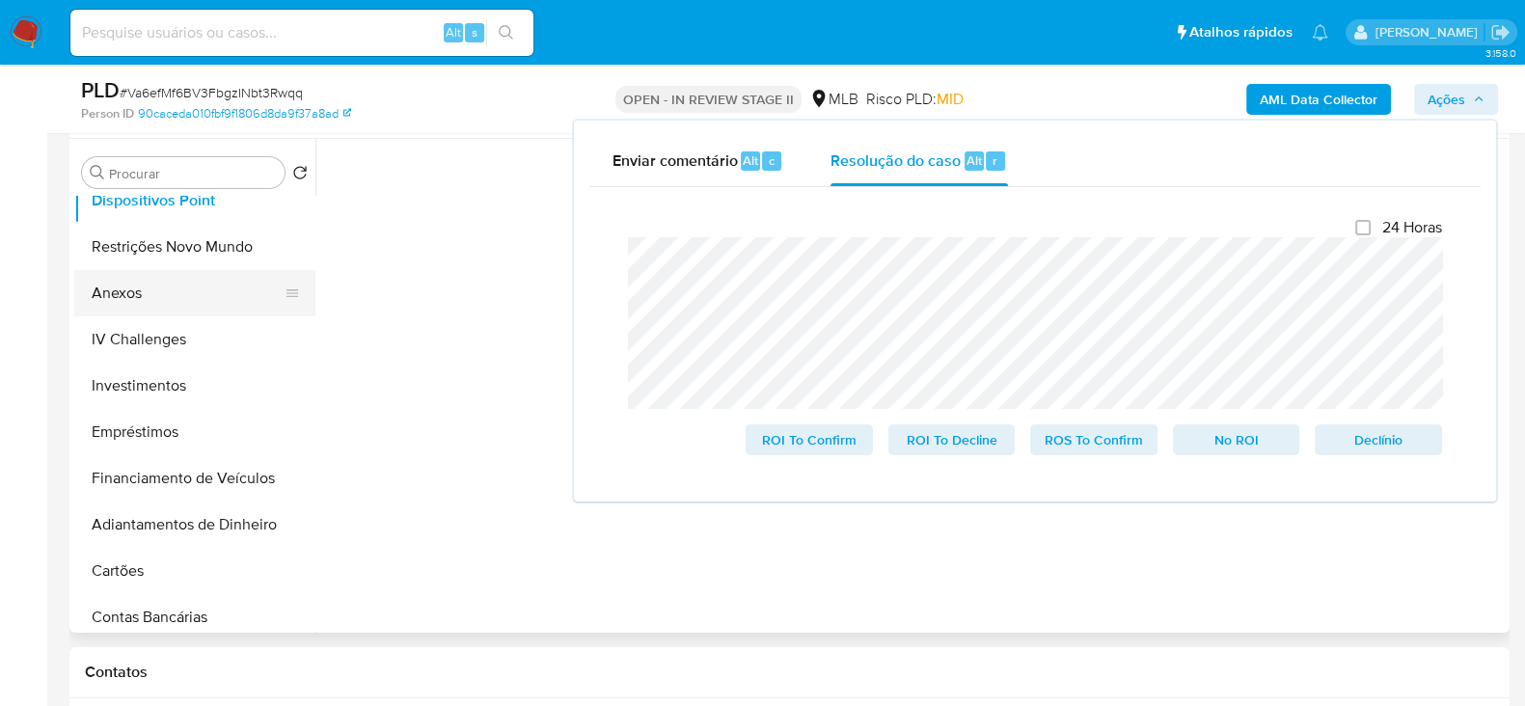
click at [163, 296] on button "Anexos" at bounding box center [187, 293] width 226 height 46
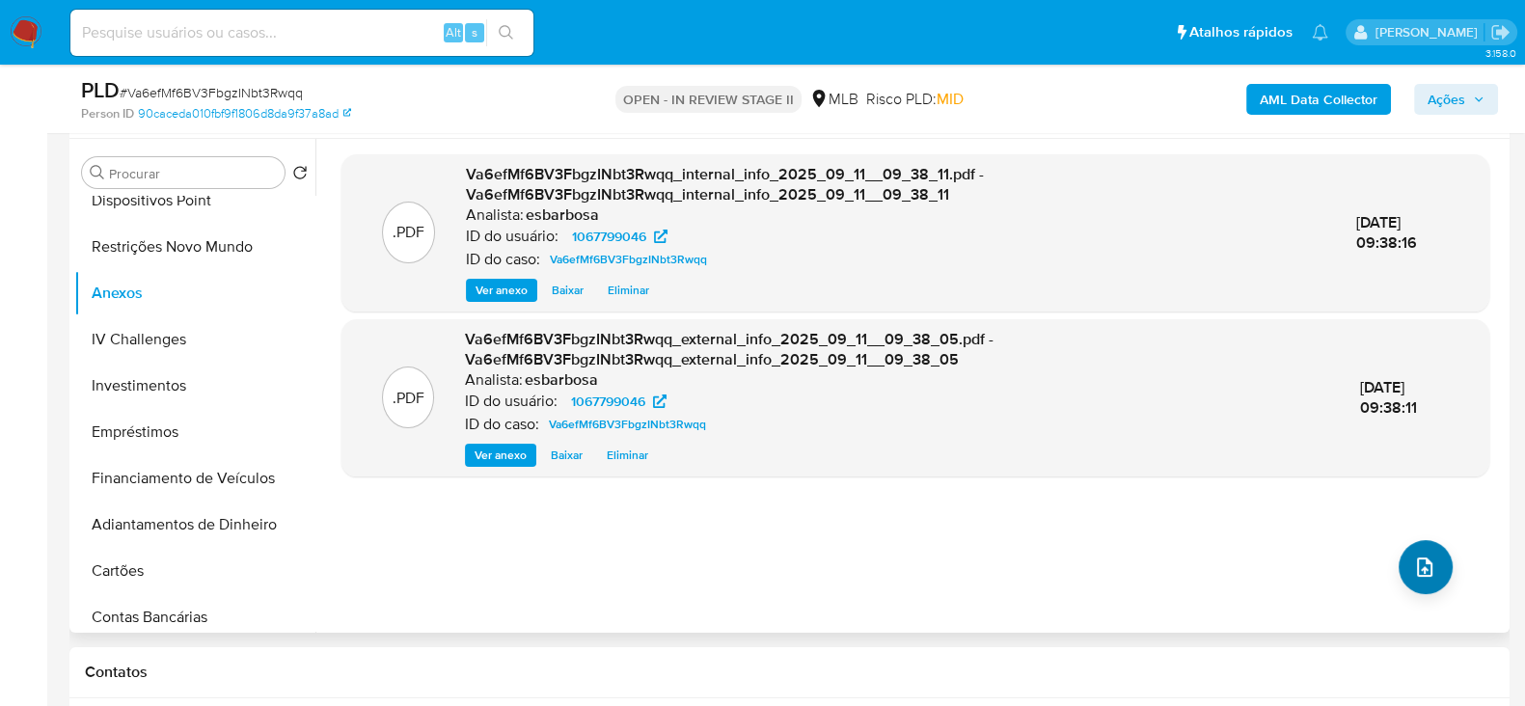
click at [1416, 557] on icon "upload-file" at bounding box center [1424, 567] width 23 height 23
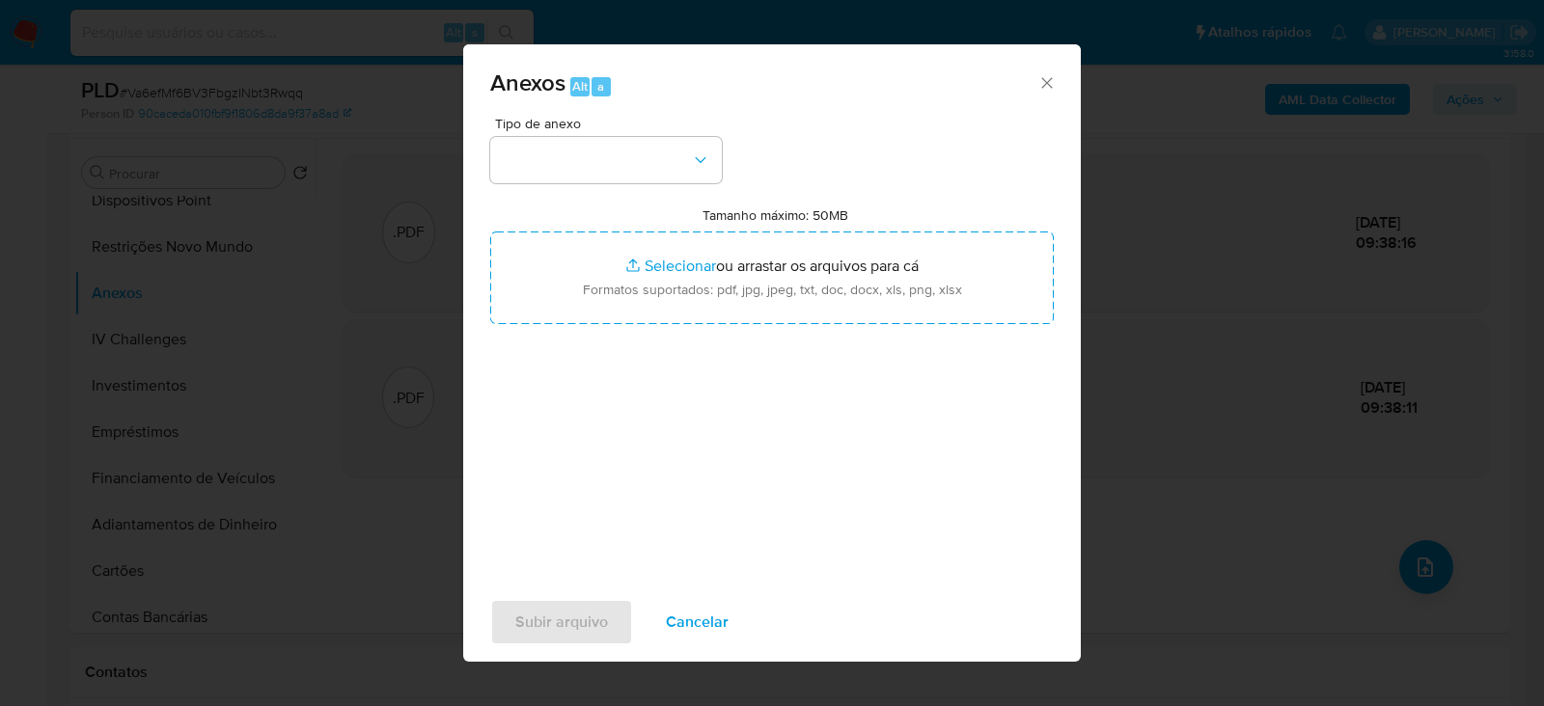
click at [940, 113] on div "Anexos Alt a" at bounding box center [771, 80] width 617 height 72
click at [648, 160] on button "button" at bounding box center [606, 160] width 232 height 46
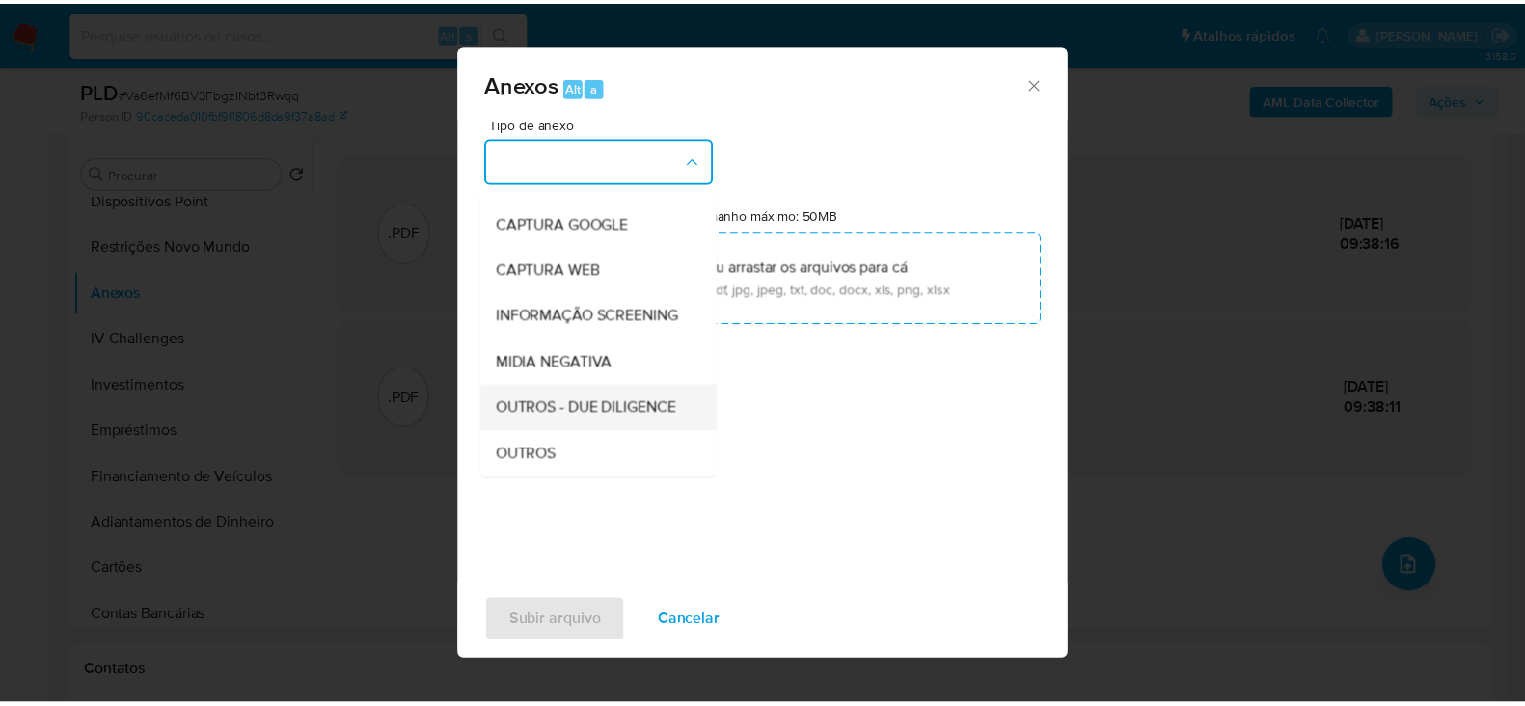
scroll to position [120, 0]
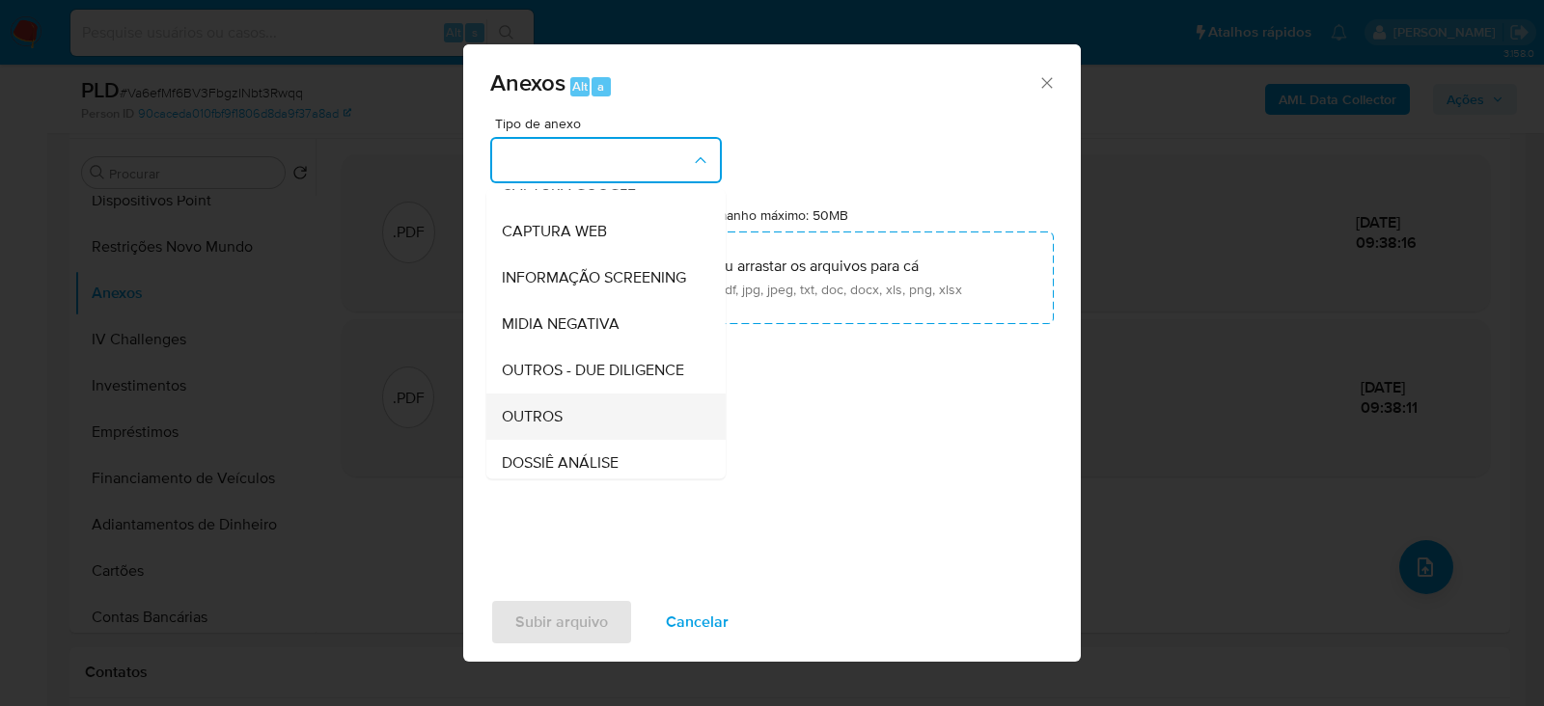
click at [546, 426] on span "OUTROS" at bounding box center [532, 416] width 61 height 19
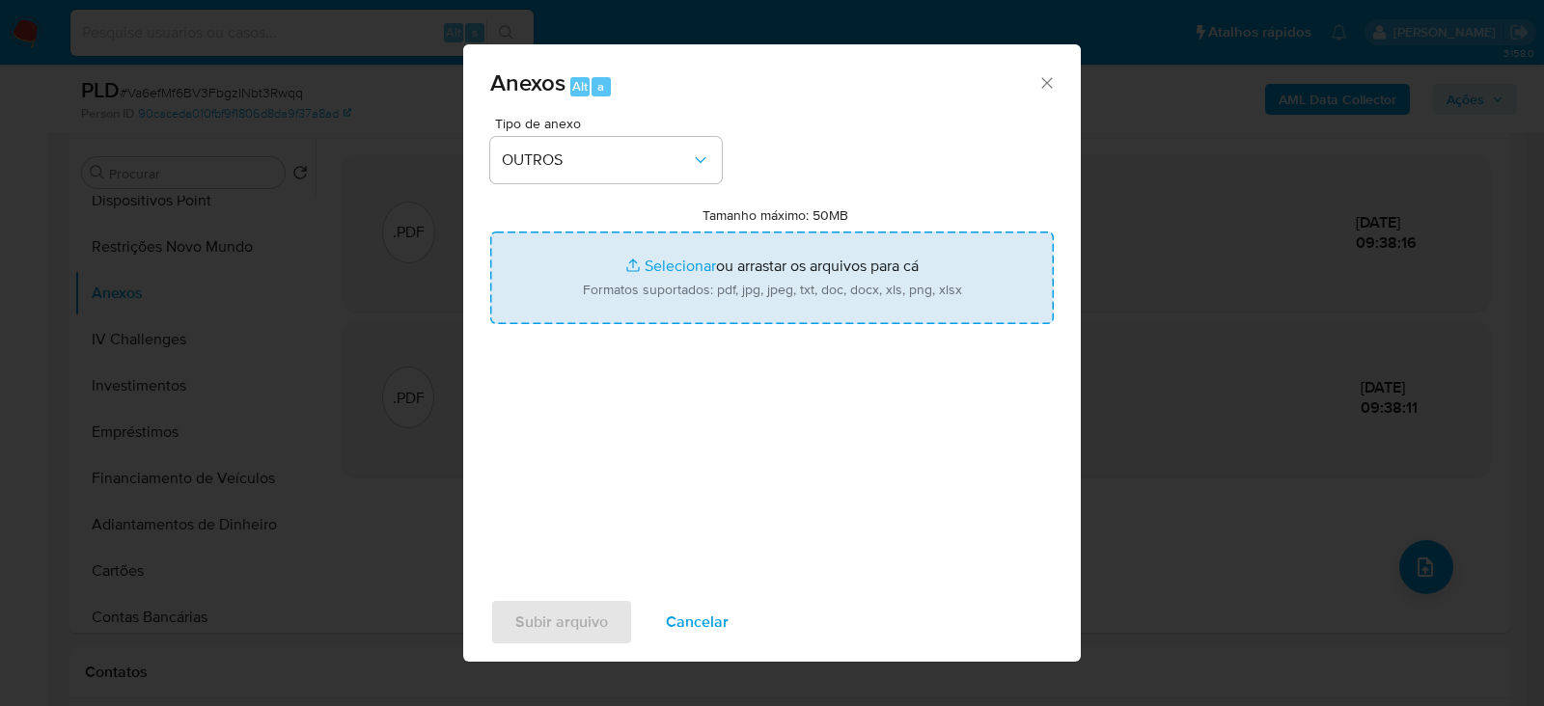
type input "C:\fakepath\Declinio SAR - Va6efMf6BV3FbgzINbt3Rwqq - CNPJ 30571116000141 - ASS…"
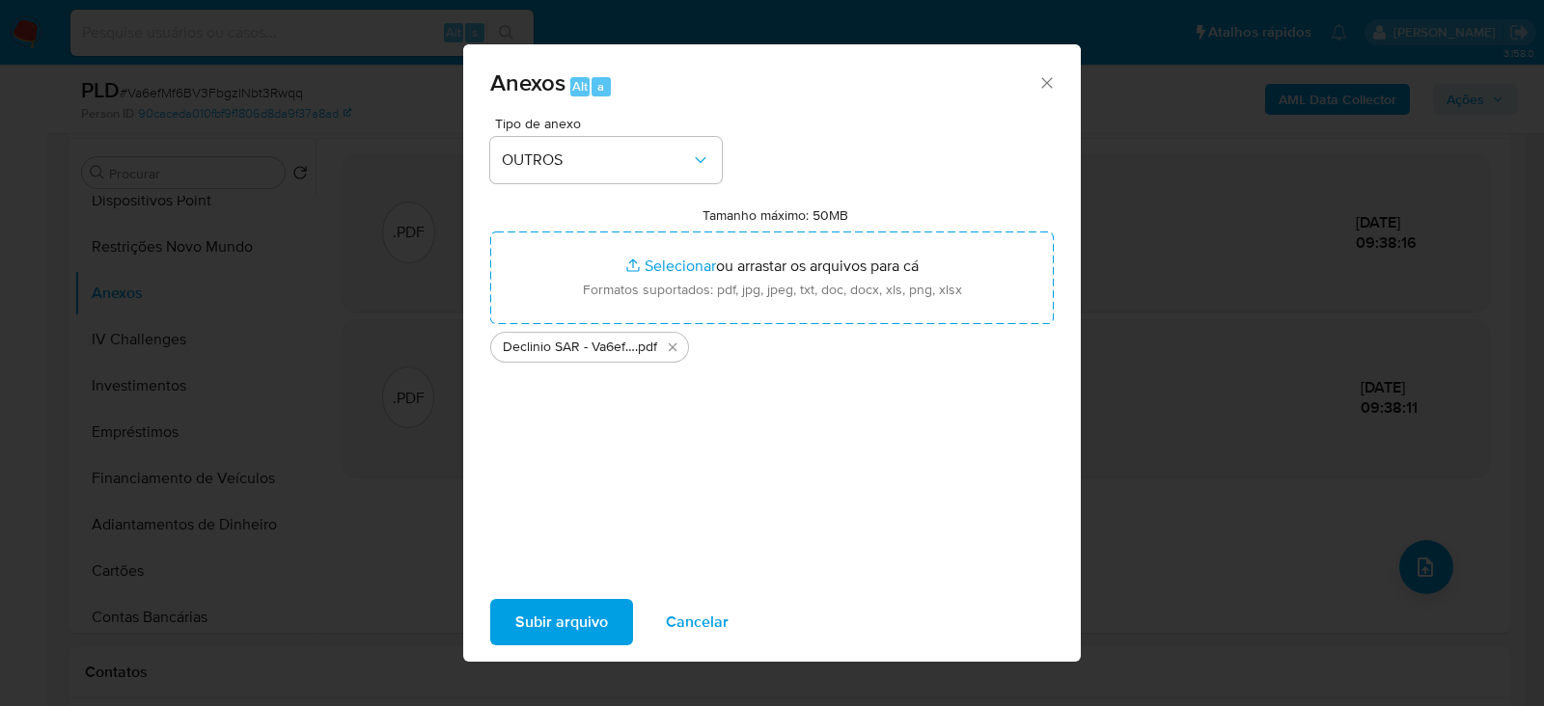
click at [569, 620] on span "Subir arquivo" at bounding box center [561, 622] width 93 height 42
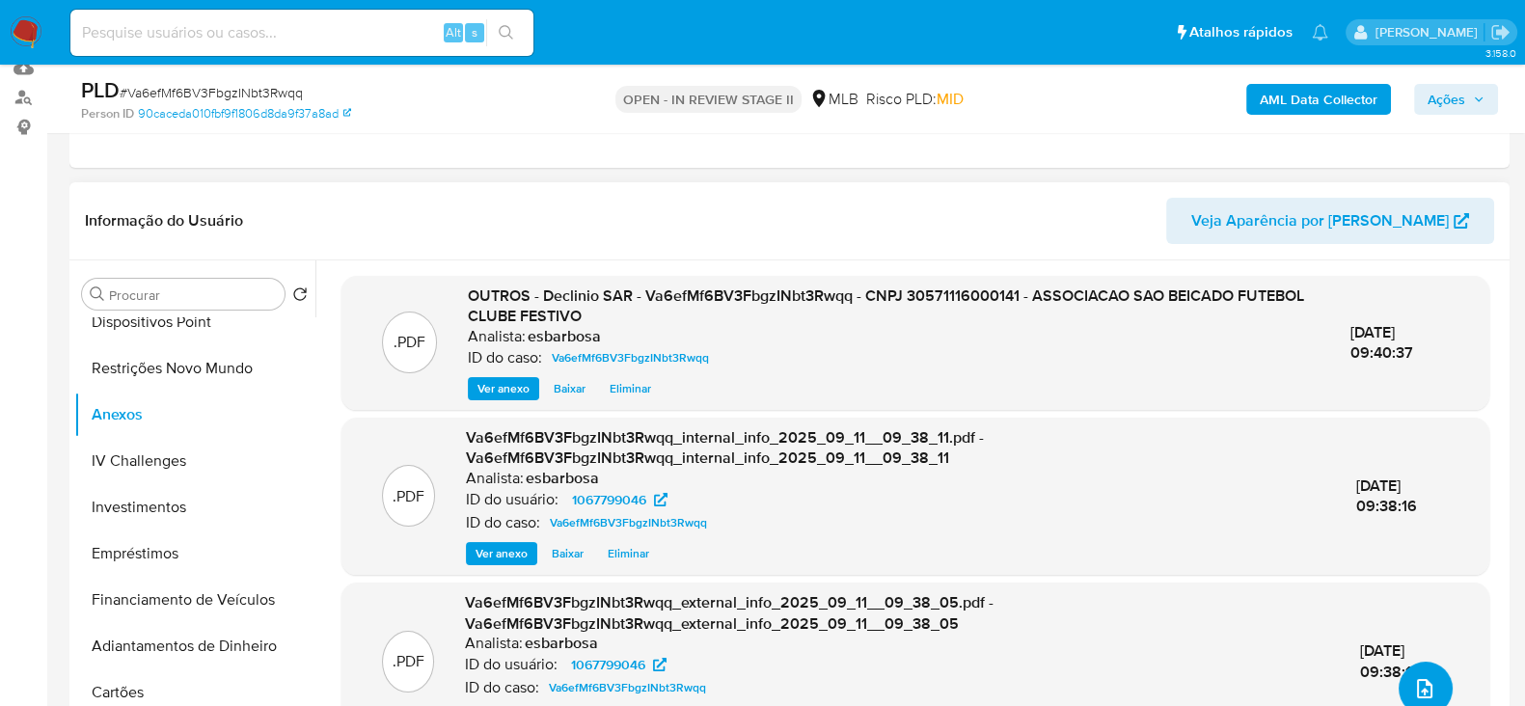
scroll to position [362, 0]
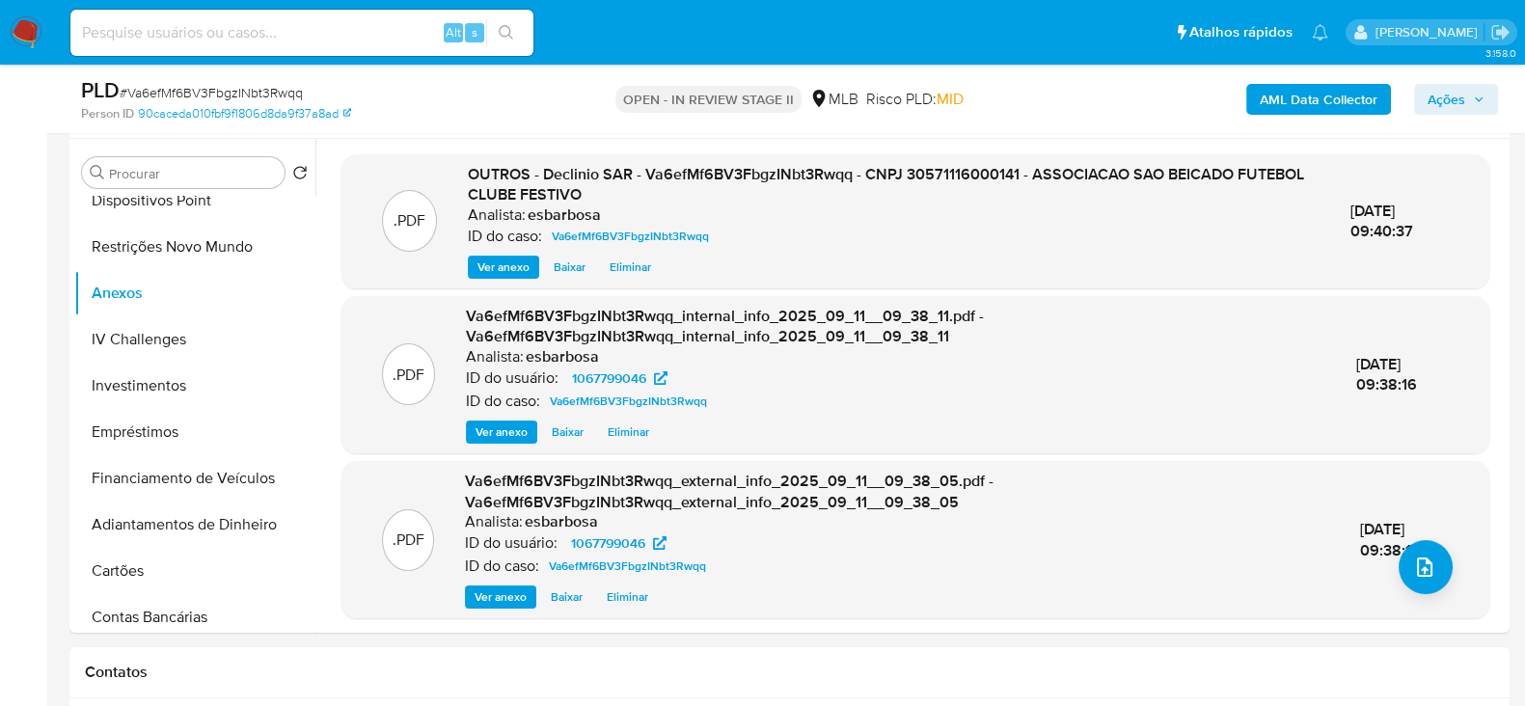
click at [1442, 94] on span "Ações" at bounding box center [1447, 99] width 38 height 31
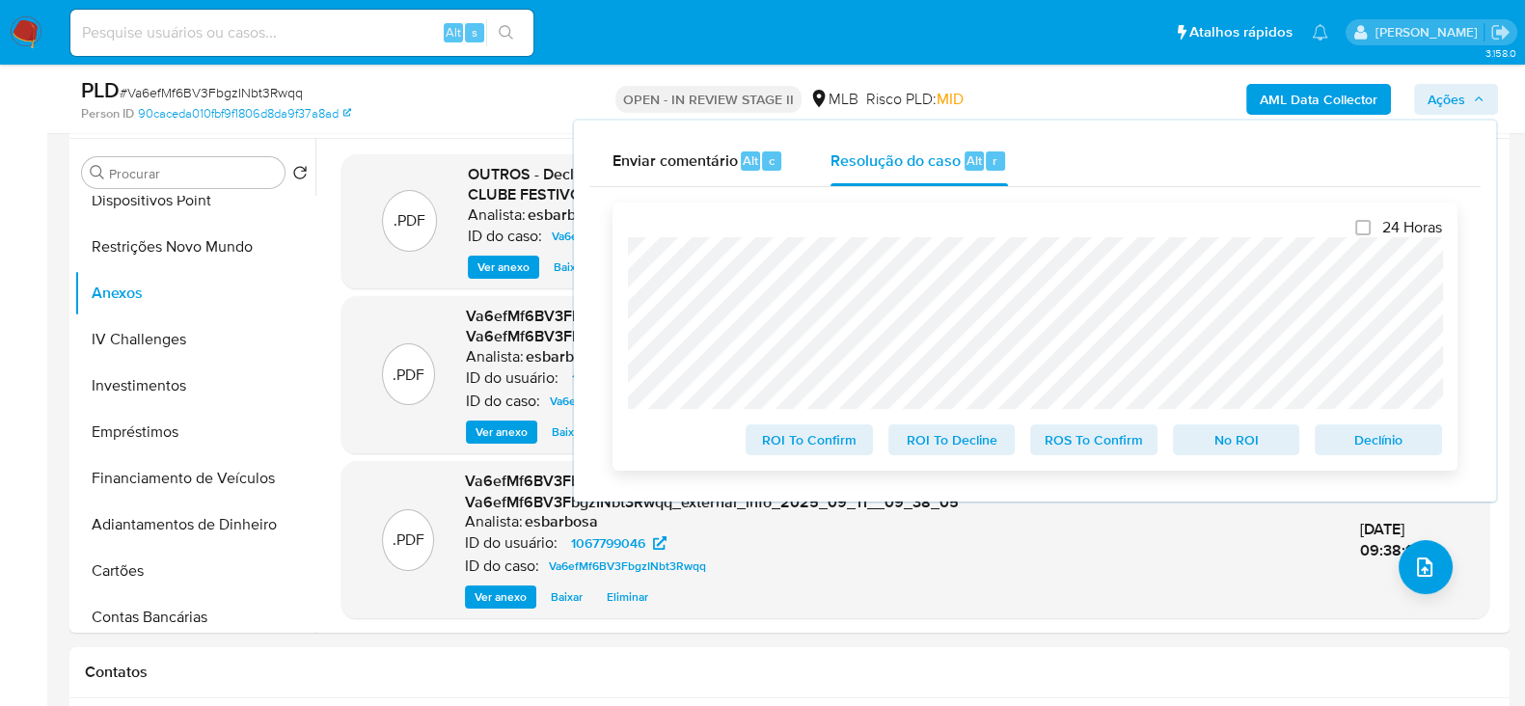
click at [1225, 450] on span "No ROI" at bounding box center [1237, 439] width 100 height 27
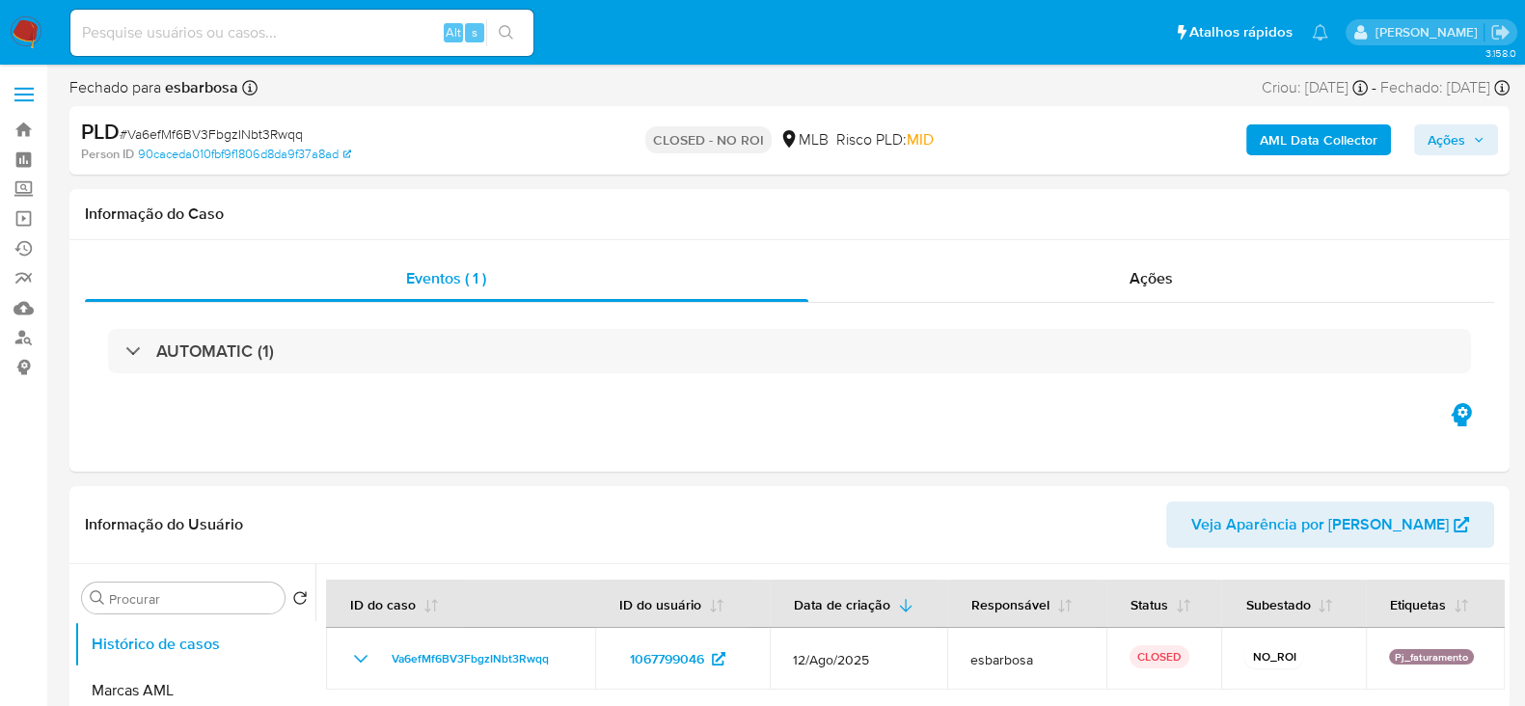
select select "10"
